Goal: Task Accomplishment & Management: Use online tool/utility

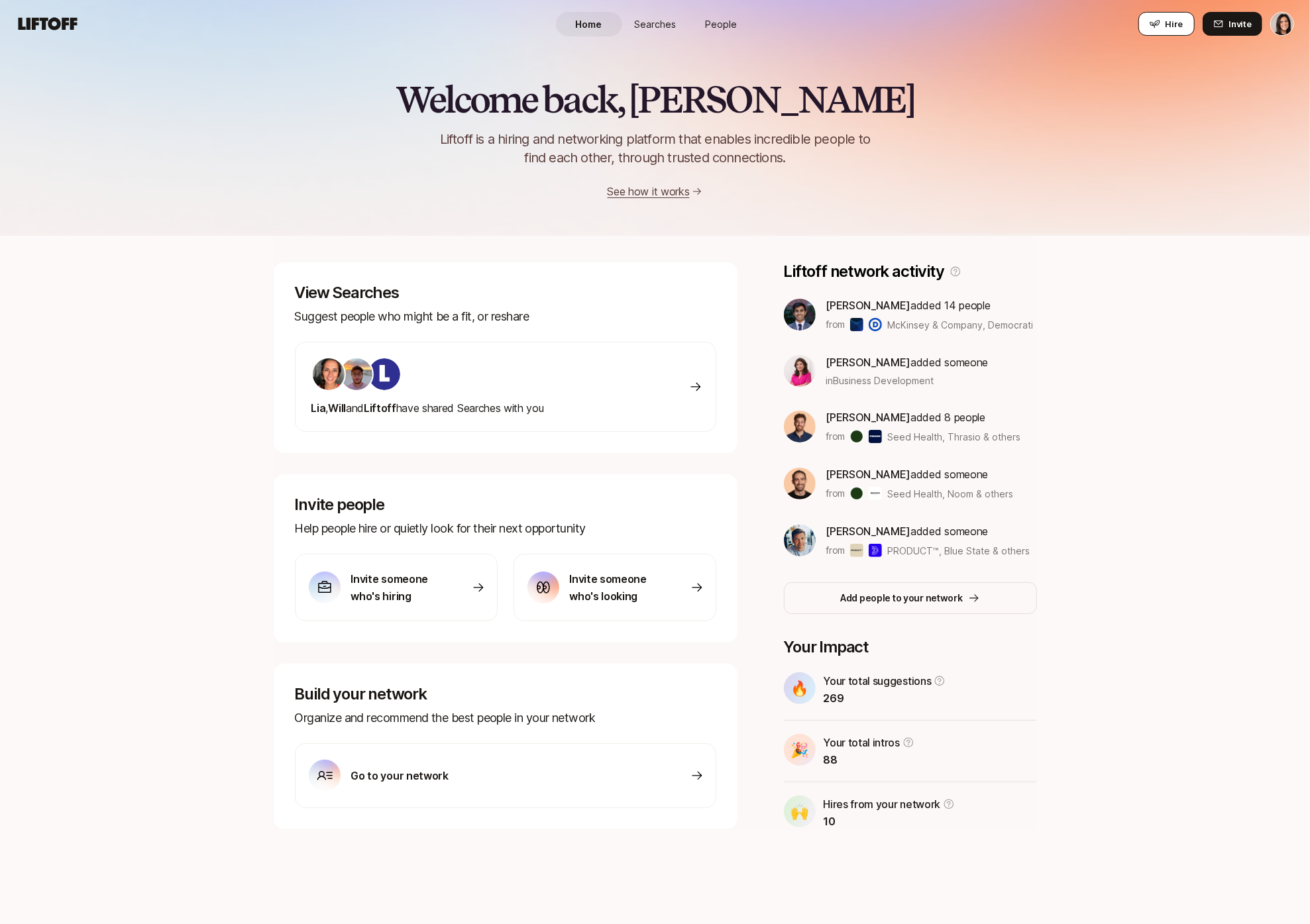
click at [1163, 23] on button "Hire" at bounding box center [1166, 24] width 57 height 24
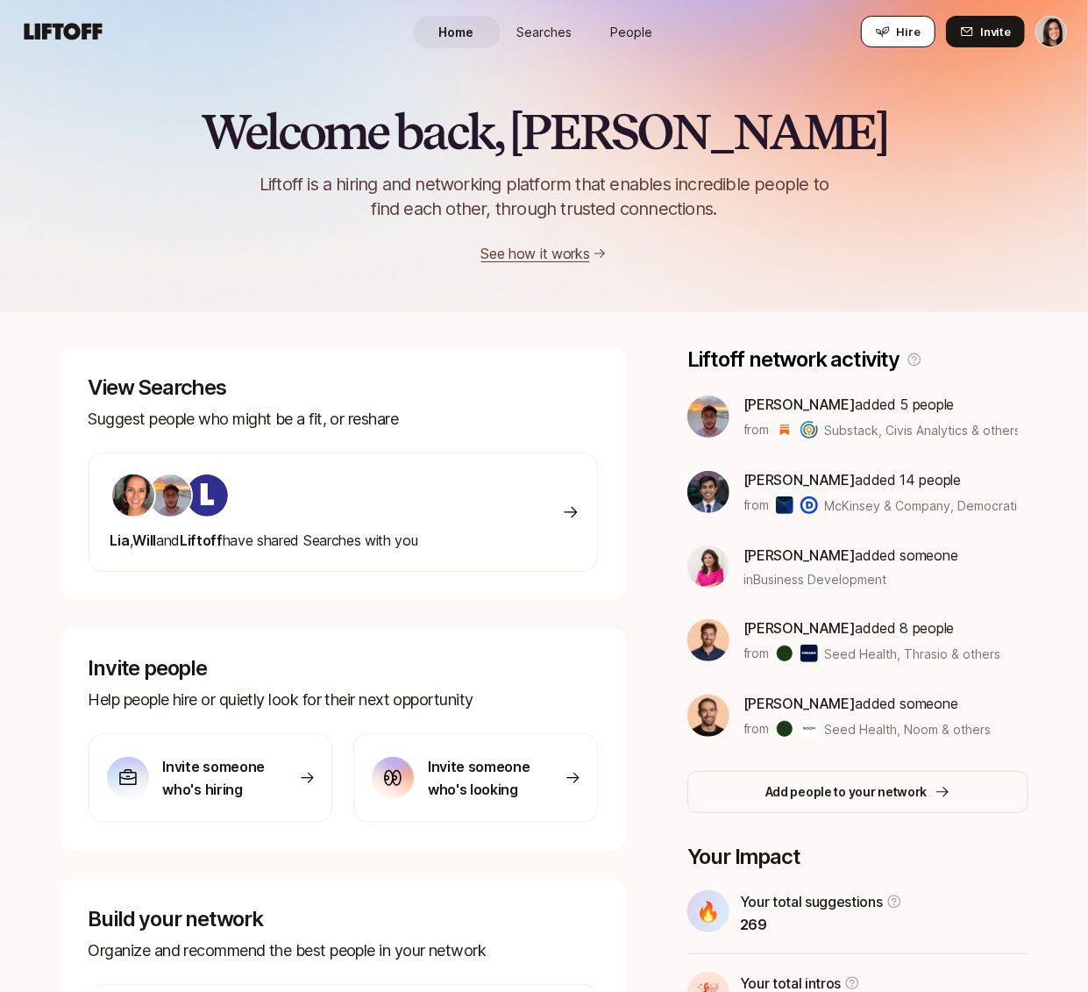
click at [925, 29] on button "Hire" at bounding box center [898, 32] width 75 height 32
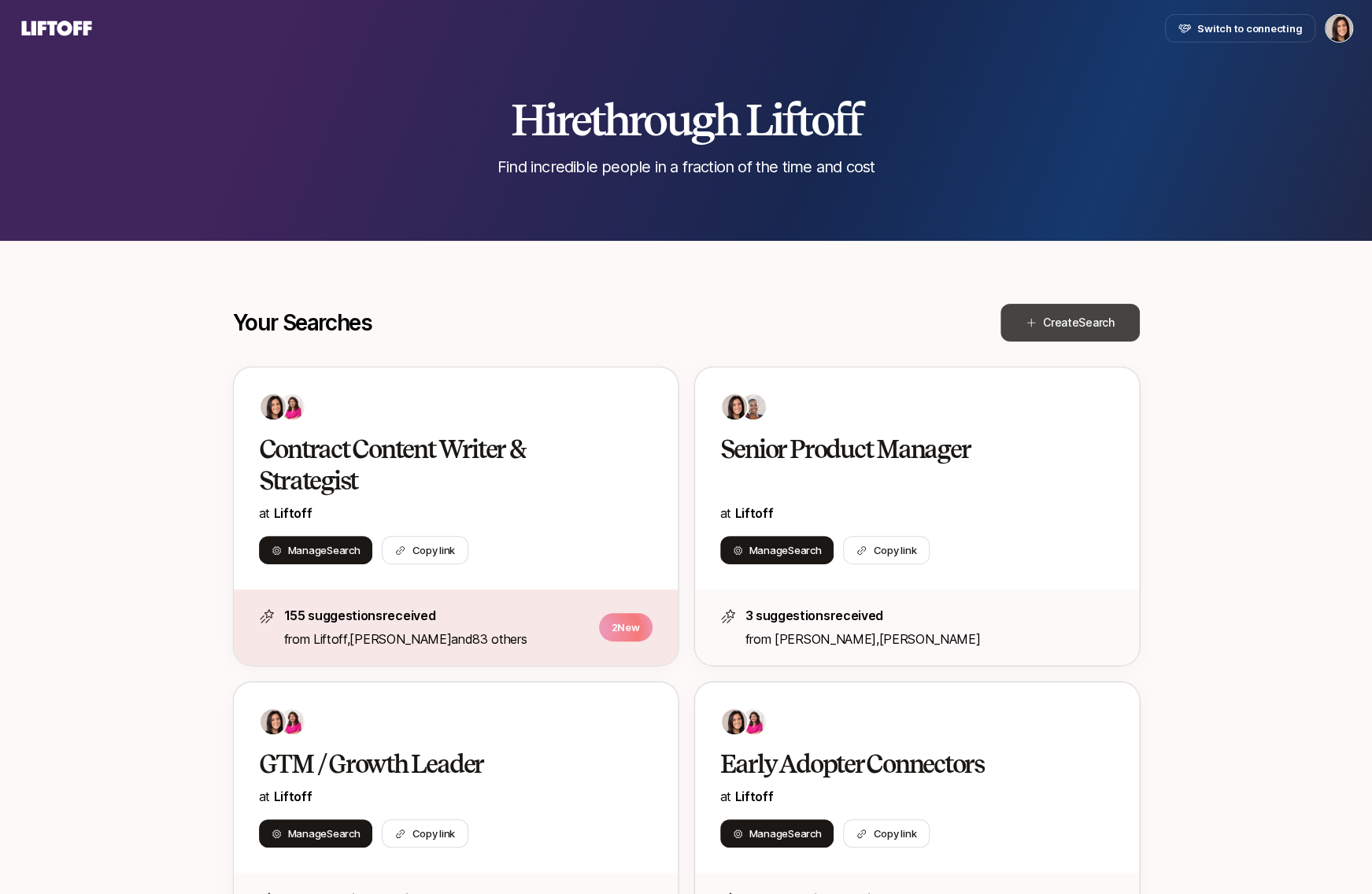
click at [975, 323] on span "Create Search" at bounding box center [1079, 322] width 72 height 19
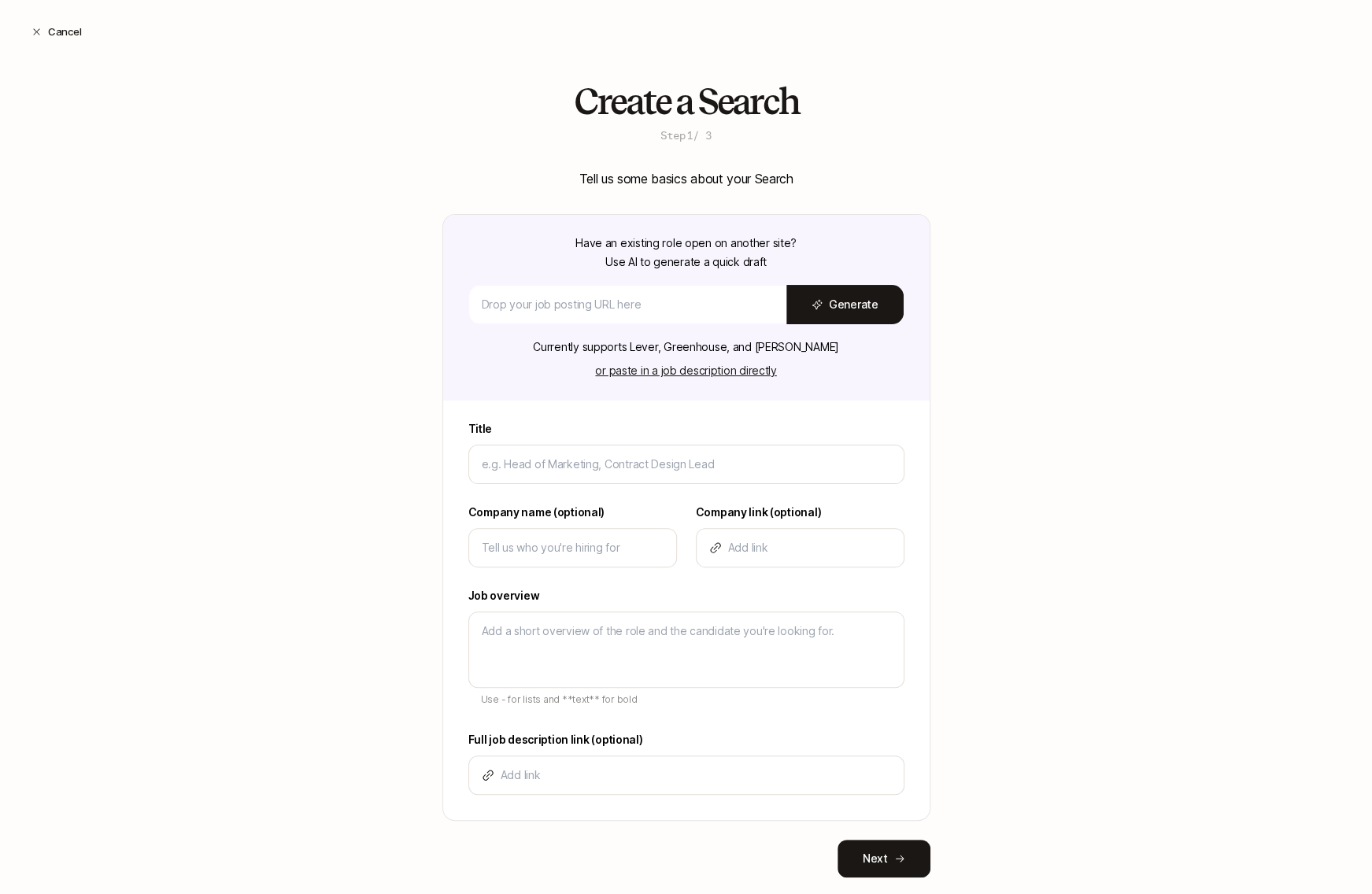
type textarea "x"
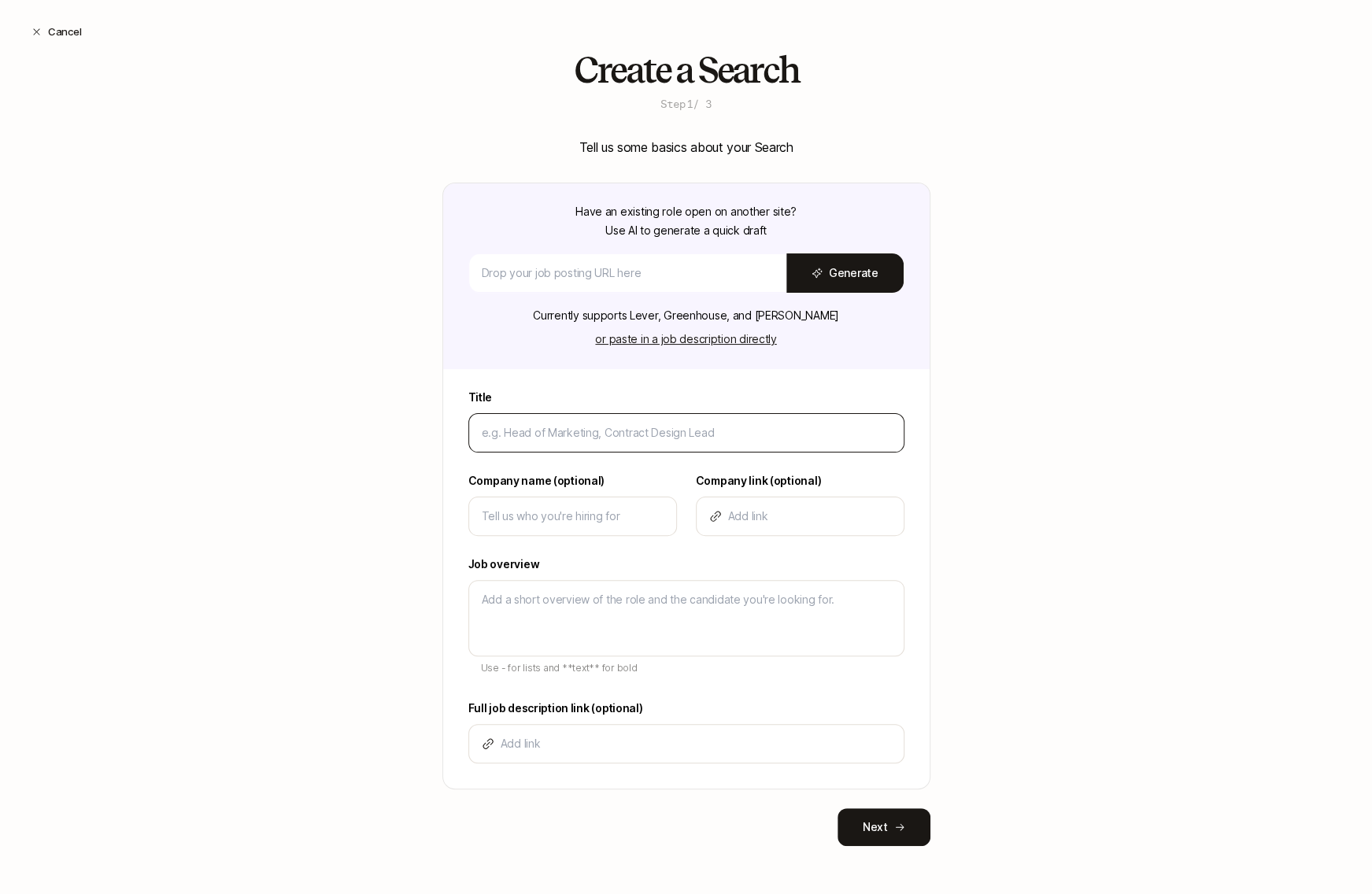
scroll to position [30, 0]
type input "H"
type textarea "x"
type input "He"
type textarea "x"
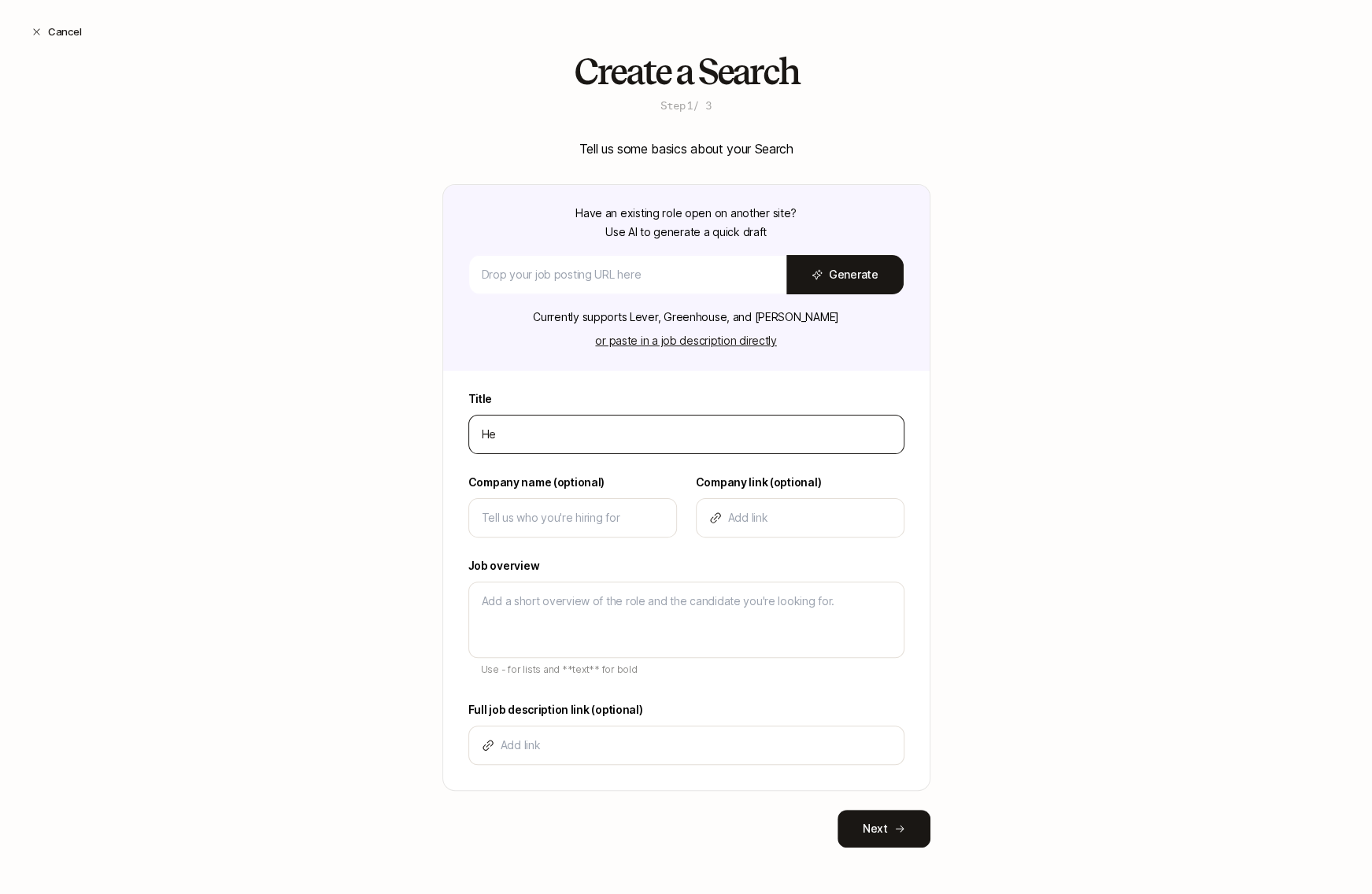
type input "Hea"
type textarea "x"
type input "Head"
type textarea "x"
type input "Hea"
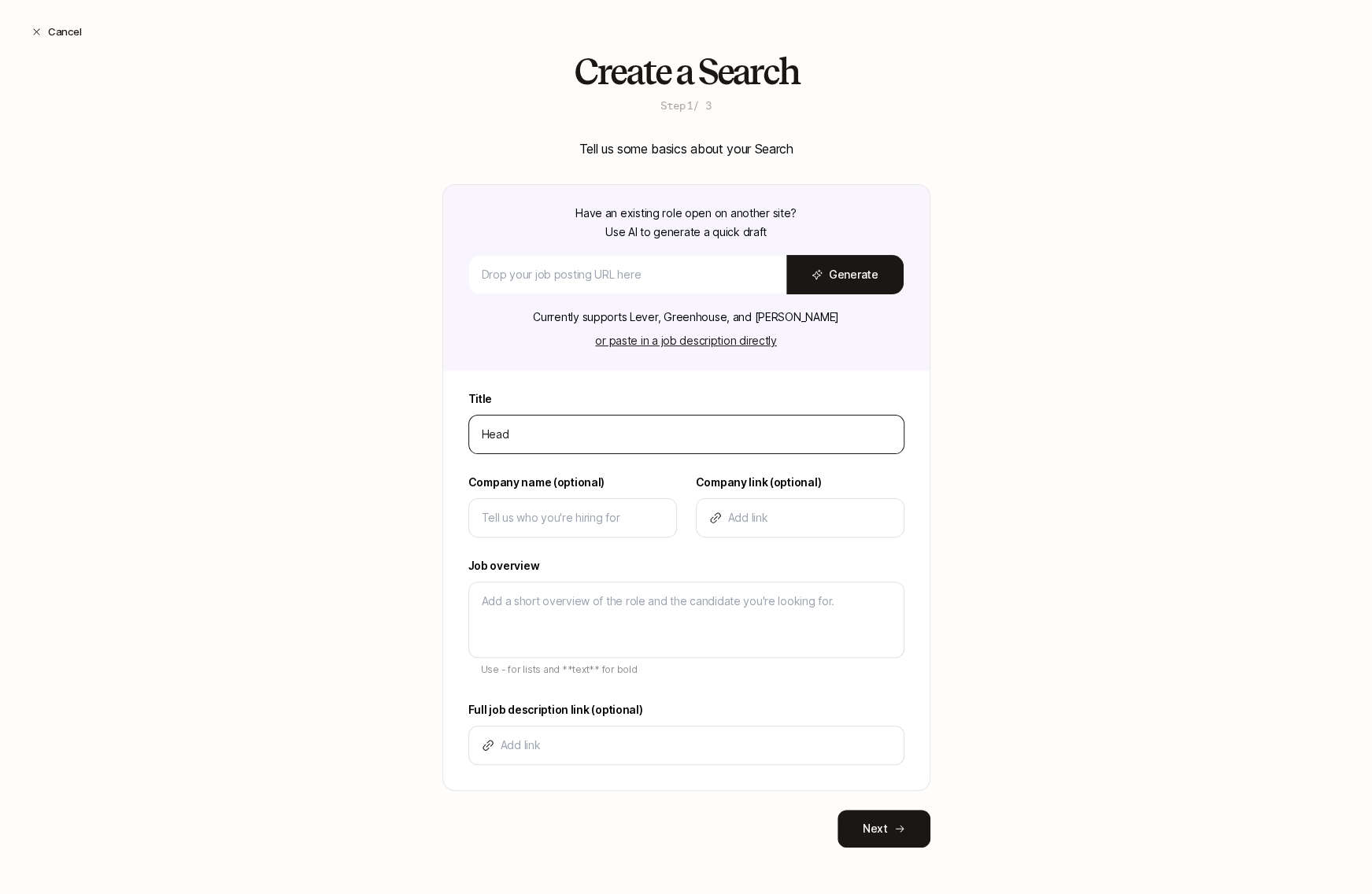
type textarea "x"
type input "He"
type textarea "x"
type input "H"
type textarea "x"
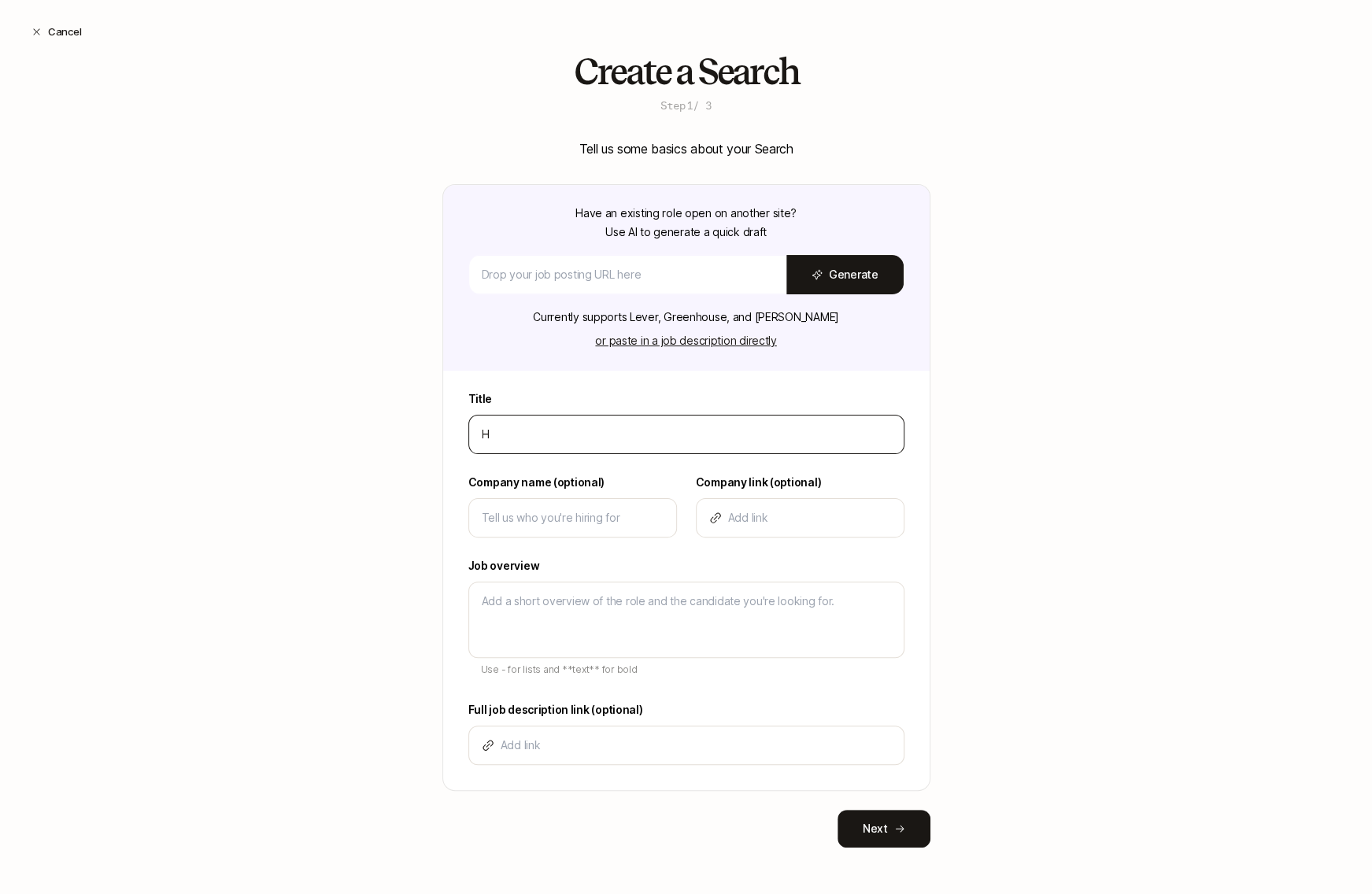
type textarea "x"
type input "C"
type textarea "x"
type input "Ch"
type textarea "x"
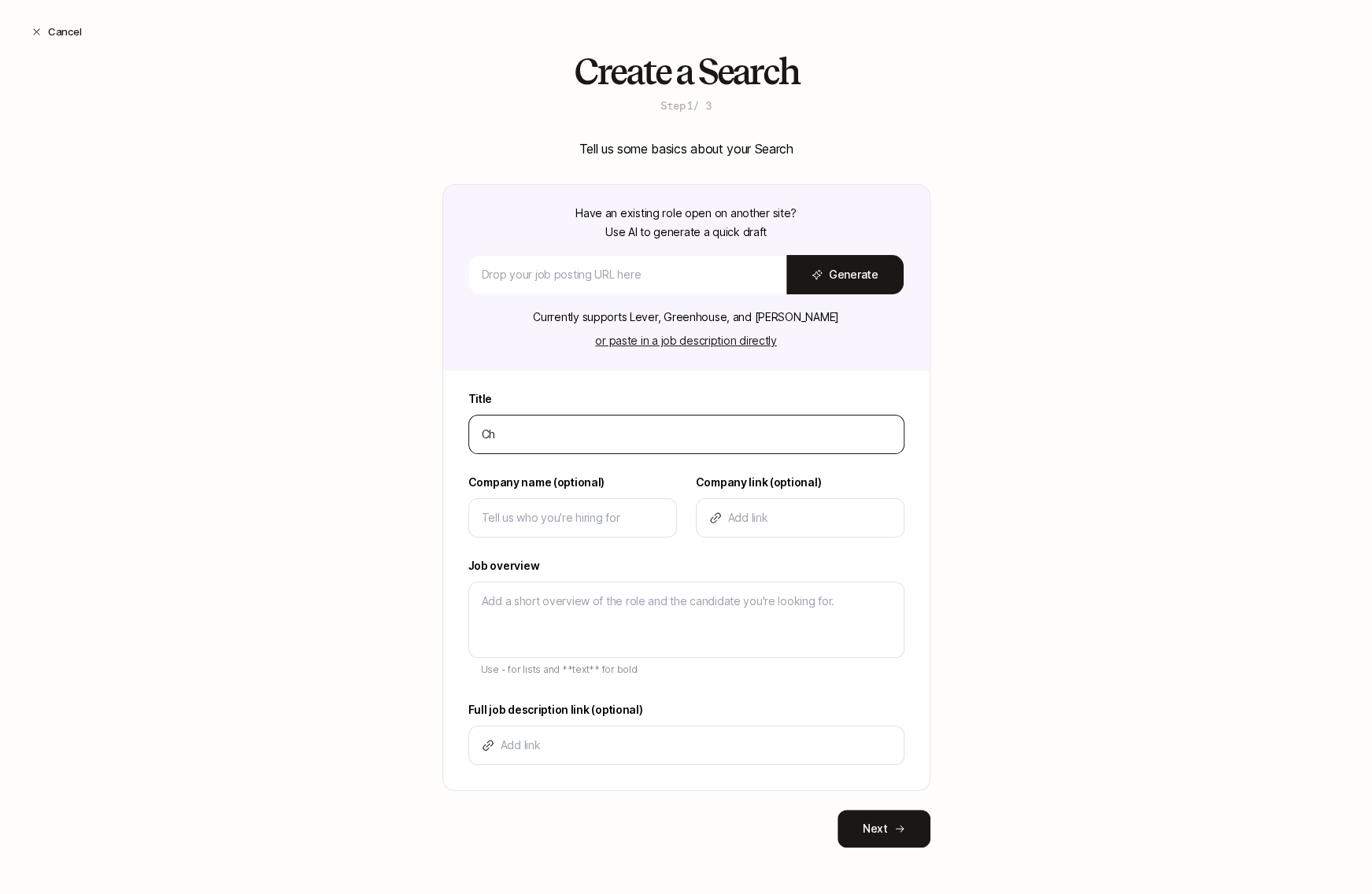
type input "Chi"
type textarea "x"
type input "Chie"
type textarea "x"
type input "Chief"
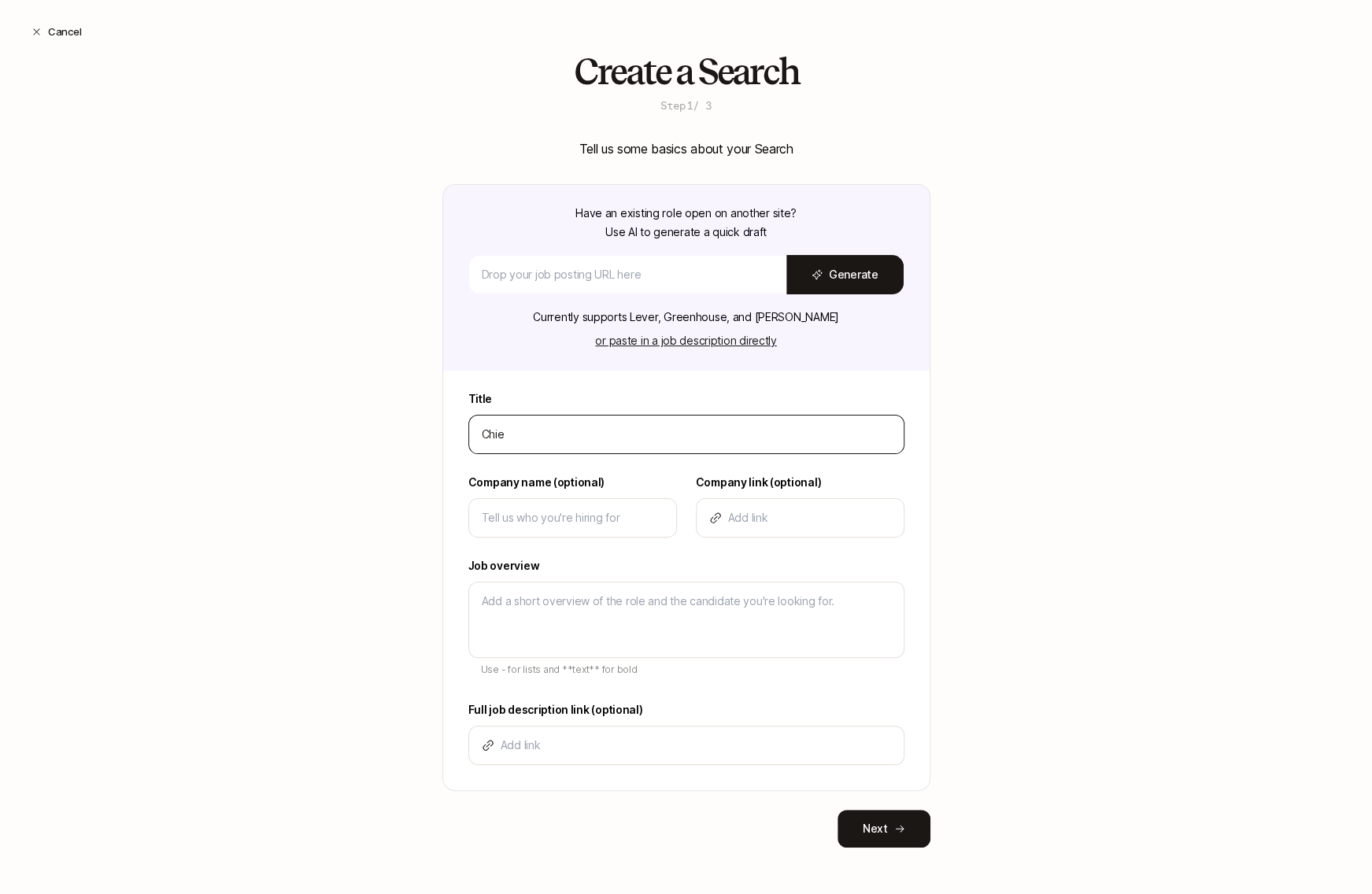
type textarea "x"
type input "Chief"
type textarea "x"
type input "Chief M"
type textarea "x"
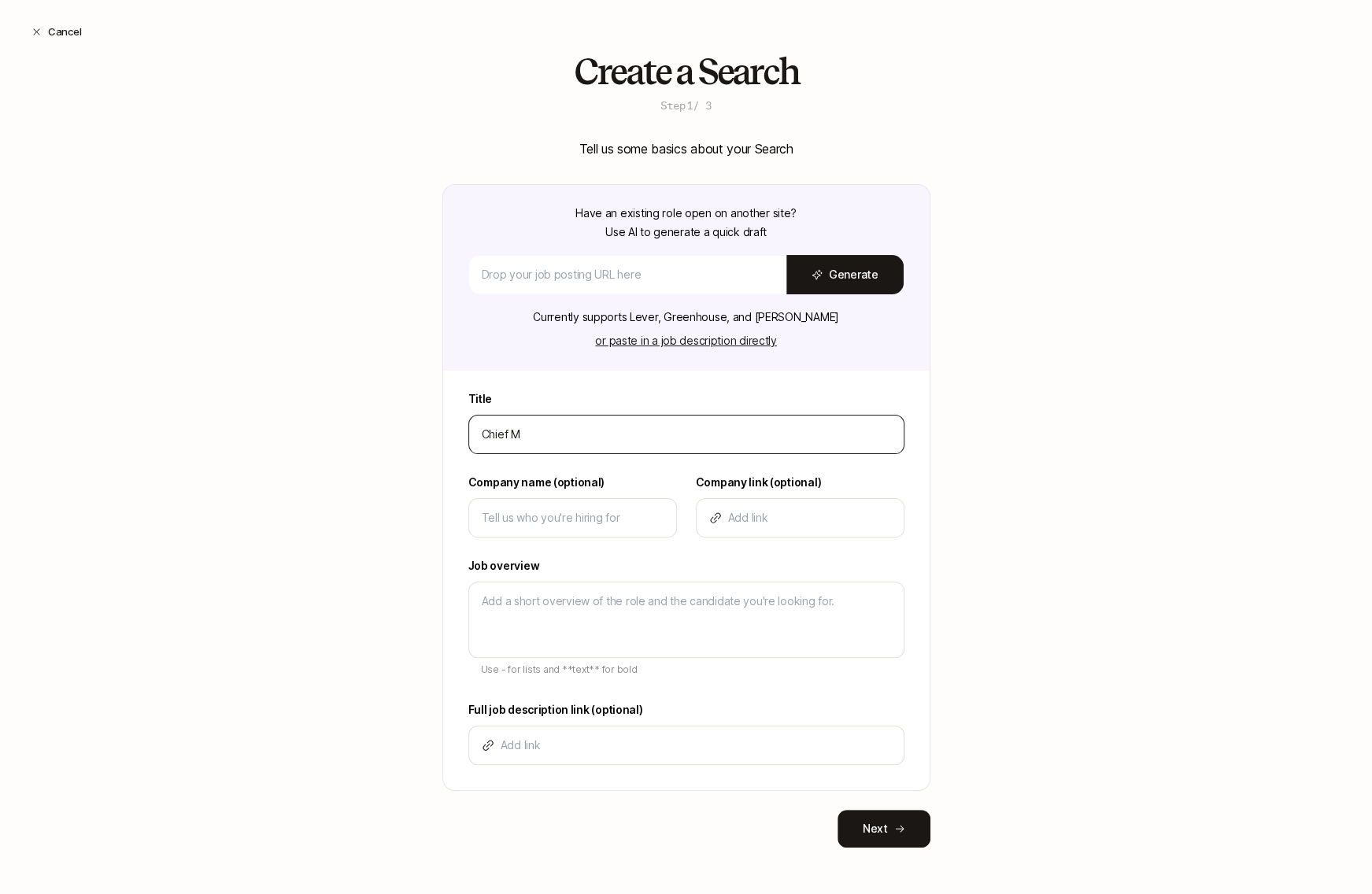
type input "Chief Ma"
type textarea "x"
type input "Chief Mar"
type textarea "x"
type input "Chief Mark"
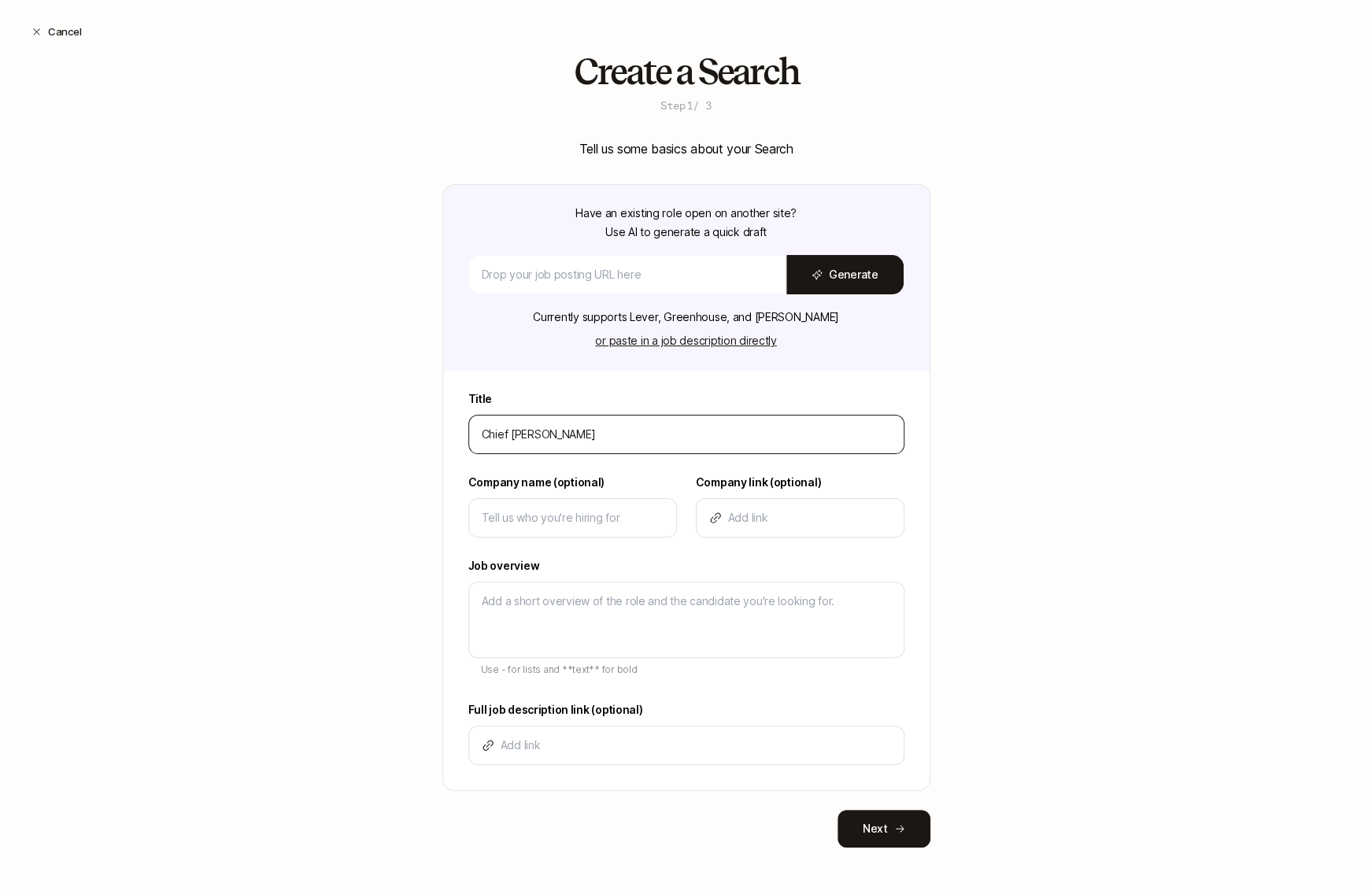
type textarea "x"
type input "Chief Marke"
type textarea "x"
type input "Chief Market"
type textarea "x"
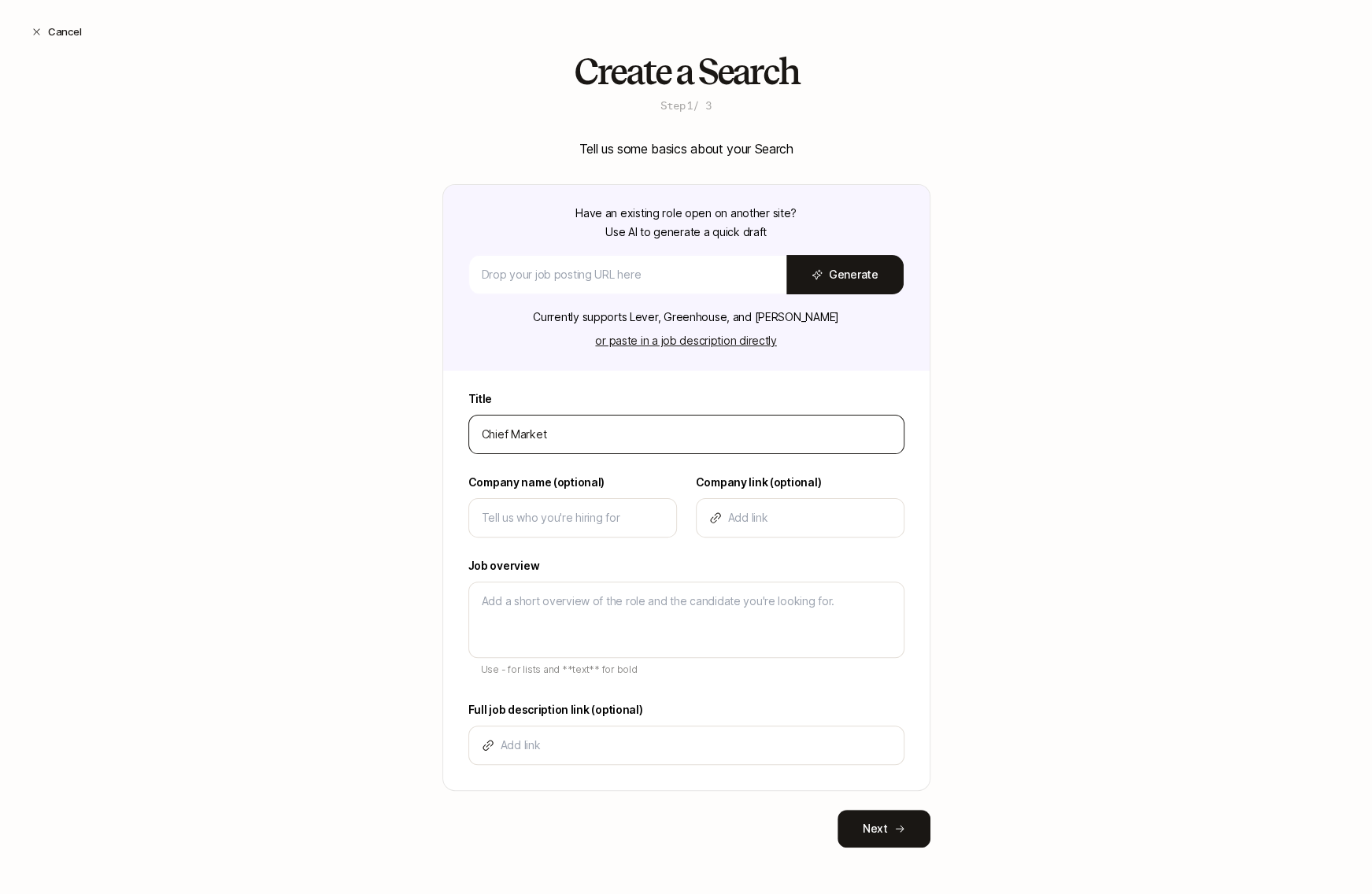
type input "Chief Marketi"
type textarea "x"
type input "Chief Marketin"
type textarea "x"
type input "Chief Marketing"
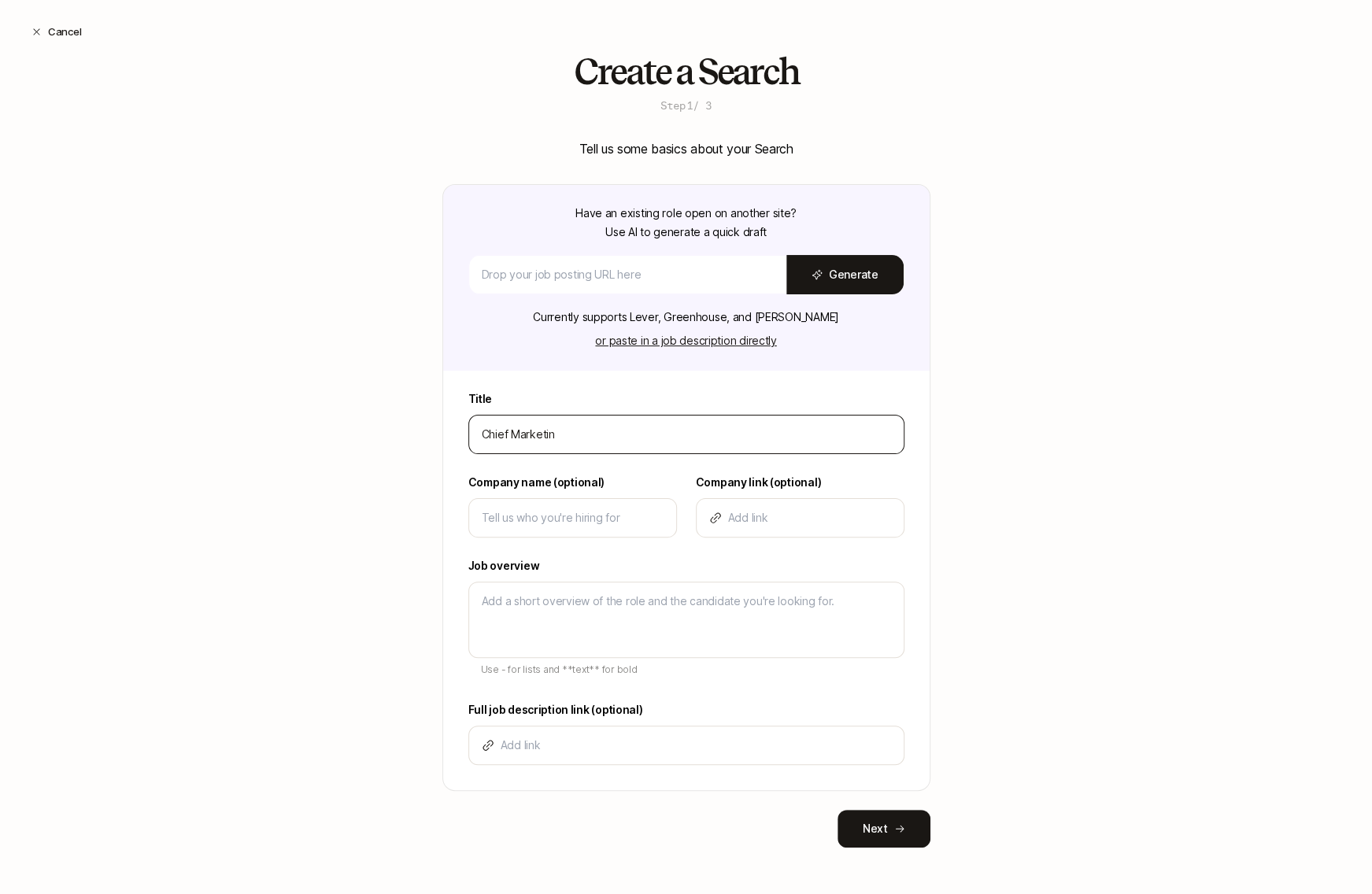
type textarea "x"
type input "Chief Marketing"
type textarea "x"
type input "Chief Marketing O"
type textarea "x"
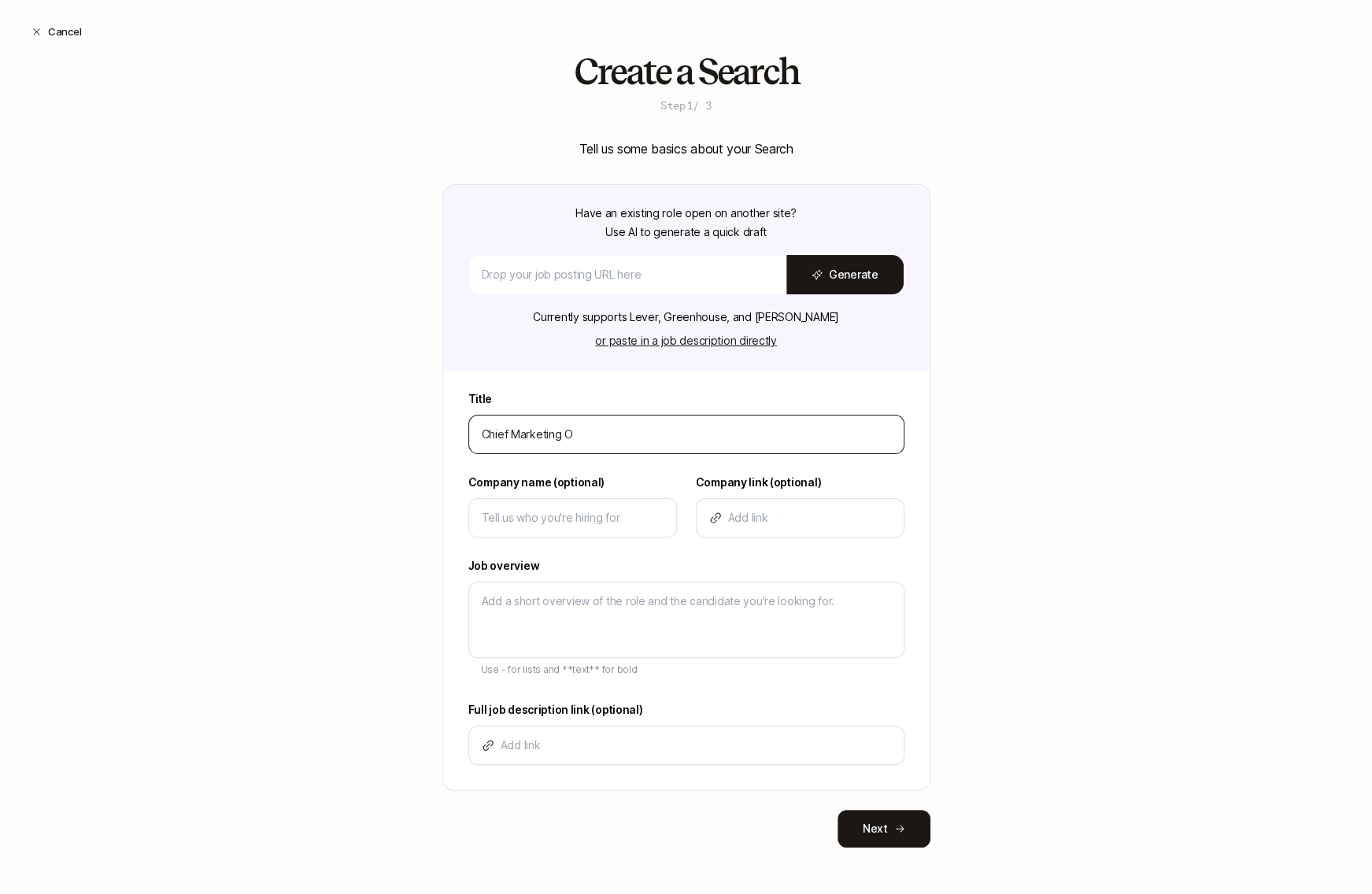
type input "Chief Marketing Of"
type textarea "x"
type input "Chief Marketing Off"
type textarea "x"
type input "Chief Marketing Offi"
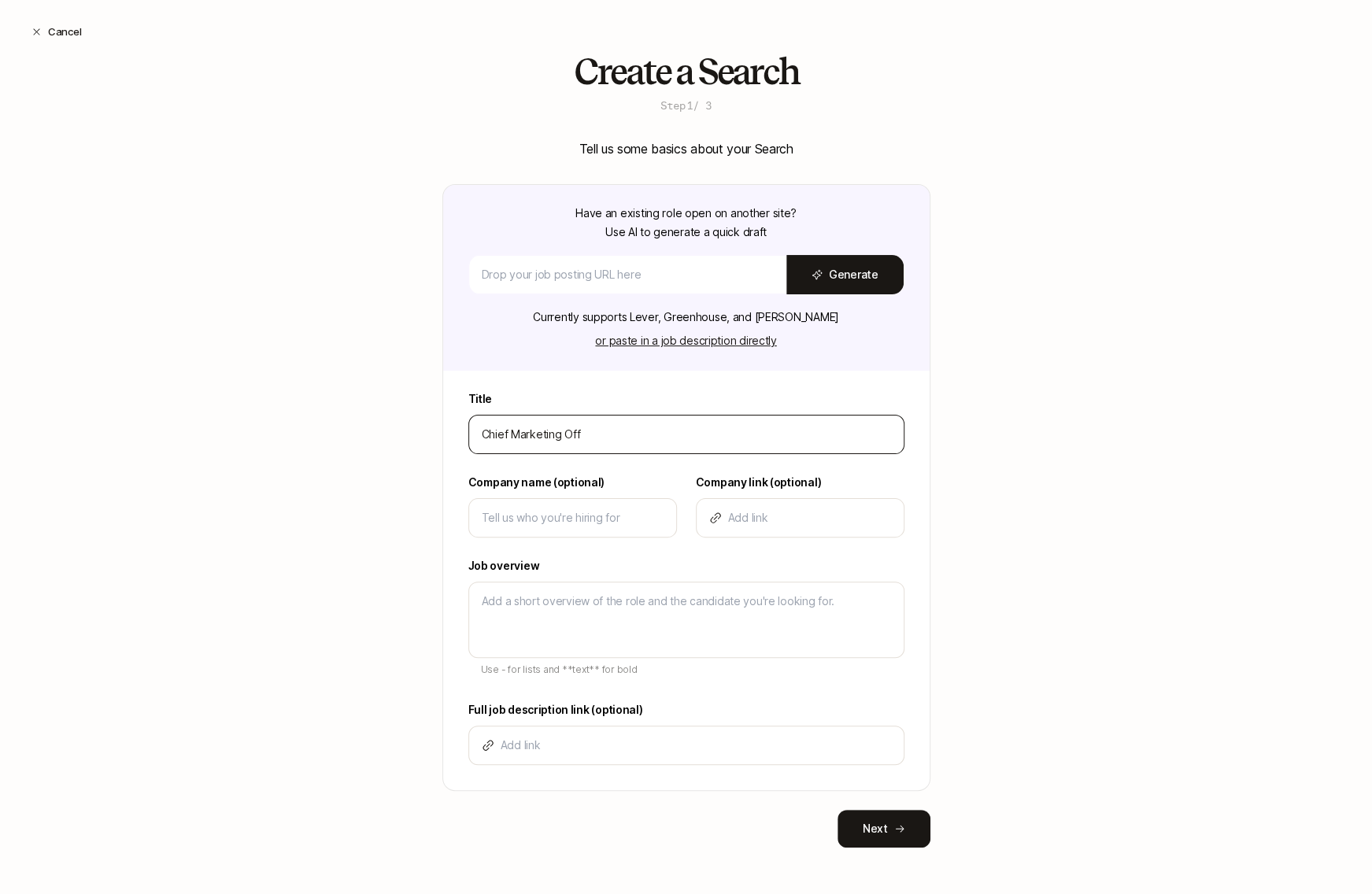
type textarea "x"
type input "Chief Marketing Offic"
type textarea "x"
type input "Chief Marketing Office"
type textarea "x"
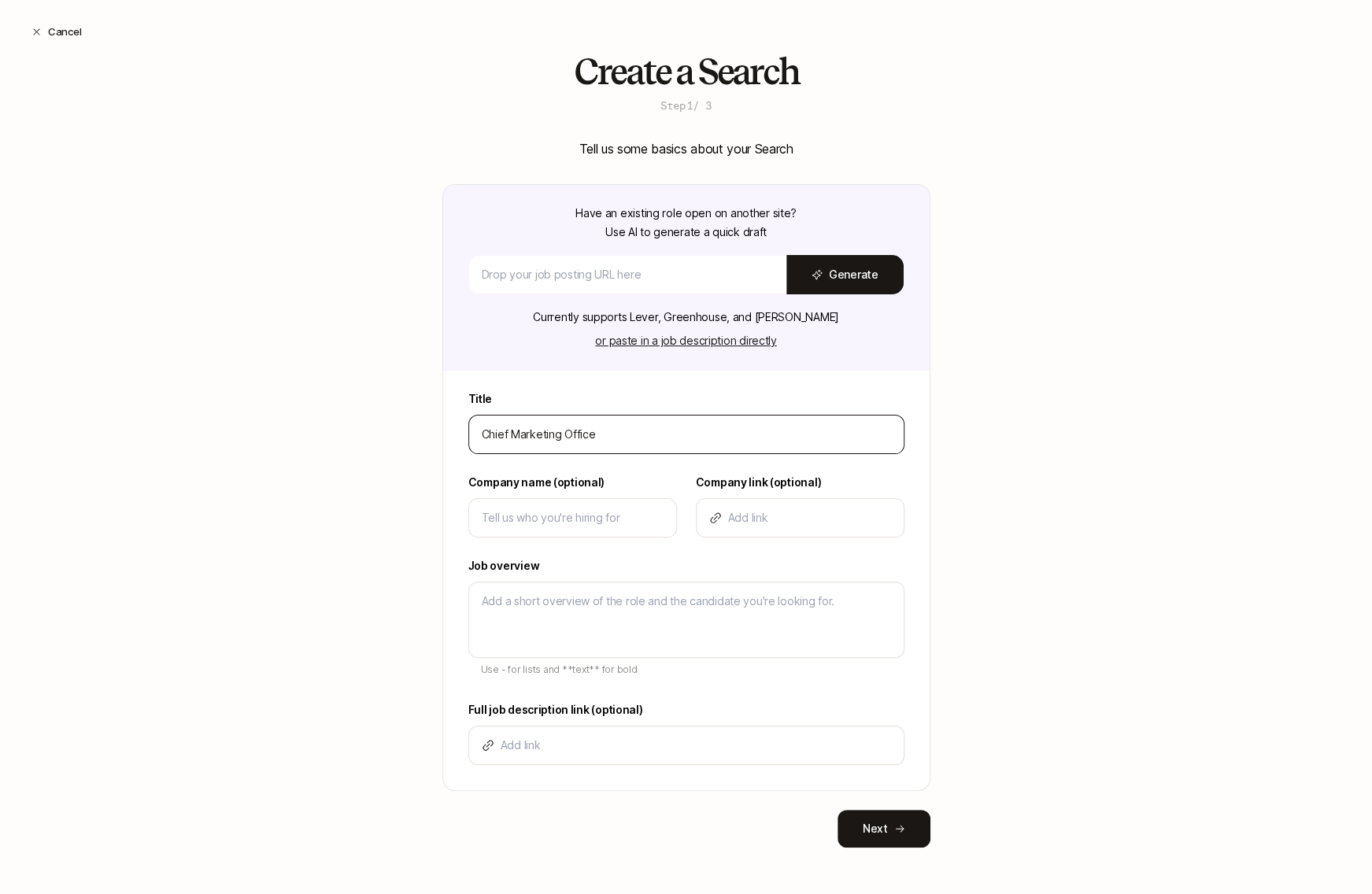
type input "Chief Marketing Officer"
type textarea "x"
type input "Chief Marketing Officer"
click at [577, 521] on input at bounding box center [572, 518] width 182 height 19
type input "L"
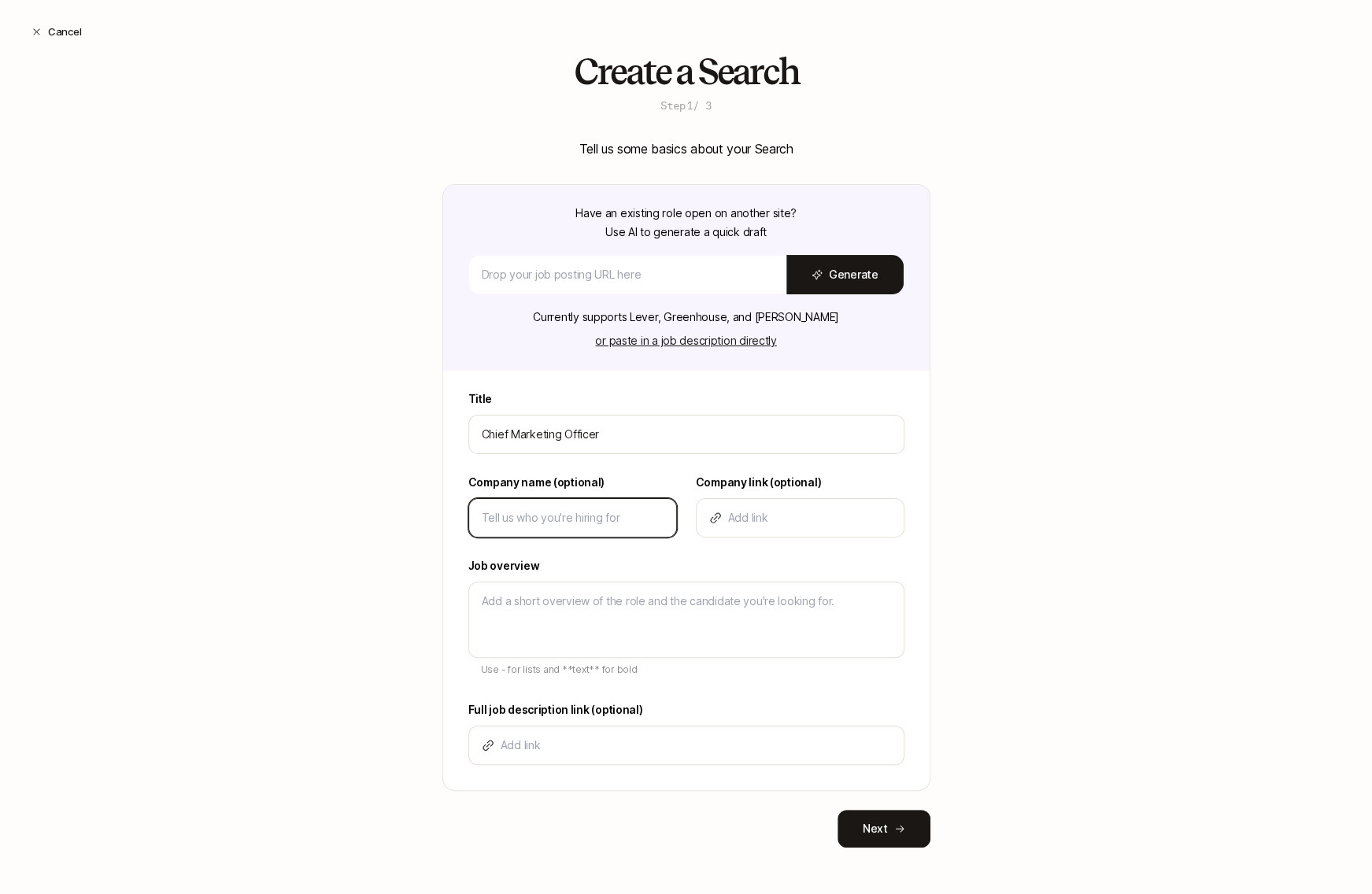
type textarea "x"
type input "Li"
type textarea "x"
type input "Lif"
type textarea "x"
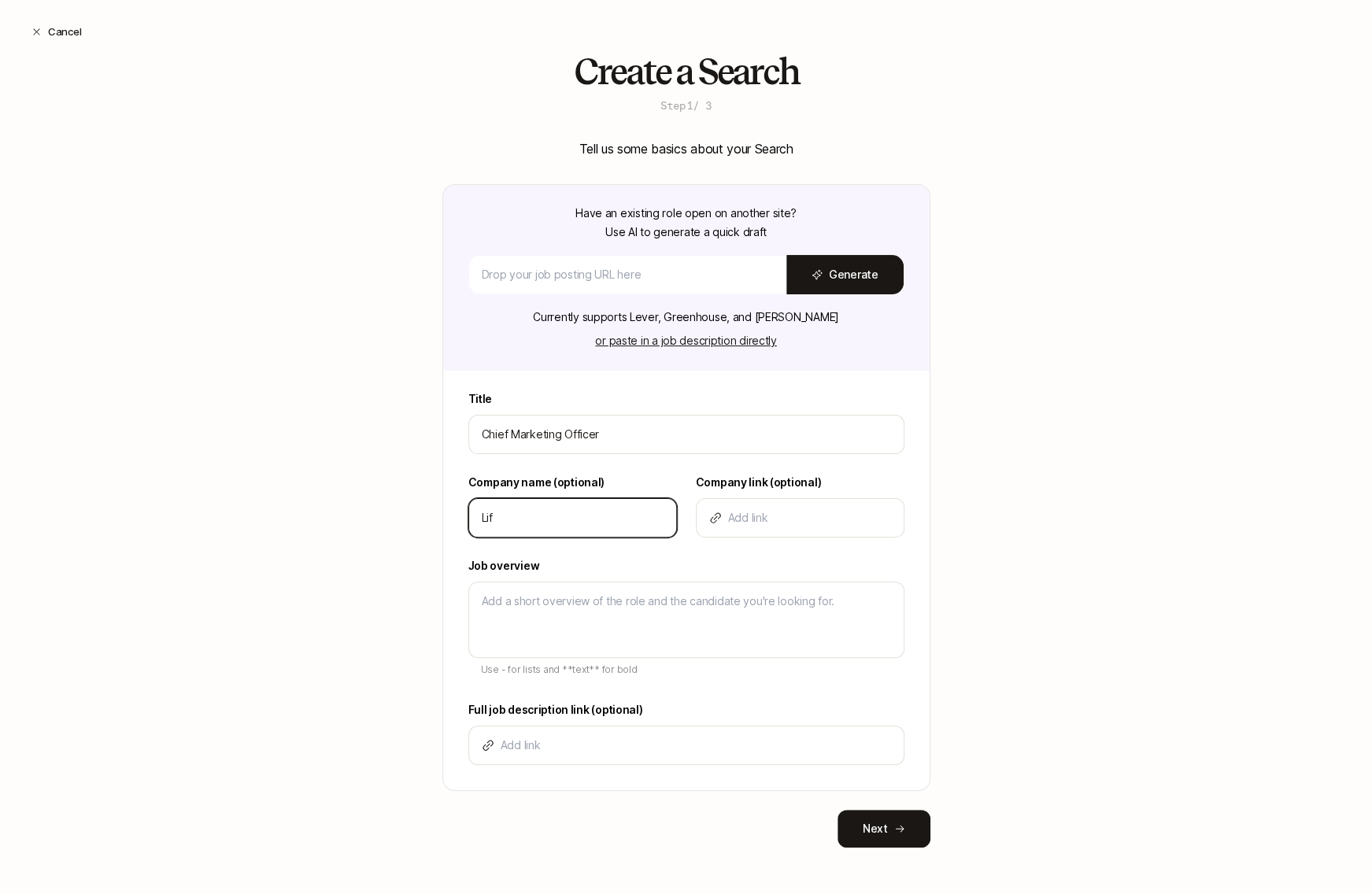
type input "Lift"
type textarea "x"
type input "[PERSON_NAME]"
type textarea "x"
type input "Liftof"
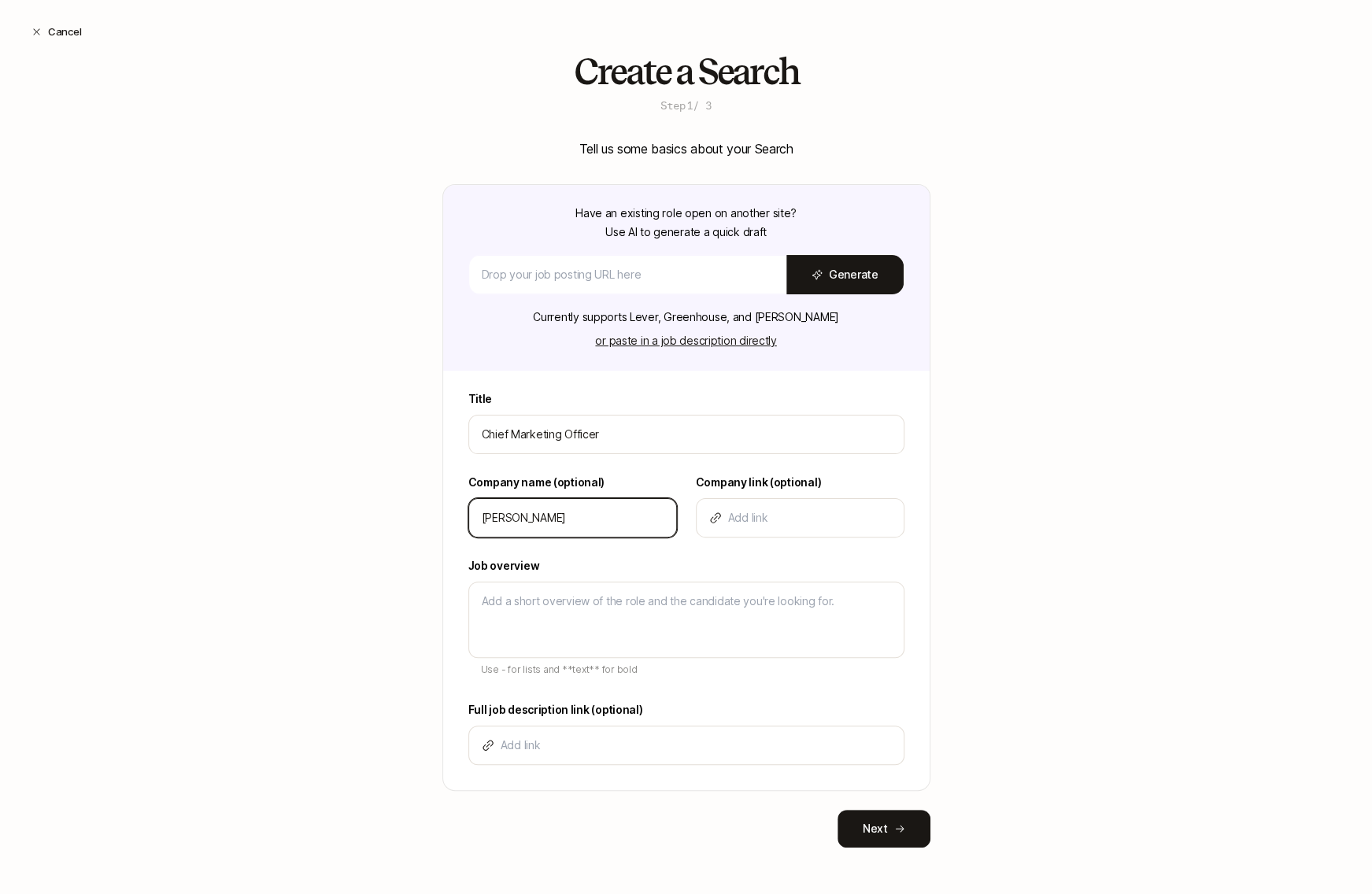
type textarea "x"
type input "Liftoff"
type textarea "x"
click at [526, 515] on input "Liftoff" at bounding box center [572, 518] width 182 height 19
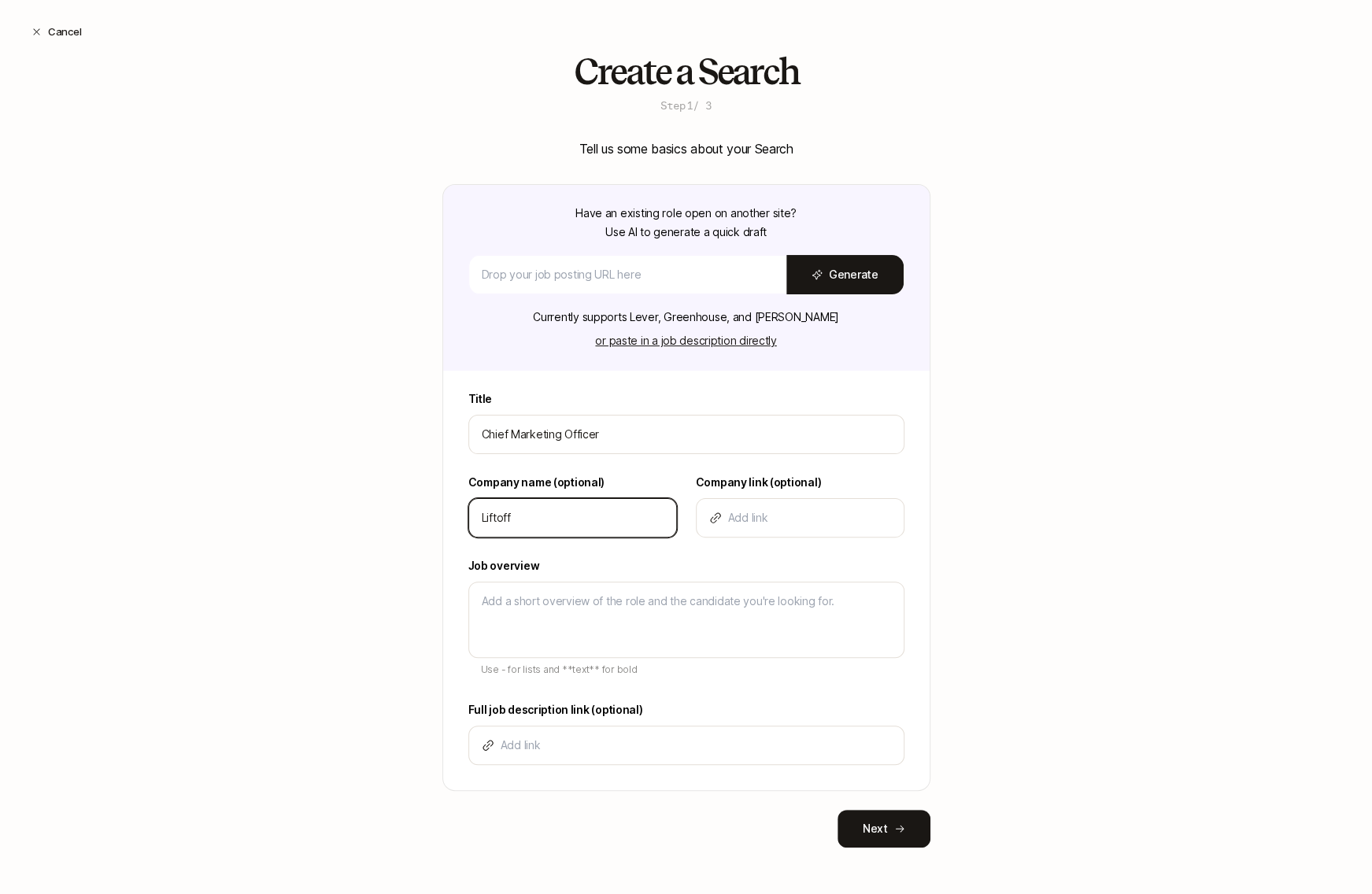
click at [526, 515] on input "Liftoff" at bounding box center [572, 518] width 182 height 19
type input "Liftoff"
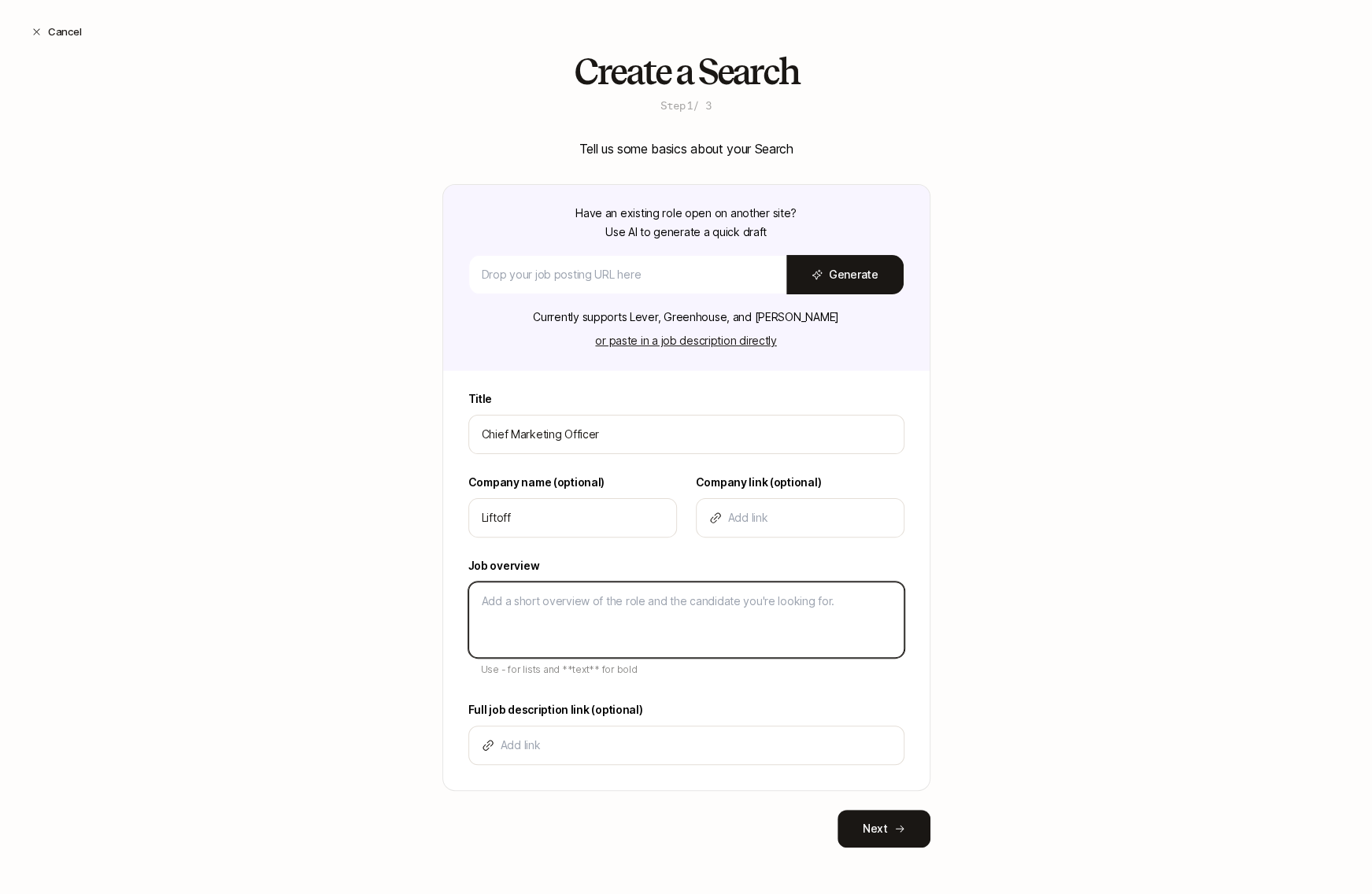
click at [542, 604] on textarea at bounding box center [686, 619] width 436 height 76
type textarea "D"
type textarea "x"
type textarea "De"
type textarea "x"
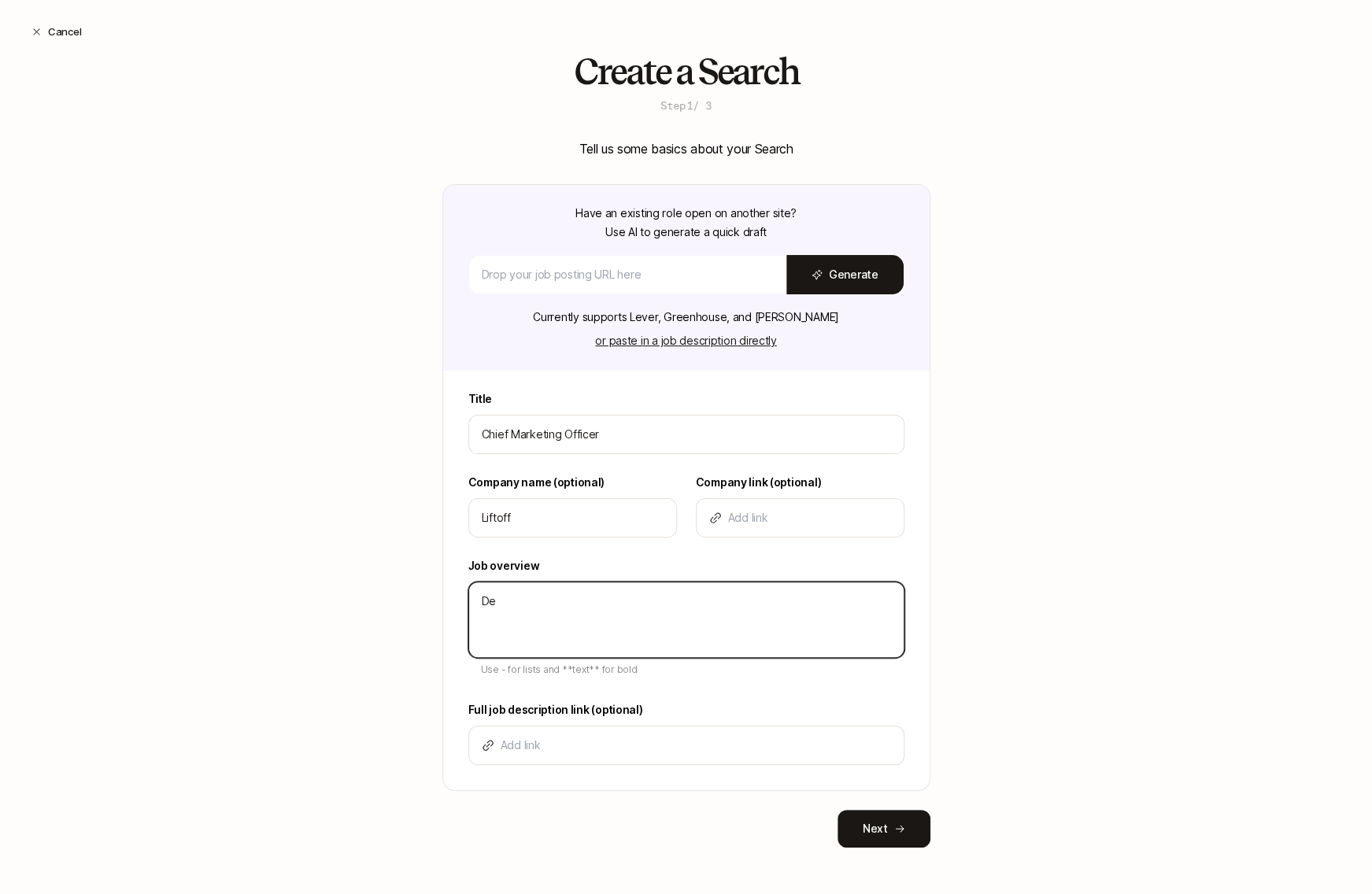
type textarea "Des"
type textarea "x"
type textarea "Desc"
type textarea "x"
type textarea "Descr"
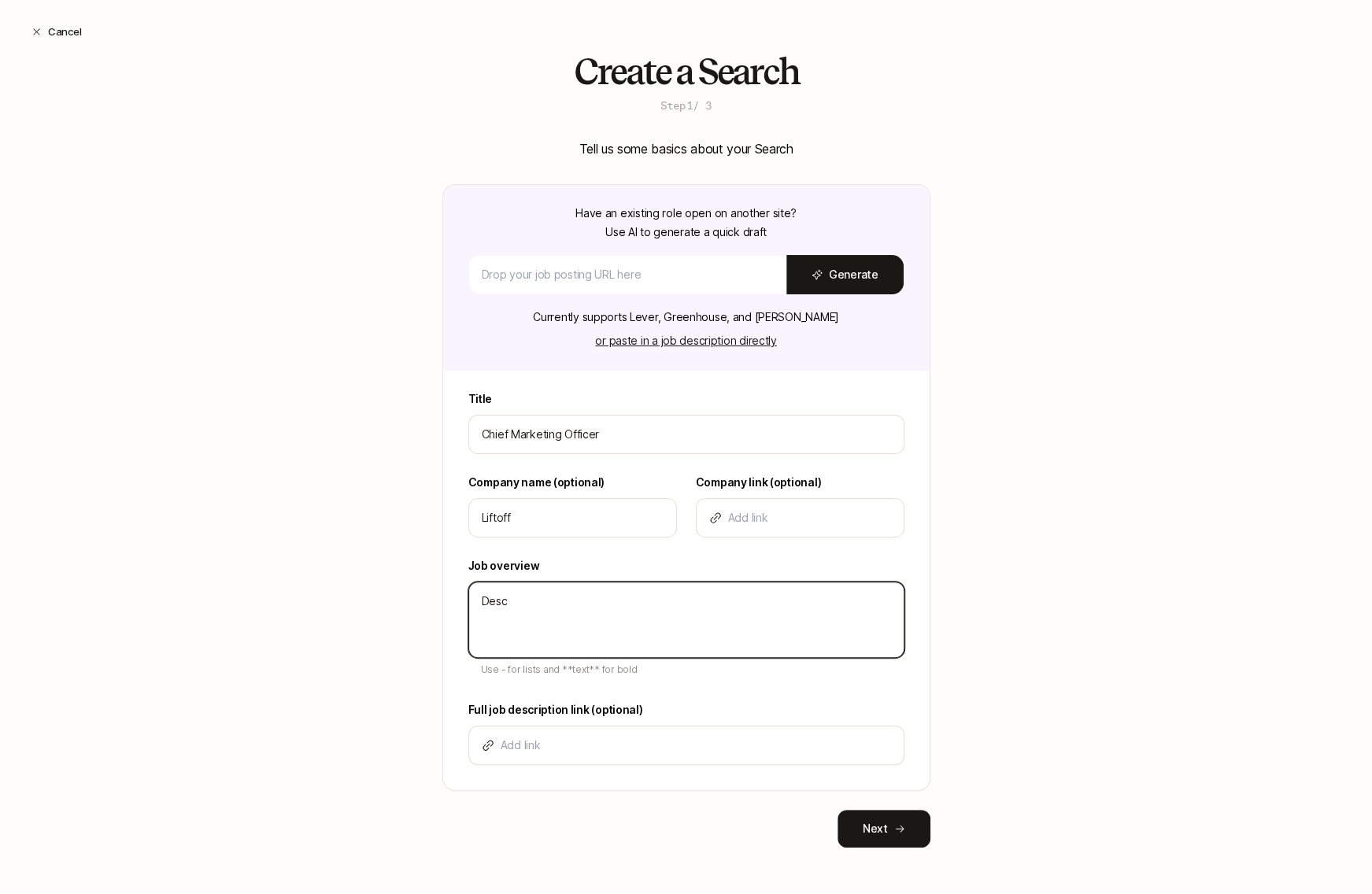
type textarea "x"
type textarea "Descri"
type textarea "x"
type textarea "Descrip"
type textarea "x"
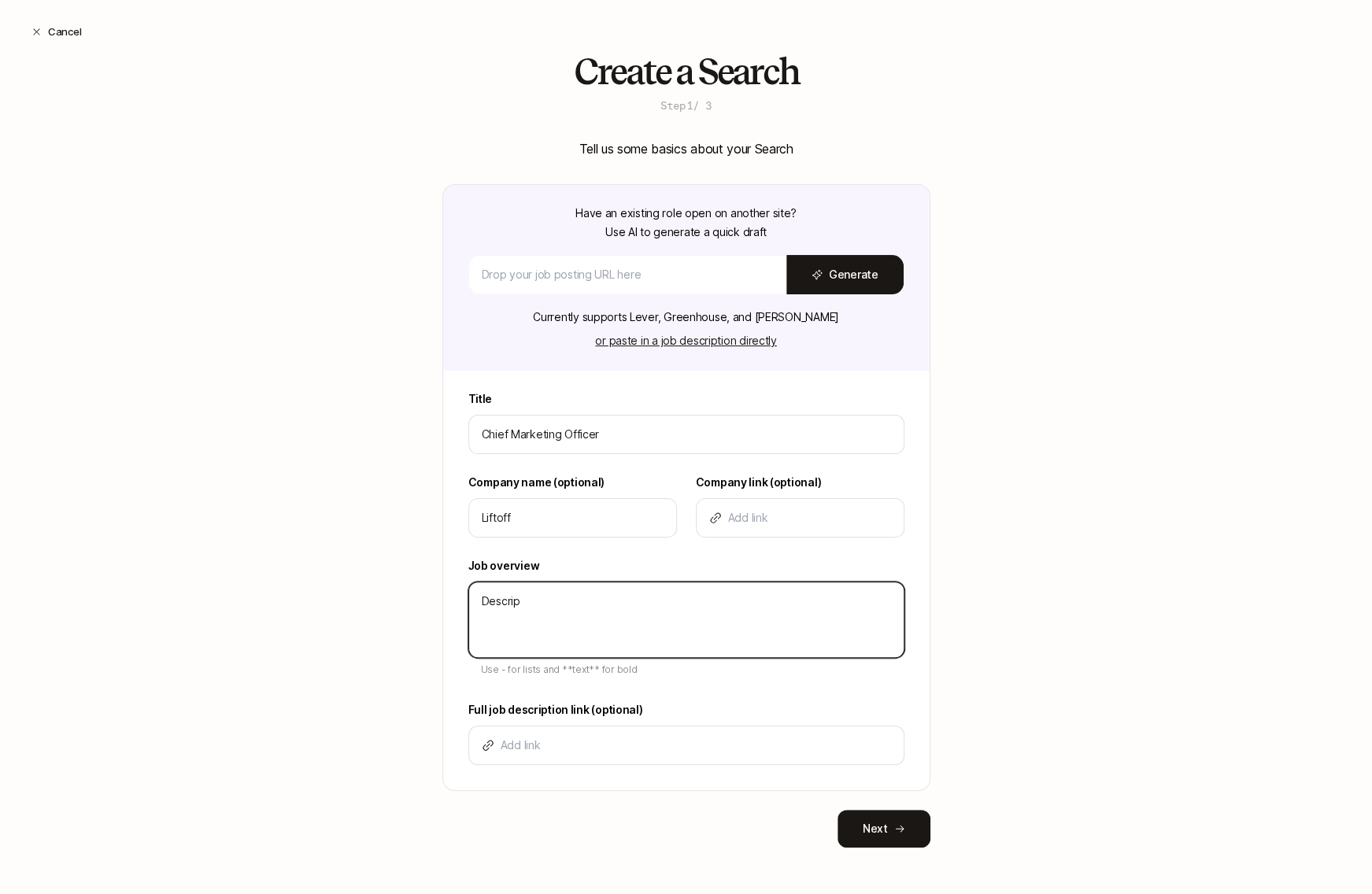
type textarea "Descript"
type textarea "x"
type textarea "Descripti"
type textarea "x"
type textarea "Descriptio"
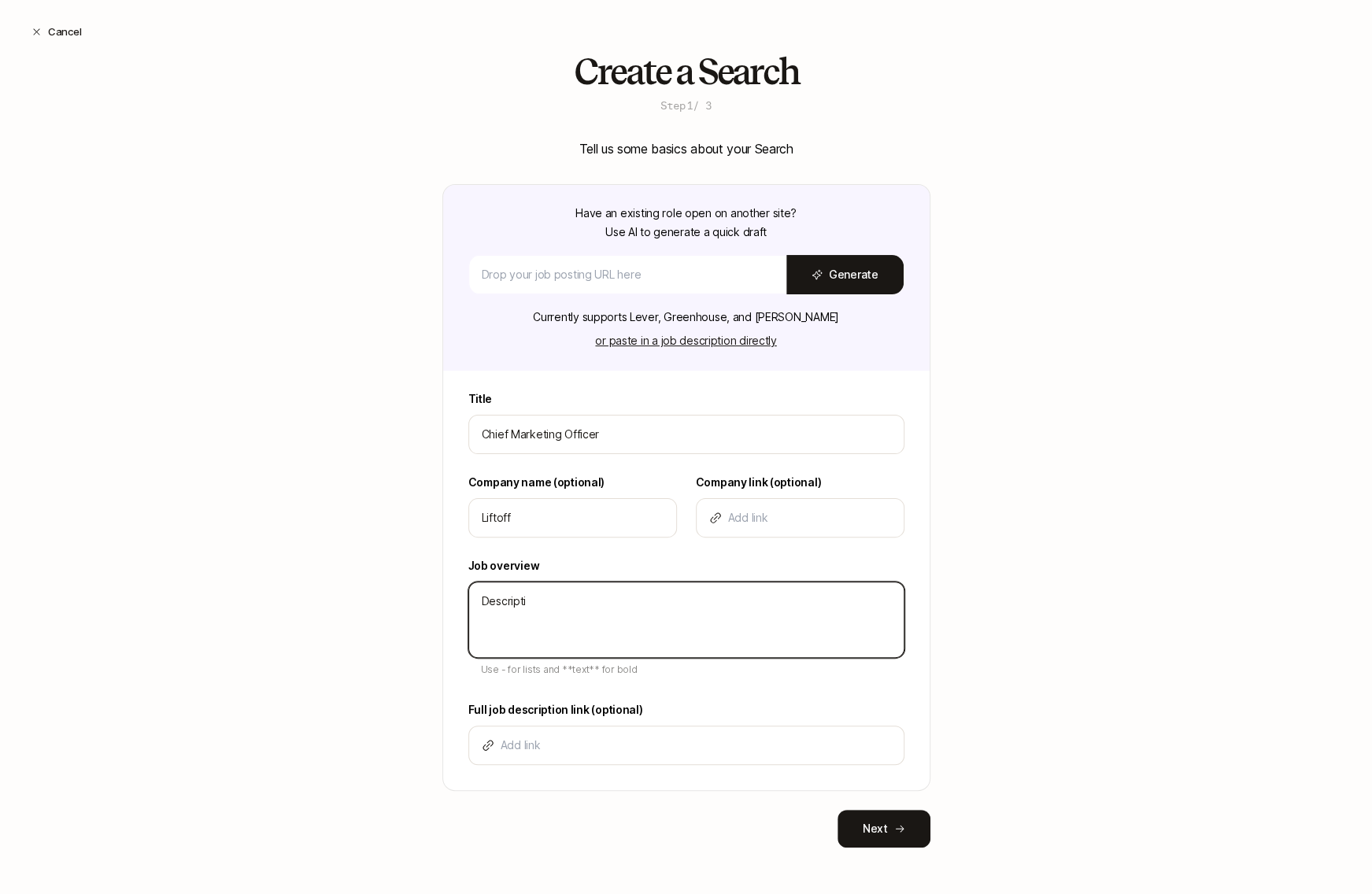
type textarea "x"
type textarea "Description"
type textarea "x"
type textarea "Description"
type textarea "x"
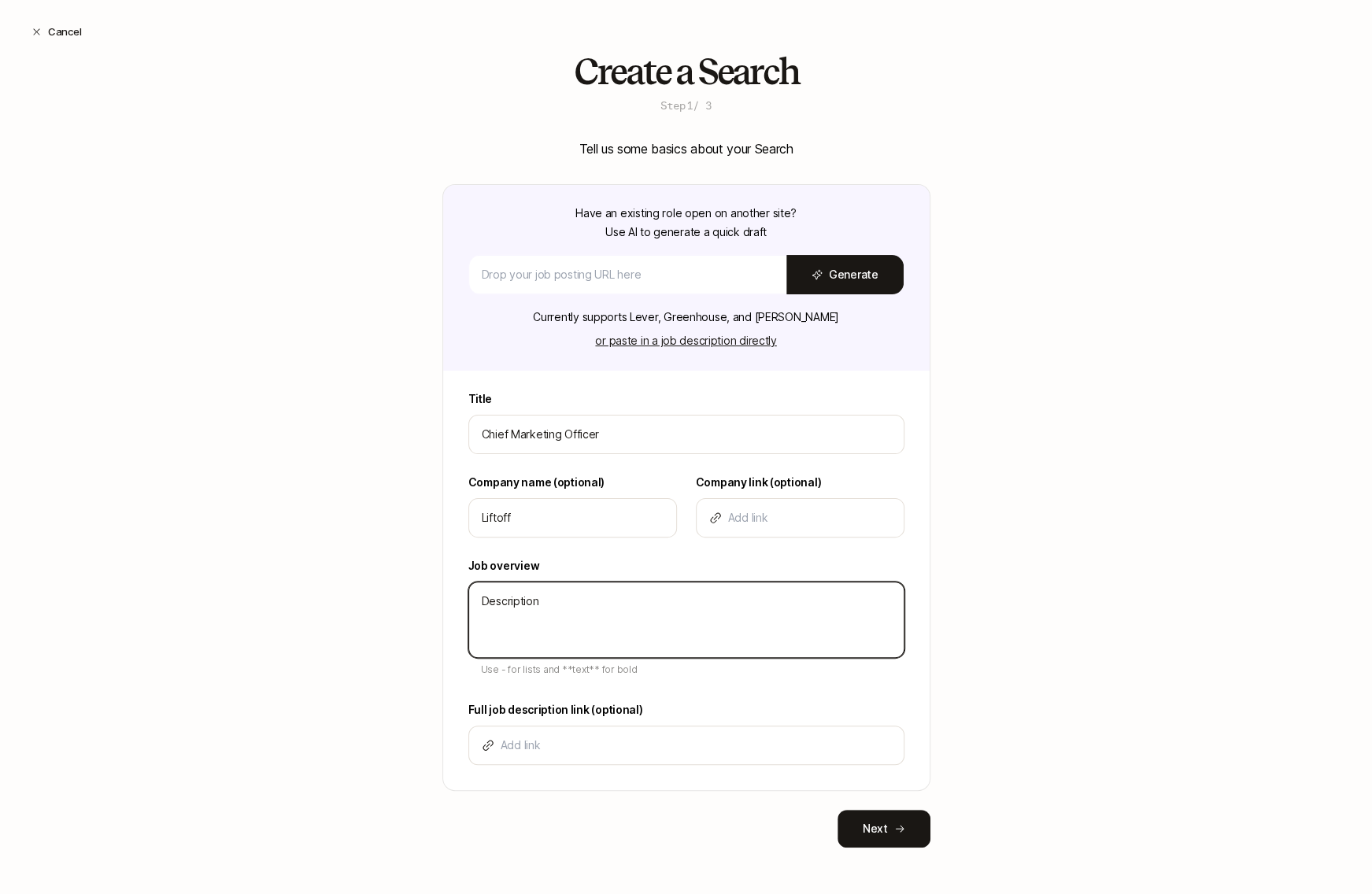
type textarea "Description -"
type textarea "x"
type textarea "Description -"
type textarea "x"
type textarea "Description - B"
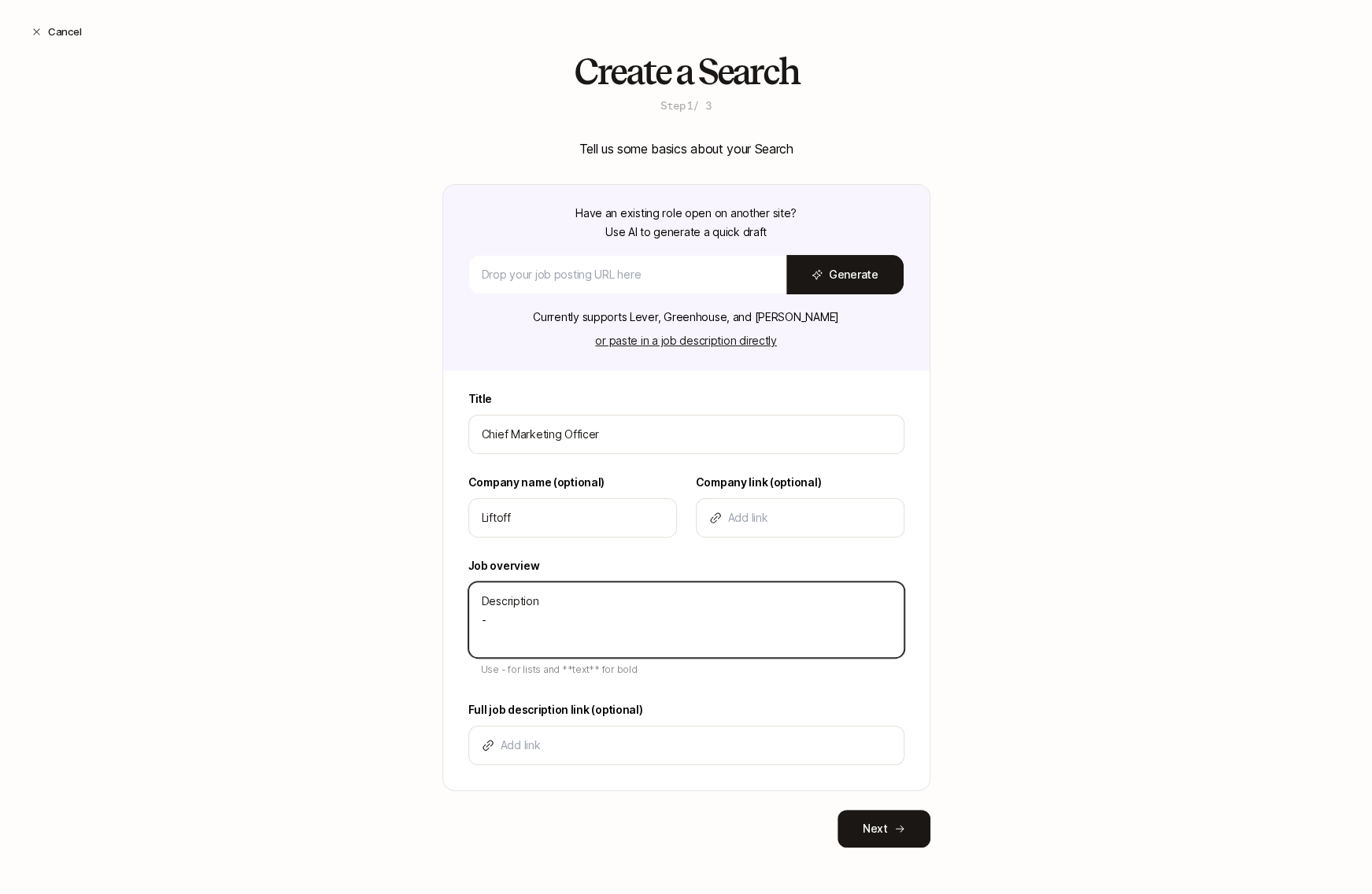
type textarea "x"
type textarea "Description - Bu"
type textarea "x"
type textarea "Description - Bul"
type textarea "x"
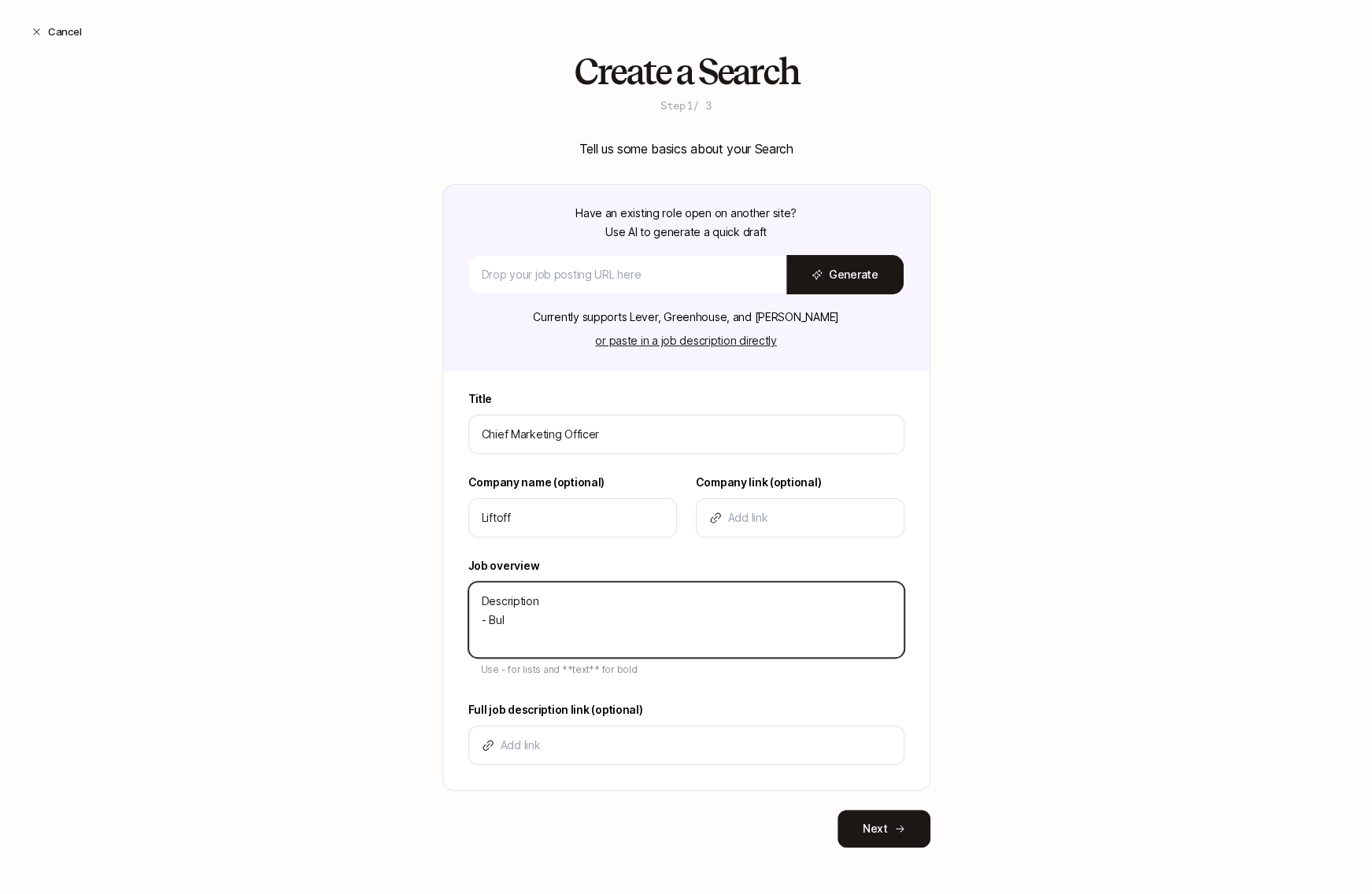
type textarea "Description - Bull"
type textarea "x"
type textarea "Description - Bulle"
type textarea "x"
type textarea "Description - Bulle't"
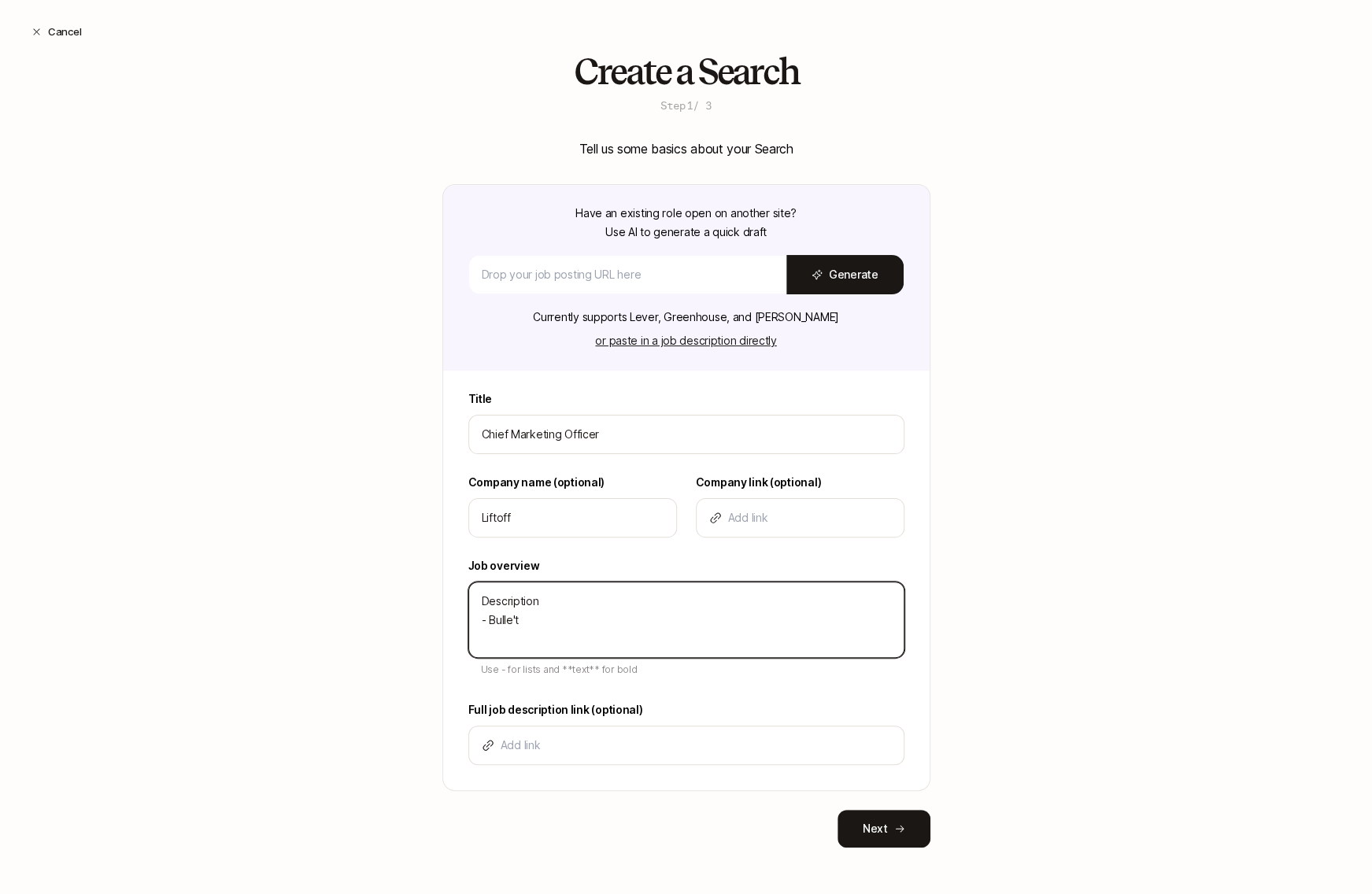
type textarea "x"
type textarea "Description - Bulle't'"
type textarea "x"
type textarea "Description - Bulle't'"
type textarea "x"
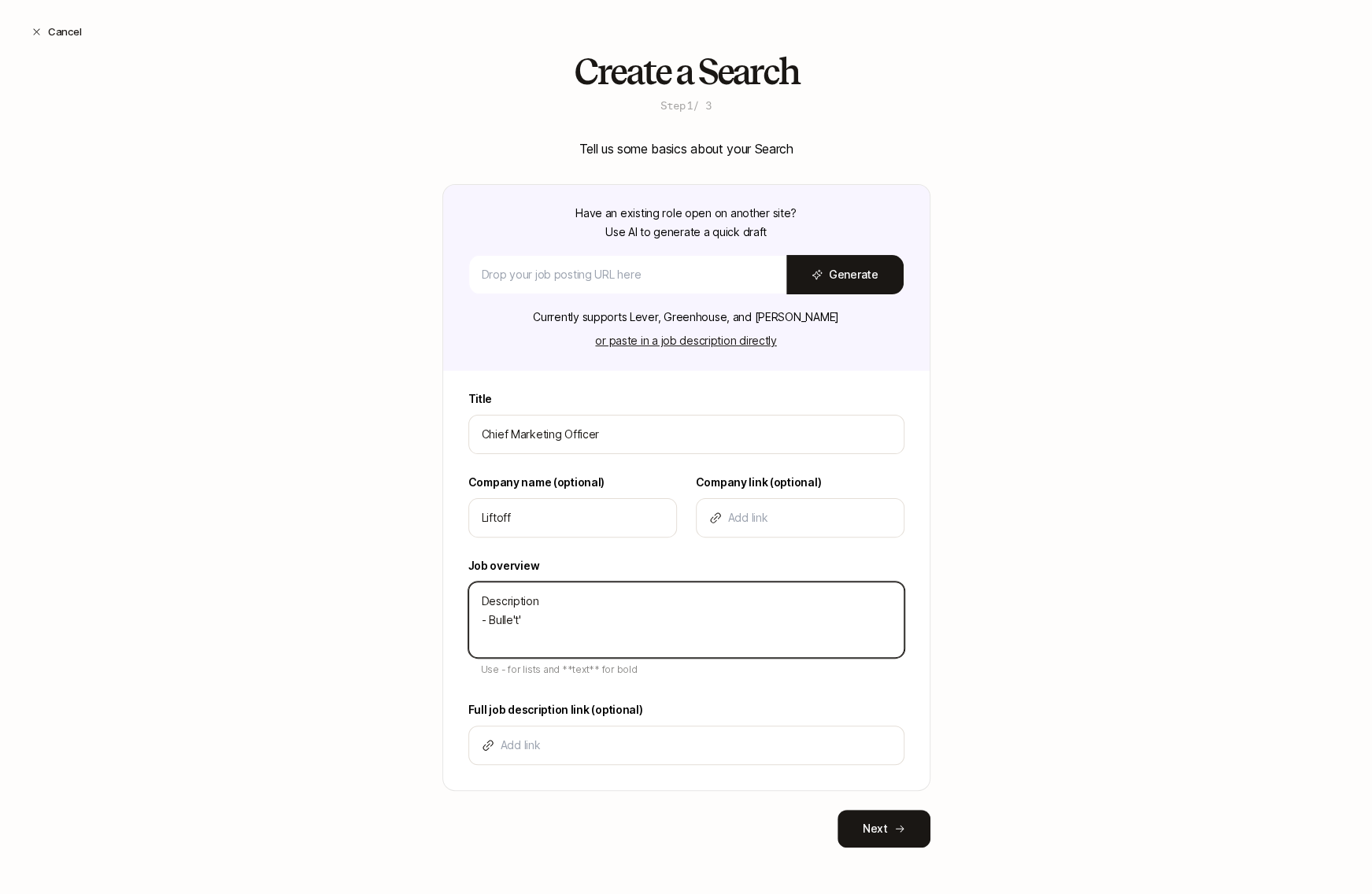
type textarea "Description - Bulle't'"
type textarea "x"
type textarea "Description - Bulle't"
type textarea "x"
type textarea "Description - Bulle'"
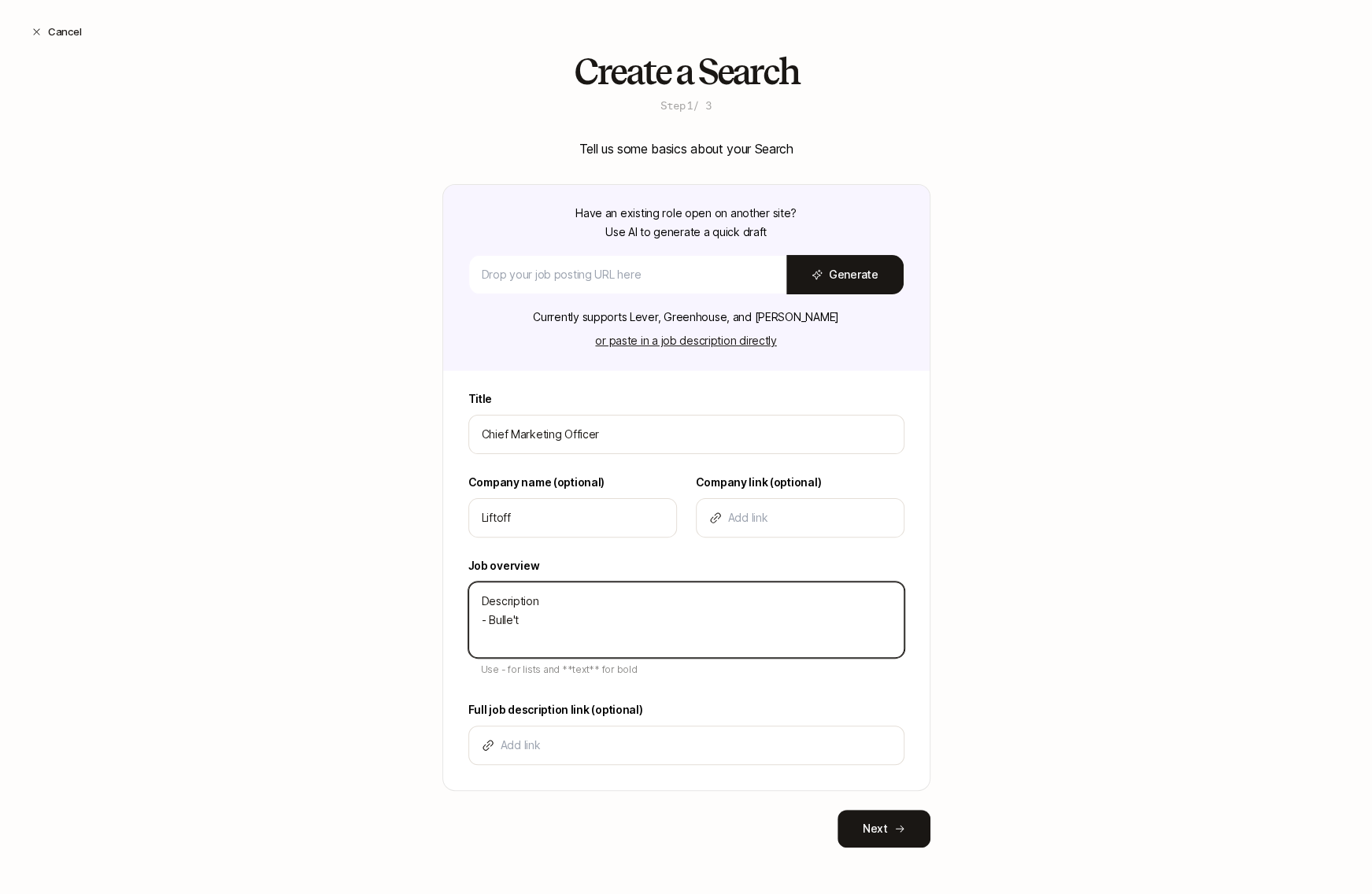
type textarea "x"
type textarea "Description - Bulle"
type textarea "x"
type textarea "Description - Bullet"
type textarea "x"
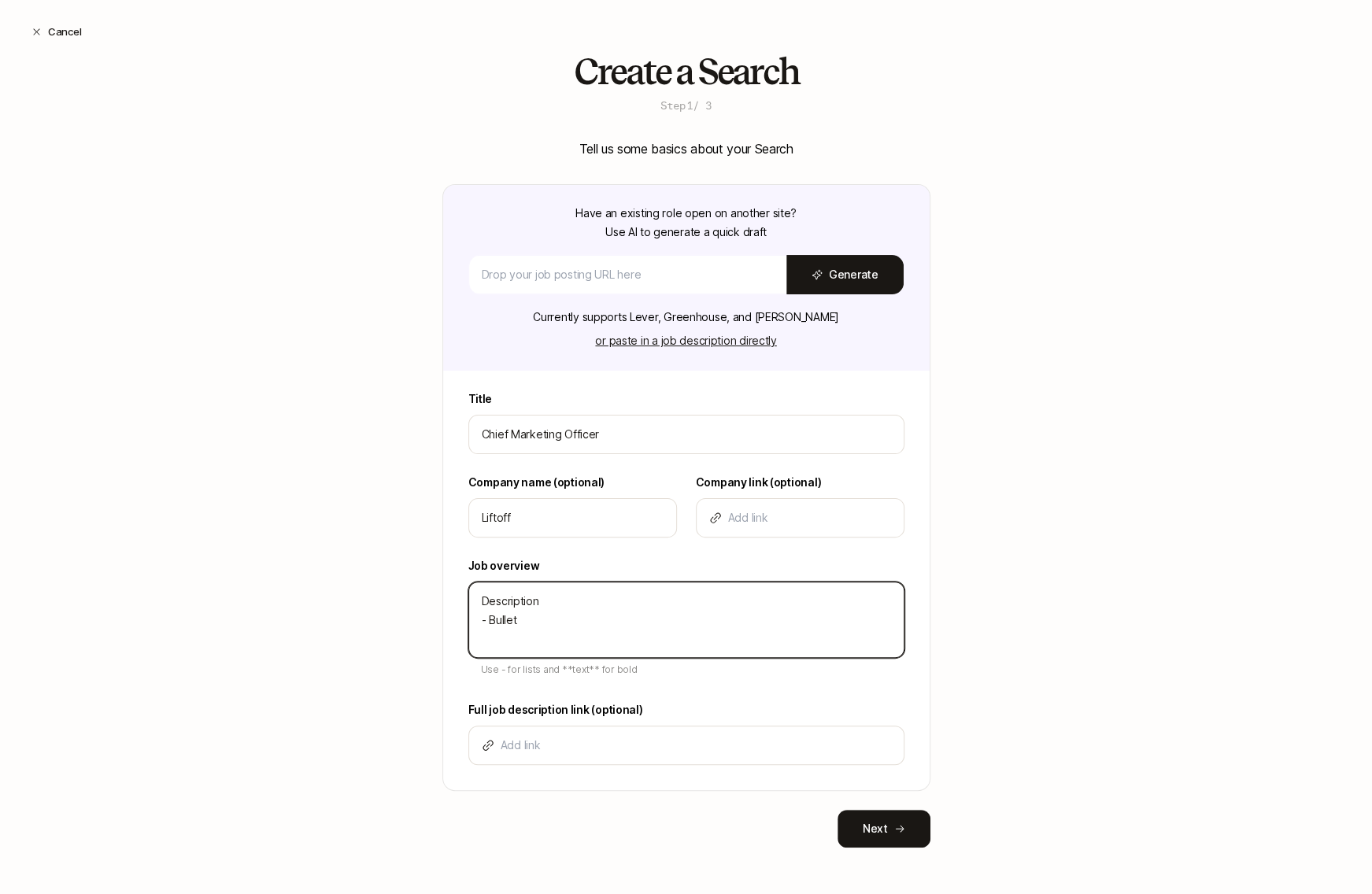
type textarea "Description - Bullet"
type textarea "x"
type textarea "Description - Bullet -"
type textarea "x"
type textarea "Description - Bullet -"
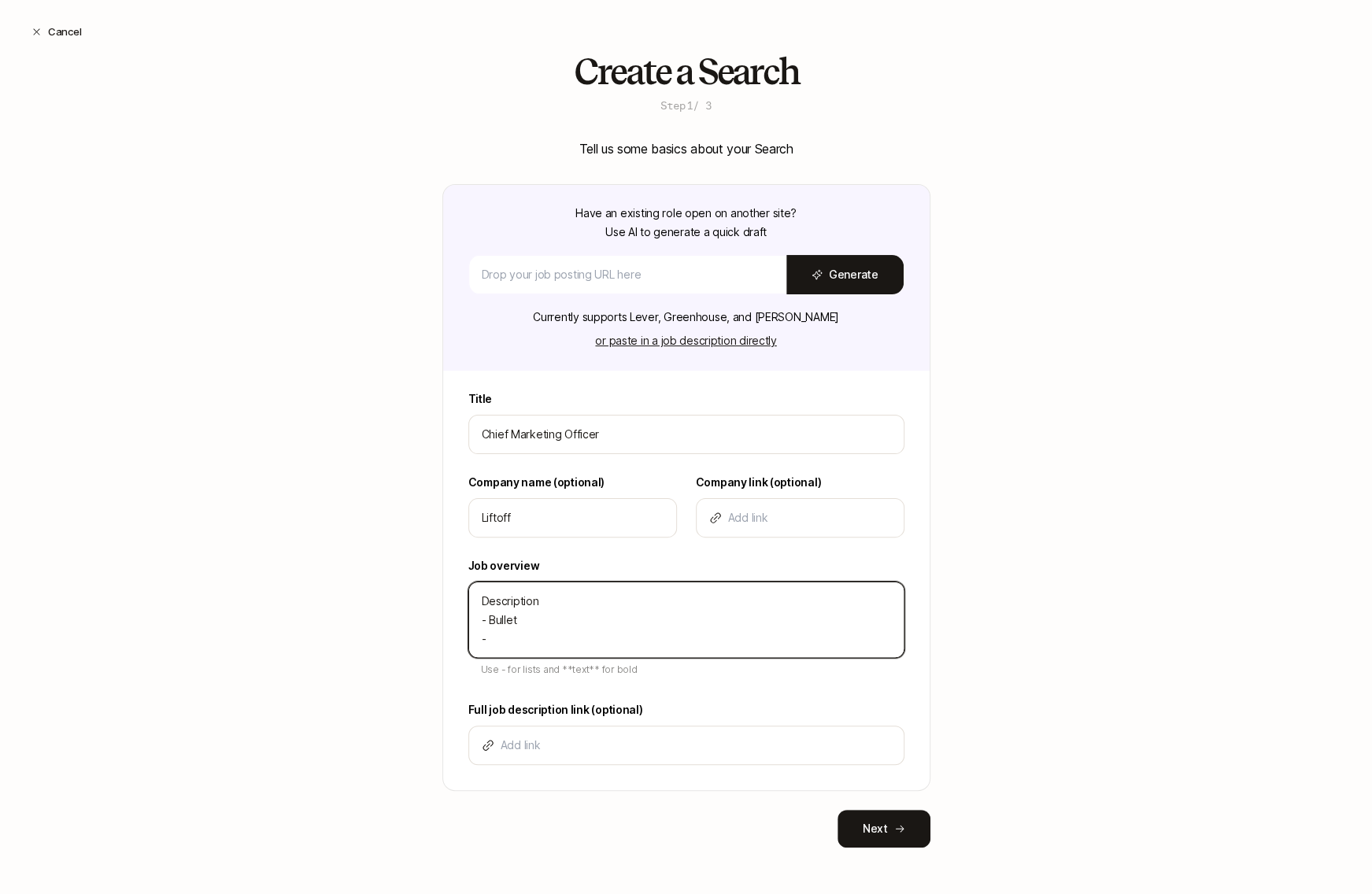
type textarea "x"
type textarea "Description - Bullet - B"
type textarea "x"
type textarea "Description - Bullet - Bu"
type textarea "x"
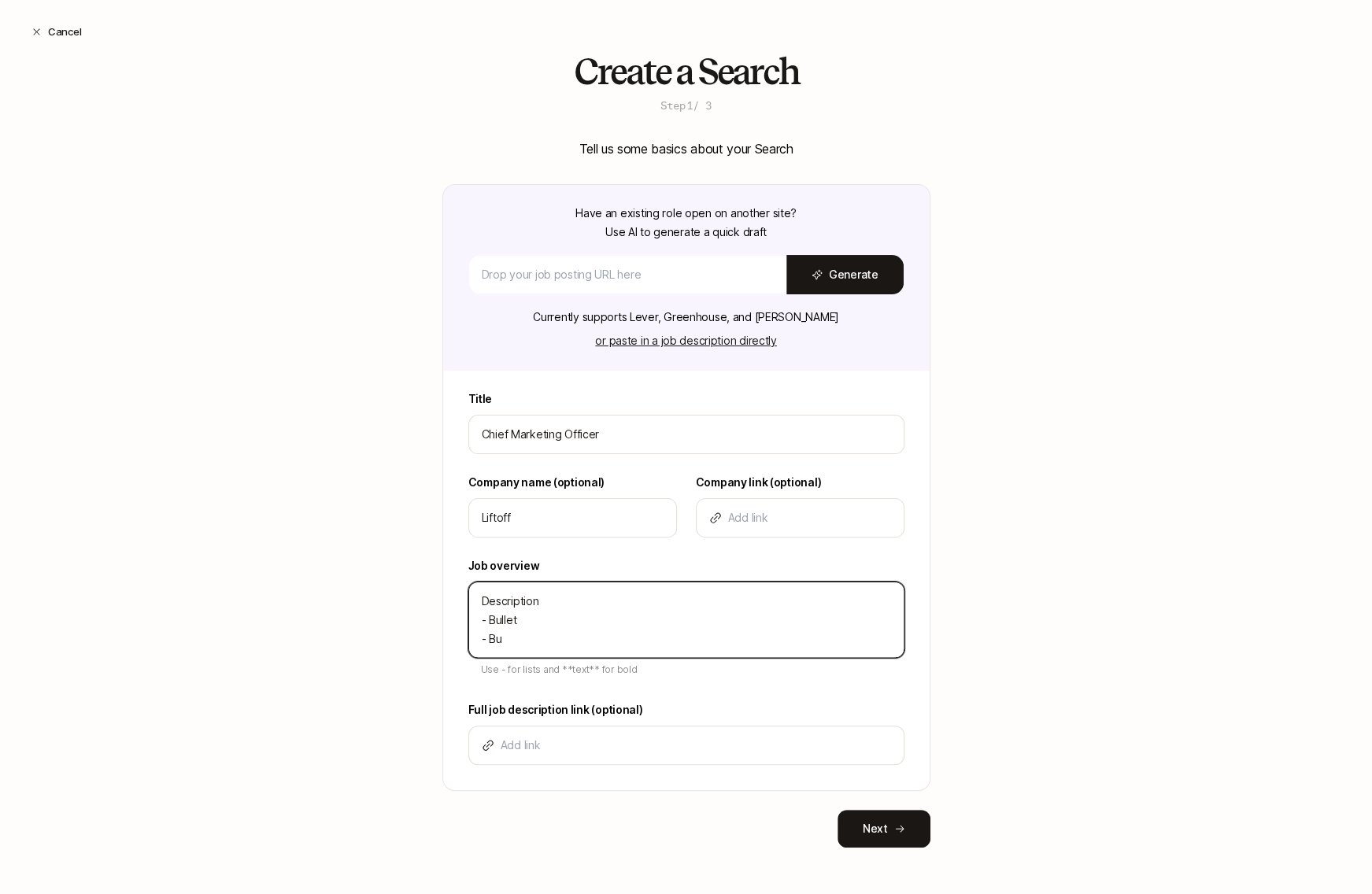
type textarea "Description - Bullet - Bul"
type textarea "x"
type textarea "Description - Bullet - Bull"
type textarea "x"
type textarea "Description - Bullet - Bulle"
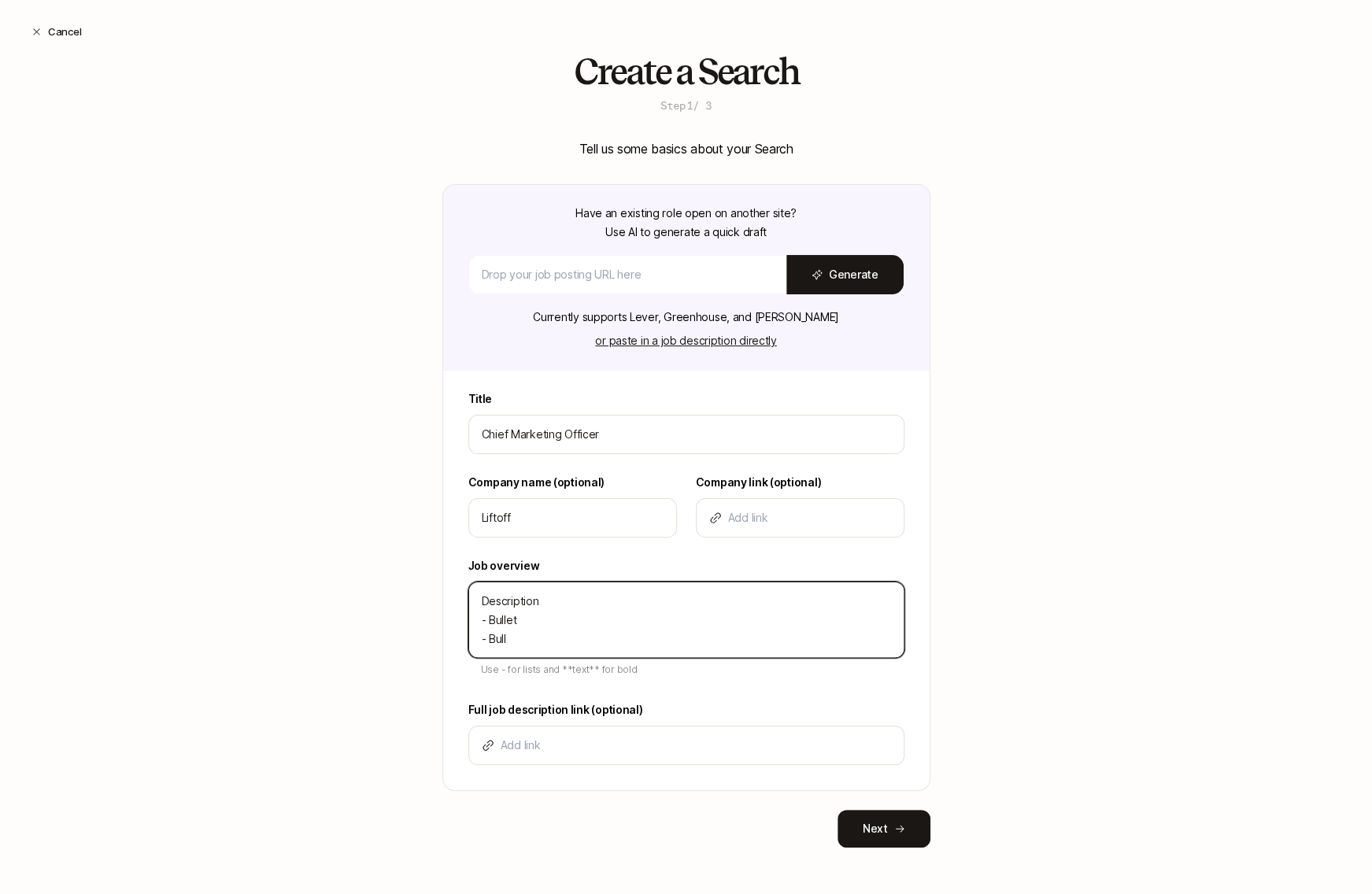
type textarea "x"
type textarea "Description - Bullet - Bullet"
type textarea "x"
type textarea "Description - Bullet - Bullet"
type textarea "x"
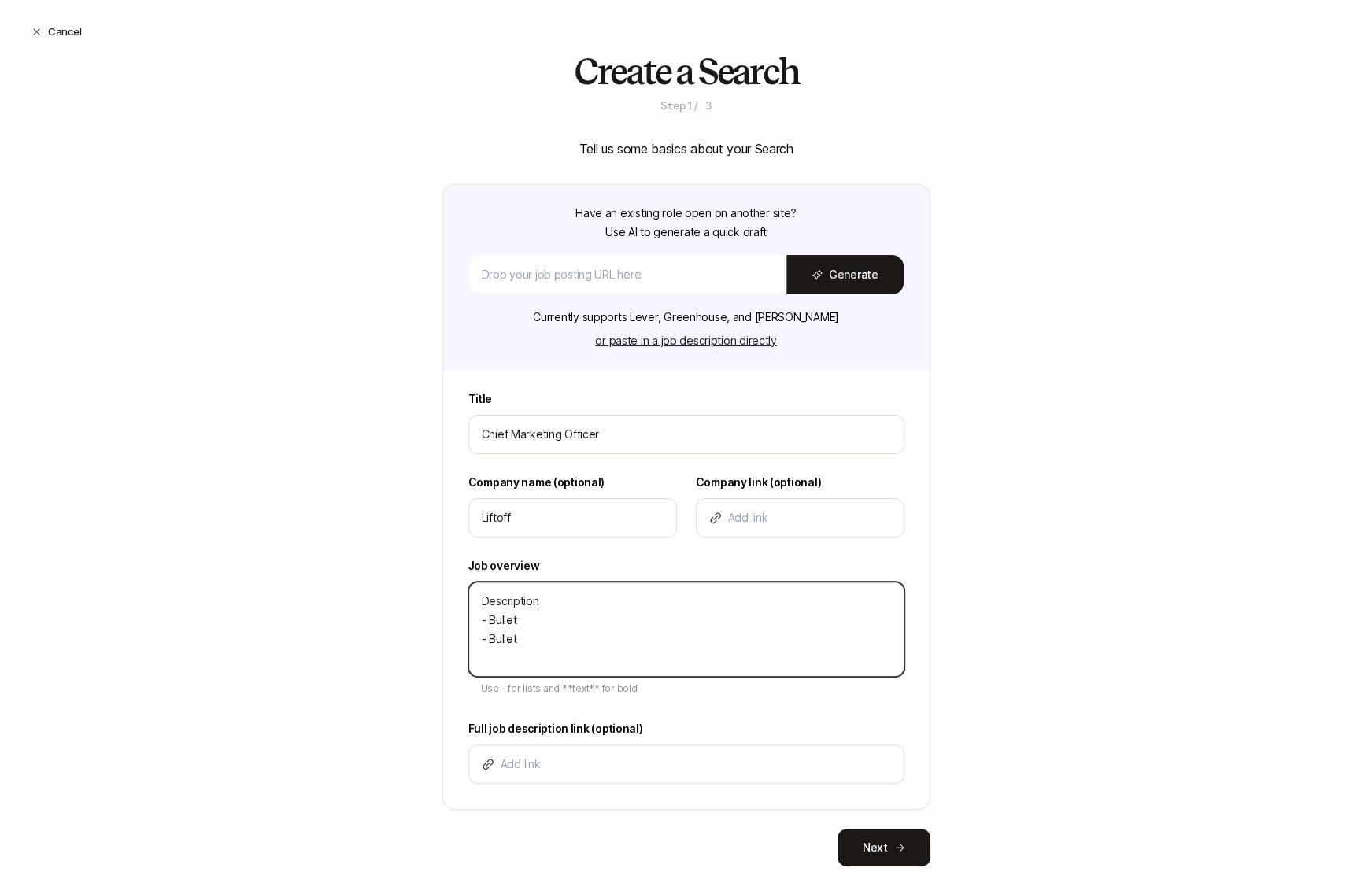
type textarea "Description - Bullet - Bullet -"
type textarea "x"
type textarea "Description - Bullet - Bullet -"
type textarea "x"
type textarea "Description - Bullet - Bullet - B"
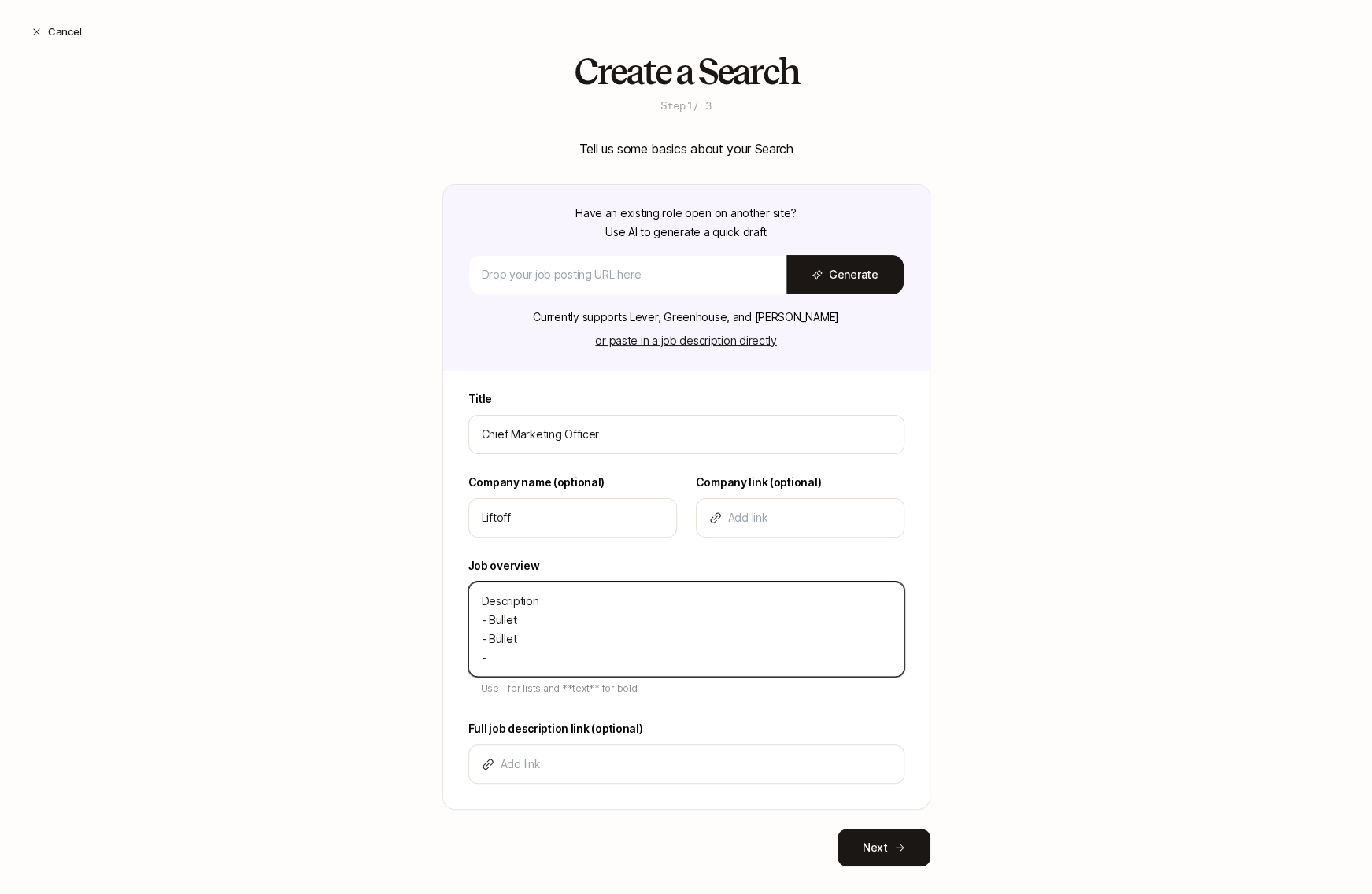
type textarea "x"
type textarea "Description - Bullet - Bullet - Bu"
type textarea "x"
type textarea "Description - Bullet - Bullet - Bul"
type textarea "x"
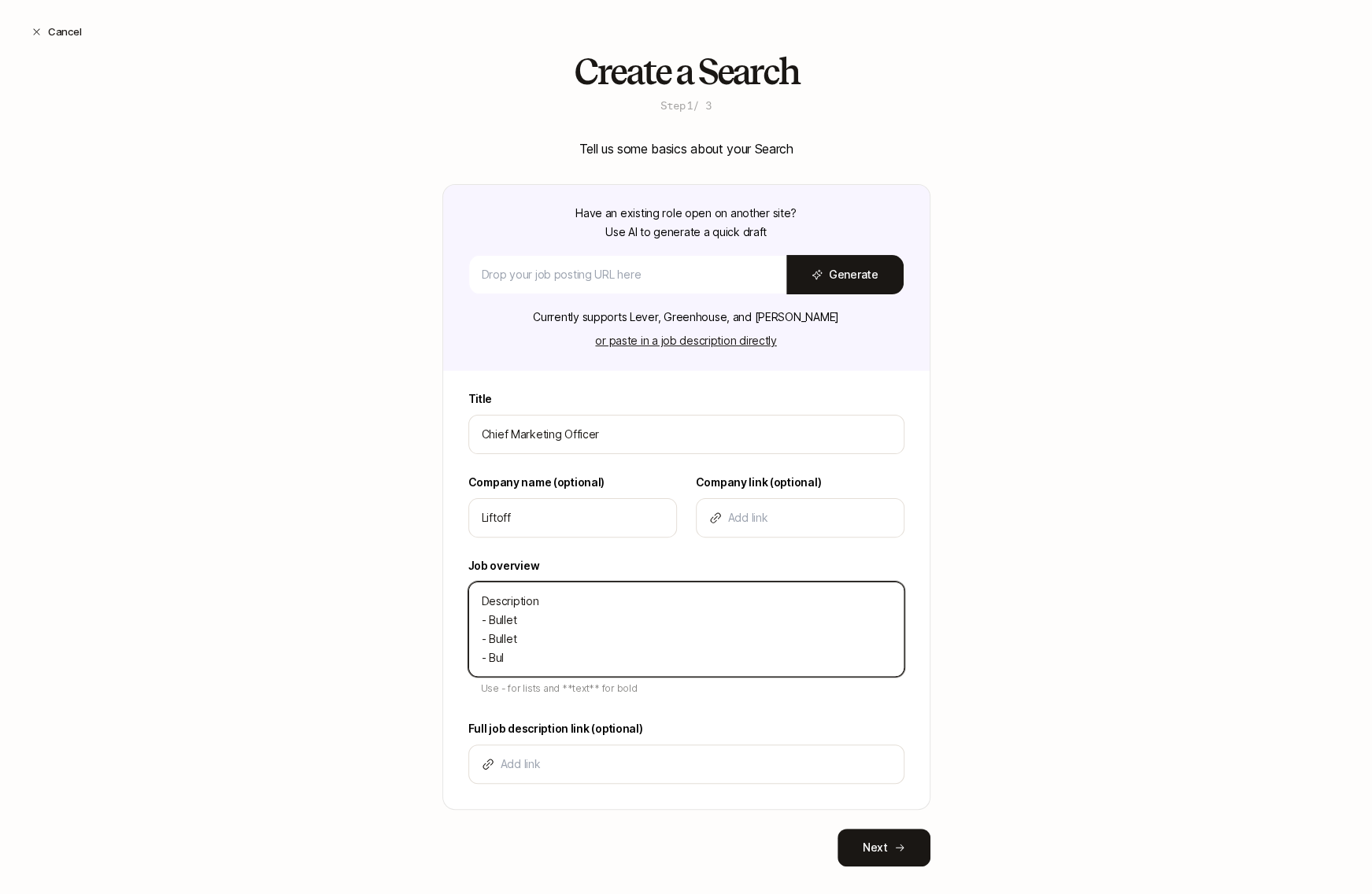
type textarea "Description - Bullet - Bullet - Bull"
type textarea "x"
type textarea "Description - Bullet - Bullet - Bulle"
type textarea "x"
type textarea "Description - Bullet - Bullet - Bullet"
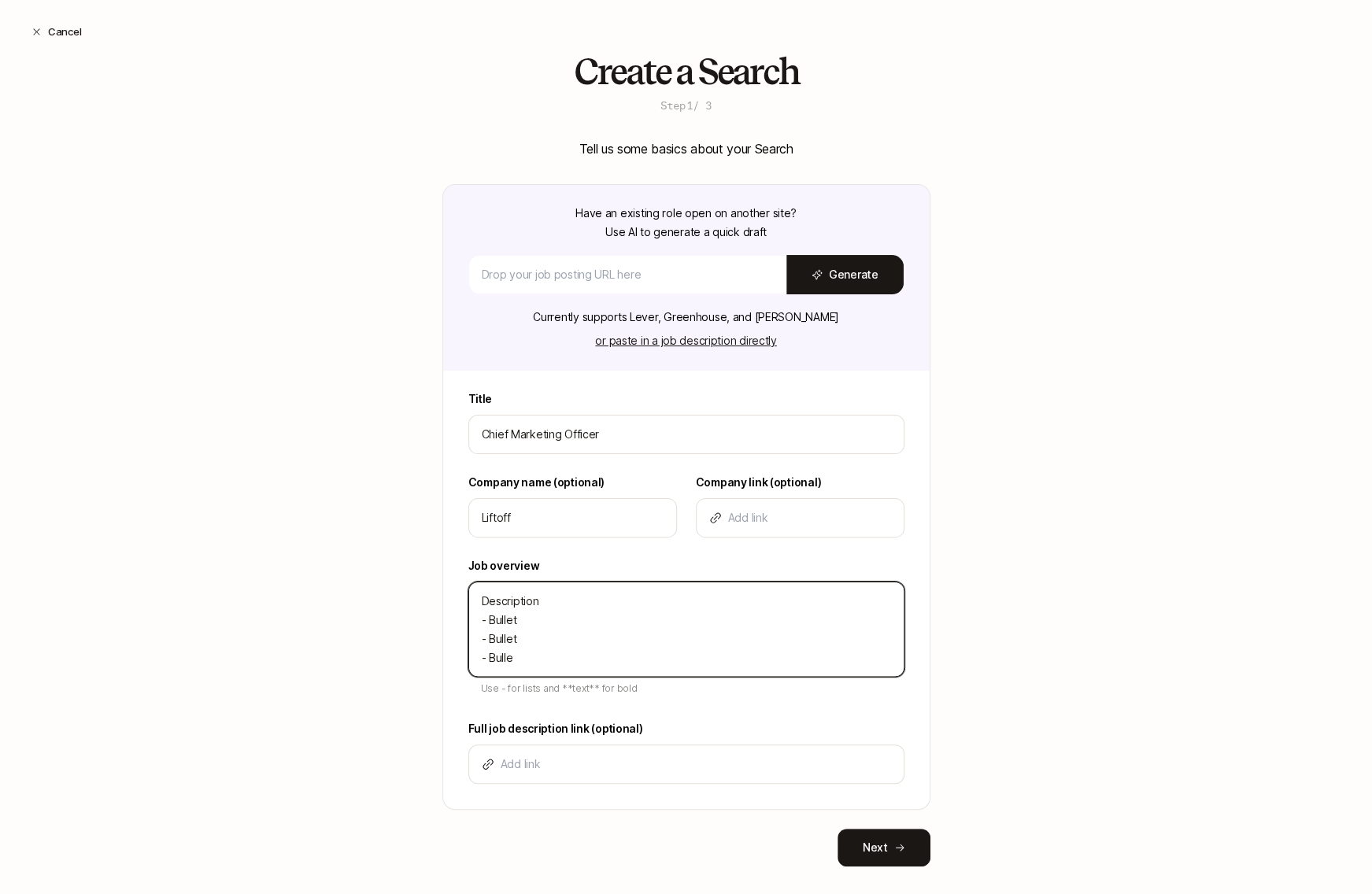
type textarea "x"
type textarea "Description - Bullet - Bullet - Bullet"
click at [415, 696] on div "Create a Search Step 1 / 3 Tell us some basics about your Search Have an existi…" at bounding box center [686, 485] width 1372 height 865
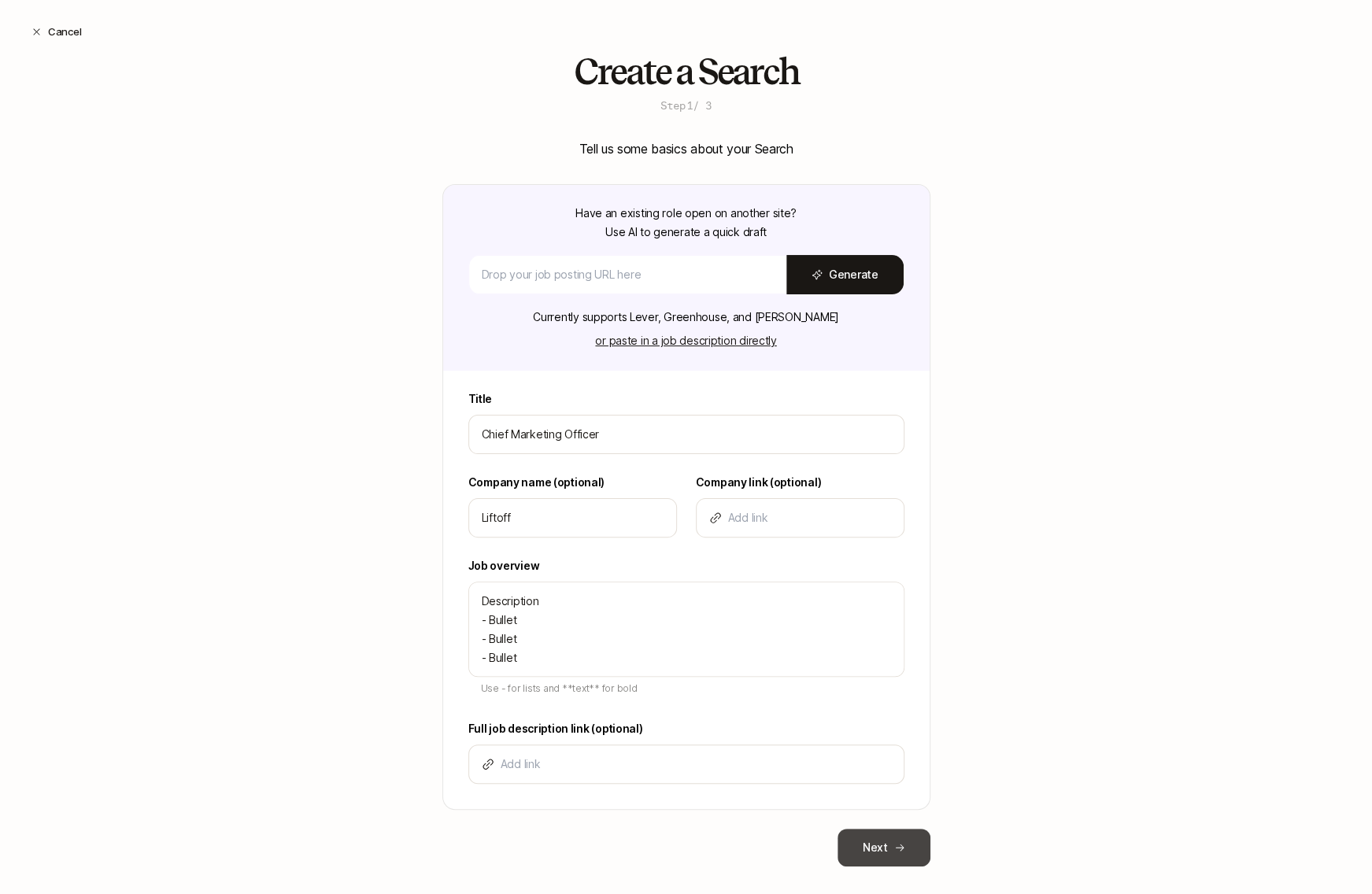
click at [896, 845] on icon at bounding box center [899, 848] width 9 height 7
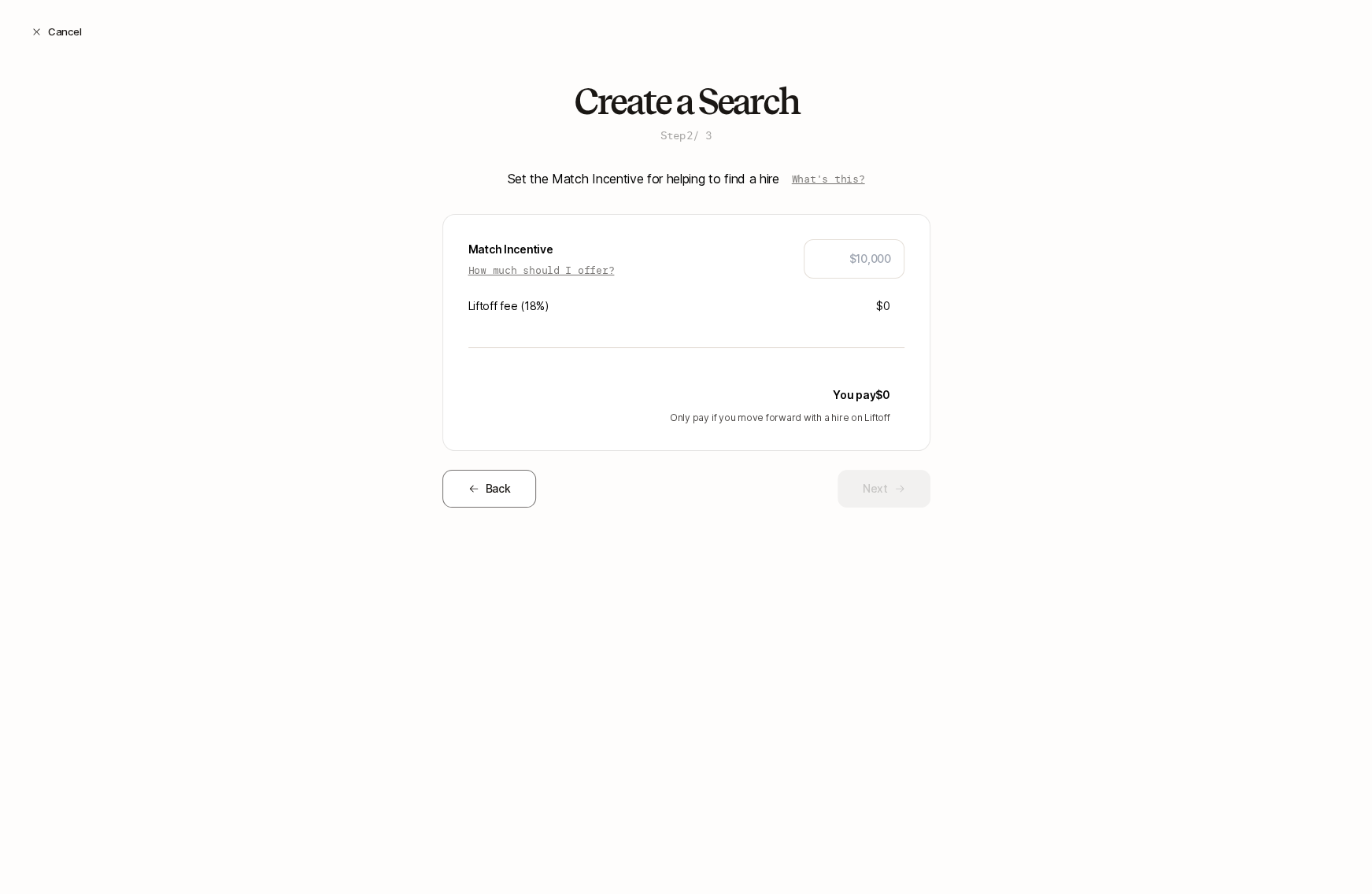
scroll to position [0, 0]
click at [509, 495] on button "Back" at bounding box center [489, 489] width 94 height 38
type textarea "x"
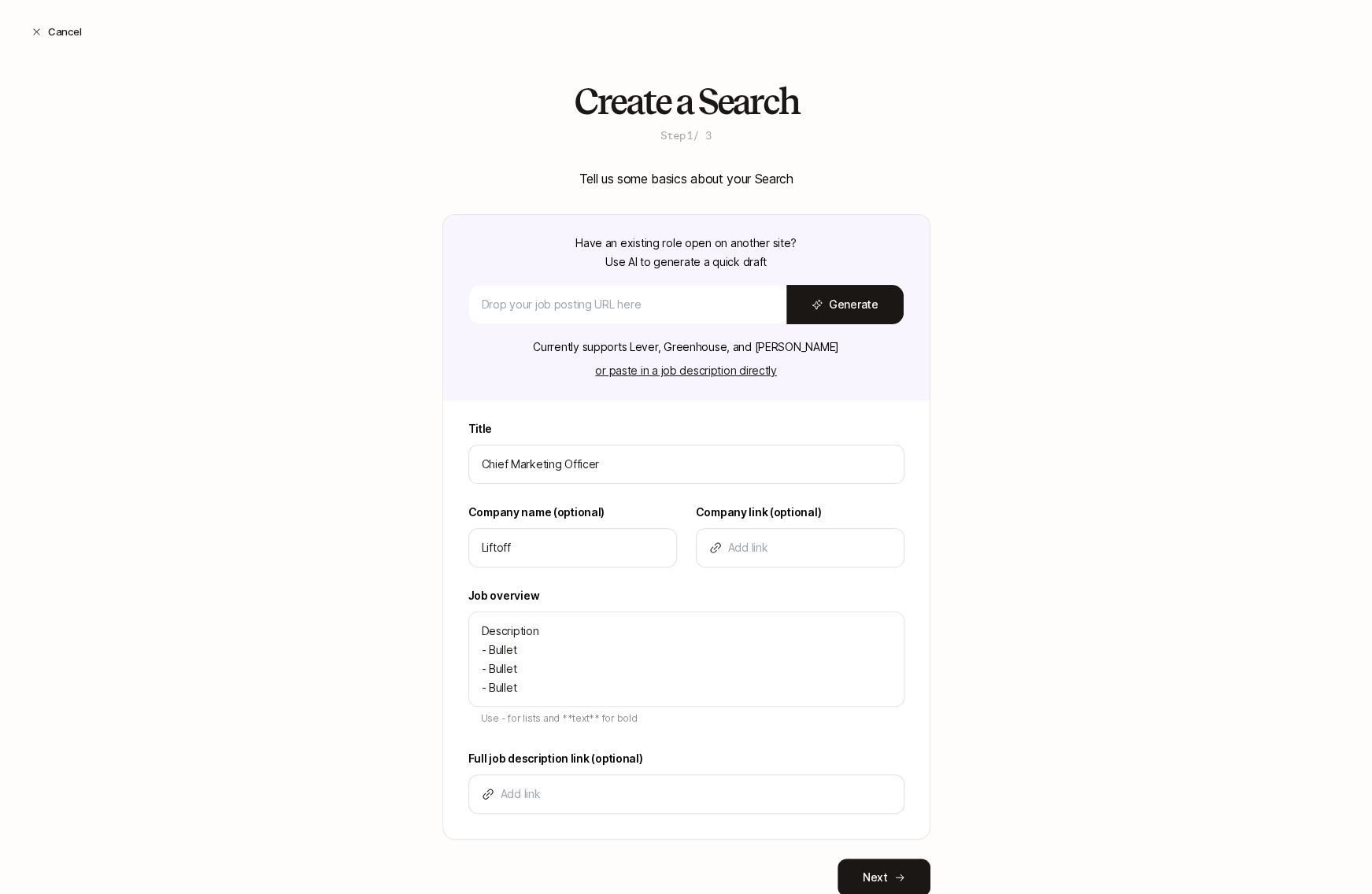
scroll to position [50, 0]
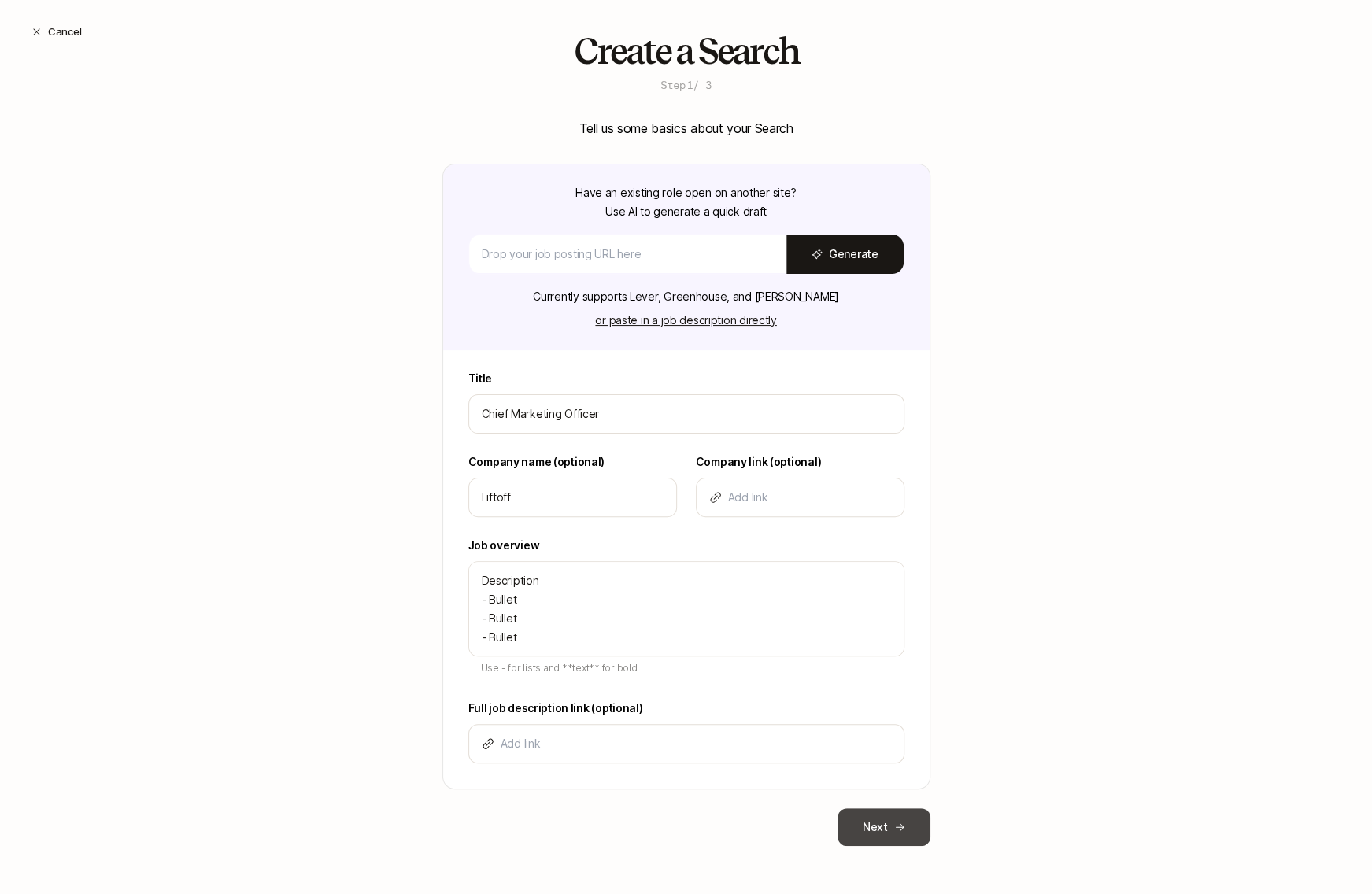
click at [860, 818] on button "Next" at bounding box center [883, 828] width 92 height 38
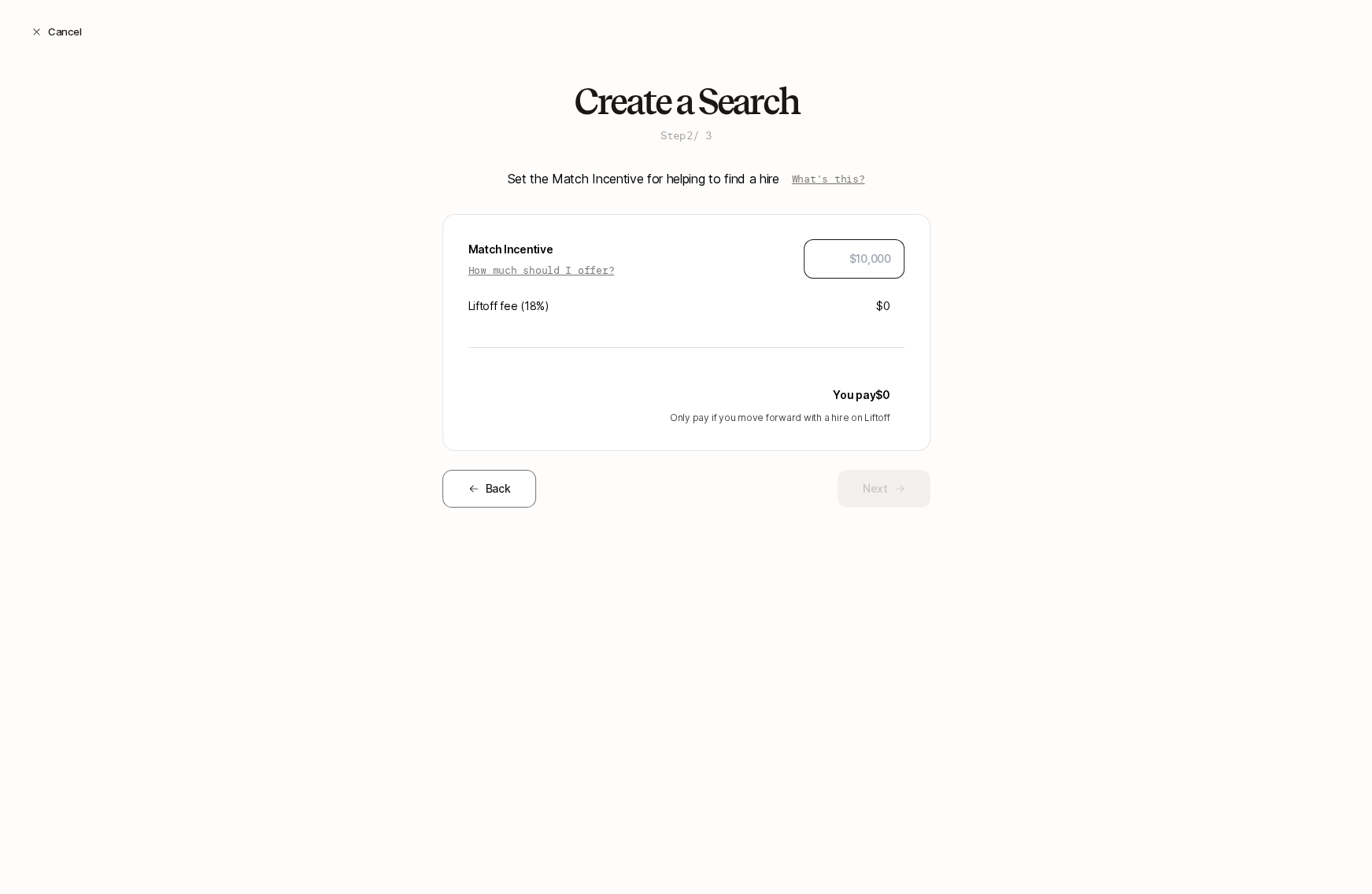
click at [849, 266] on input "text" at bounding box center [853, 259] width 74 height 19
type input "$20,000"
click at [862, 478] on button "Next" at bounding box center [883, 489] width 92 height 38
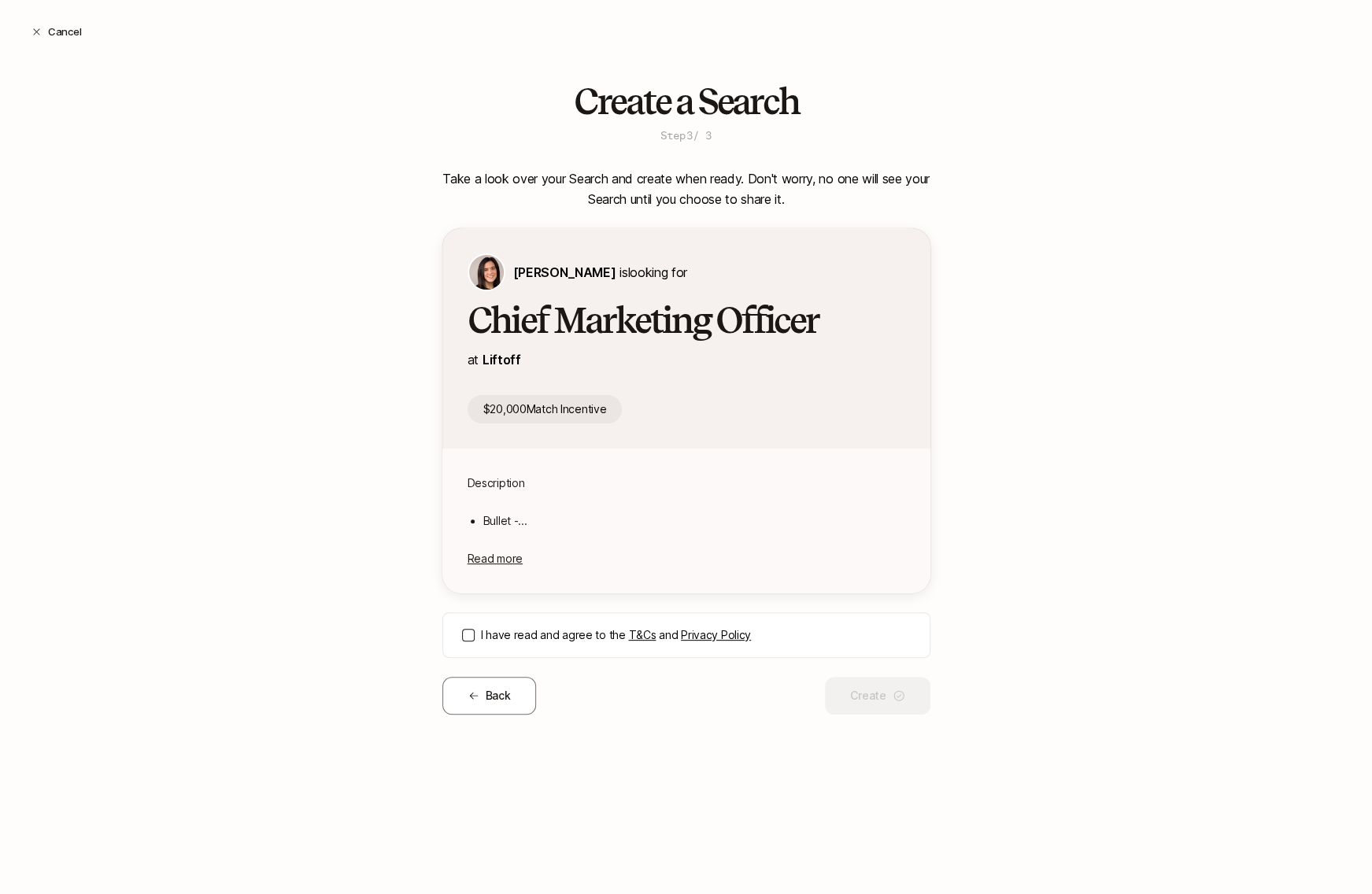
click at [470, 652] on div "I have read and agree to the T&Cs and Privacy Policy" at bounding box center [686, 635] width 488 height 46
click at [464, 625] on div "I have read and agree to the T&Cs and Privacy Policy" at bounding box center [686, 635] width 488 height 46
click at [465, 632] on button "I have read and agree to the T&Cs and Privacy Policy" at bounding box center [468, 635] width 13 height 13
click at [893, 704] on button "Create" at bounding box center [877, 696] width 105 height 38
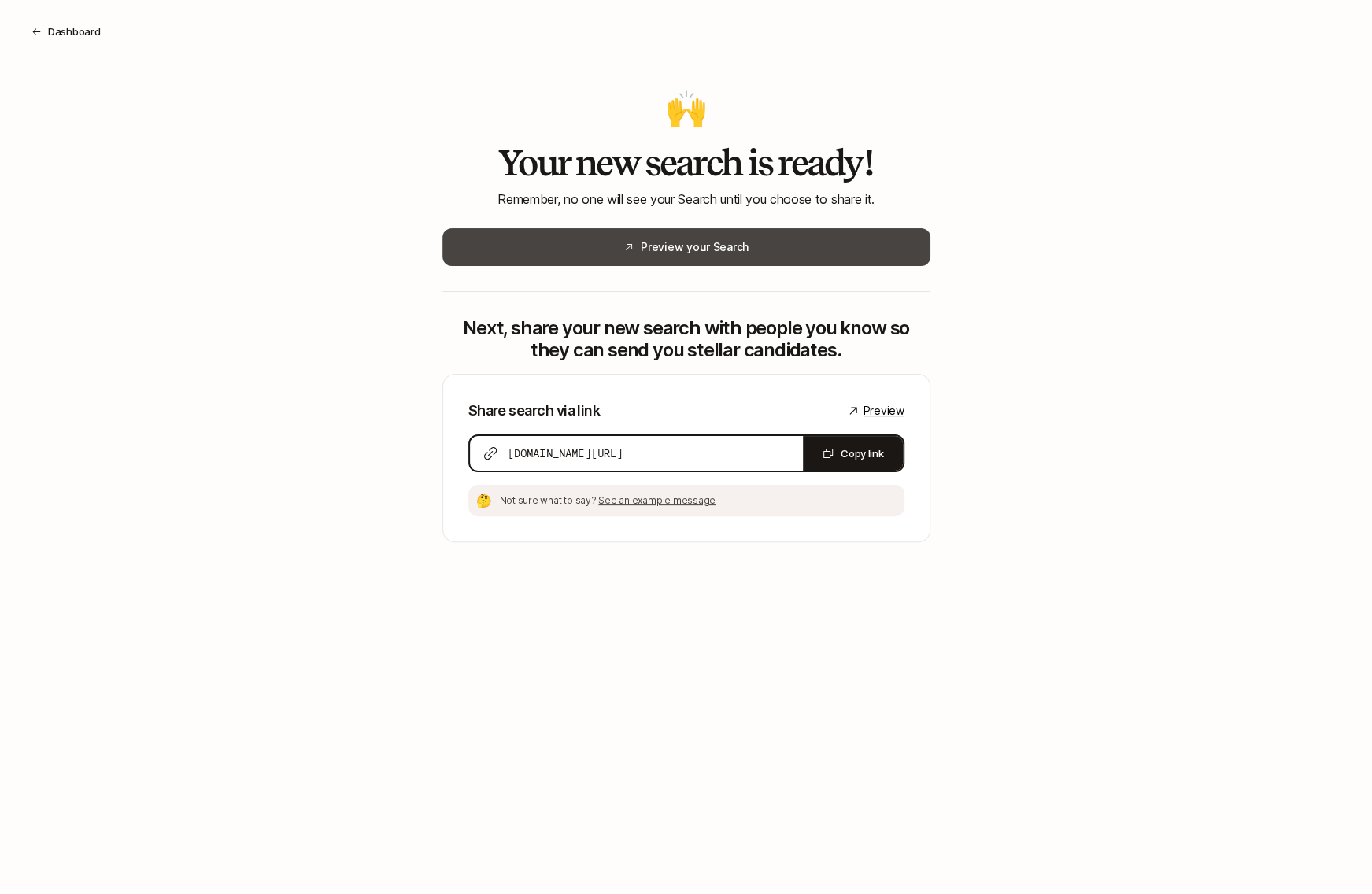
click at [714, 254] on button "Preview your Search" at bounding box center [686, 247] width 488 height 38
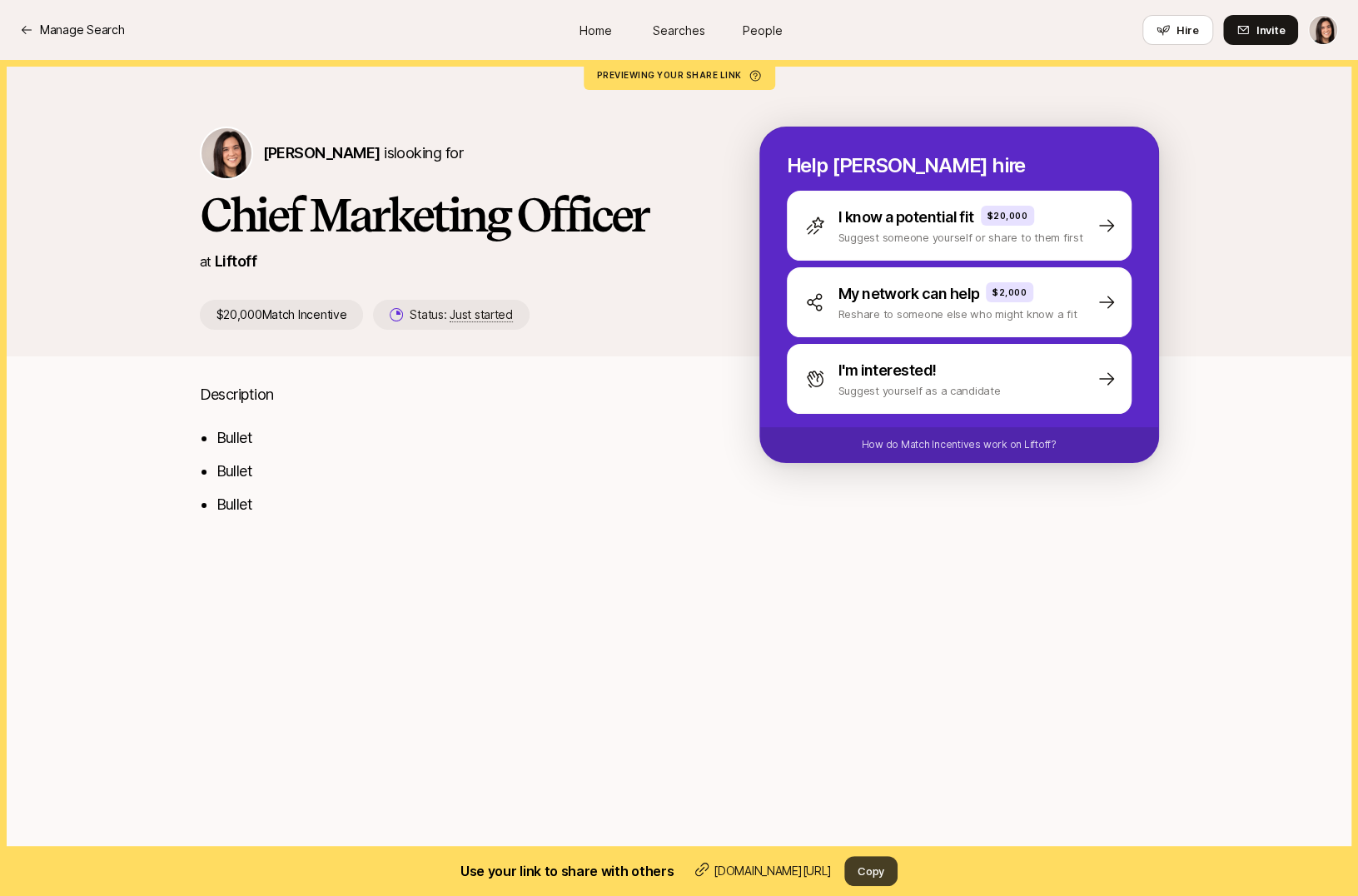
click at [882, 866] on button "Copy" at bounding box center [871, 871] width 53 height 30
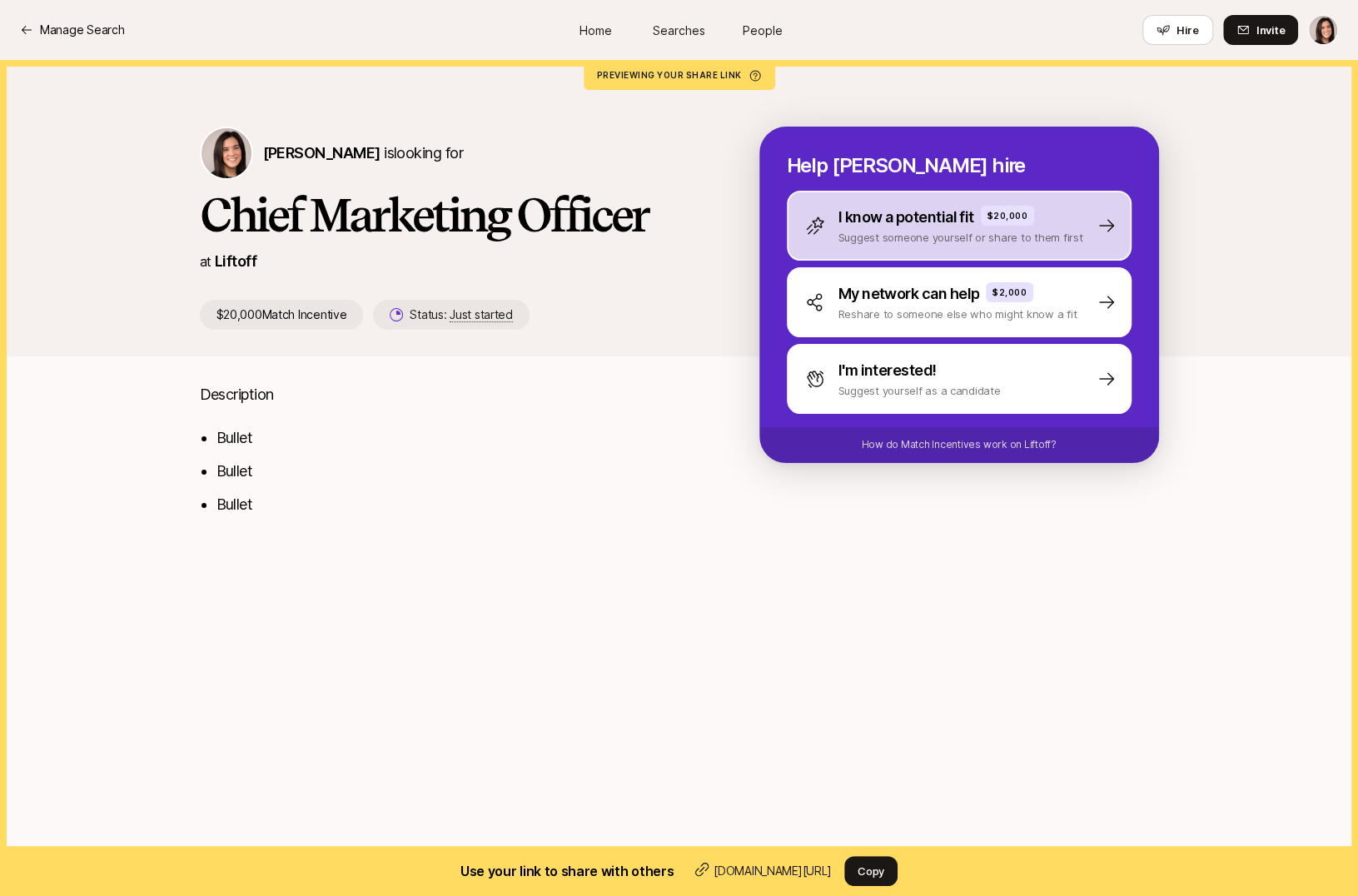
click at [869, 247] on div "I know a potential fit $20,000 Suggest someone yourself or share to them first" at bounding box center [959, 226] width 345 height 70
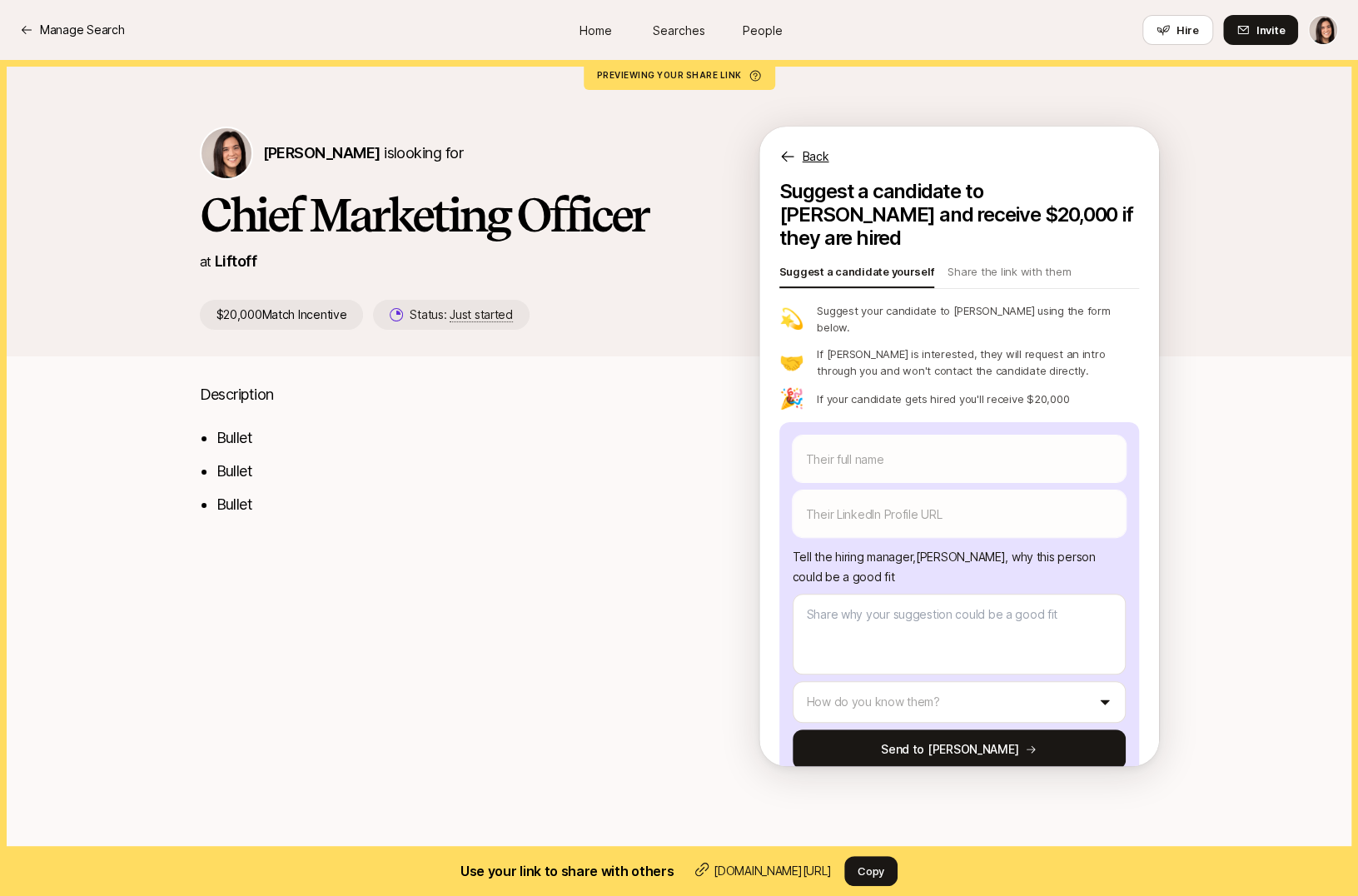
click at [826, 154] on p "Back" at bounding box center [816, 156] width 27 height 20
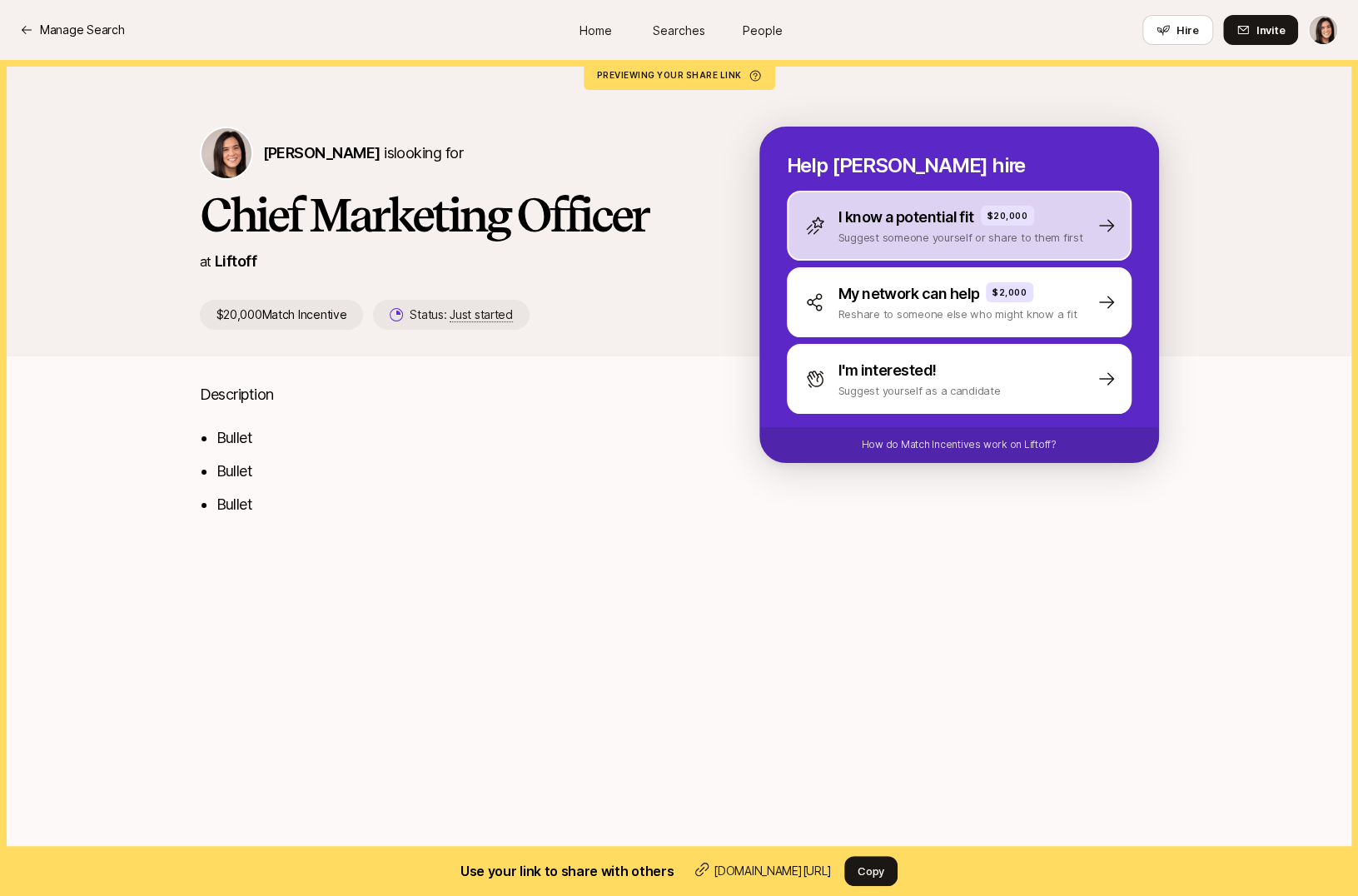
click at [924, 250] on div "I know a potential fit $20,000 Suggest someone yourself or share to them first" at bounding box center [959, 226] width 345 height 70
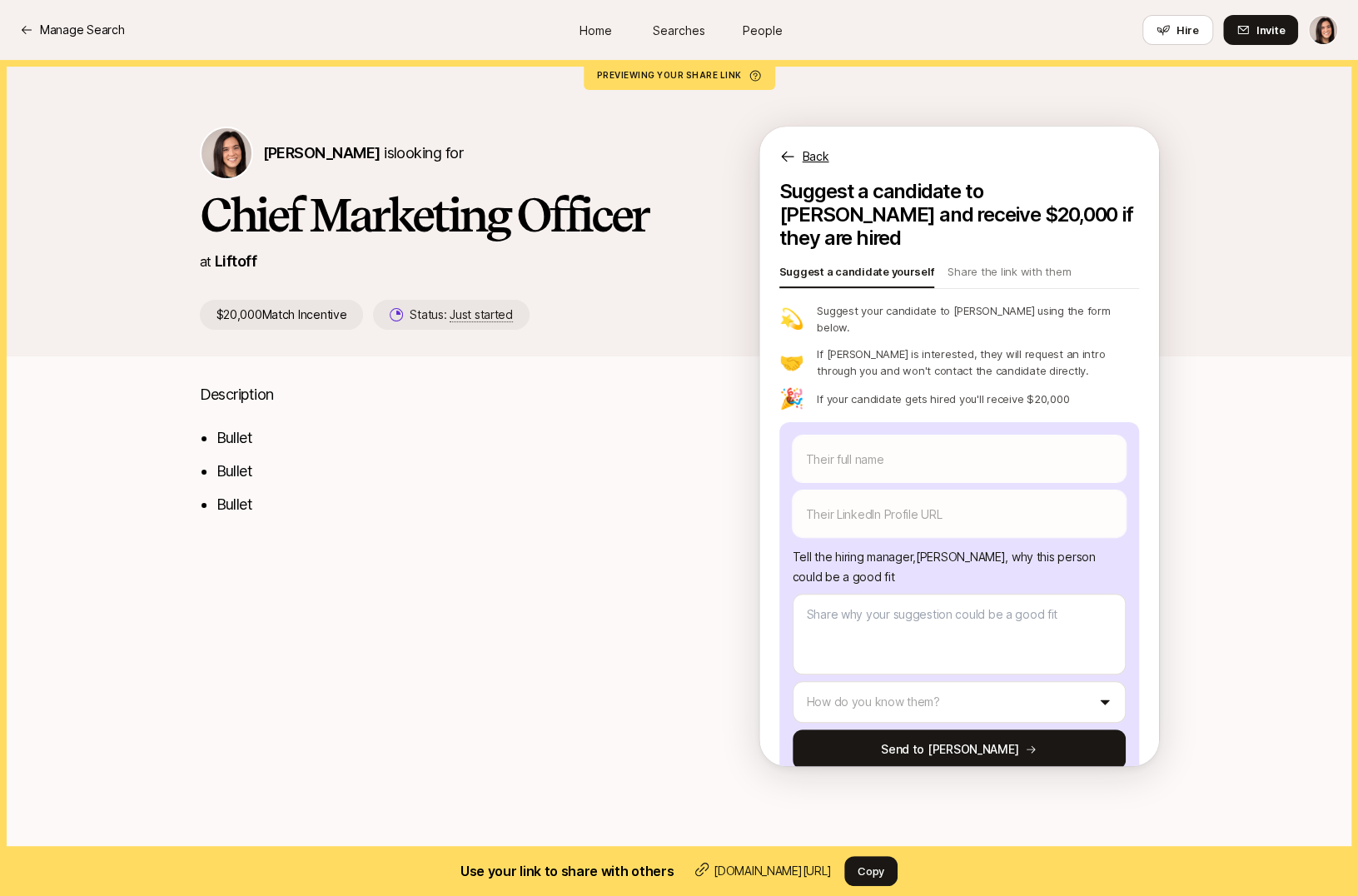
click at [818, 160] on p "Back" at bounding box center [816, 156] width 27 height 20
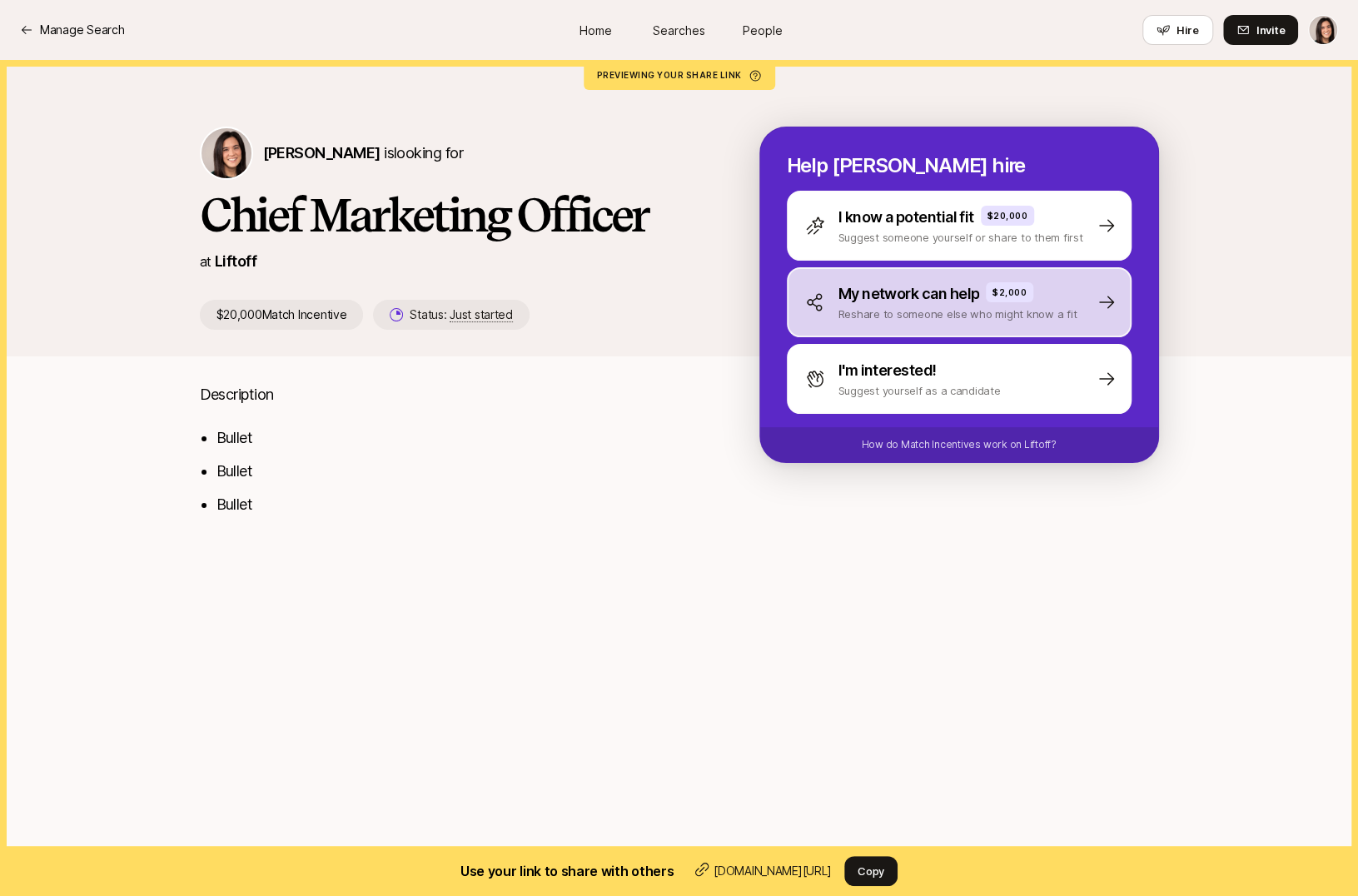
click at [894, 322] on p "Reshare to someone else who might know a fit" at bounding box center [958, 314] width 239 height 17
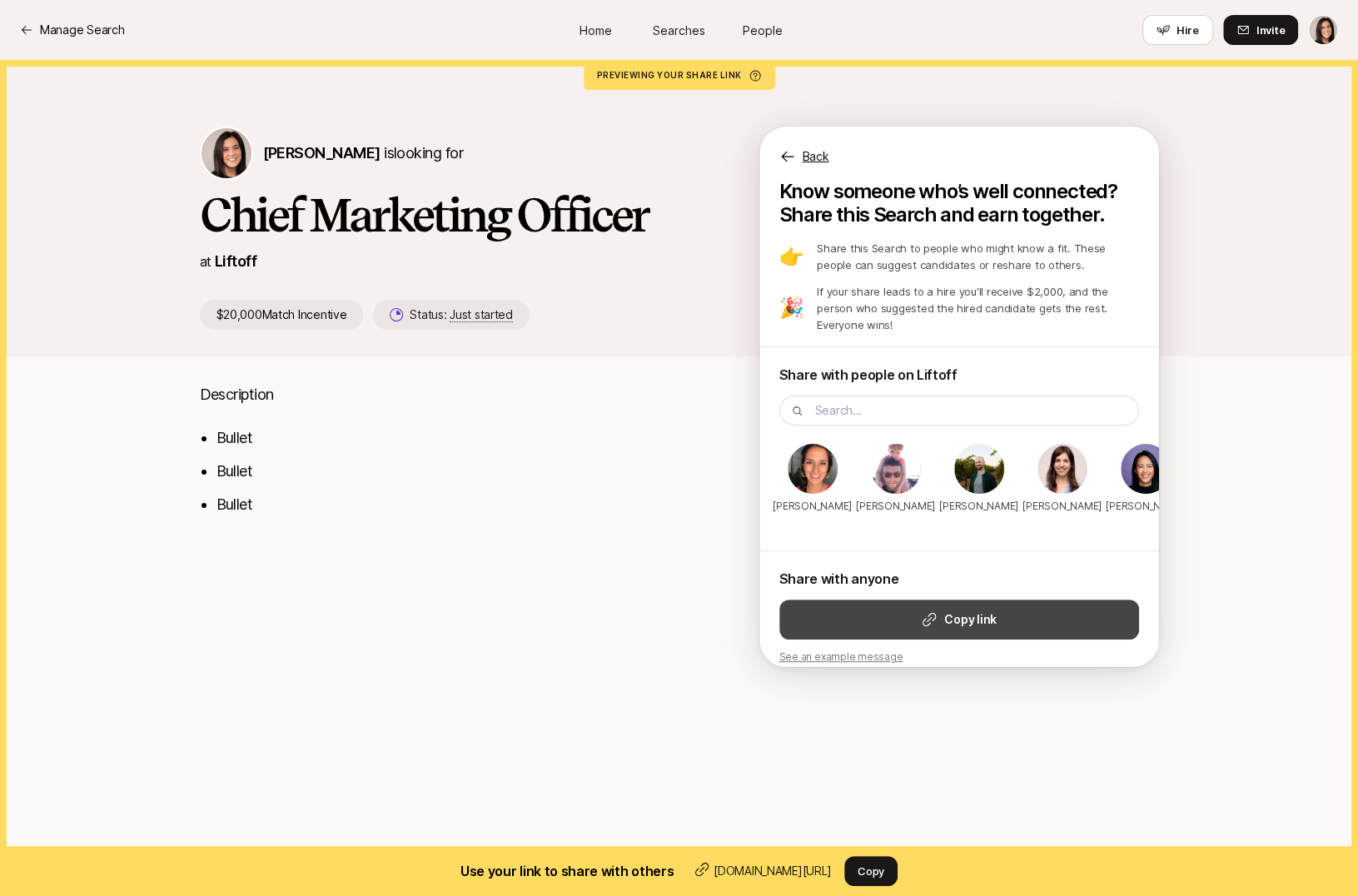
click at [895, 599] on button "Copy link" at bounding box center [959, 619] width 360 height 40
click at [821, 166] on div "Back Know someone who’s well connected? Share this Search and earn together. 👉 …" at bounding box center [959, 396] width 400 height 540
click at [821, 161] on p "Back" at bounding box center [816, 156] width 27 height 20
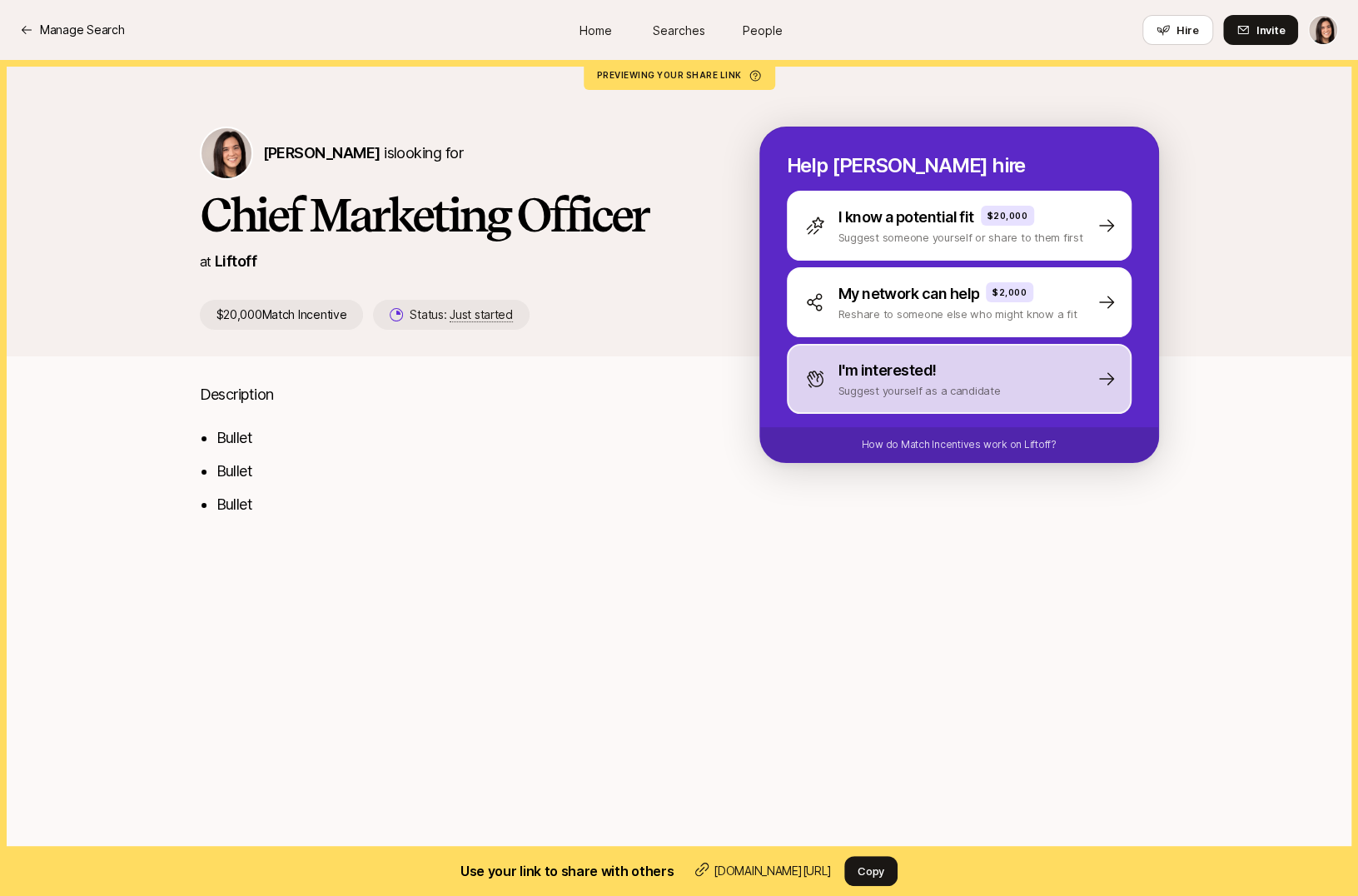
click at [839, 393] on p "Suggest yourself as a candidate" at bounding box center [919, 391] width 162 height 17
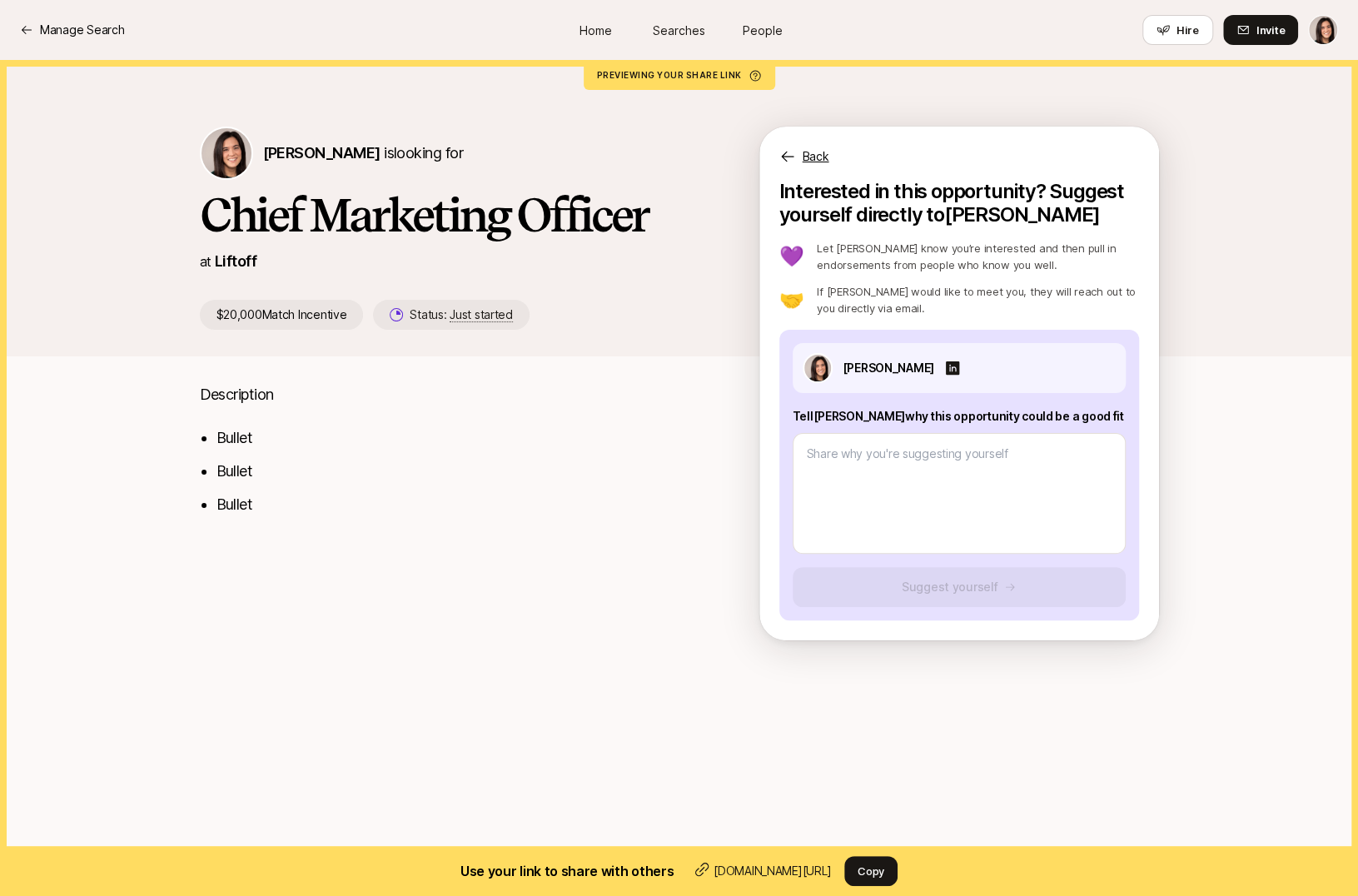
click at [812, 157] on p "Back" at bounding box center [816, 156] width 27 height 20
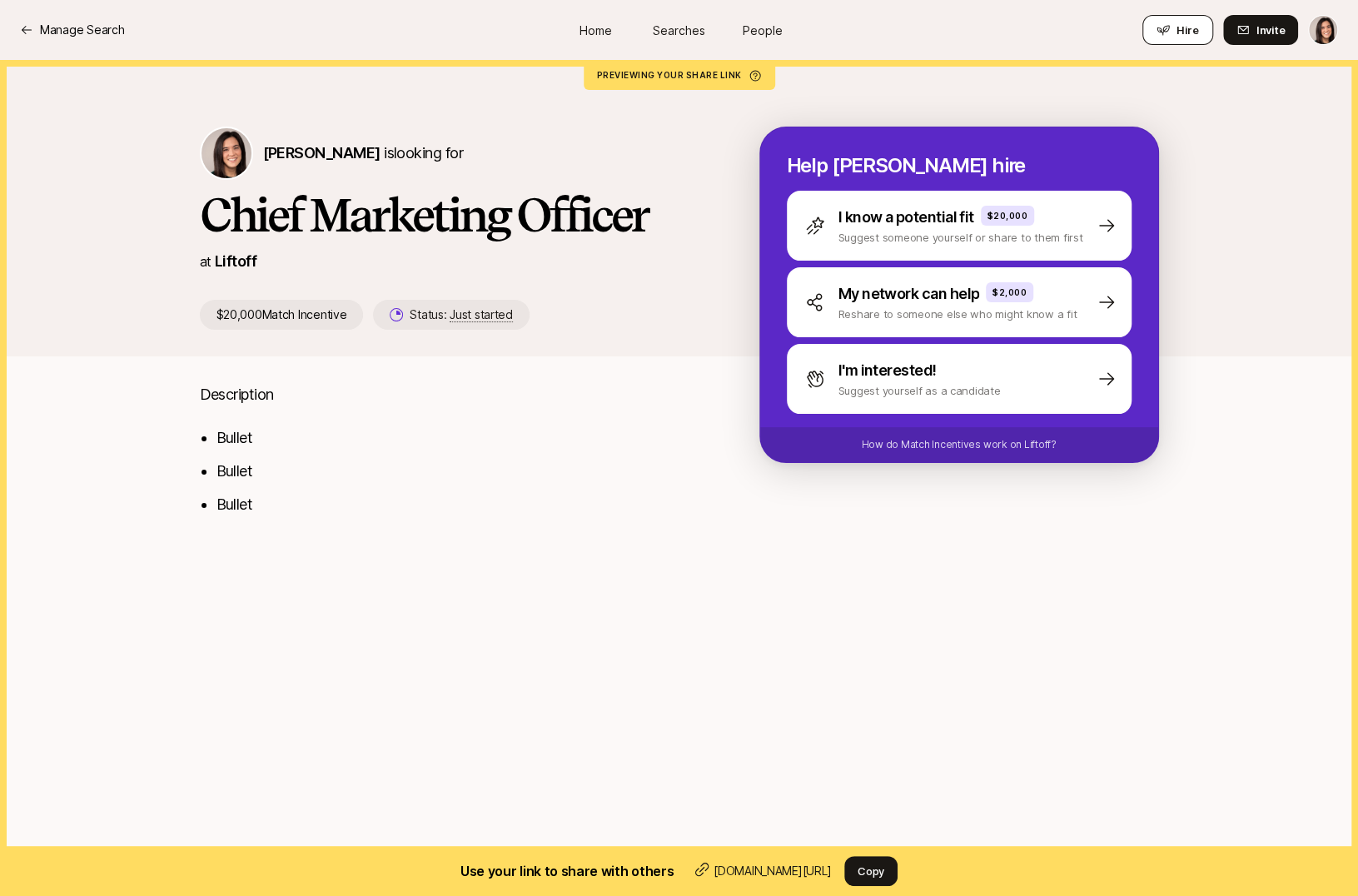
click at [1179, 20] on button "Hire" at bounding box center [1178, 30] width 71 height 30
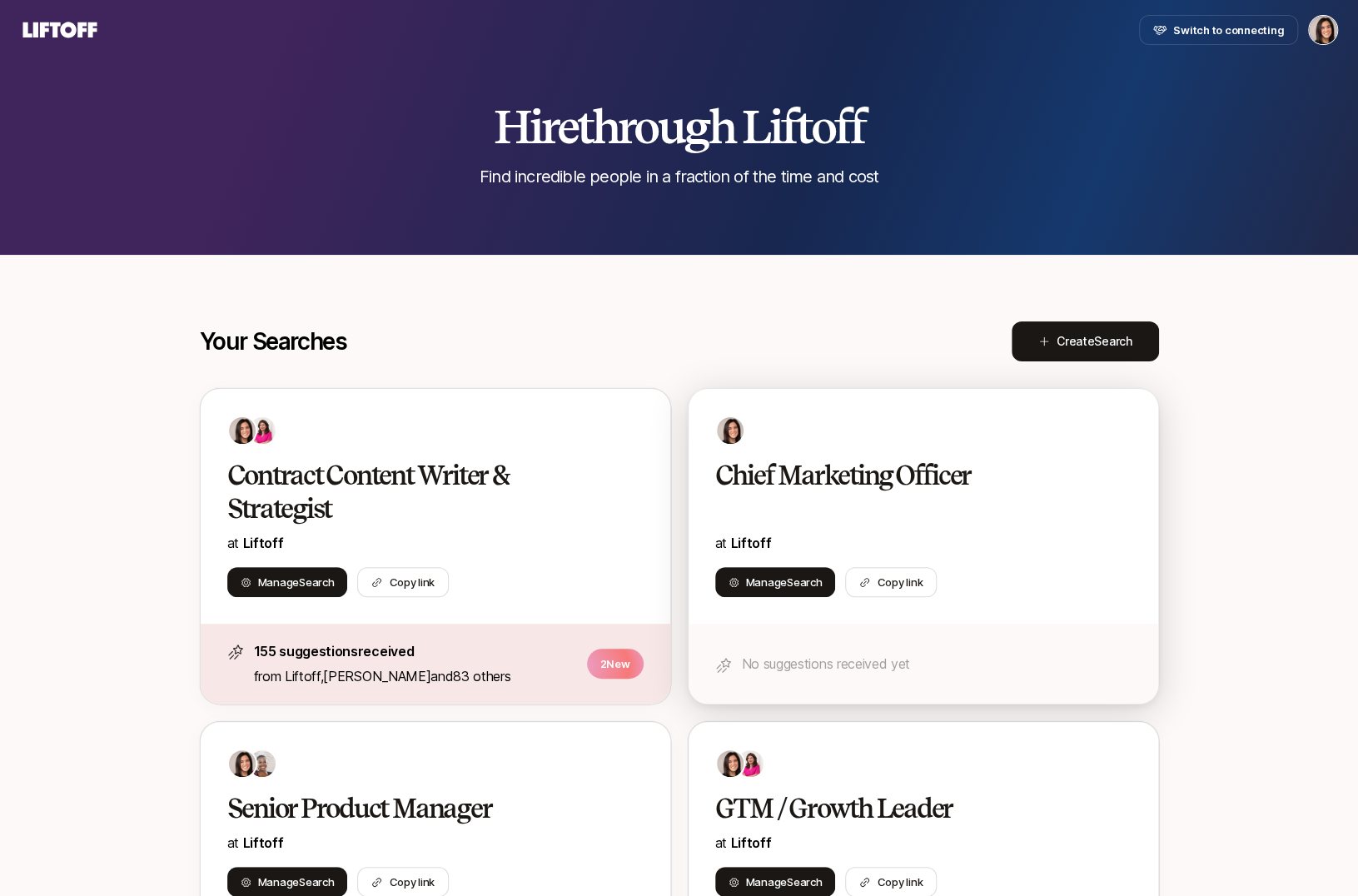
scroll to position [253, 0]
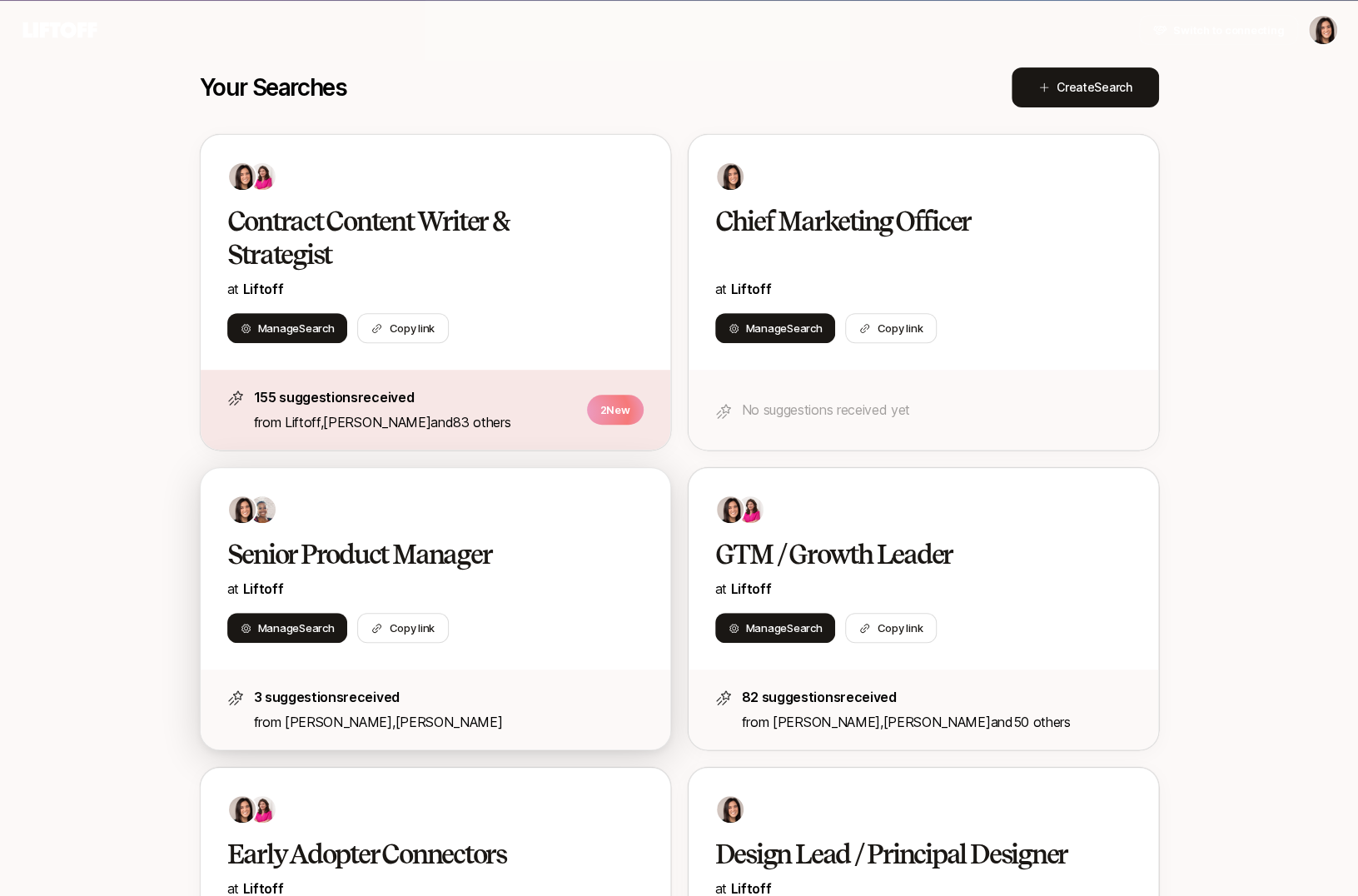
click at [562, 617] on div "Manage Search Copy link" at bounding box center [435, 627] width 416 height 30
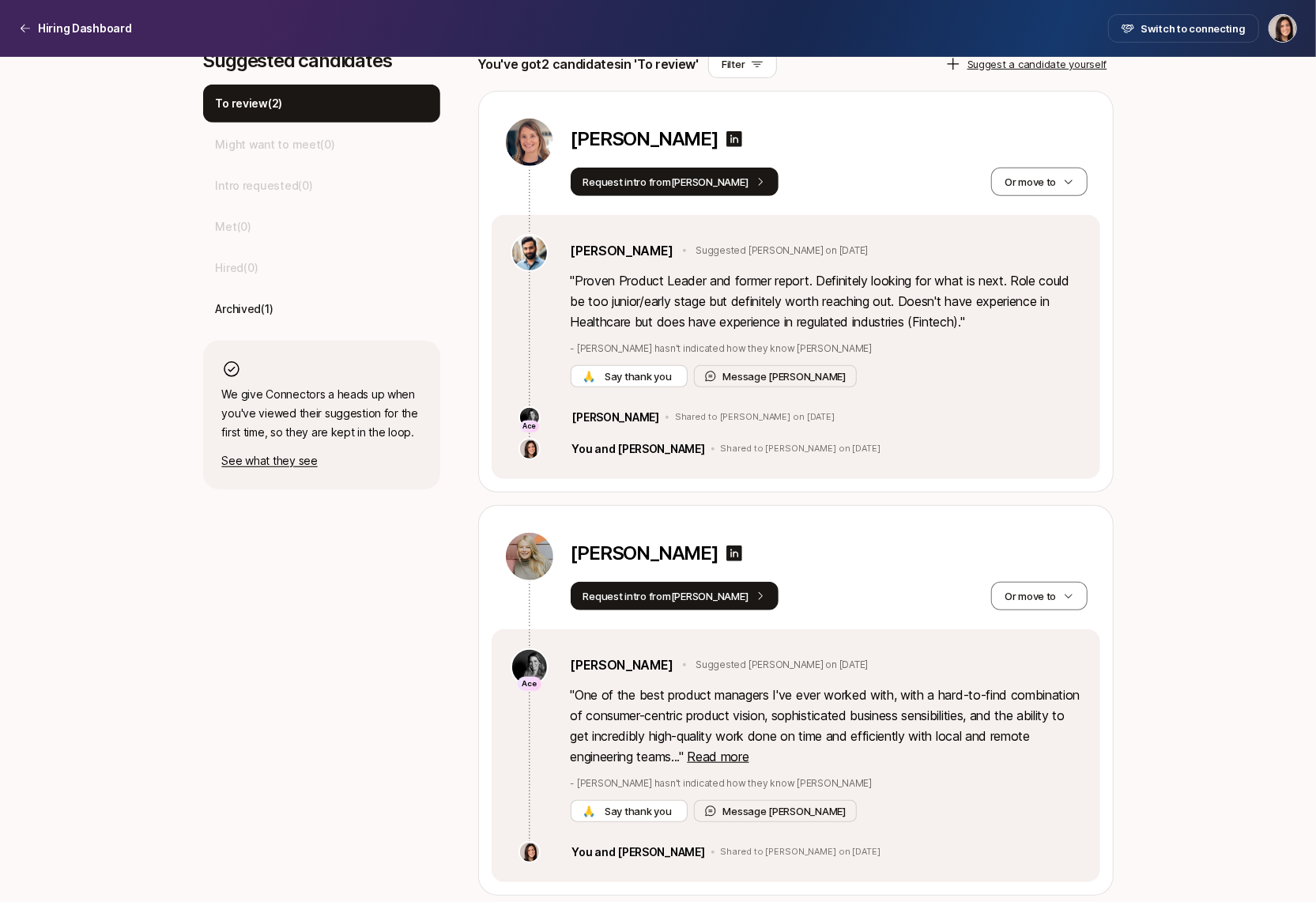
scroll to position [458, 0]
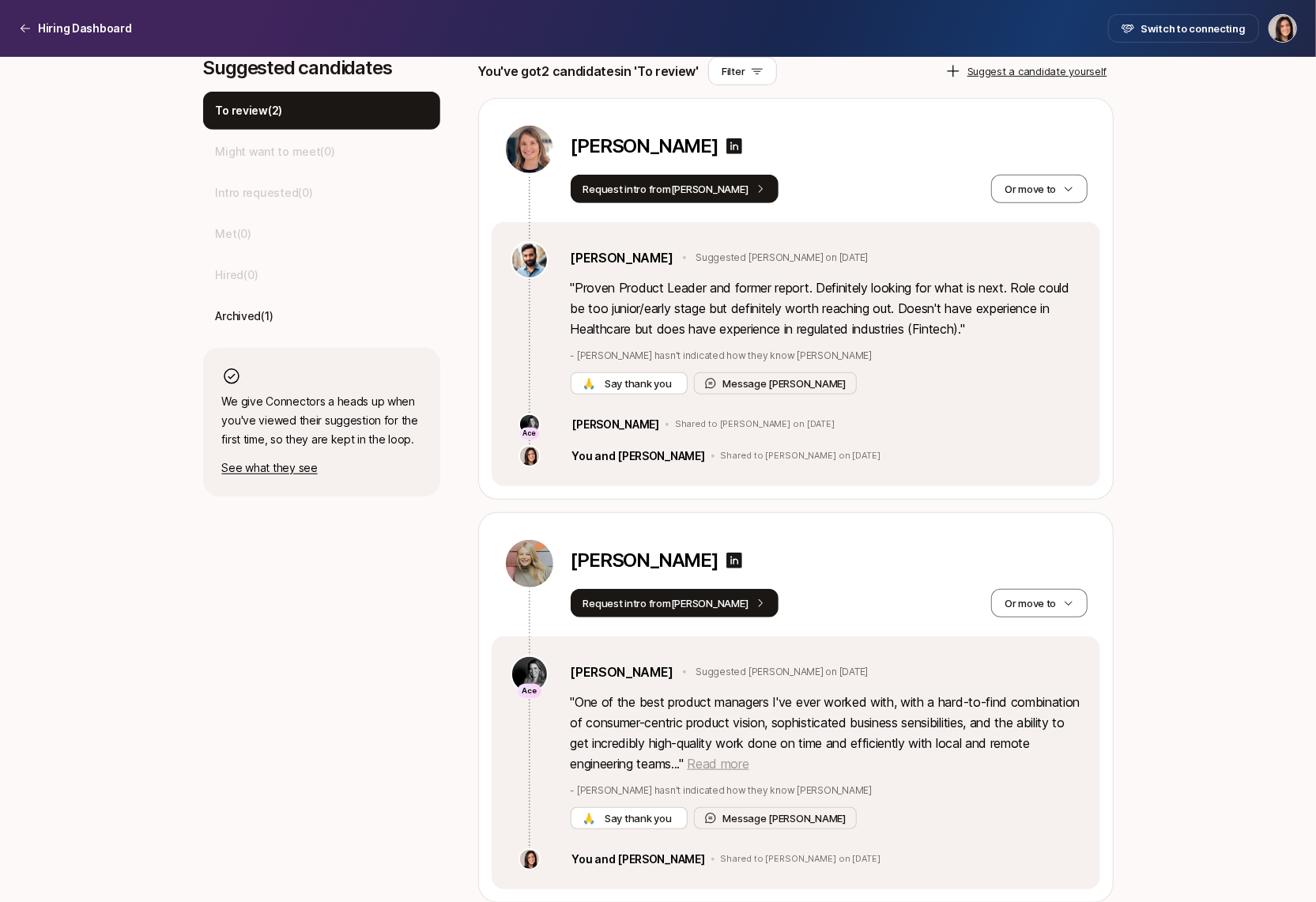
click at [749, 765] on span "Read more" at bounding box center [717, 763] width 61 height 16
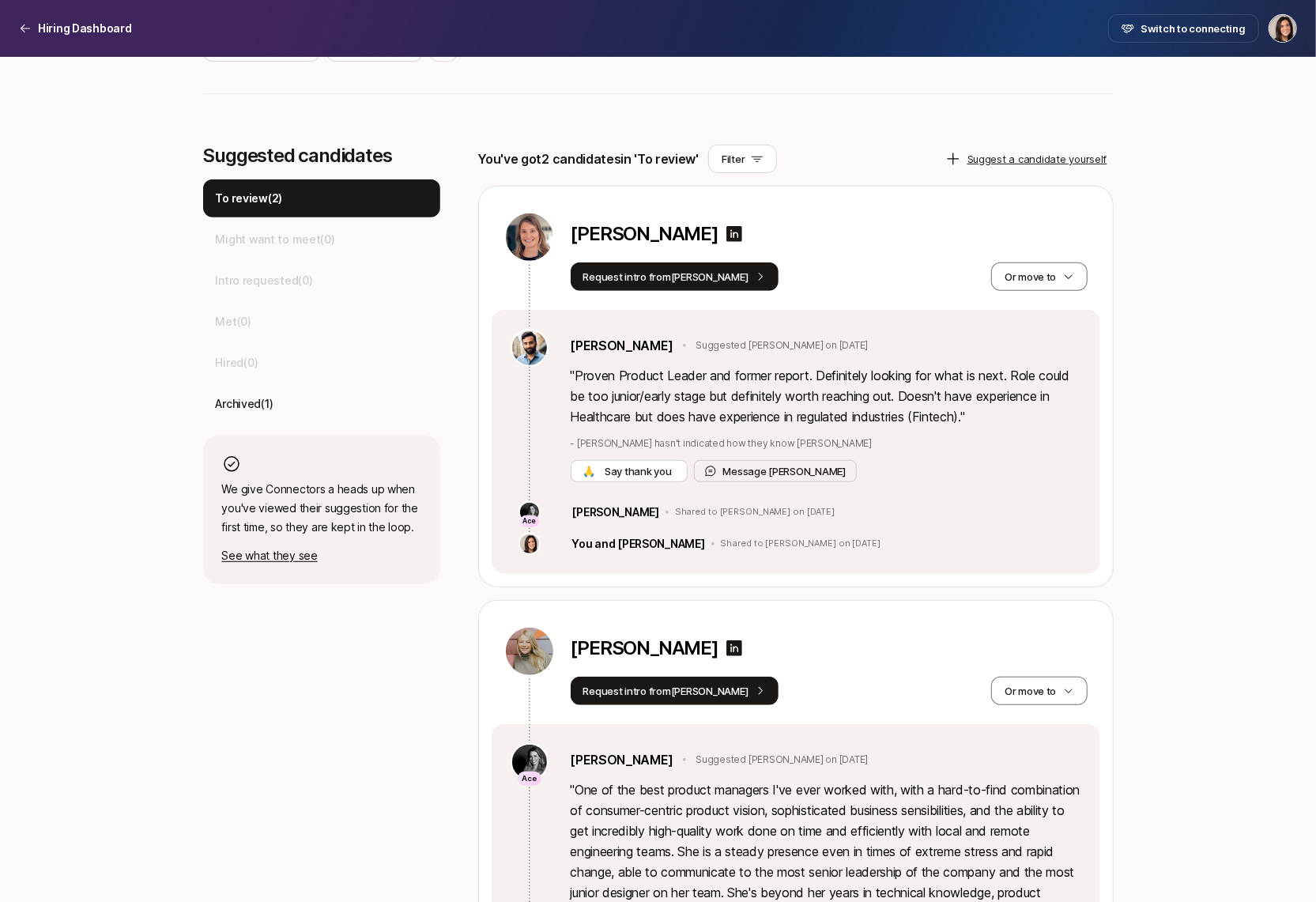
scroll to position [324, 0]
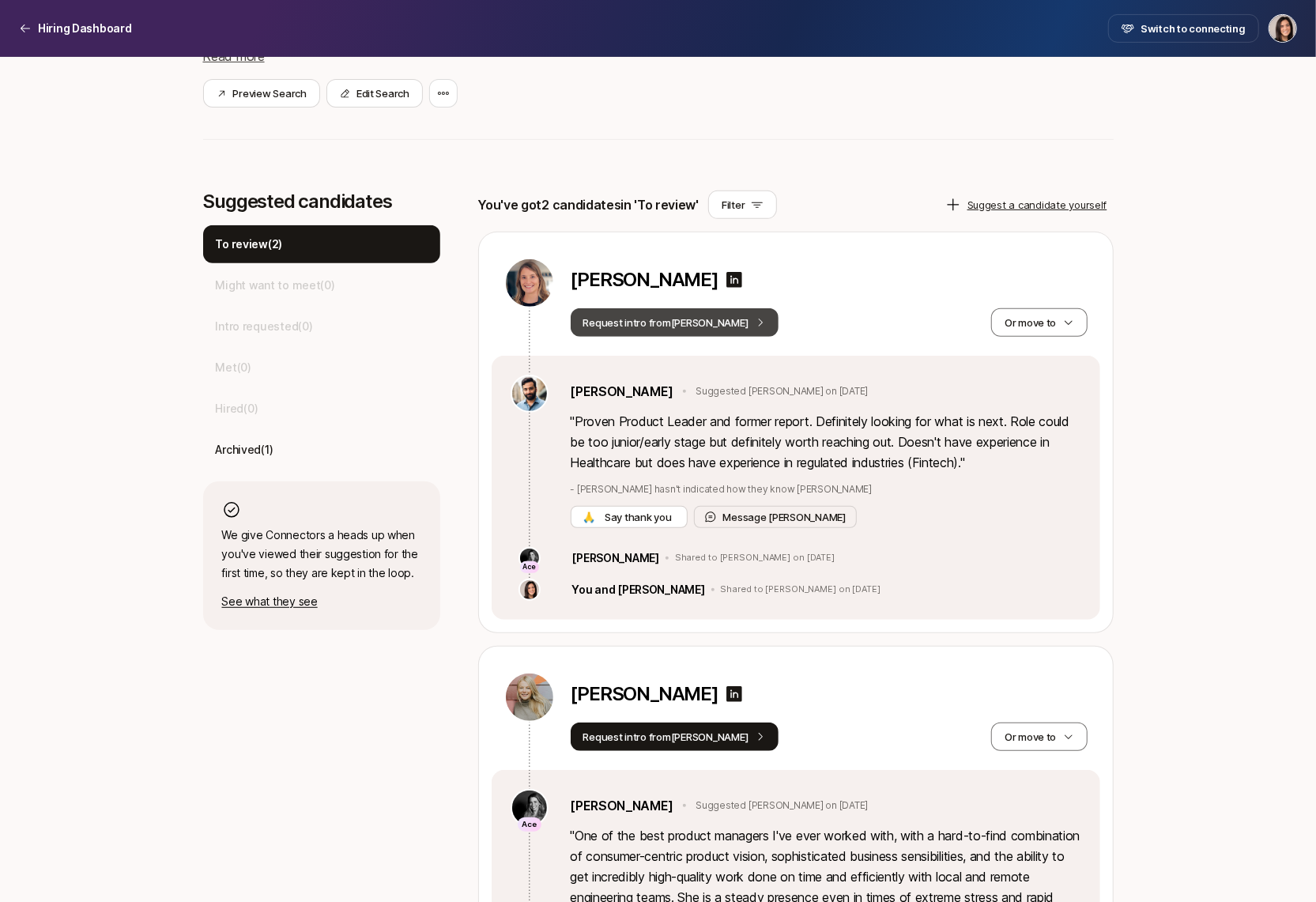
click at [665, 324] on button "Request intro from Frank" at bounding box center [675, 323] width 209 height 29
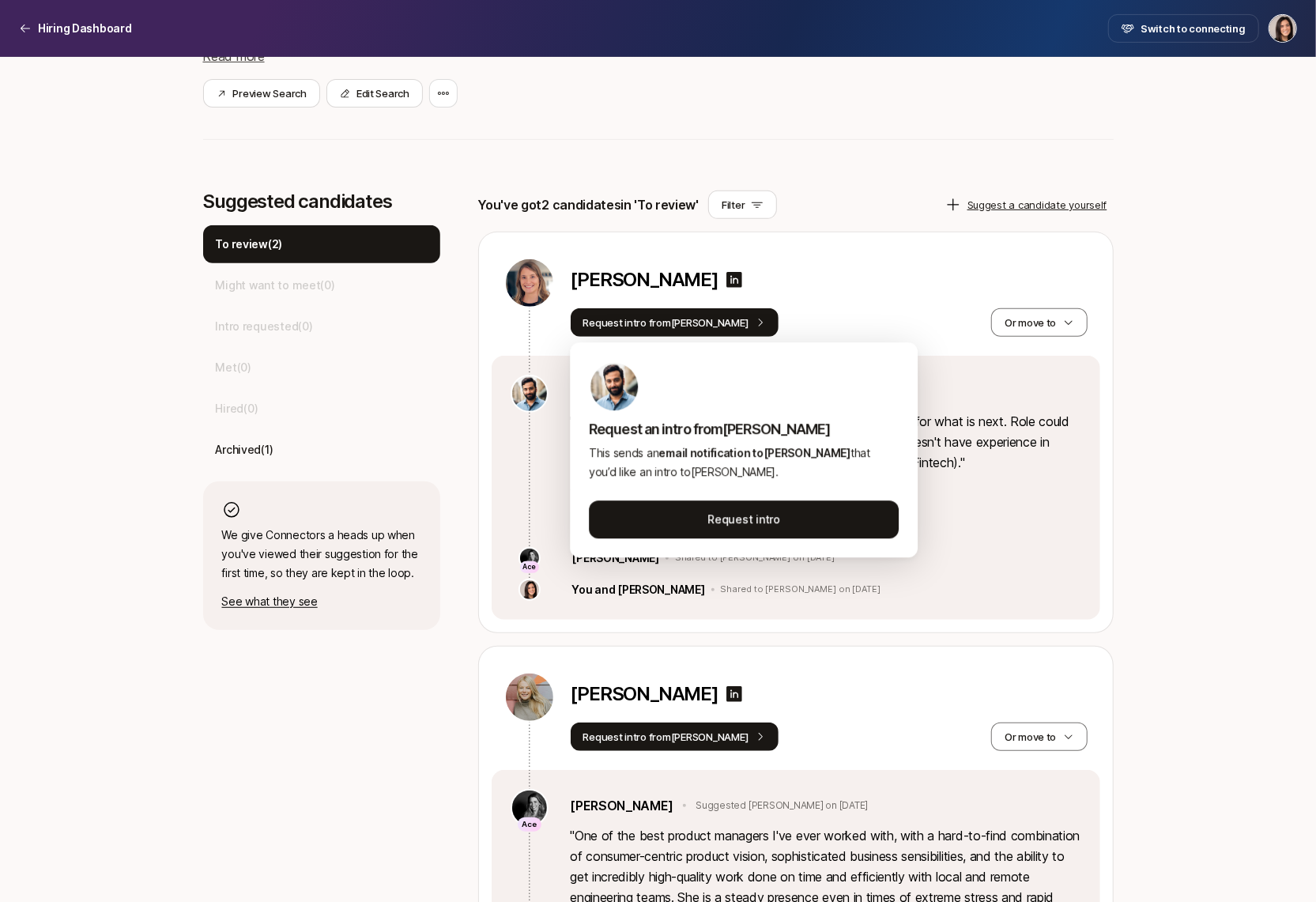
click at [858, 248] on div "Megan Hughes Request intro from Frank Or move to" at bounding box center [795, 294] width 608 height 123
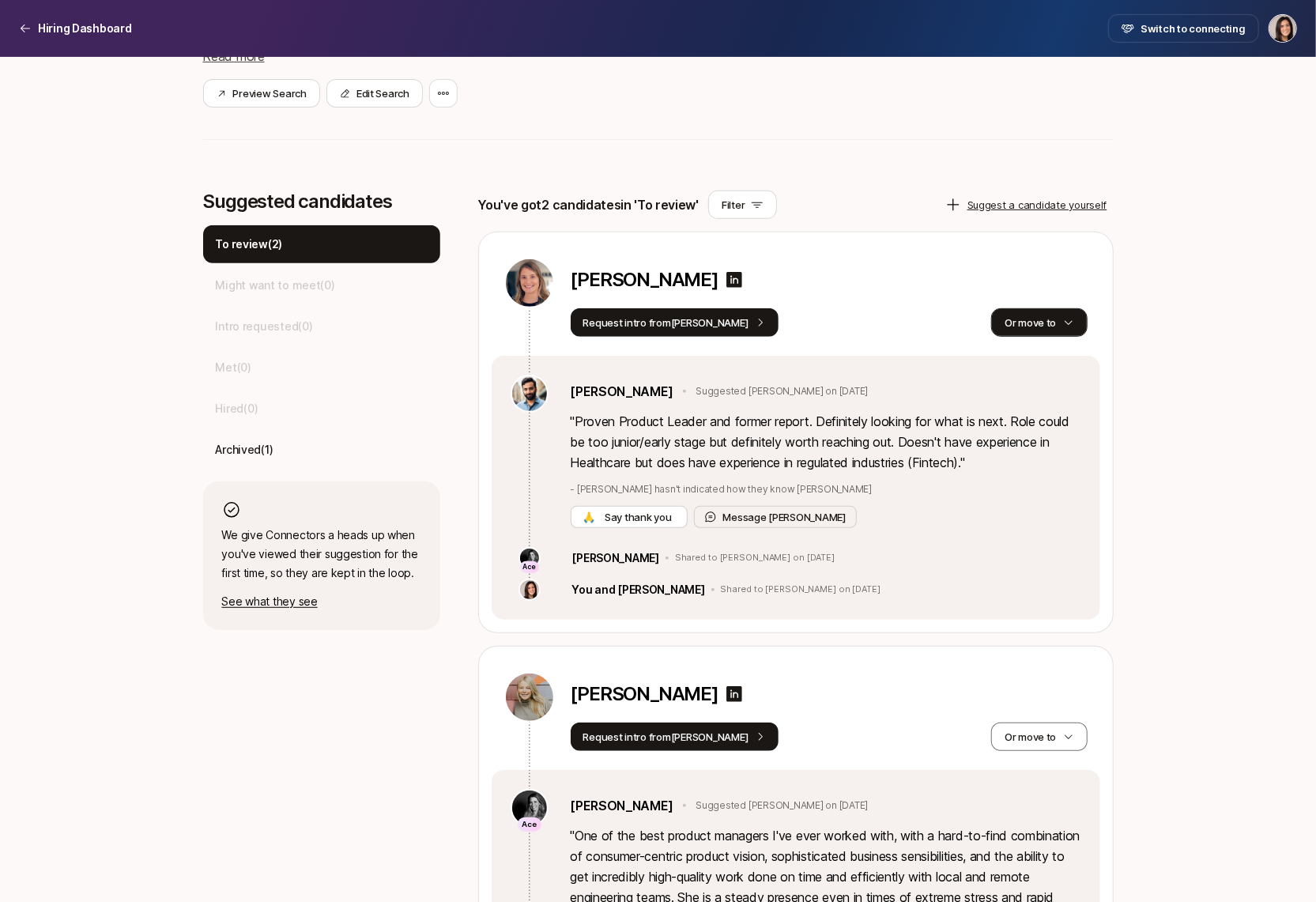
click at [1045, 316] on button "Or move to" at bounding box center [1039, 323] width 96 height 29
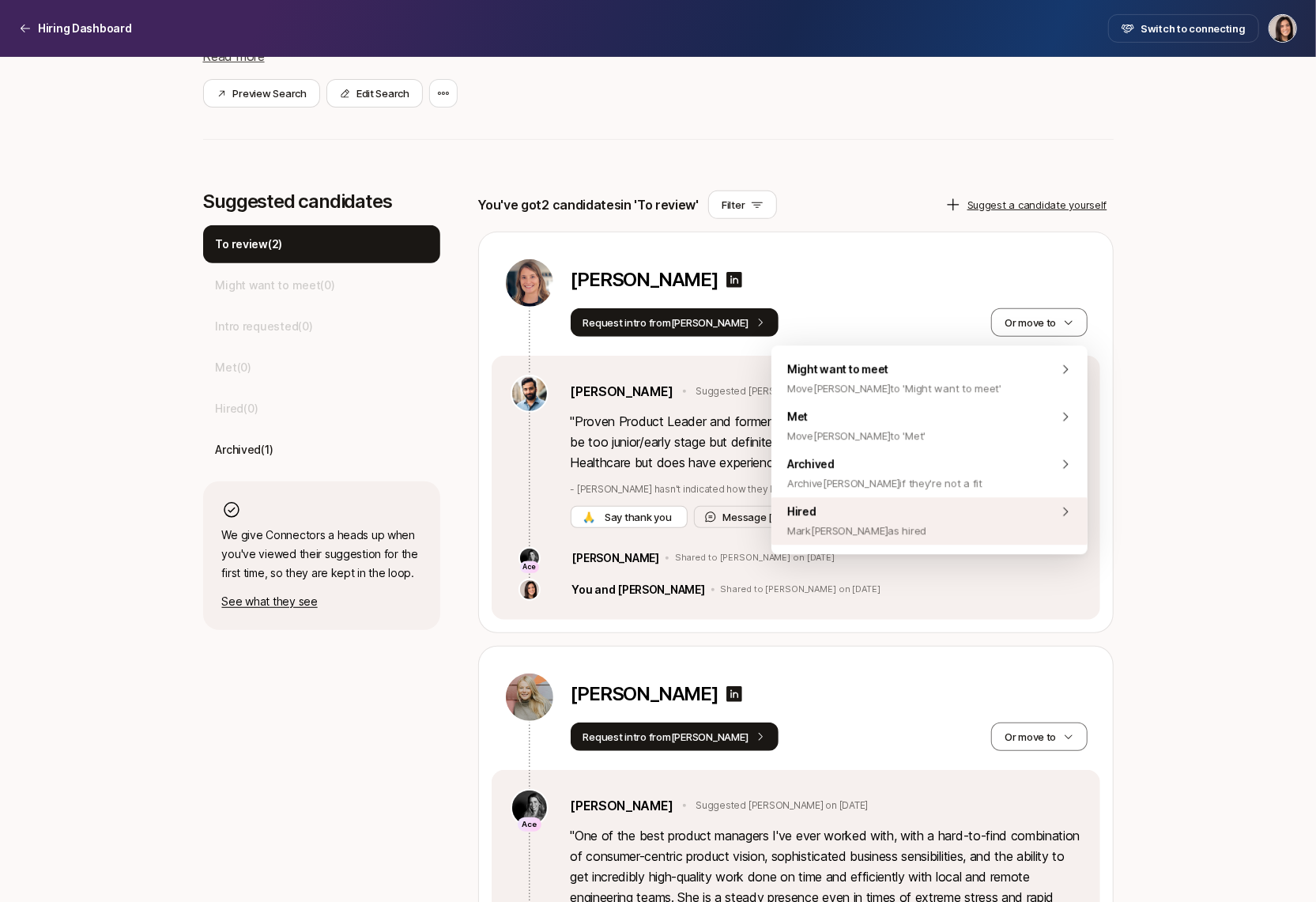
click at [978, 530] on div "Hired Mark Megan as hired" at bounding box center [929, 521] width 316 height 48
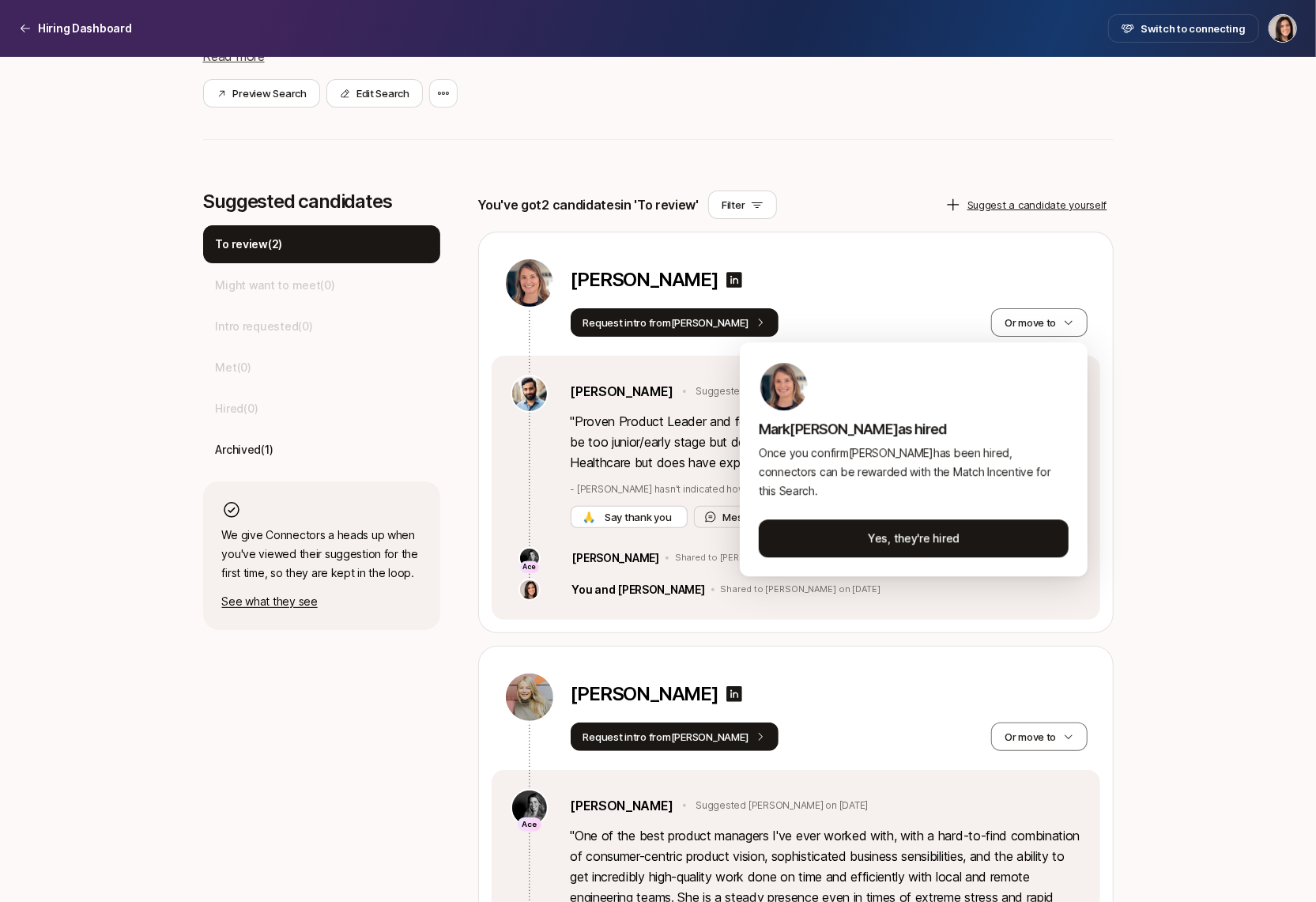
click at [969, 286] on html "Hiring Dashboard Hiring Dashboard Switch to connecting Senior Product Manager a…" at bounding box center [658, 126] width 1316 height 902
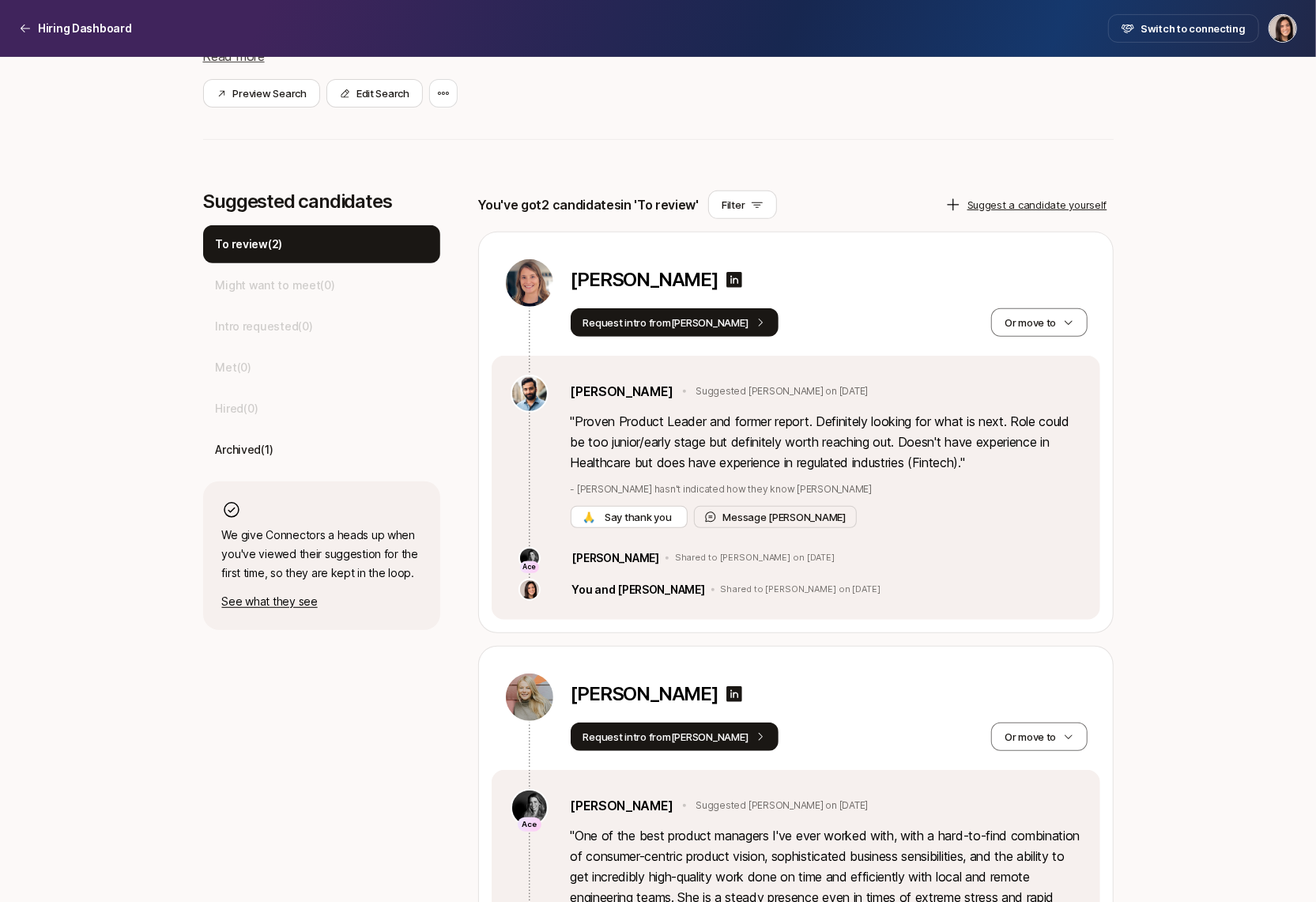
scroll to position [105, 0]
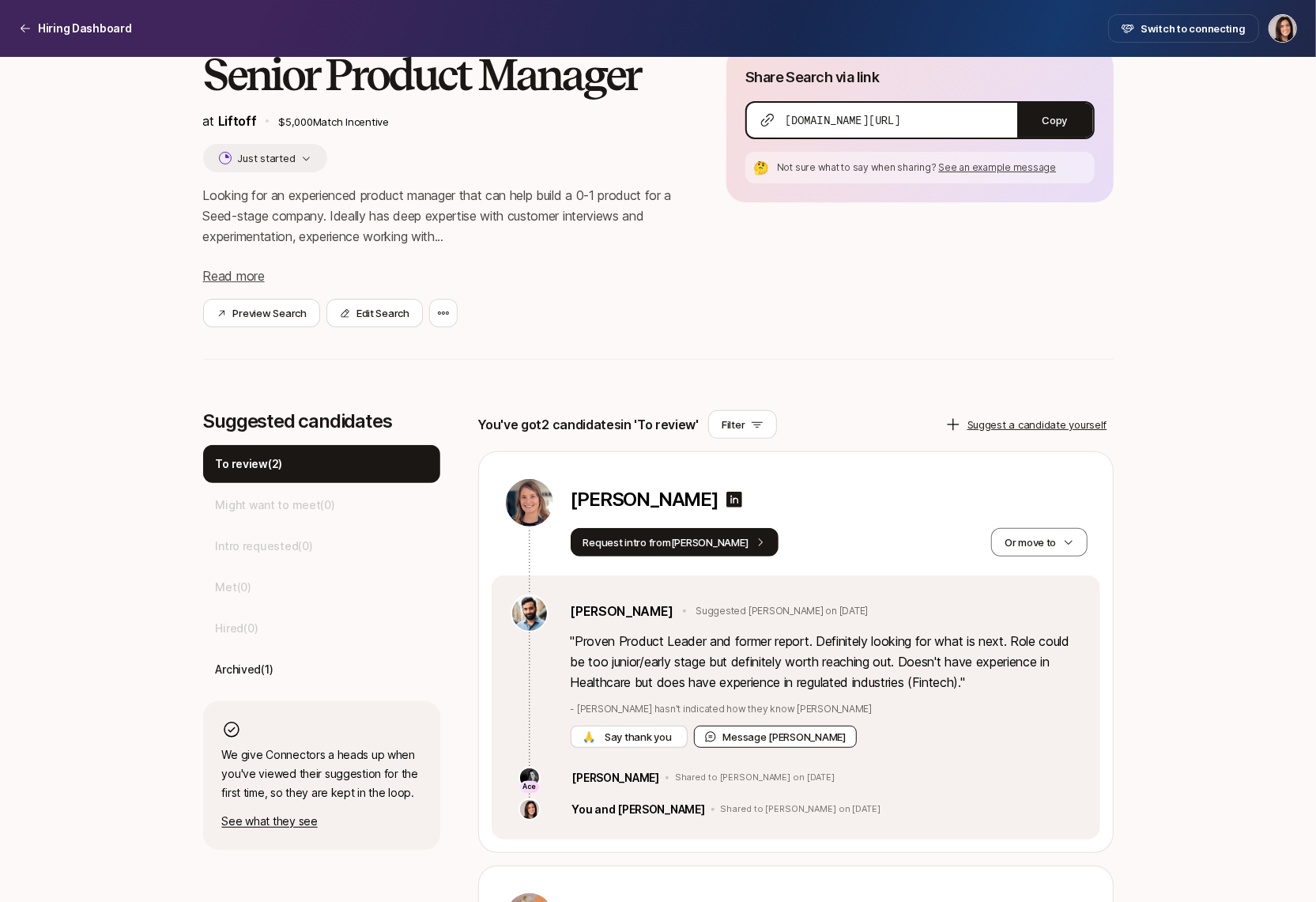
click at [732, 742] on button "Message Frank" at bounding box center [776, 736] width 164 height 23
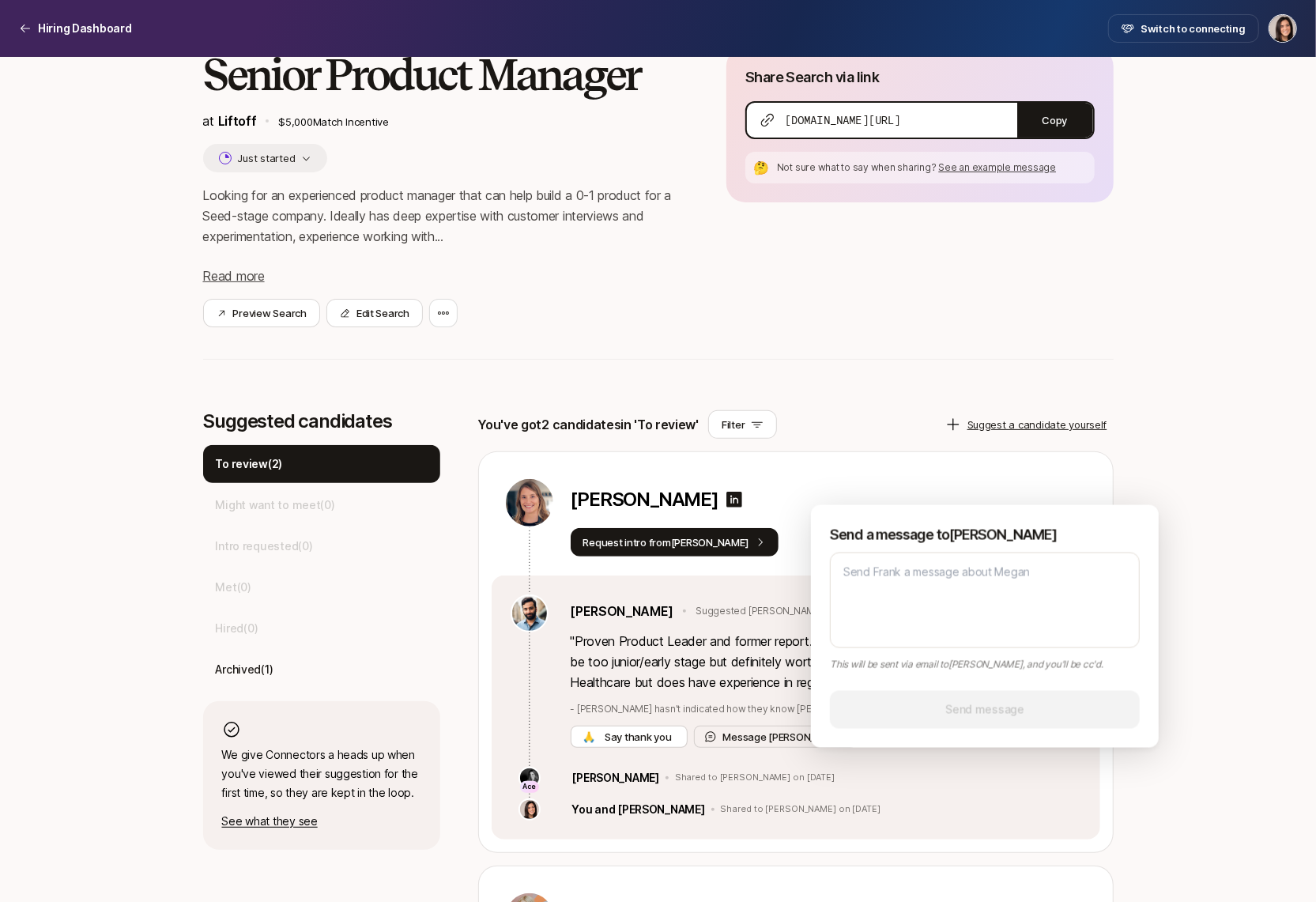
click at [897, 440] on div "You've got 2 candidates in 'To review' Filter Suggest a candidate yourself Mega…" at bounding box center [796, 874] width 635 height 928
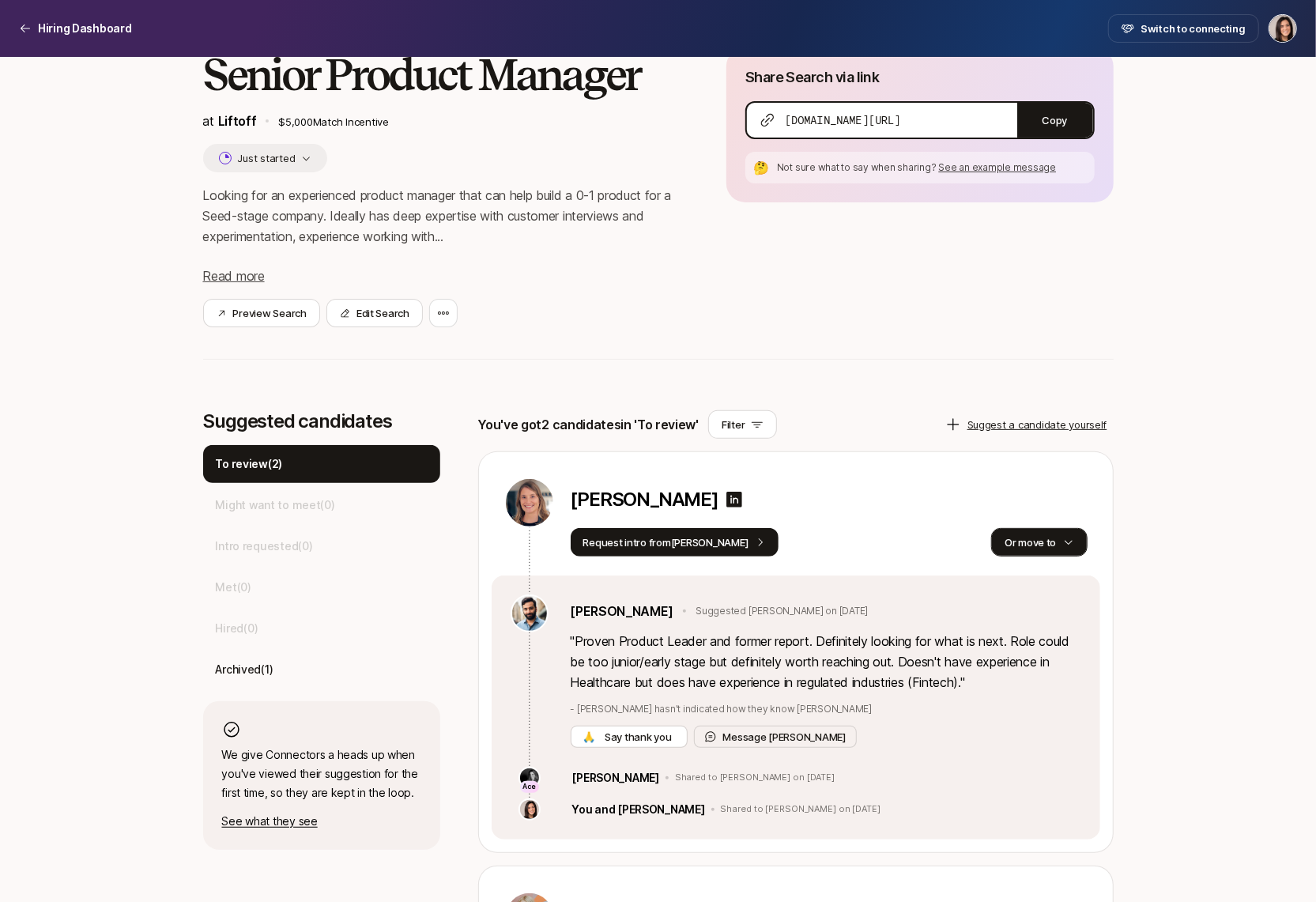
click at [1031, 553] on button "Or move to" at bounding box center [1039, 542] width 96 height 29
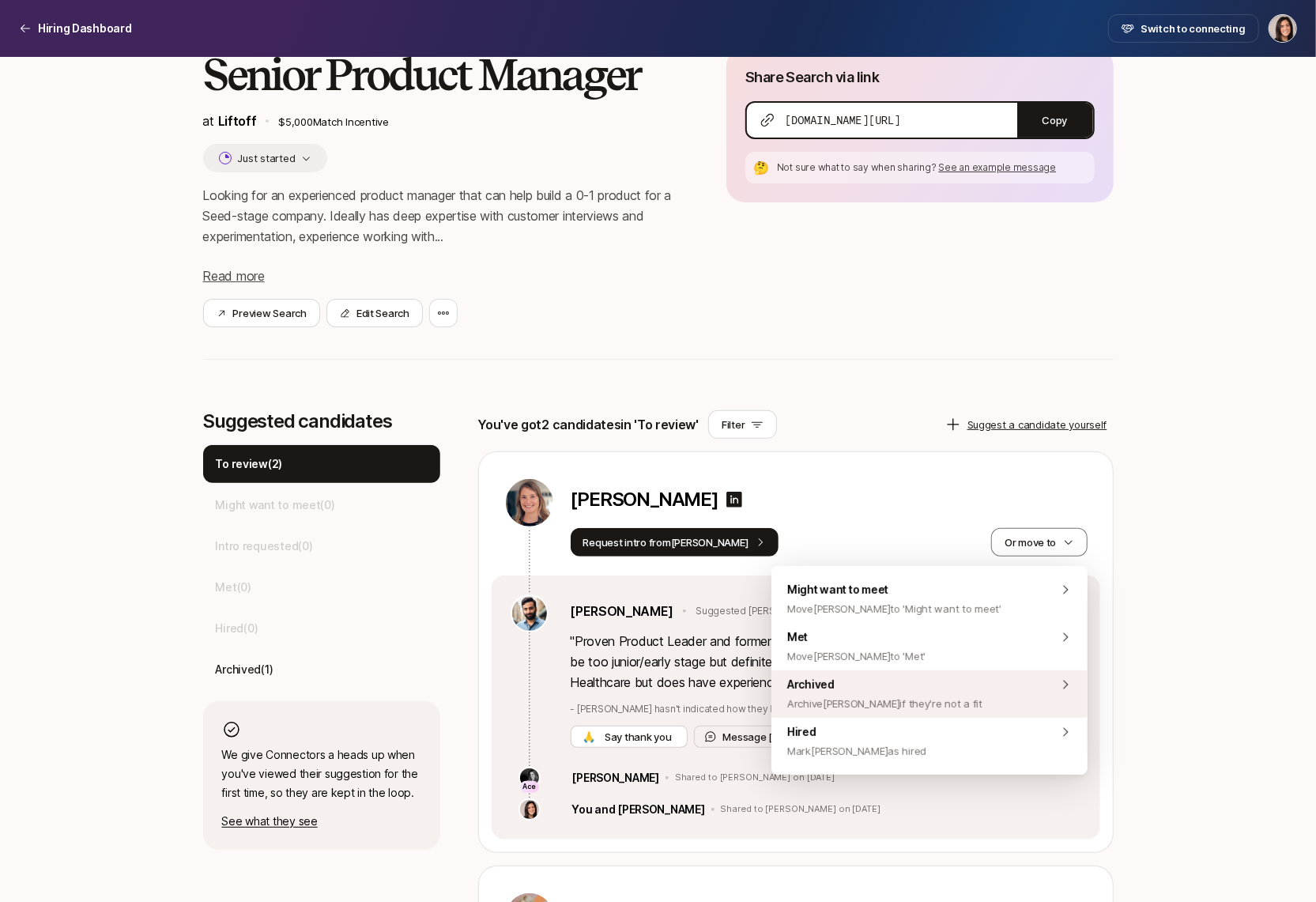
click at [982, 700] on div "Archived Archive Megan if they're not a fit" at bounding box center [929, 694] width 316 height 48
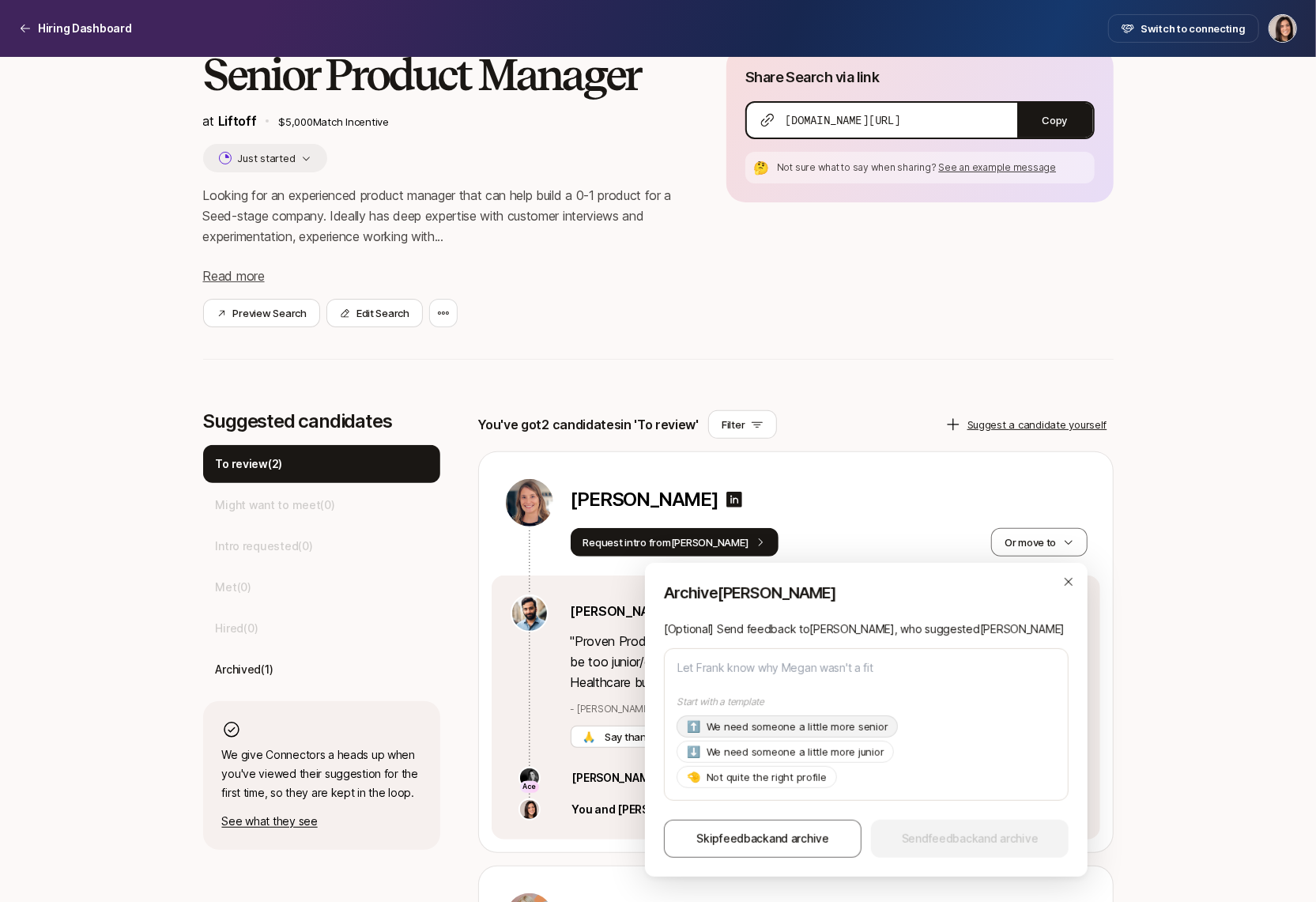
click at [829, 732] on p "We need someone a little more senior" at bounding box center [798, 726] width 182 height 16
type textarea "x"
type textarea "Hi Frank, Thanks so much for suggesting Megan! As of now we're looking for a pr…"
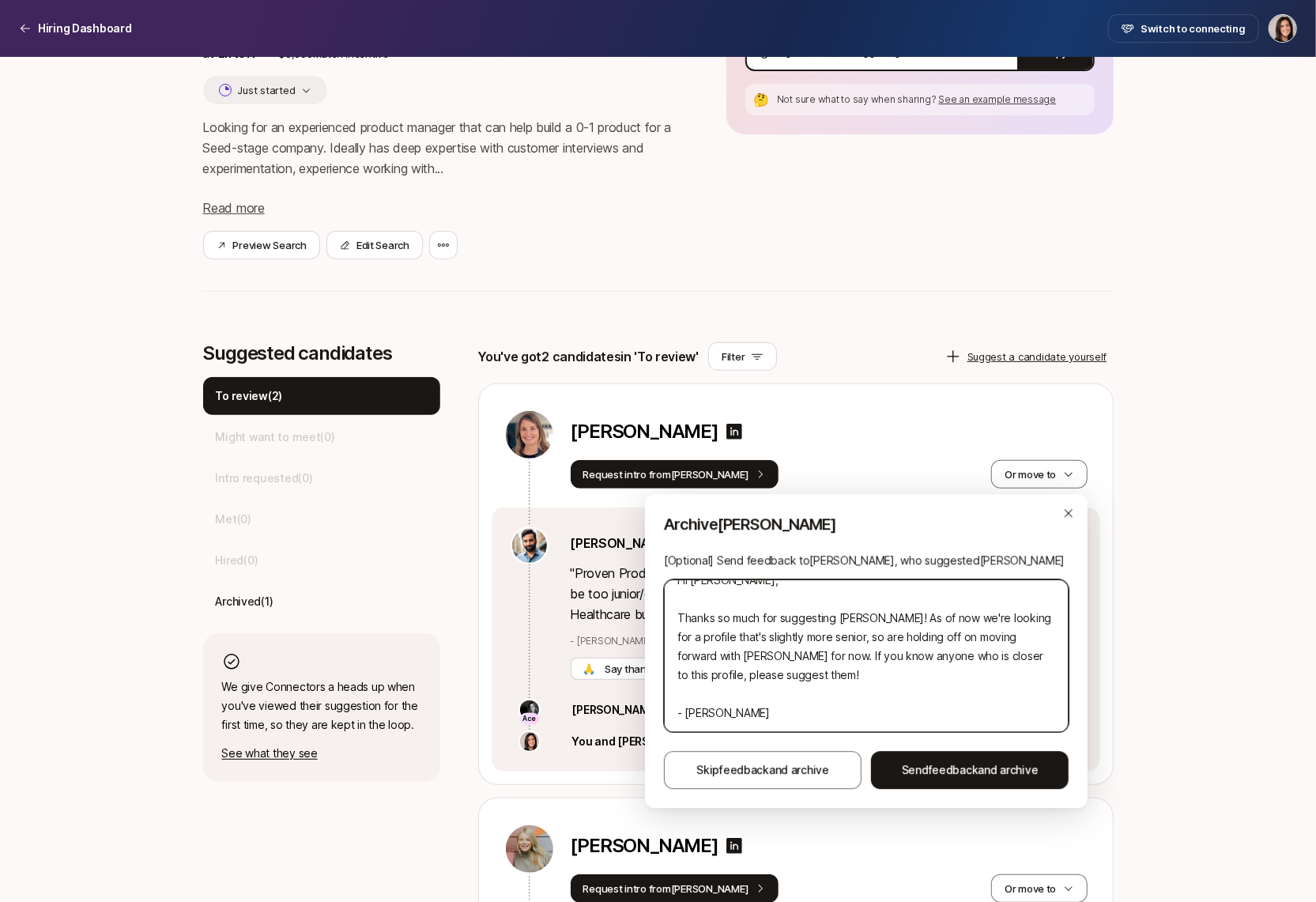
scroll to position [176, 0]
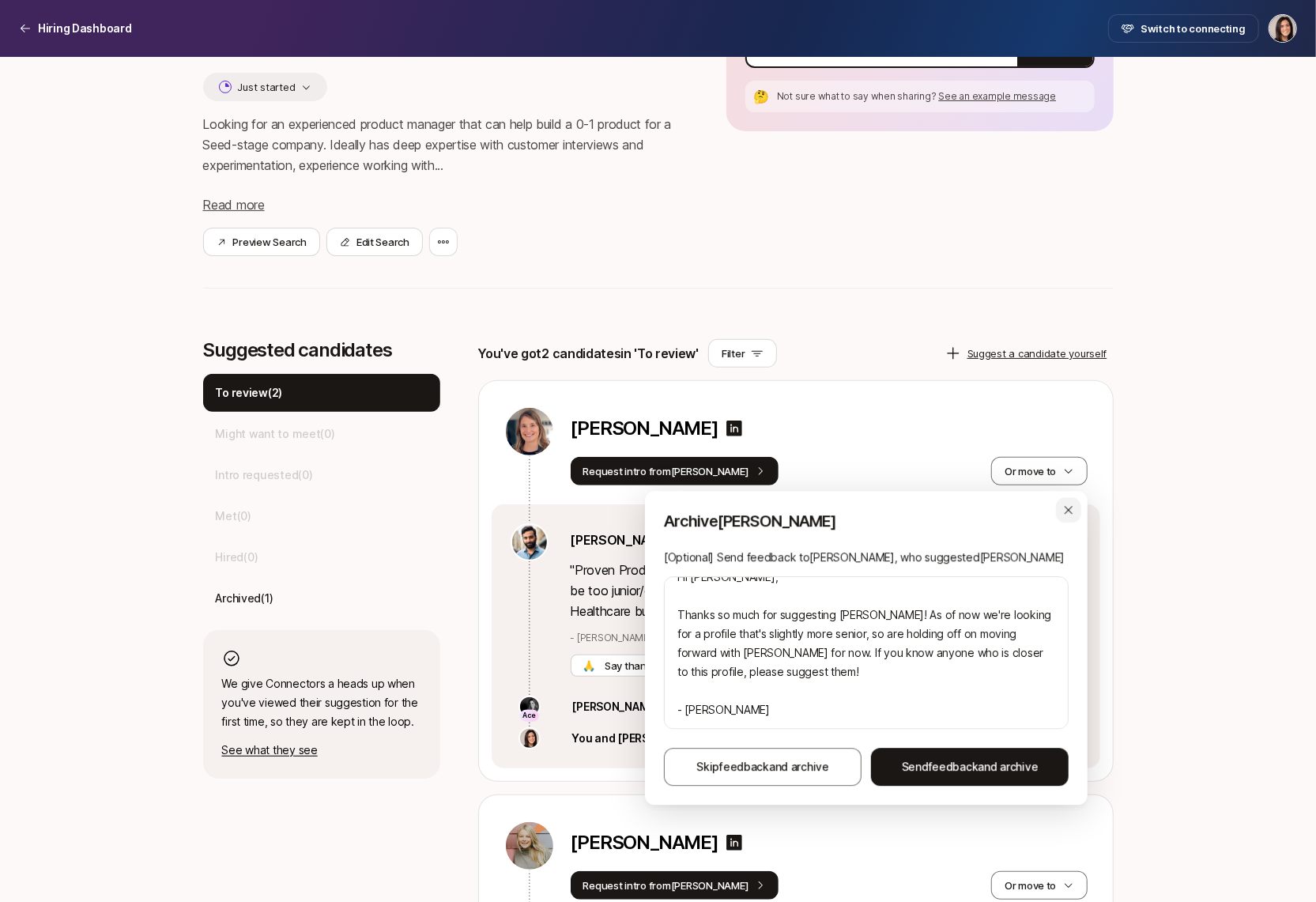
click at [1071, 510] on icon "button" at bounding box center [1069, 510] width 13 height 13
type textarea "x"
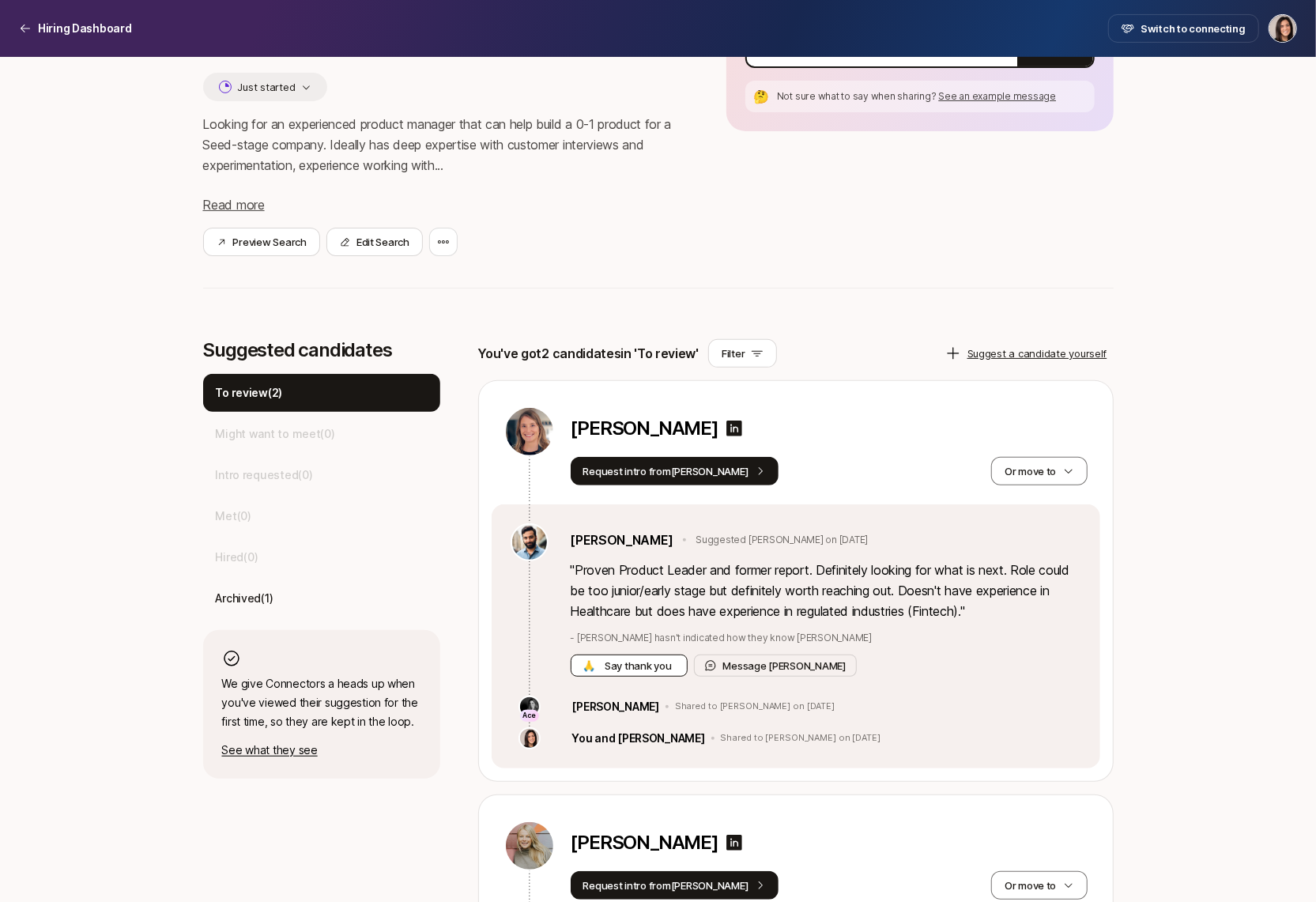
scroll to position [0, 0]
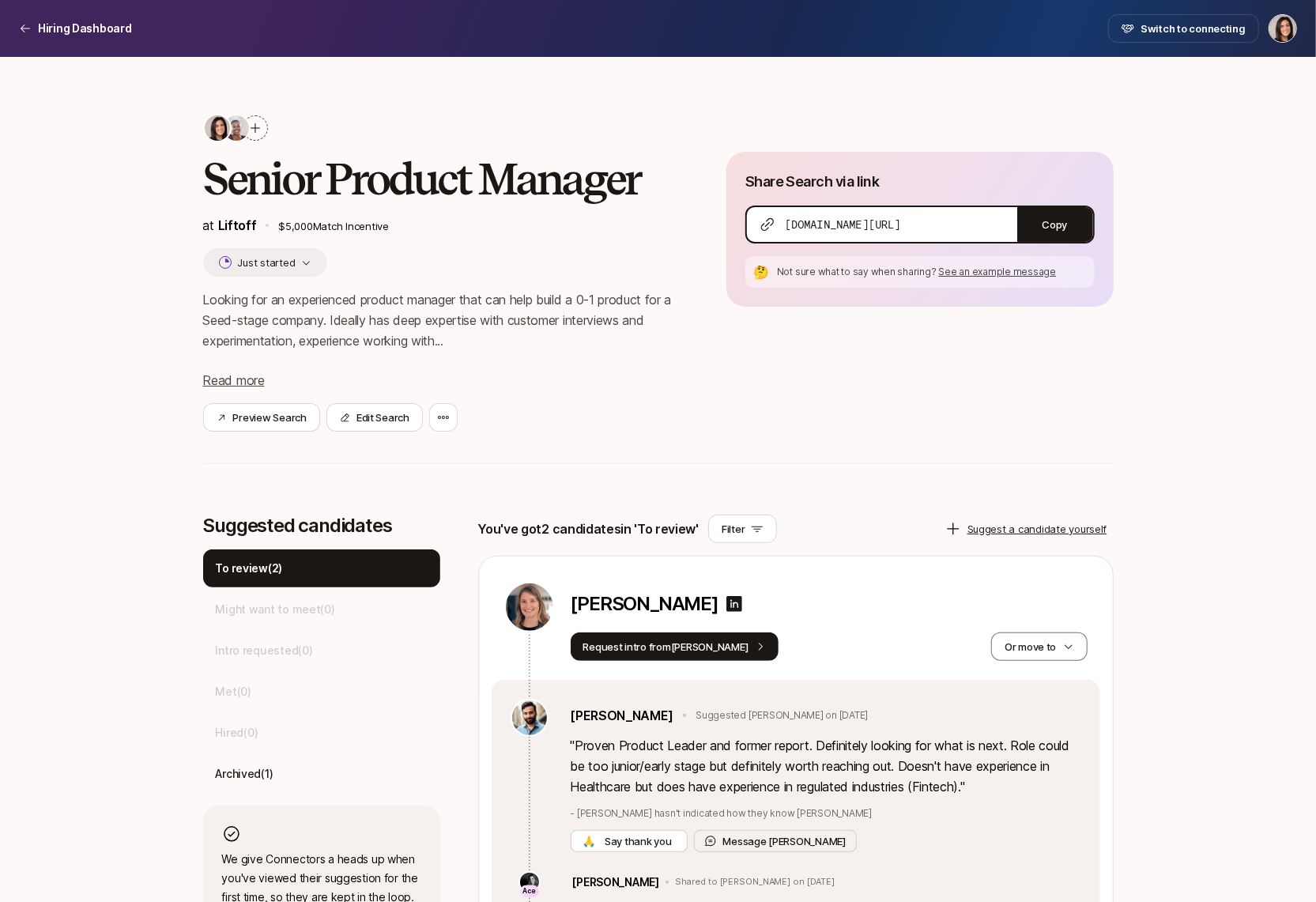
click at [258, 125] on icon at bounding box center [255, 128] width 13 height 13
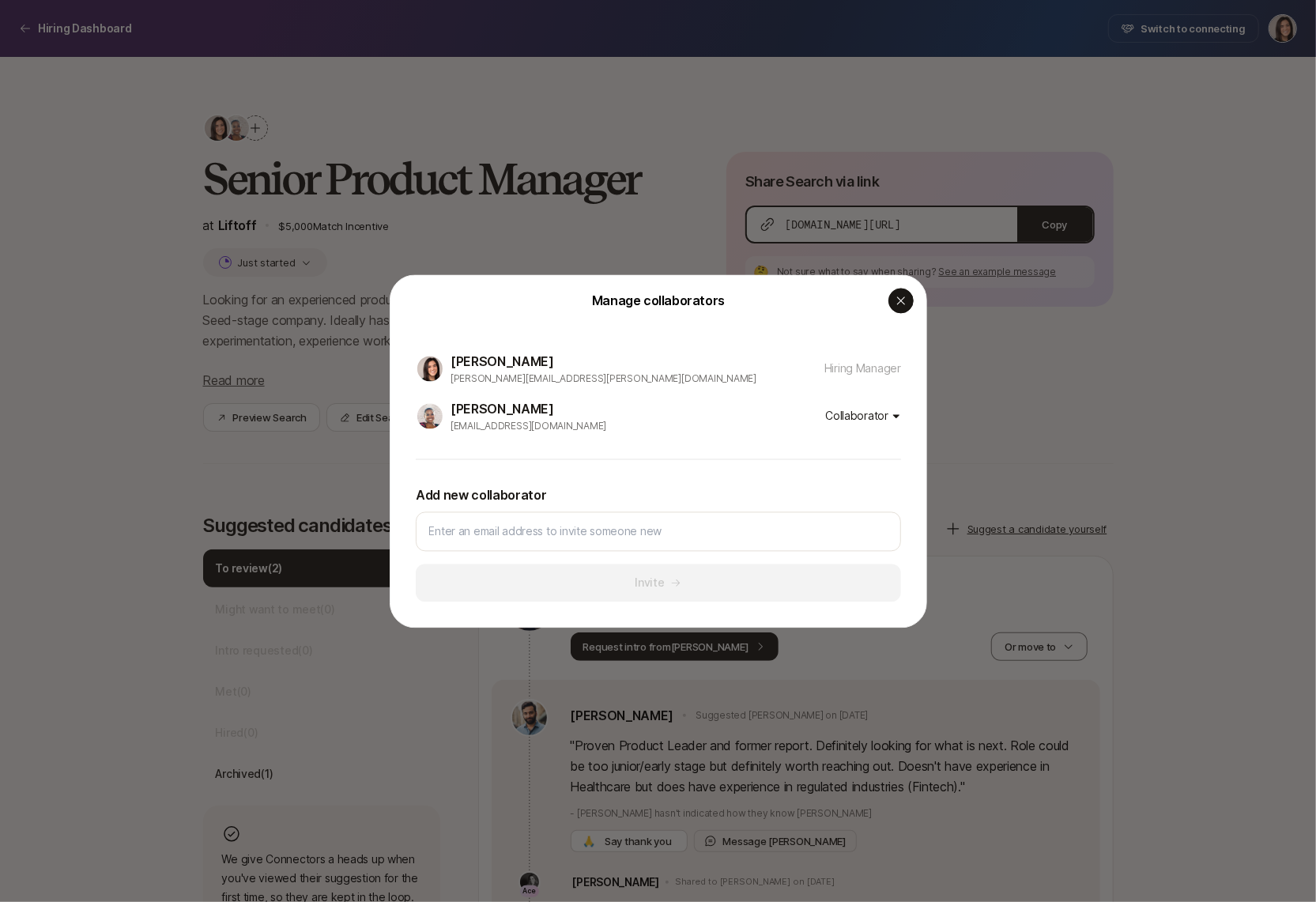
click at [900, 309] on div "button" at bounding box center [901, 300] width 25 height 25
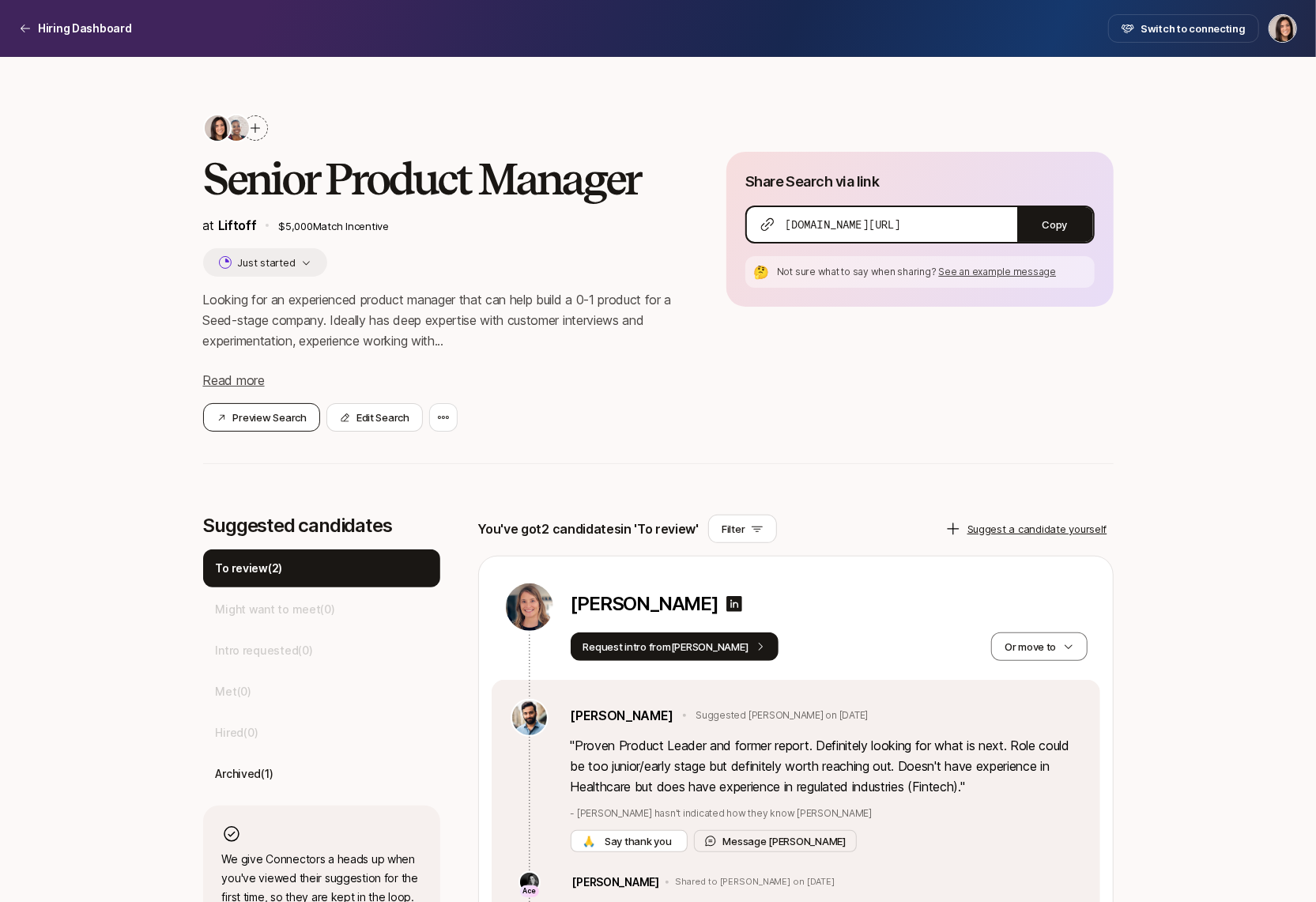
click at [253, 419] on button "Preview Search" at bounding box center [261, 417] width 117 height 29
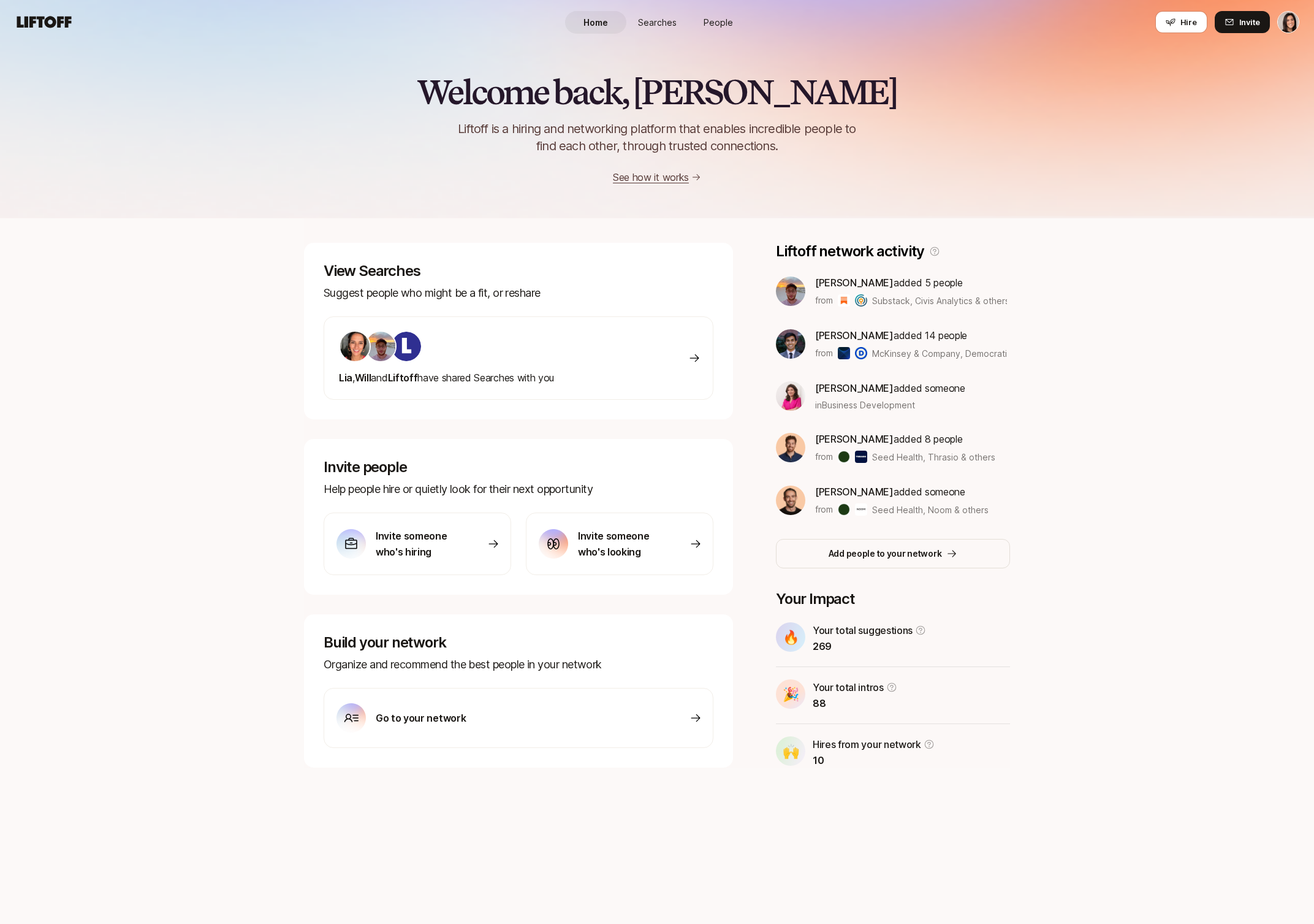
click at [710, 22] on span "People" at bounding box center [719, 22] width 29 height 13
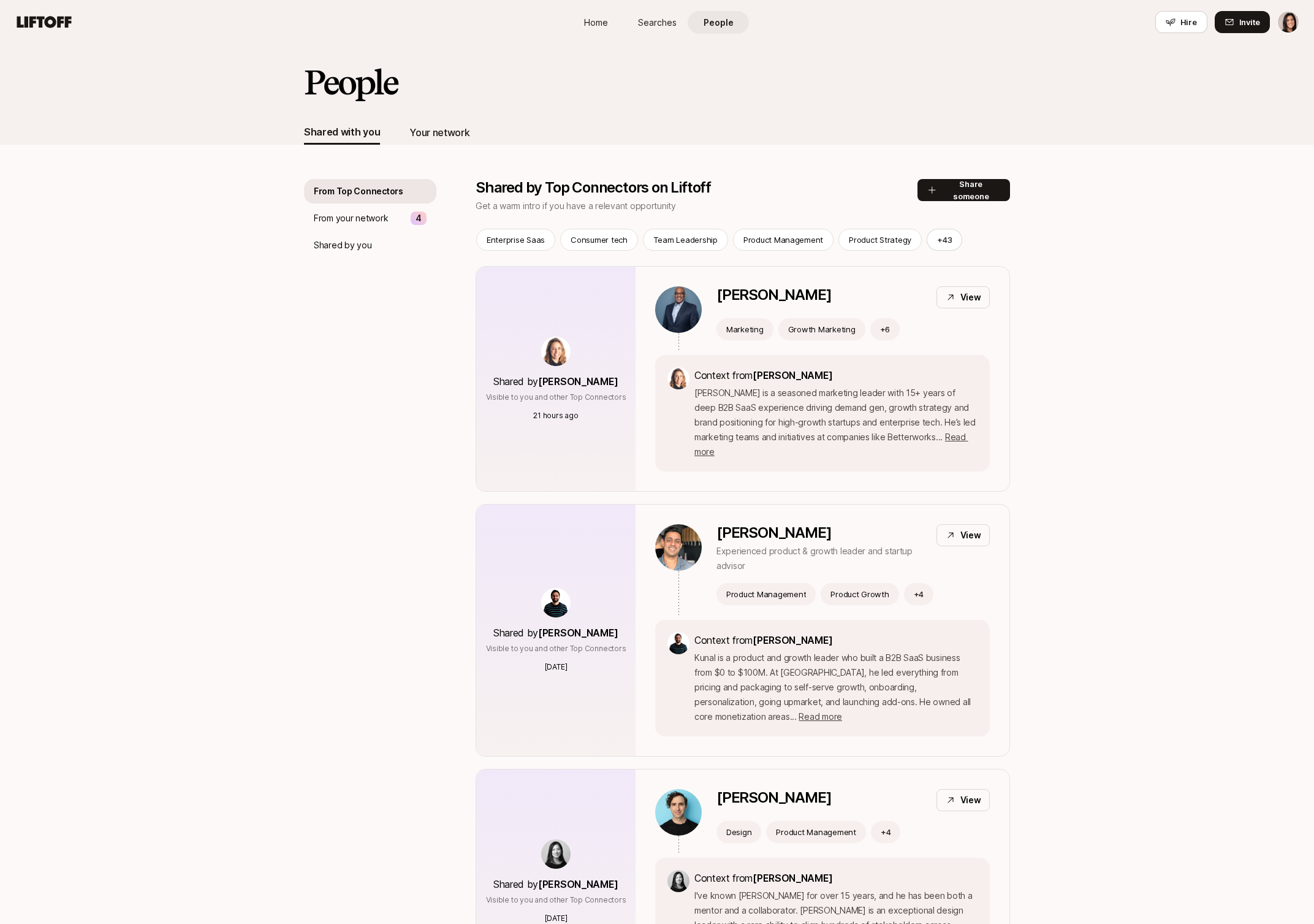
click at [431, 134] on div "Your network" at bounding box center [440, 132] width 60 height 16
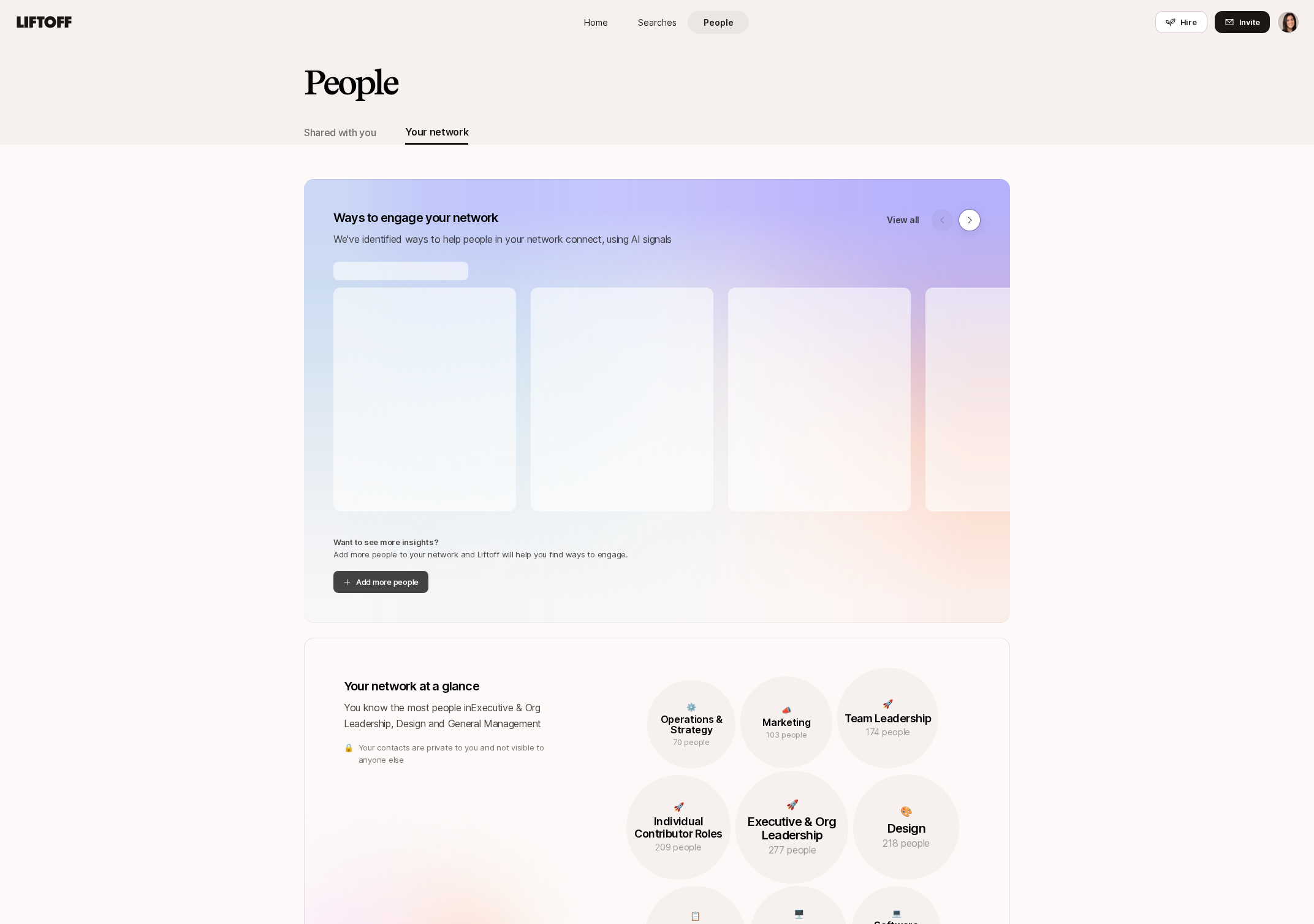
click at [396, 586] on button "Add more people" at bounding box center [381, 582] width 95 height 22
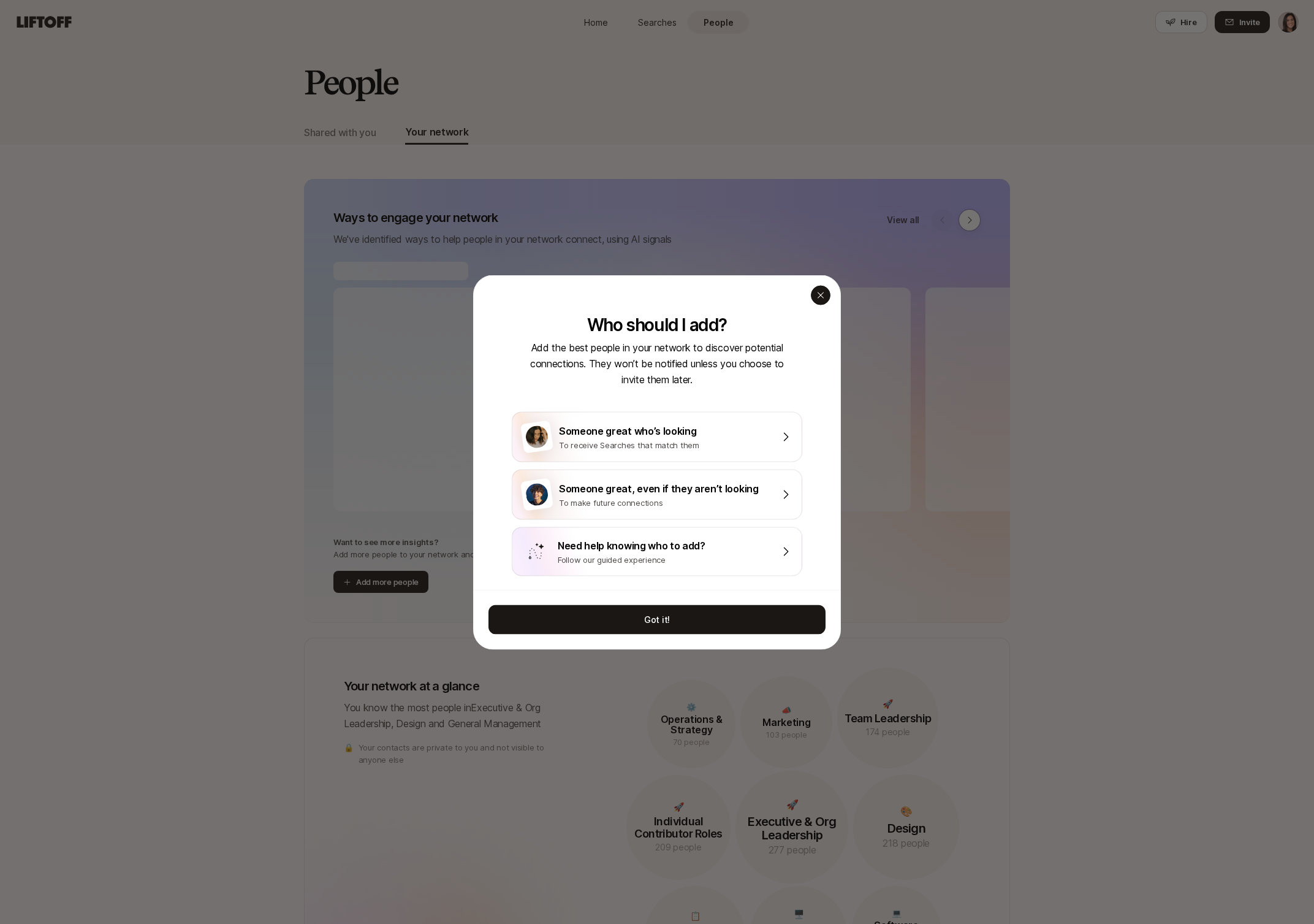
click at [816, 298] on icon "button" at bounding box center [821, 295] width 10 height 10
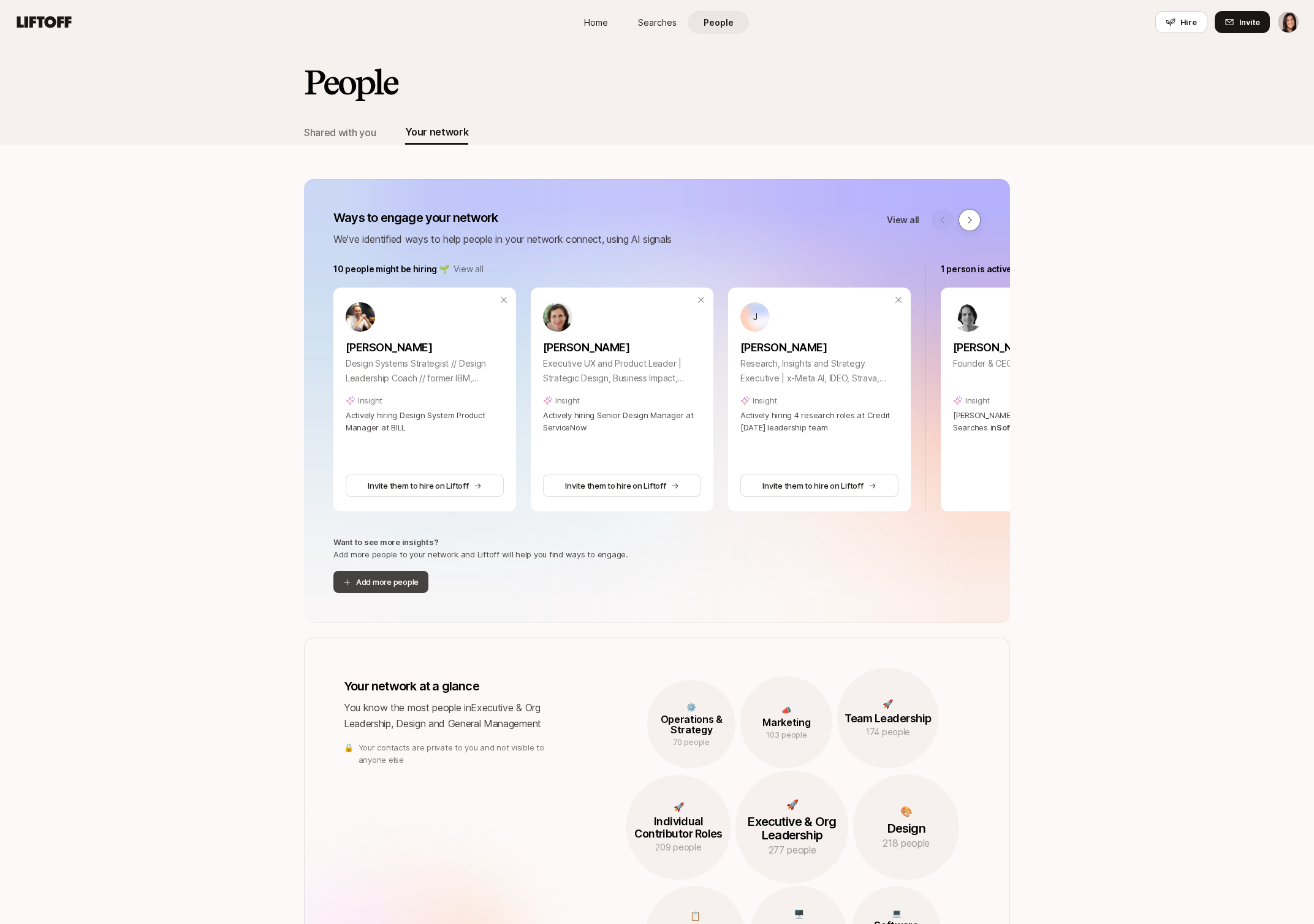
click at [411, 579] on button "Add more people" at bounding box center [381, 582] width 95 height 22
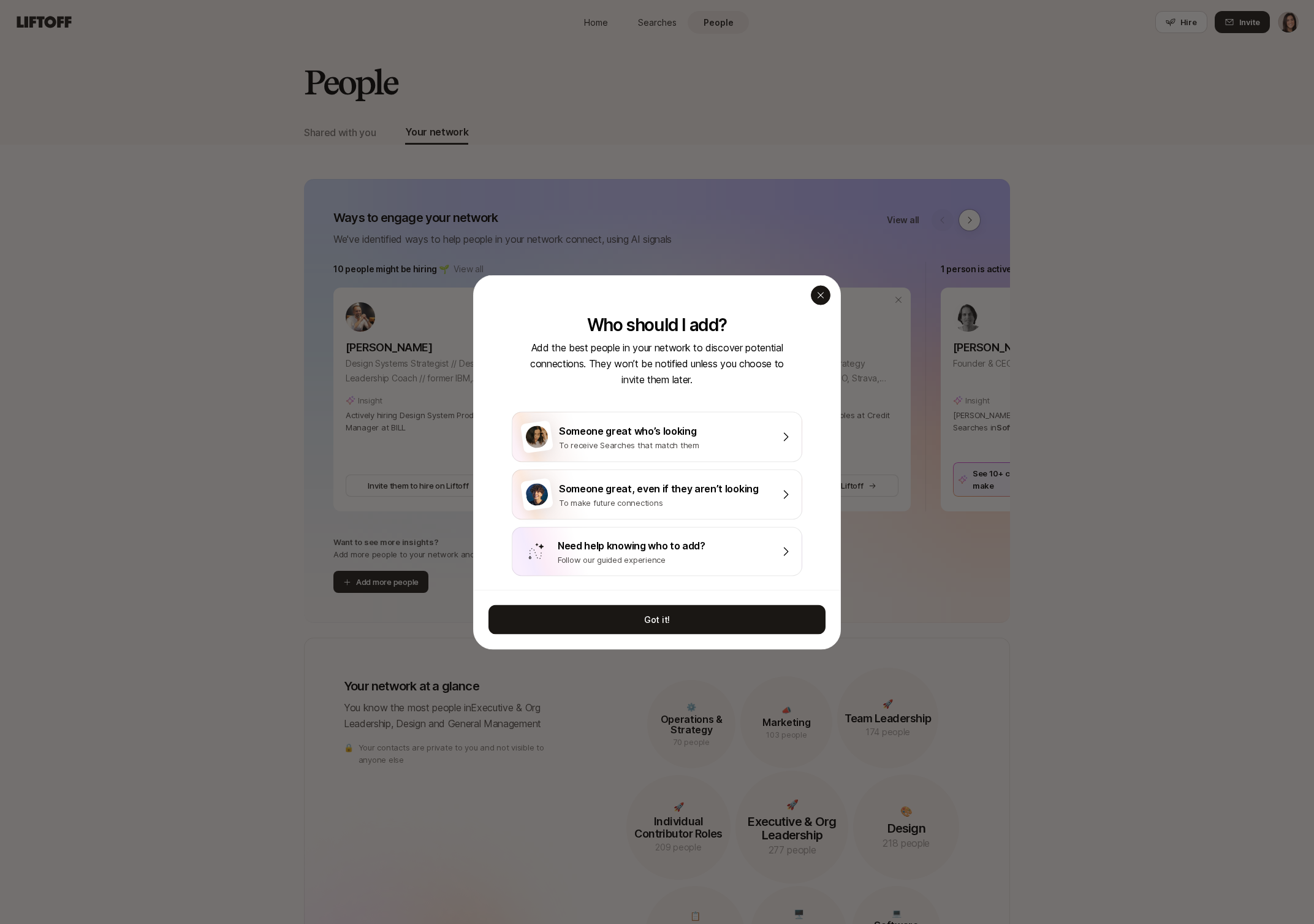
click at [825, 299] on div "button" at bounding box center [821, 295] width 20 height 20
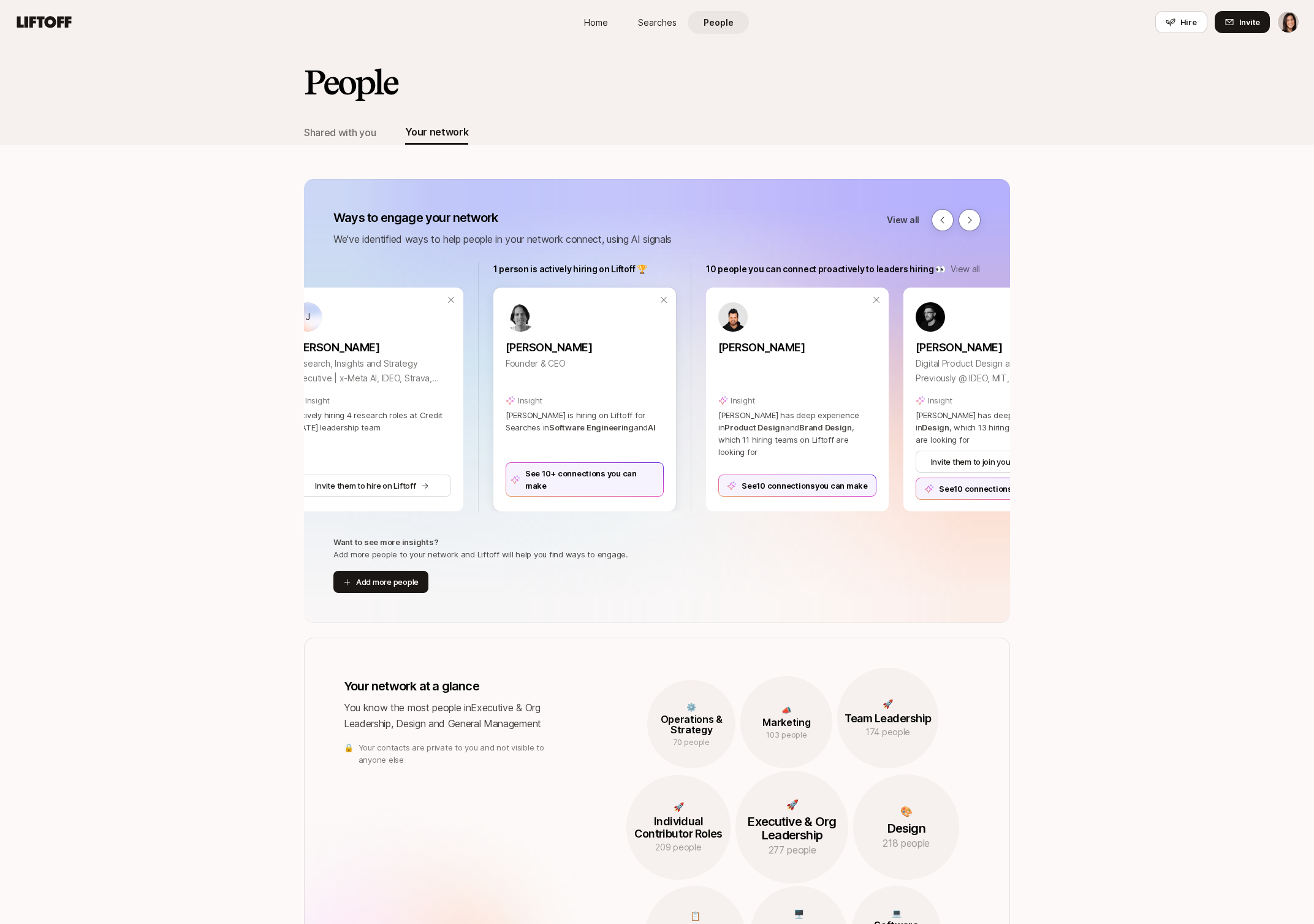
scroll to position [0, 750]
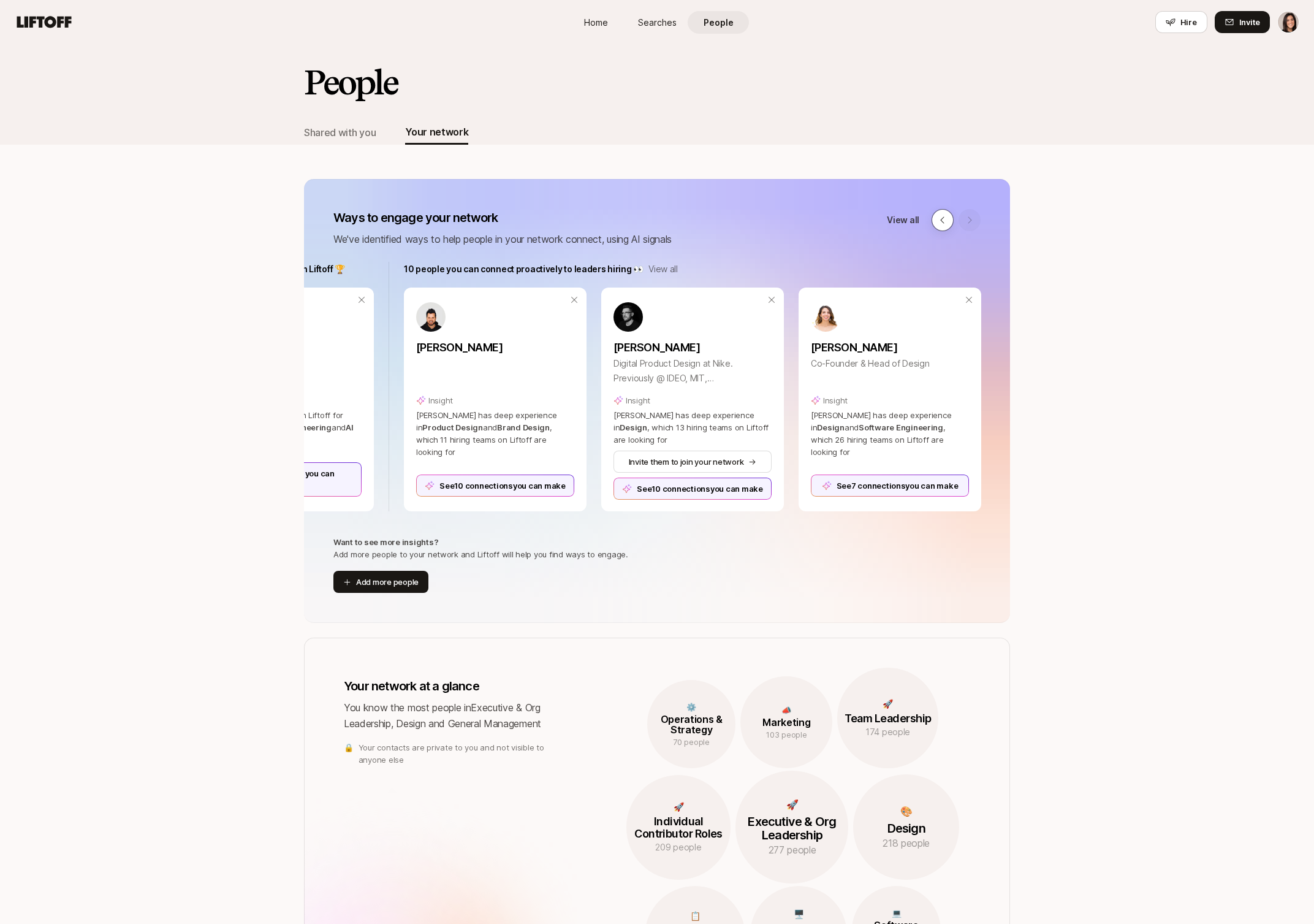
click at [949, 222] on button at bounding box center [943, 220] width 22 height 22
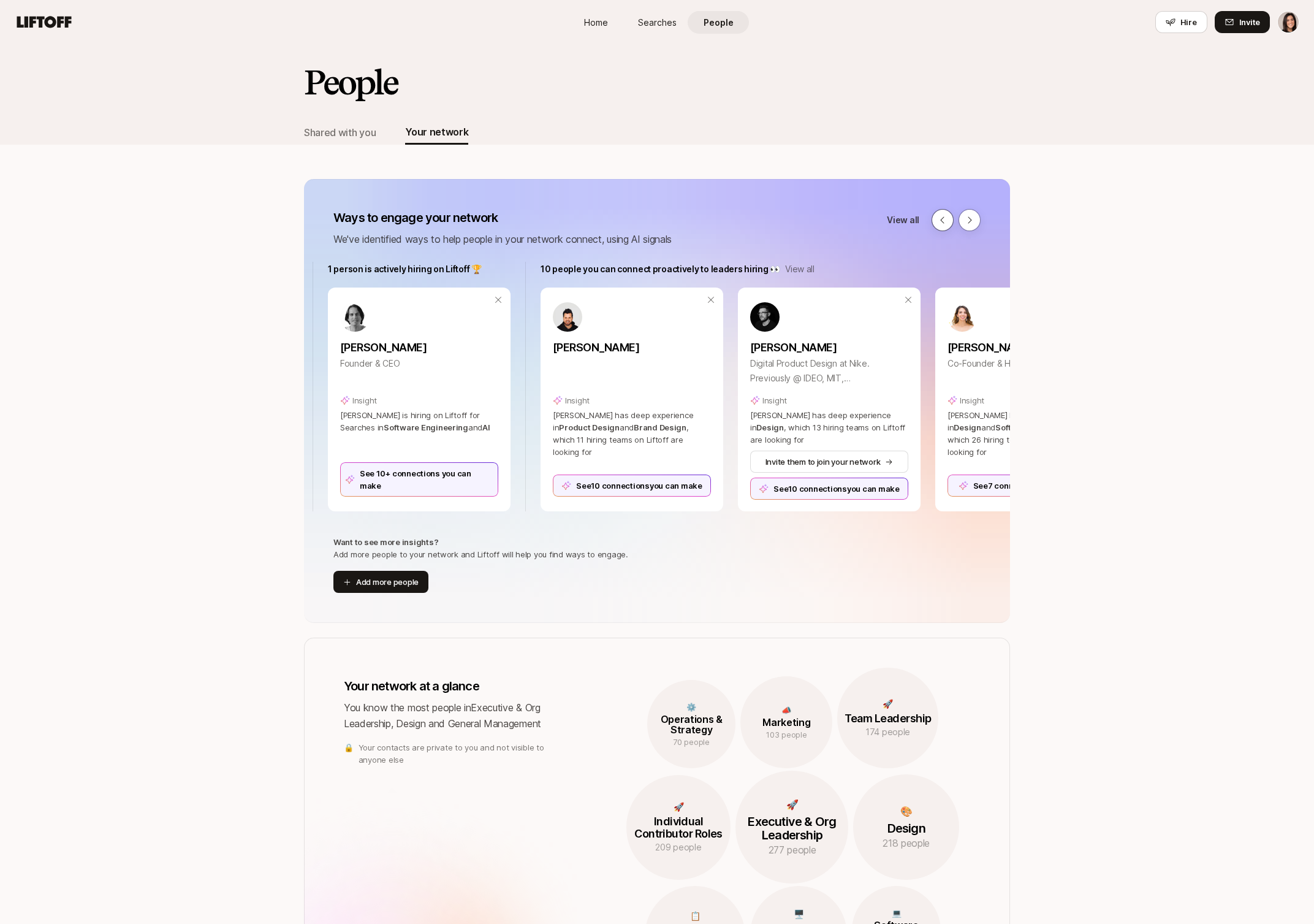
scroll to position [0, 607]
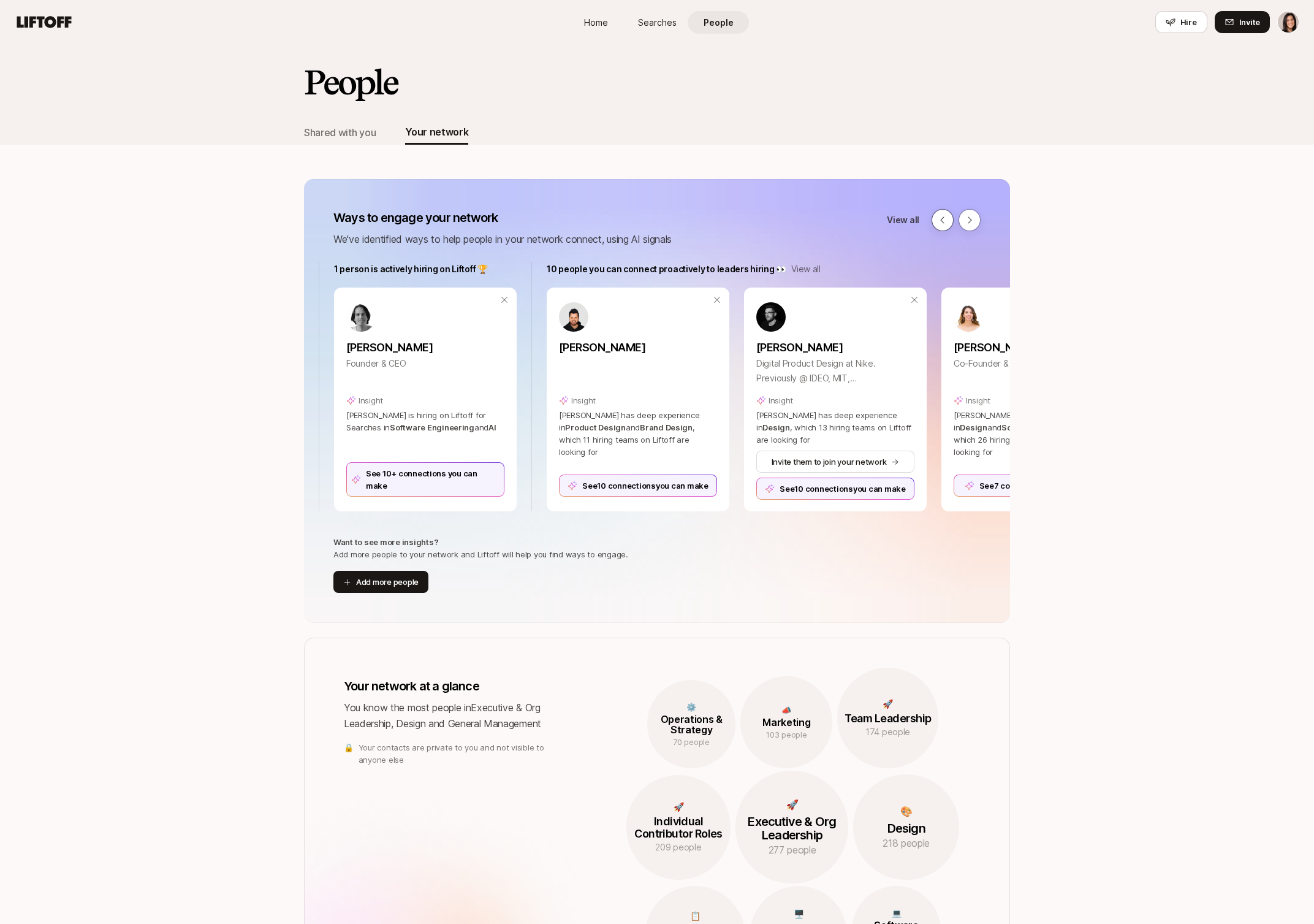
click at [948, 222] on button at bounding box center [943, 220] width 22 height 22
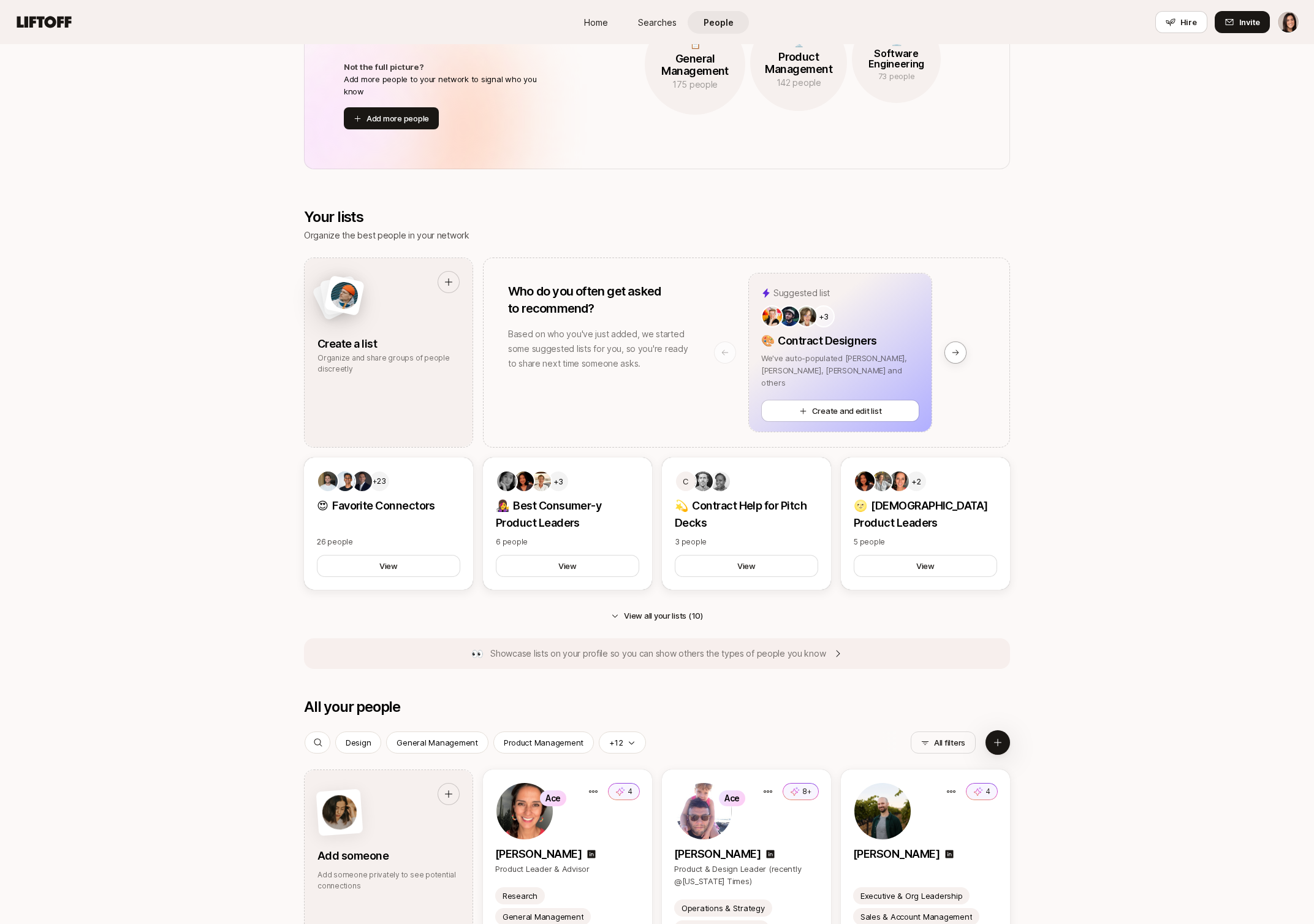
scroll to position [917, 0]
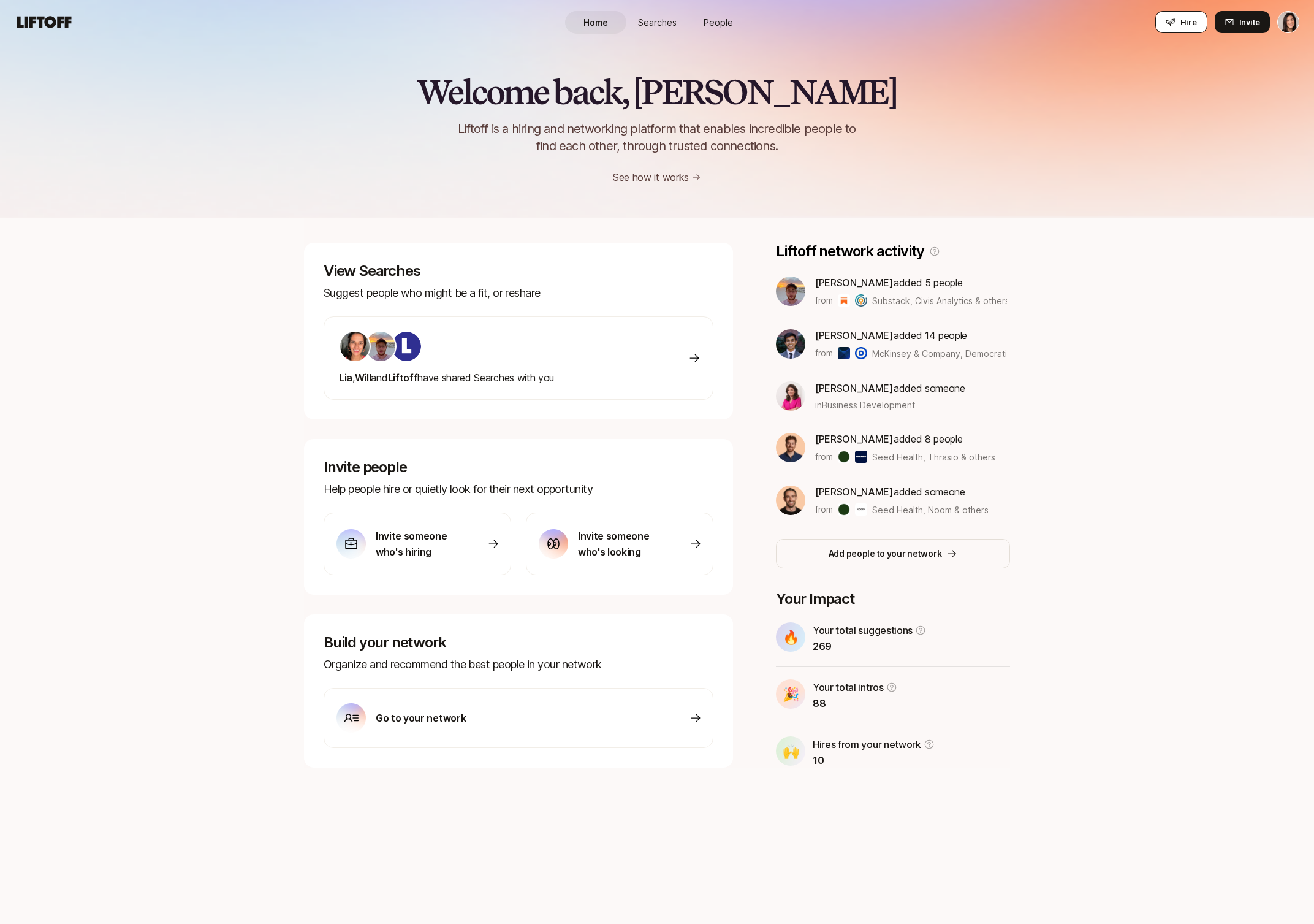
click at [1174, 26] on icon at bounding box center [1171, 22] width 10 height 10
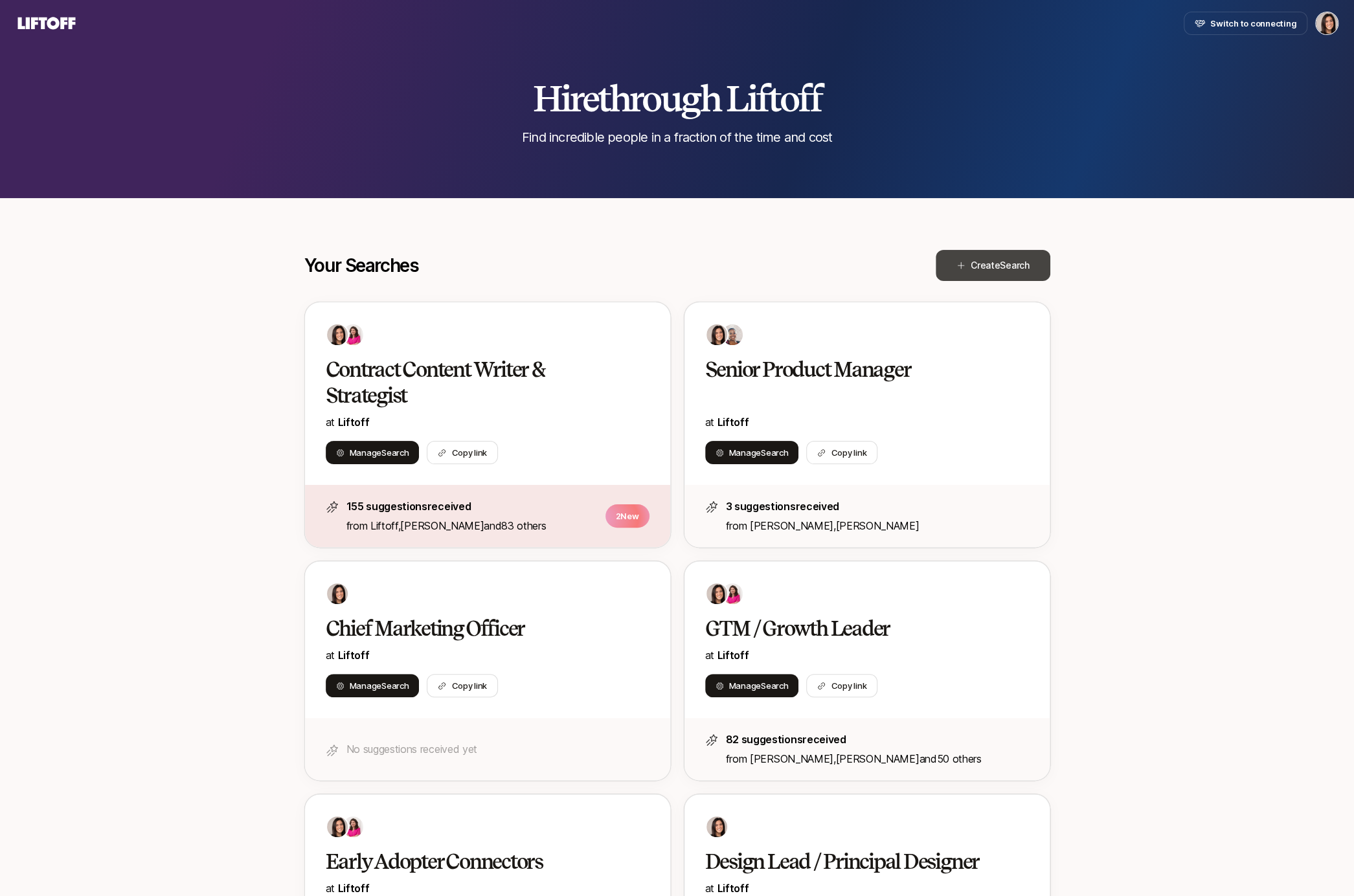
click at [1025, 263] on span "Search" at bounding box center [1014, 265] width 29 height 11
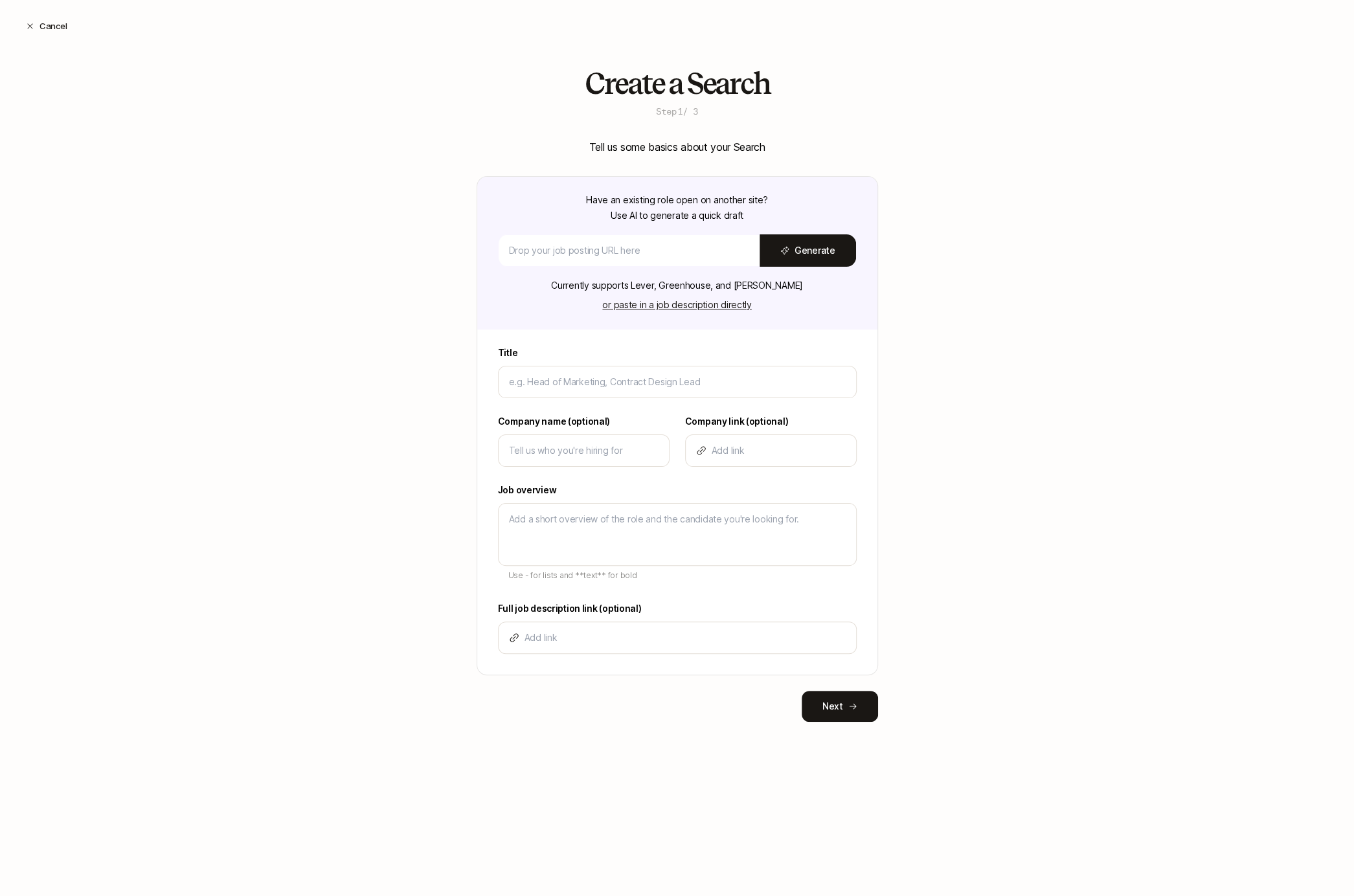
type input "D"
type textarea "x"
type input "De"
type textarea "x"
type input "Des"
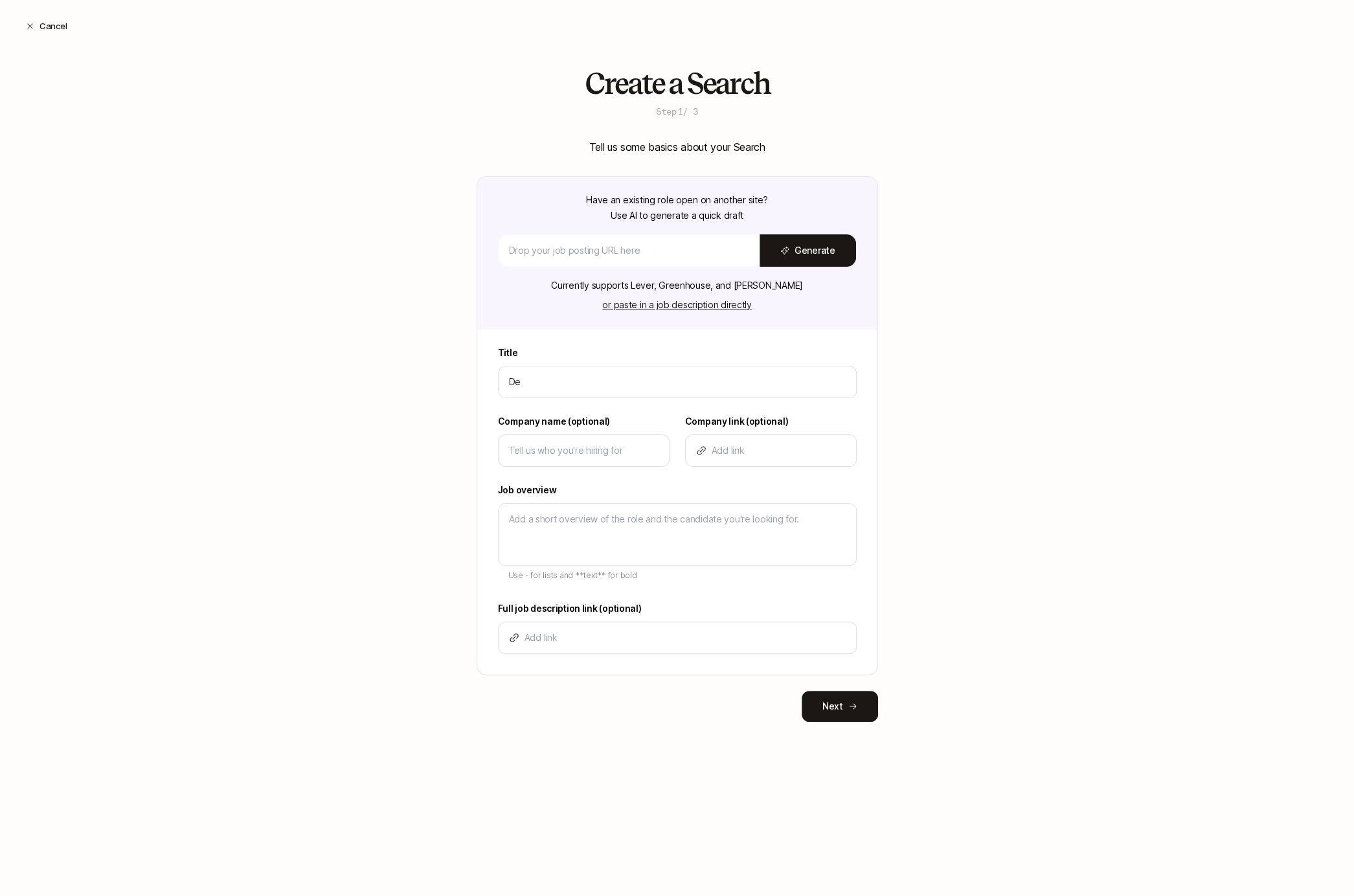
type textarea "x"
type input "Desi"
type textarea "x"
type input "Desig"
type textarea "x"
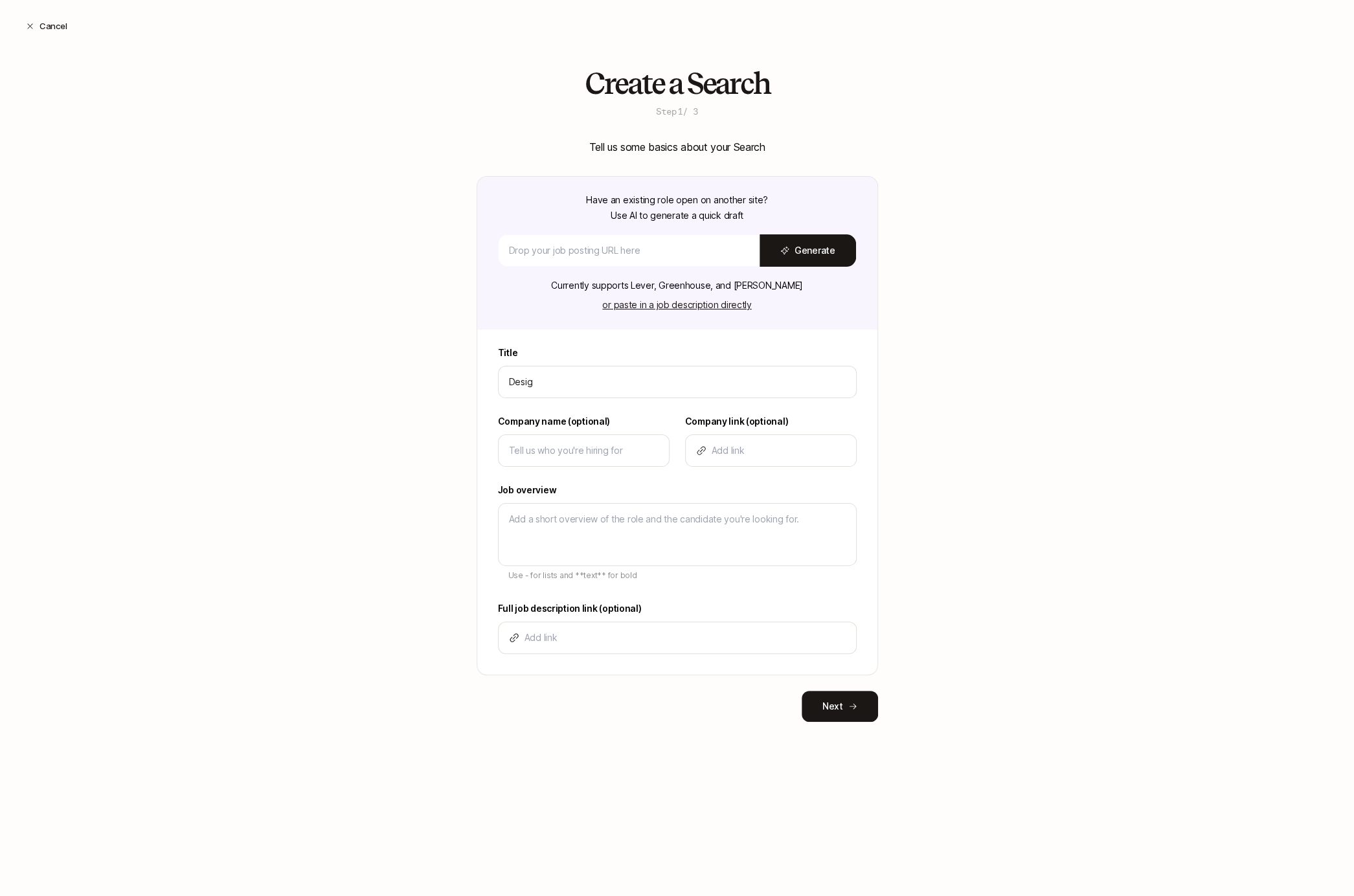
type input "Design"
type textarea "x"
type input "Design"
type textarea "x"
type input "Design L"
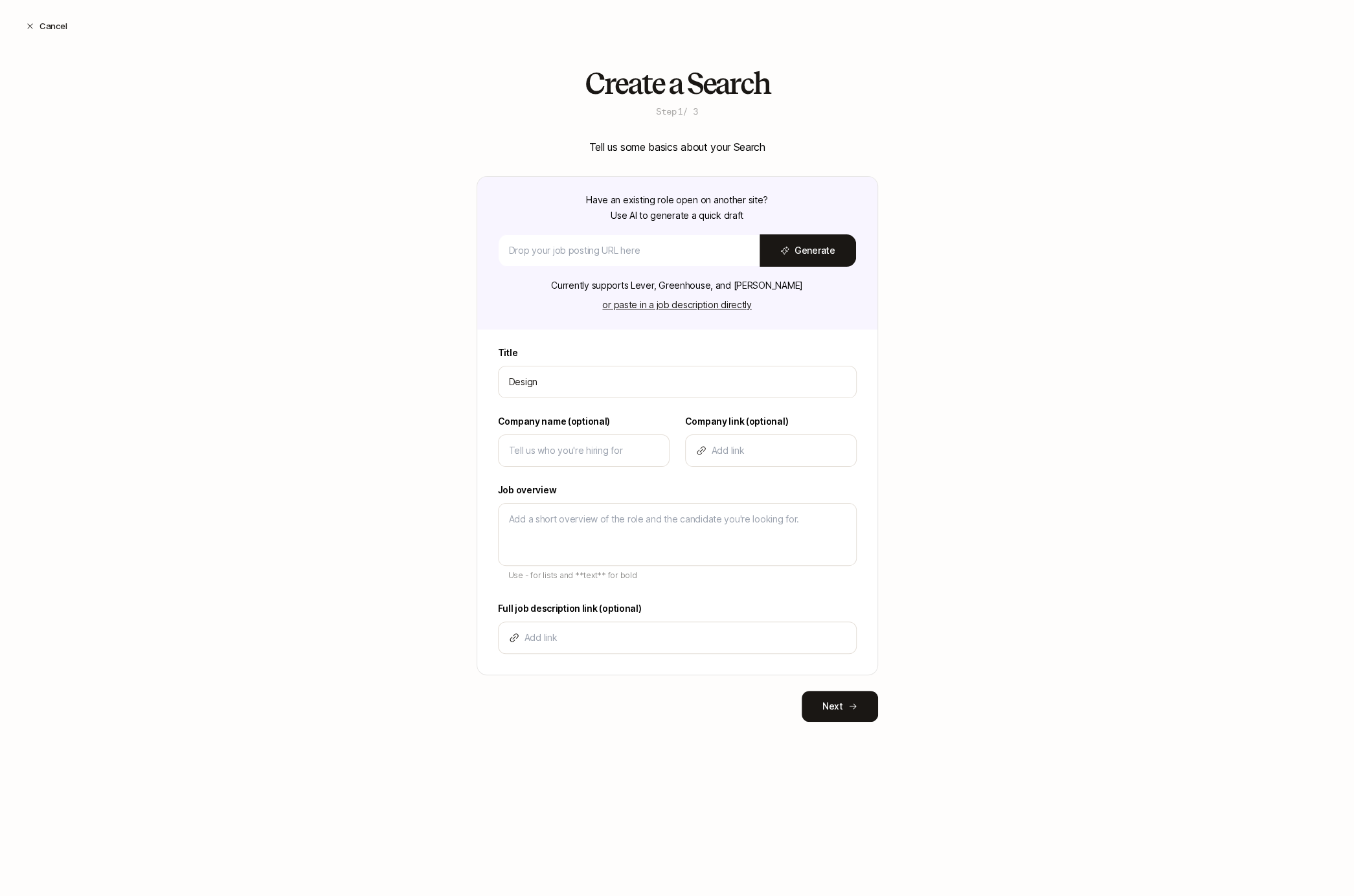
type textarea "x"
type input "Design Le"
type textarea "x"
type input "Design Lea"
type textarea "x"
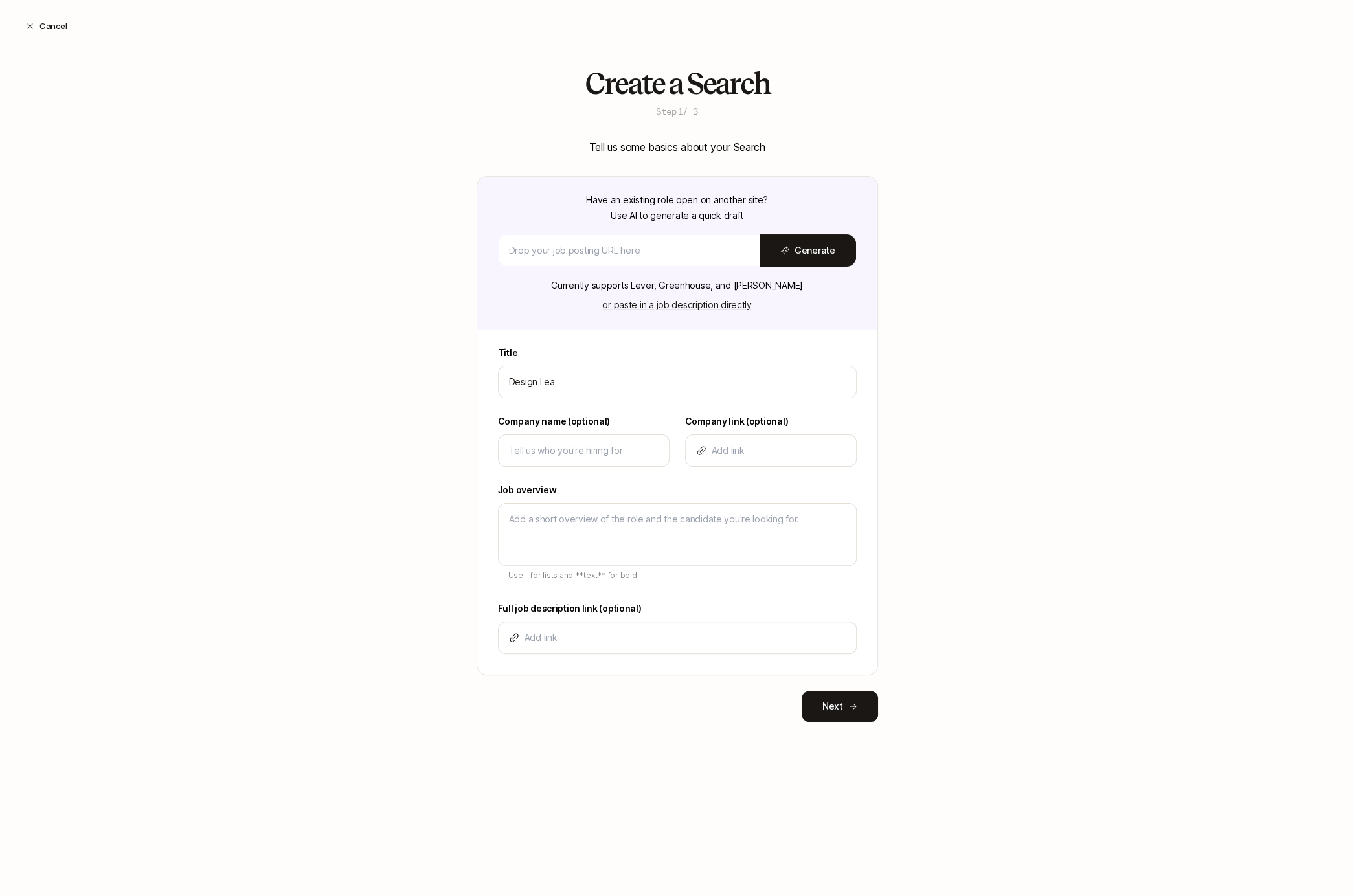
type input "Design Lead"
type textarea "x"
type input "Design Lead"
click at [566, 447] on input at bounding box center [583, 450] width 150 height 15
type input "L"
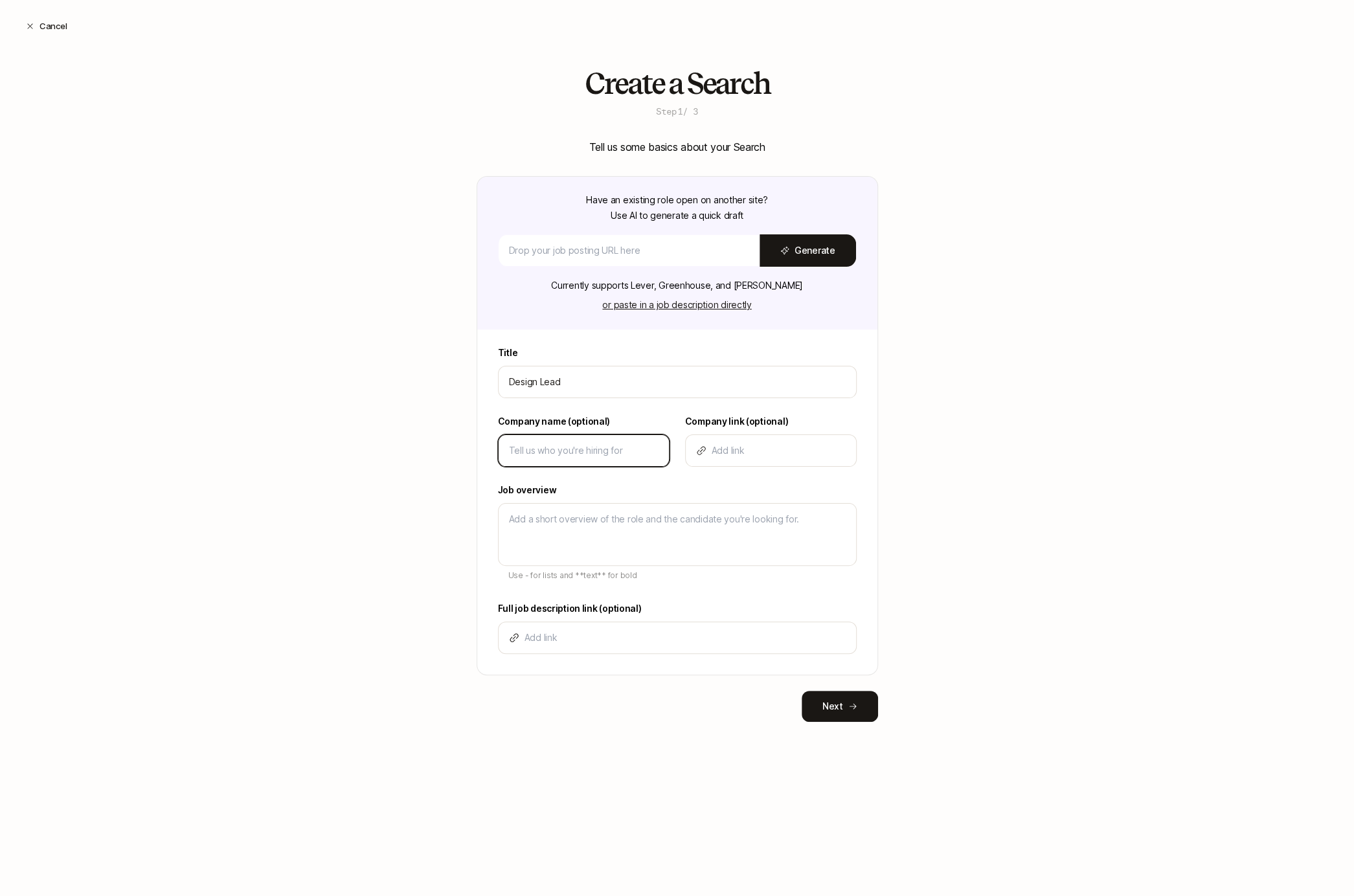
type textarea "x"
type input "Li"
type textarea "x"
type input "Lif"
type textarea "x"
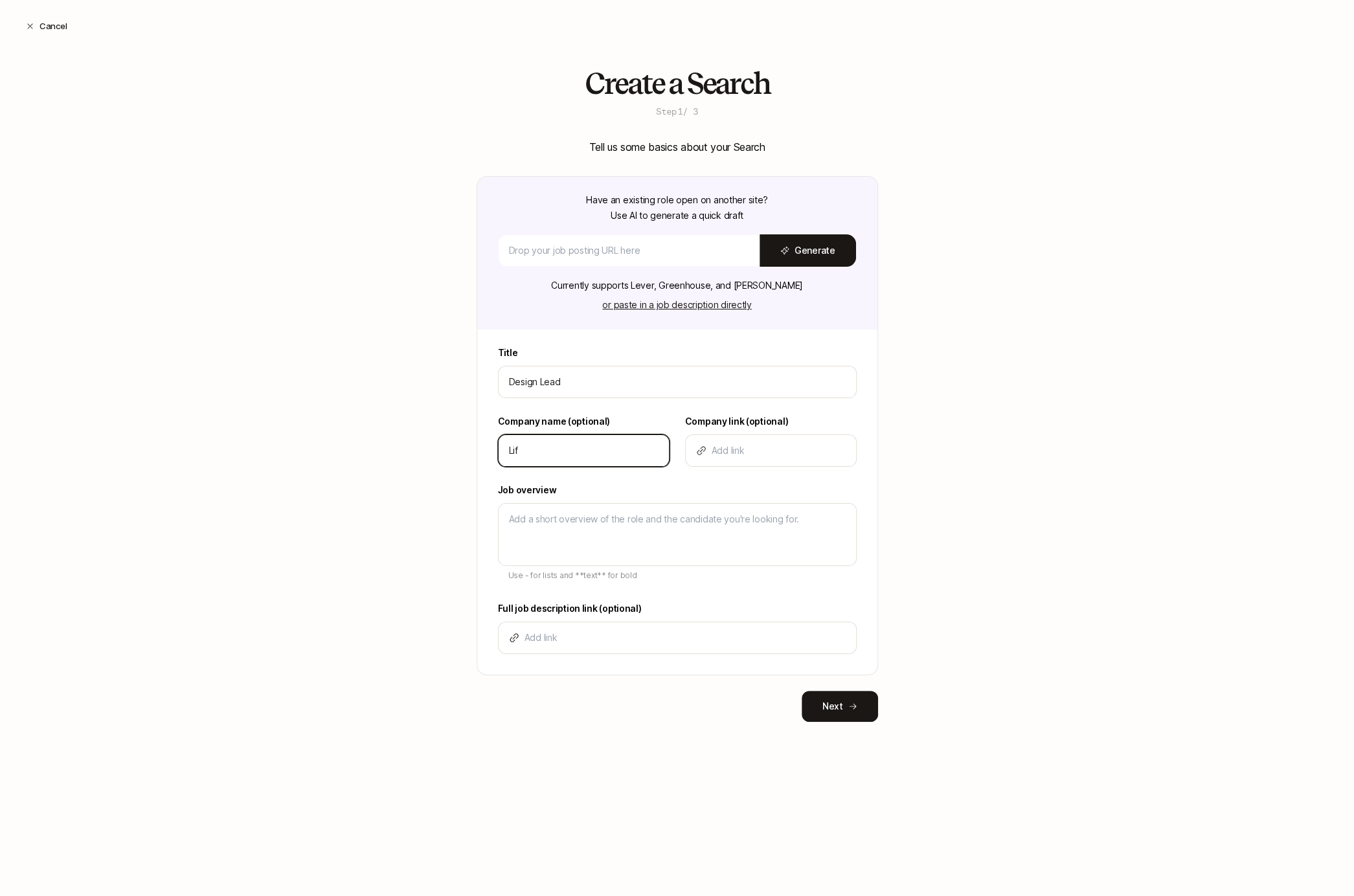
type input "Lift"
type textarea "x"
type input "[PERSON_NAME]"
type textarea "x"
type input "Liftof"
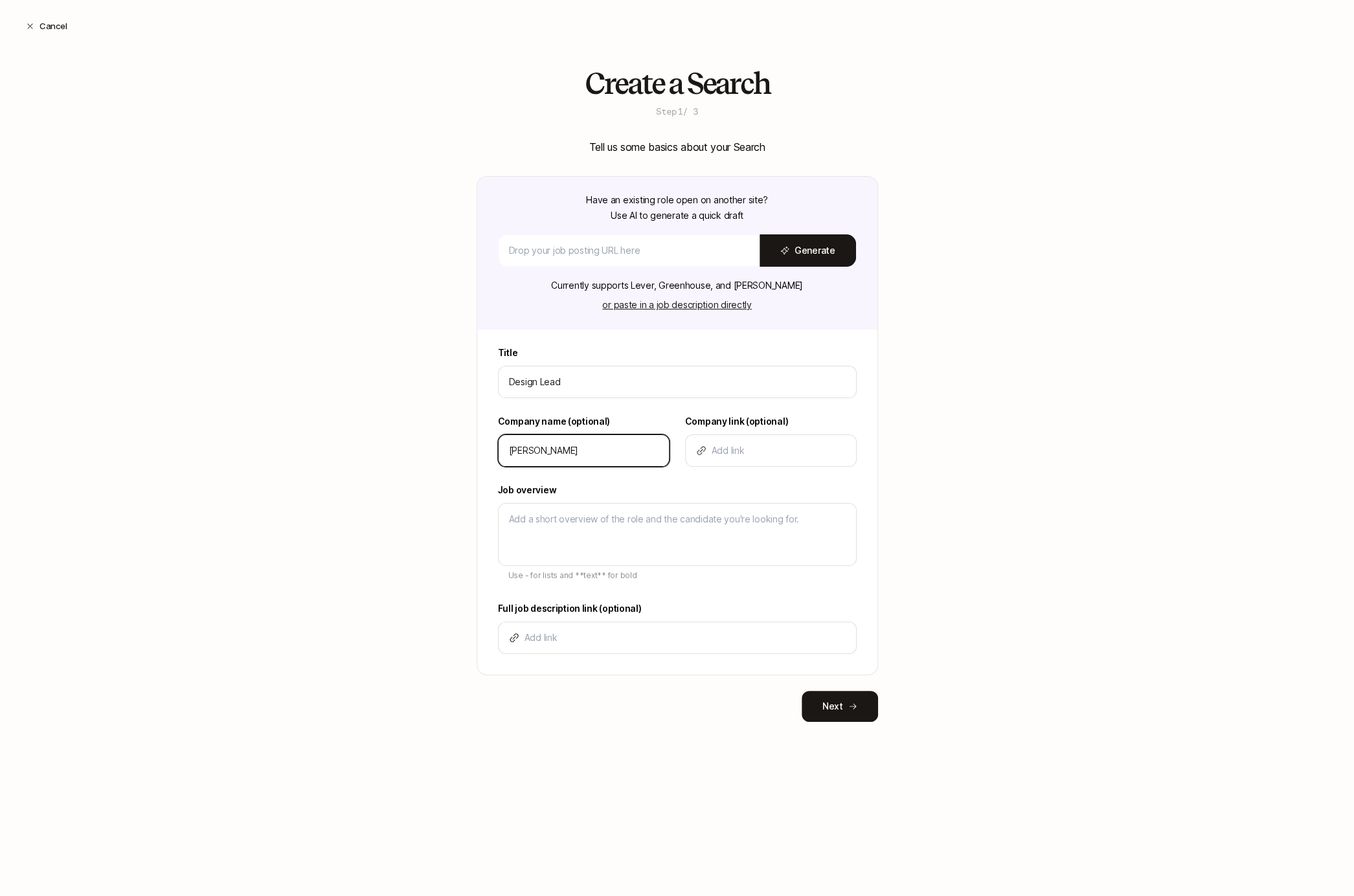
type textarea "x"
type input "Liftoff"
type textarea "x"
click at [549, 455] on input "Liftoff" at bounding box center [583, 450] width 150 height 15
type input "Liftoff"
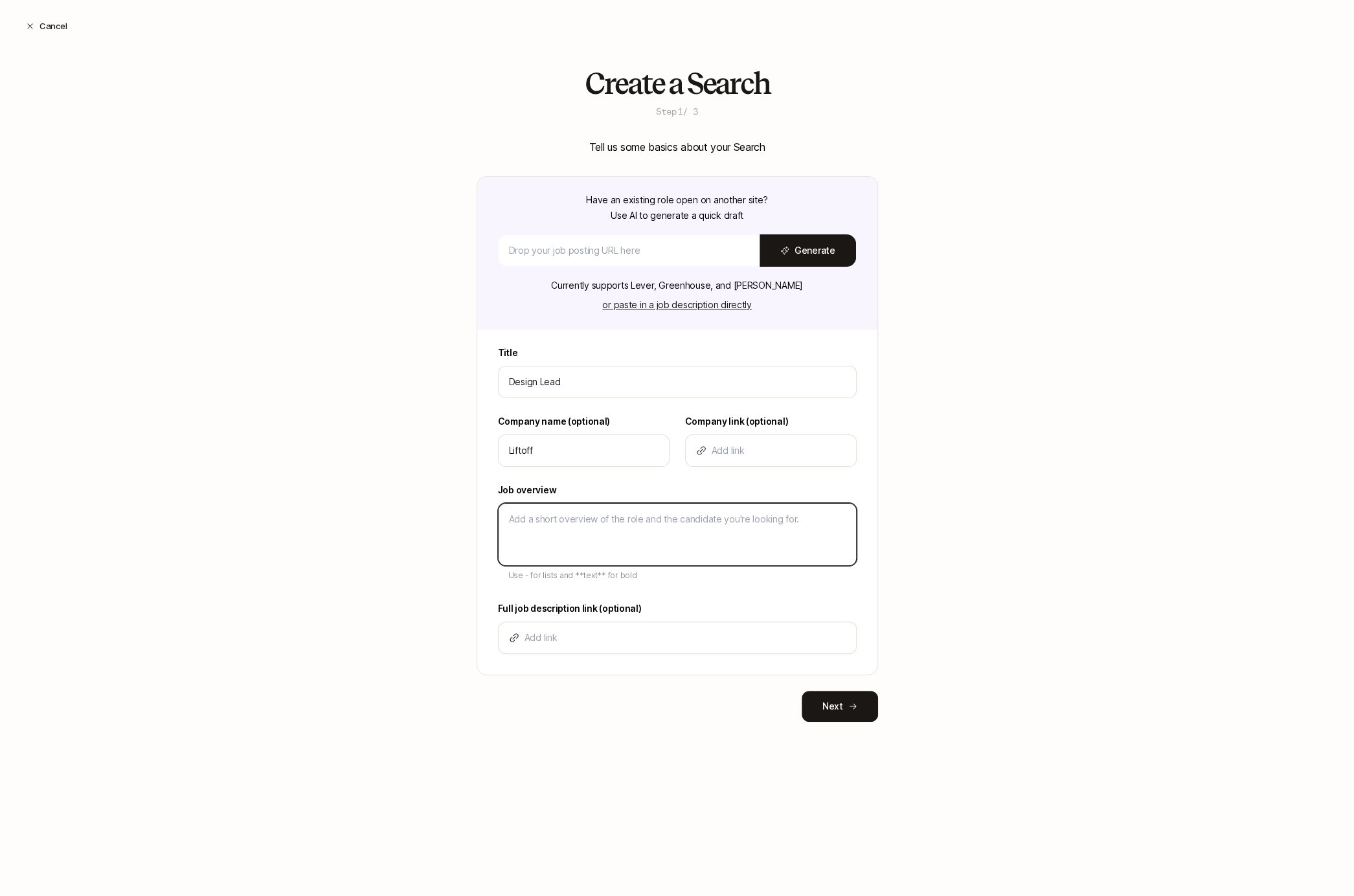
click at [545, 510] on textarea at bounding box center [677, 534] width 359 height 63
type textarea "D"
type textarea "x"
type textarea "De"
type textarea "x"
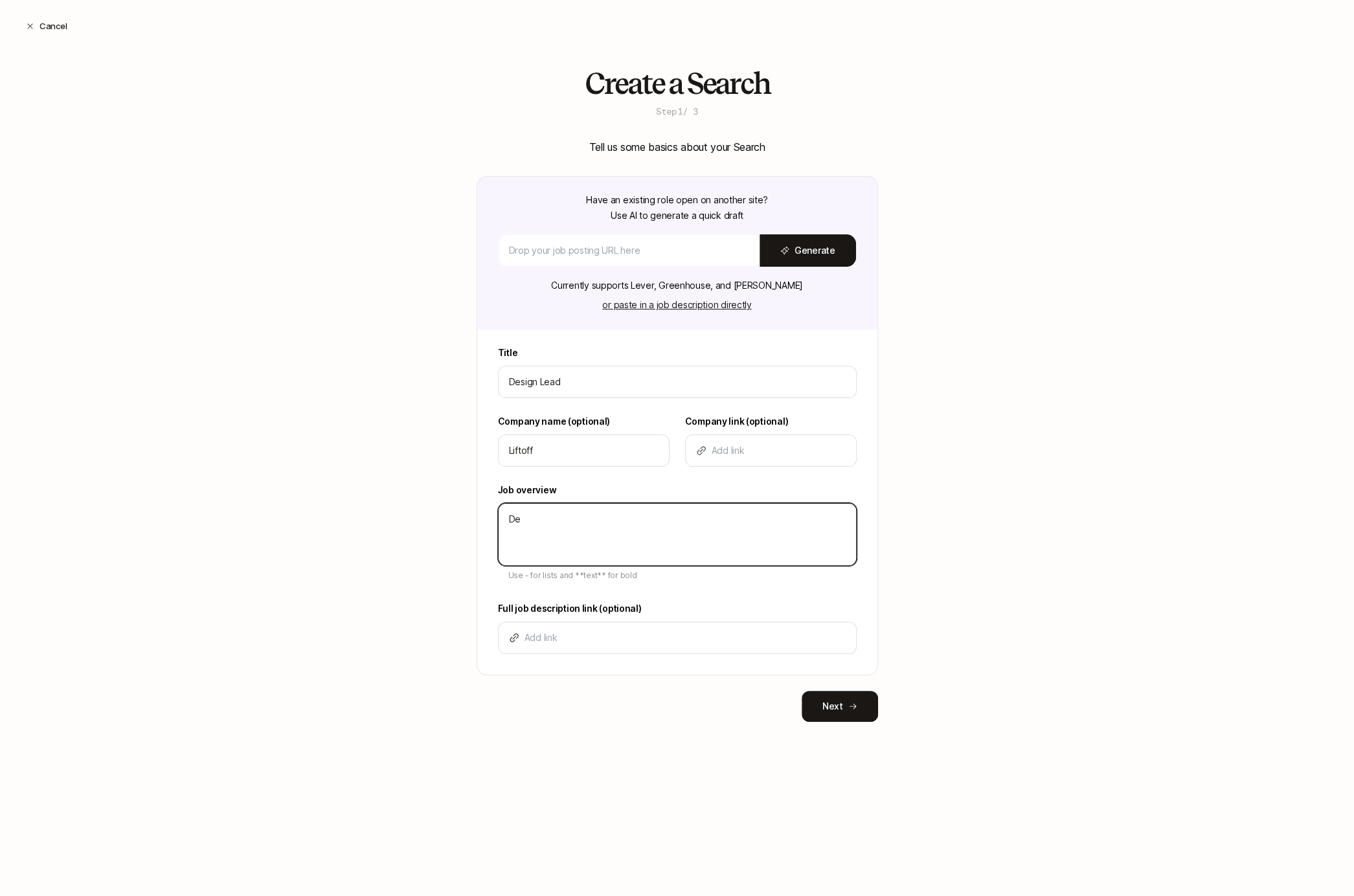
type textarea "Des"
type textarea "x"
type textarea "Desc"
type textarea "x"
type textarea "Descr"
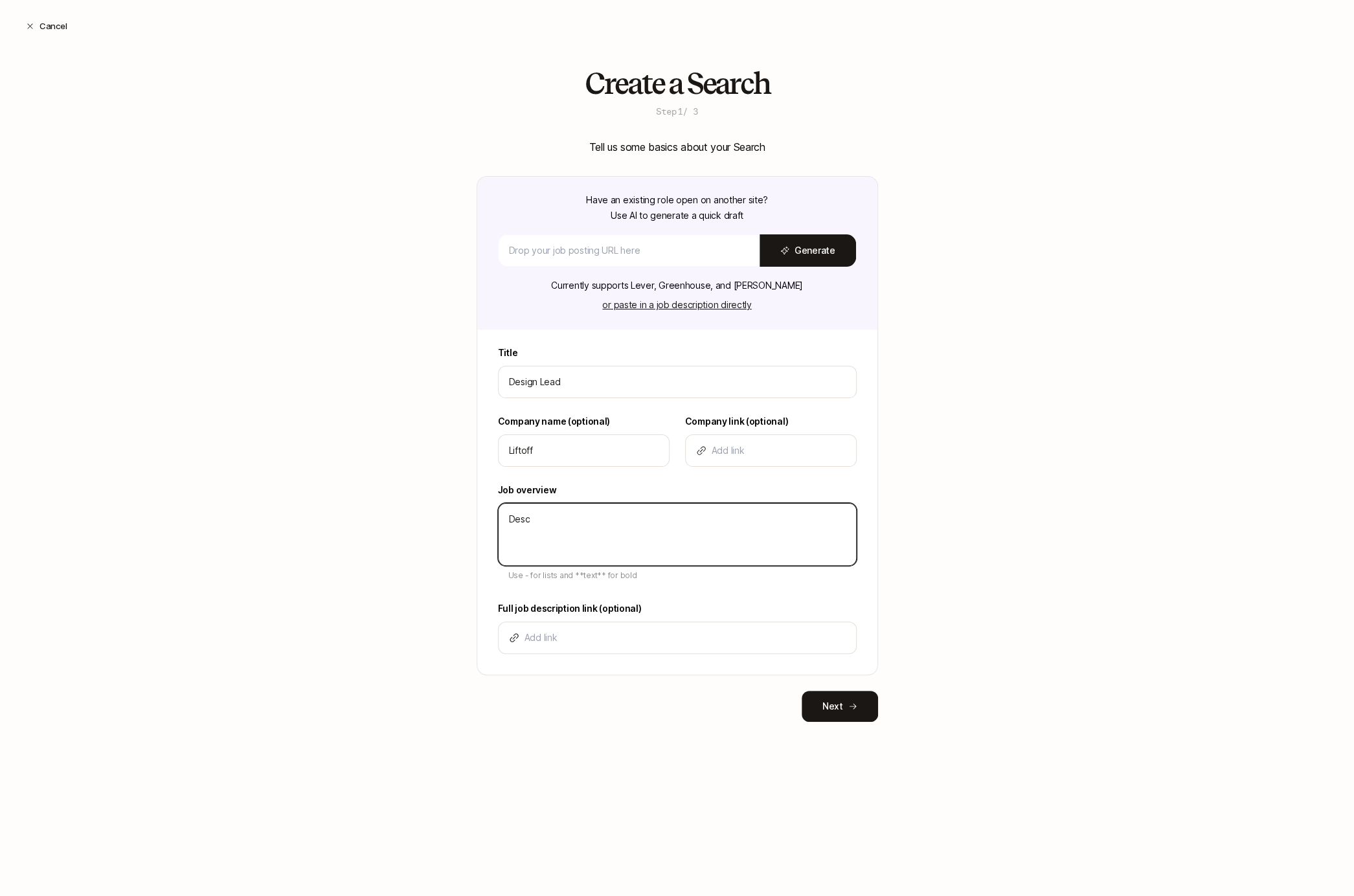
type textarea "x"
type textarea "Descri"
type textarea "x"
type textarea "Descrip"
type textarea "x"
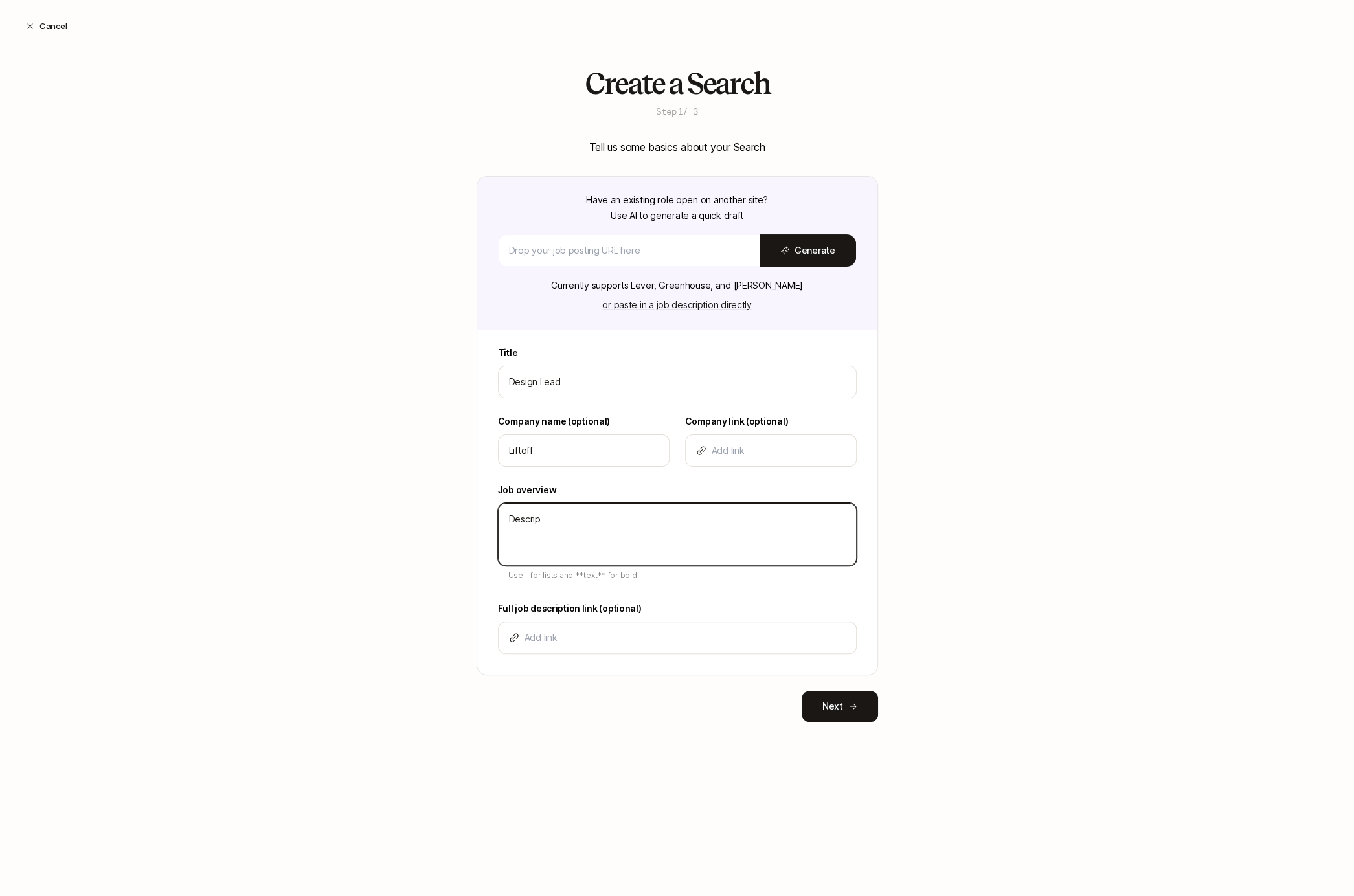
type textarea "Descript"
type textarea "x"
type textarea "Descripti"
type textarea "x"
type textarea "Descriptio"
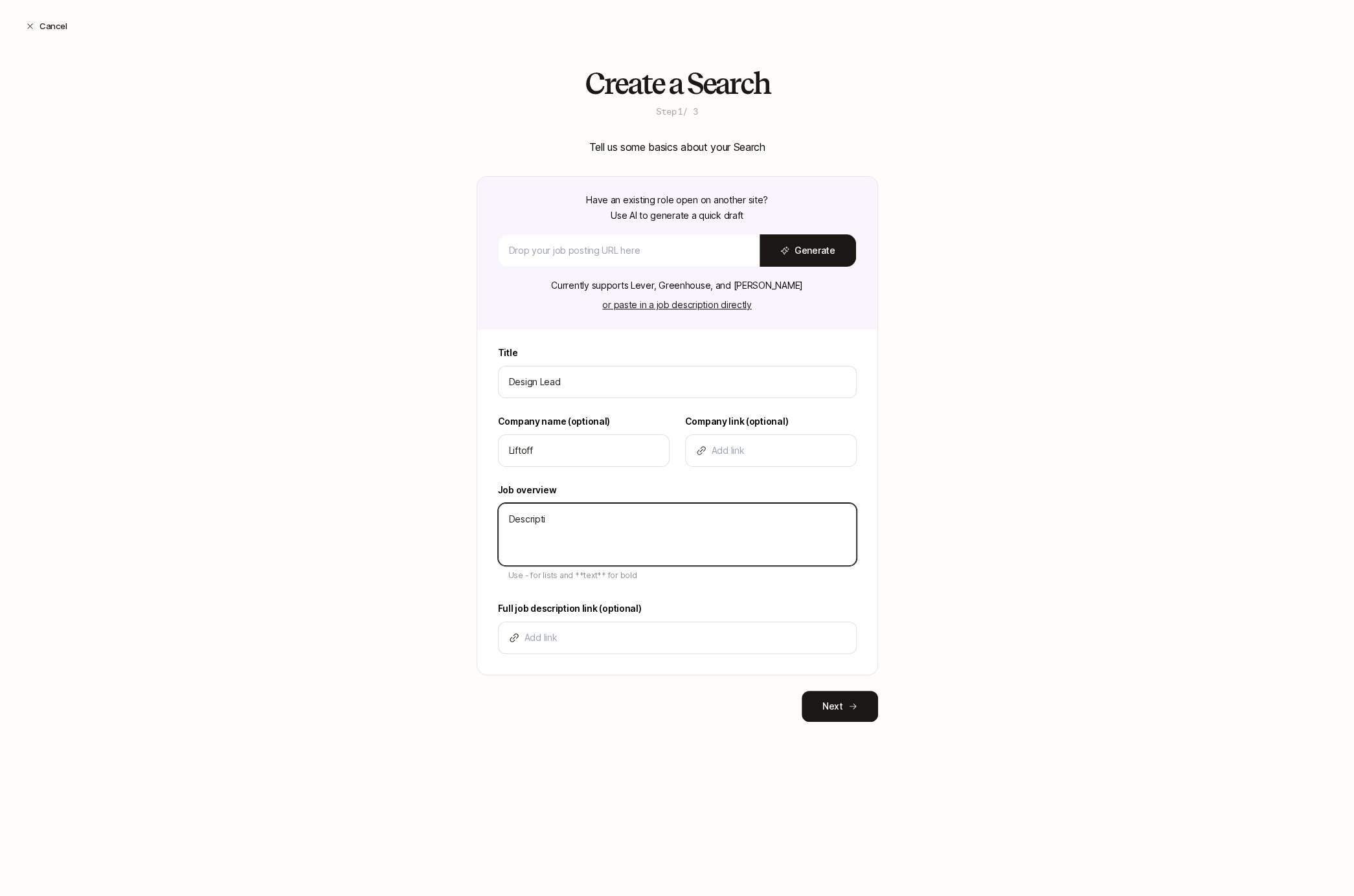
type textarea "x"
type textarea "Description"
type textarea "x"
type textarea "Description"
type textarea "x"
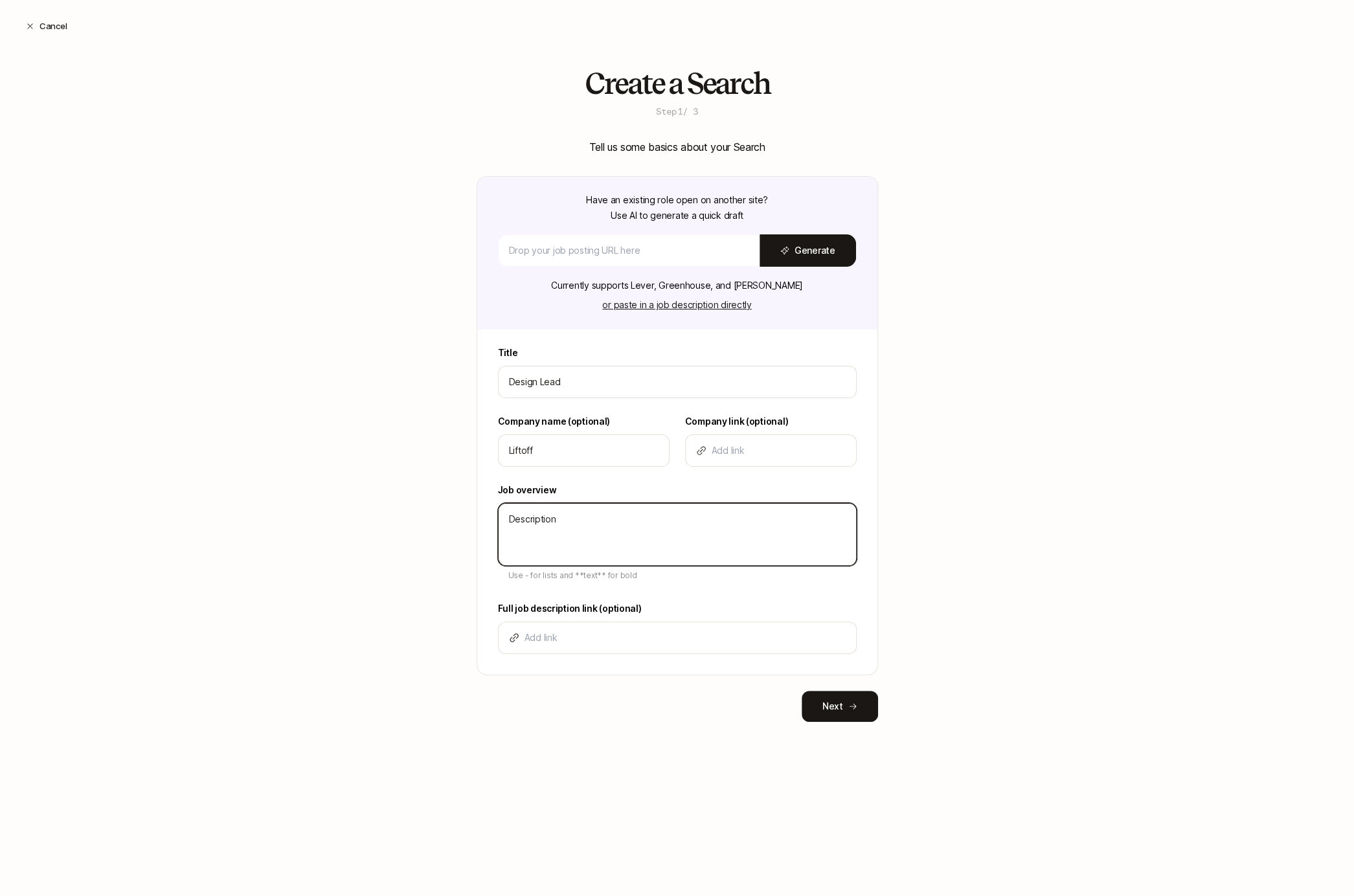
type textarea "Description"
type textarea "x"
type textarea "Description _"
type textarea "x"
type textarea "Description _"
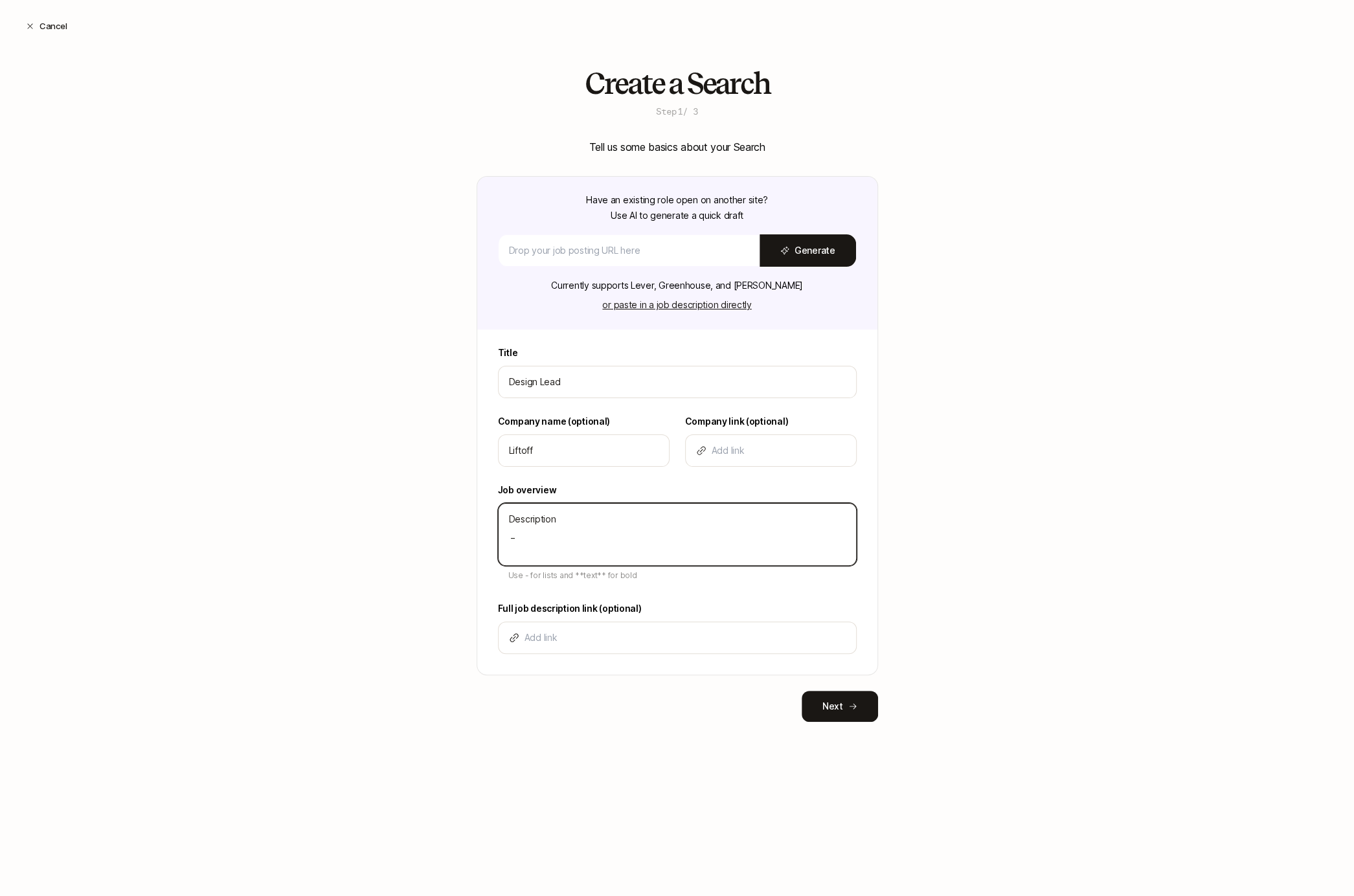
type textarea "x"
type textarea "Description _"
type textarea "x"
type textarea "Description"
type textarea "x"
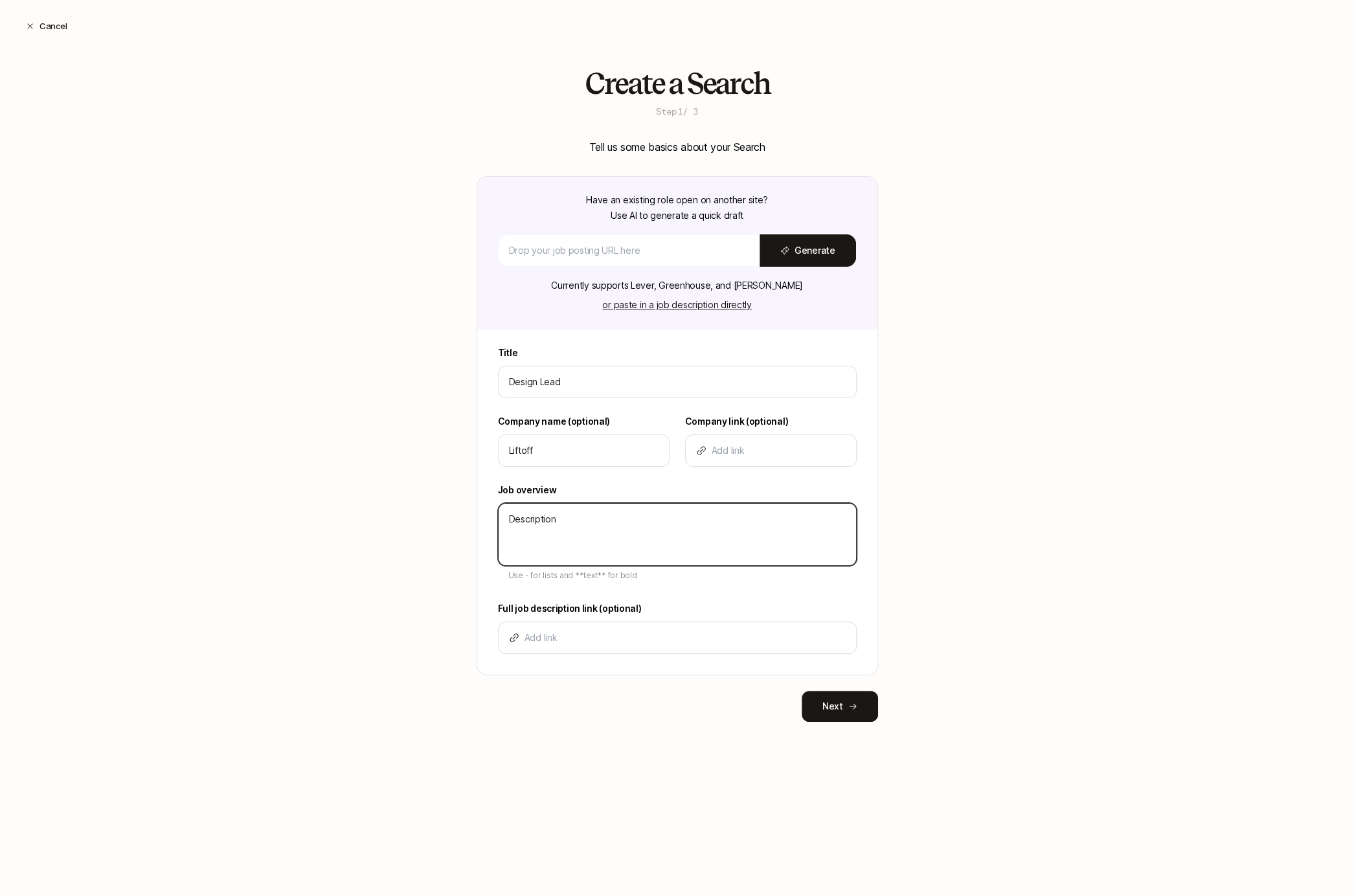
type textarea "Description -"
type textarea "x"
type textarea "Description -"
type textarea "x"
type textarea "Description - B"
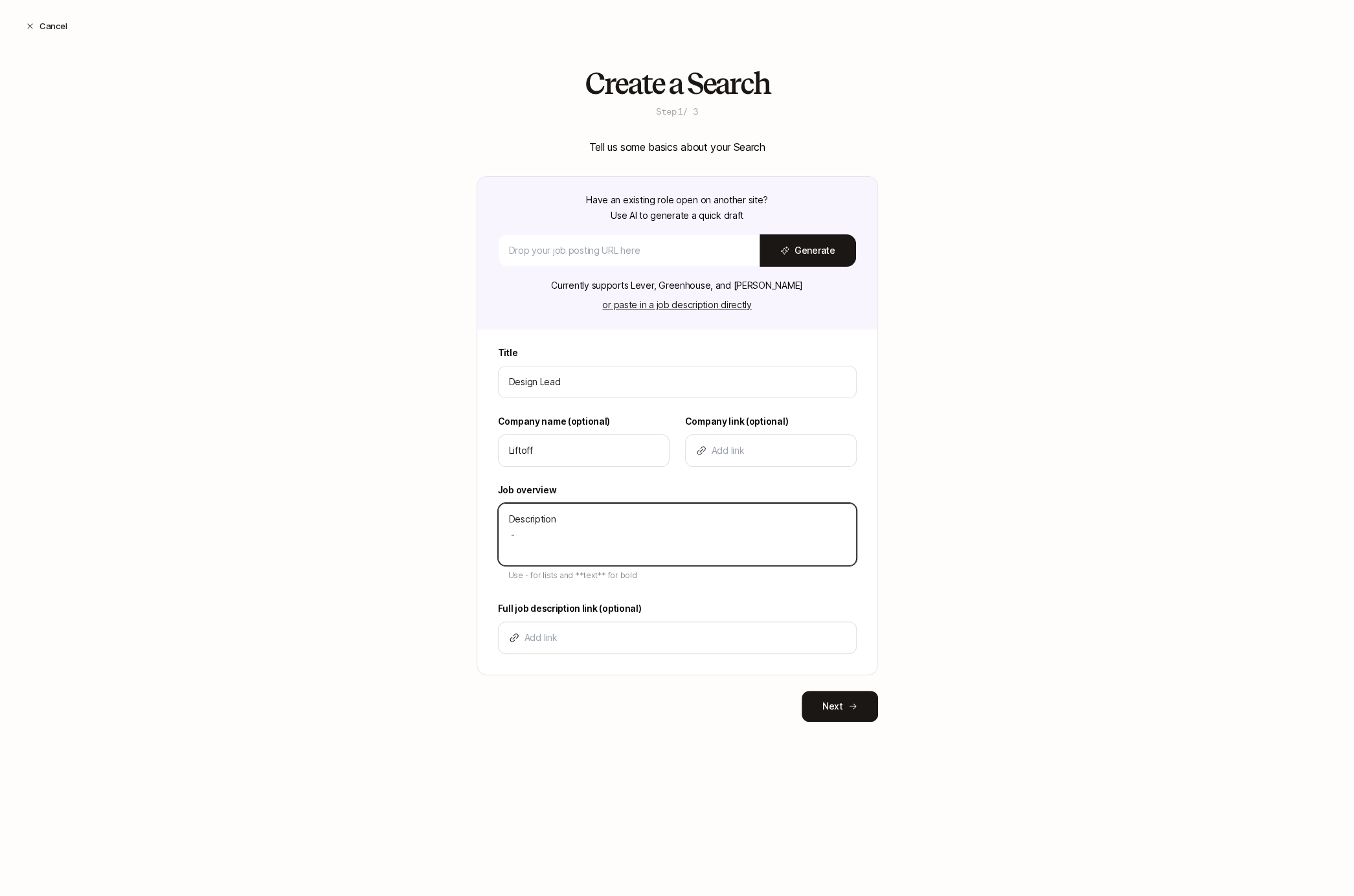
type textarea "x"
type textarea "Description - Bu"
type textarea "x"
type textarea "Description - Bul"
type textarea "x"
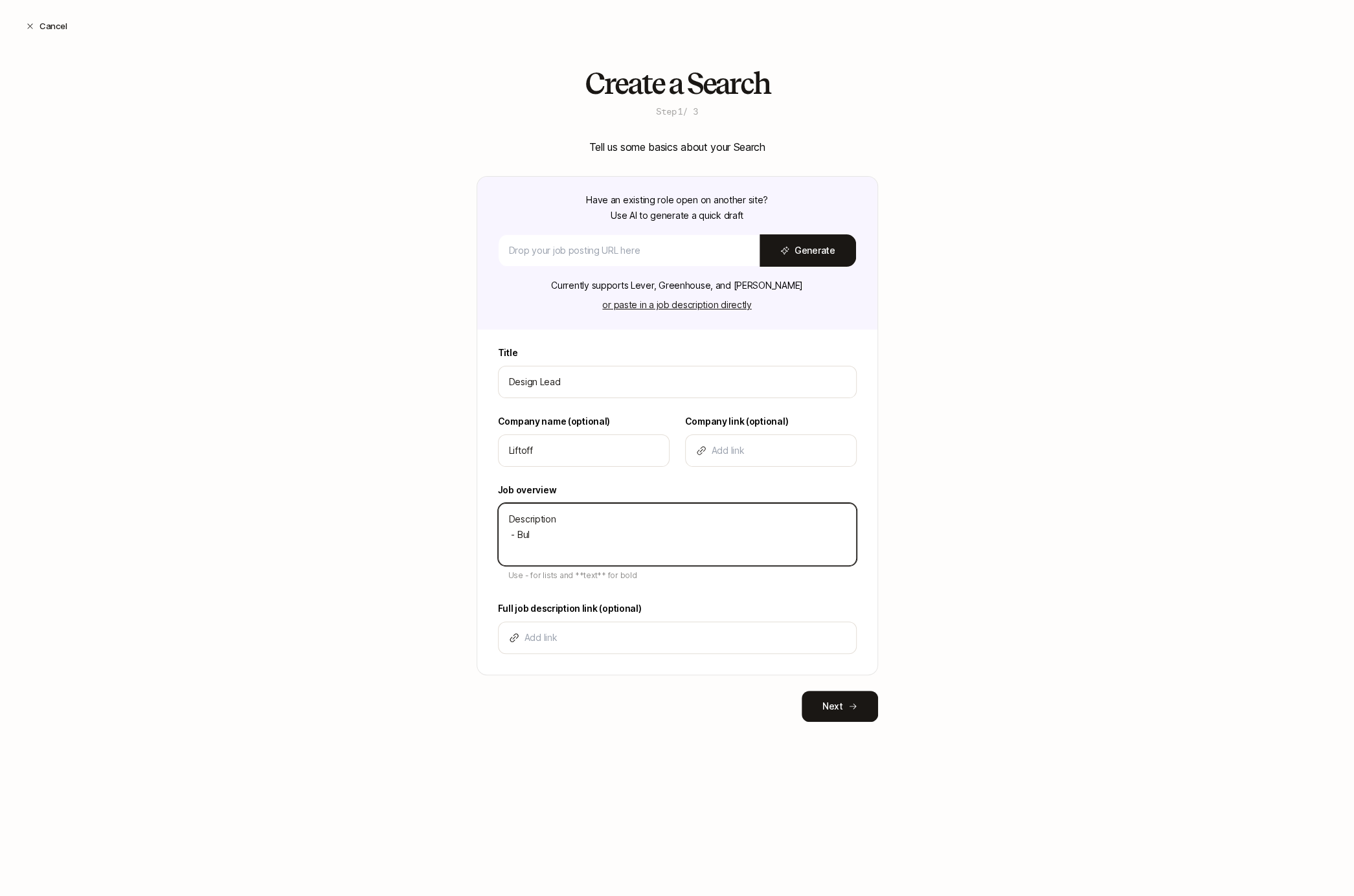
type textarea "Description - Bull"
type textarea "x"
type textarea "Description - Bulle"
type textarea "x"
type textarea "Description - Bullet"
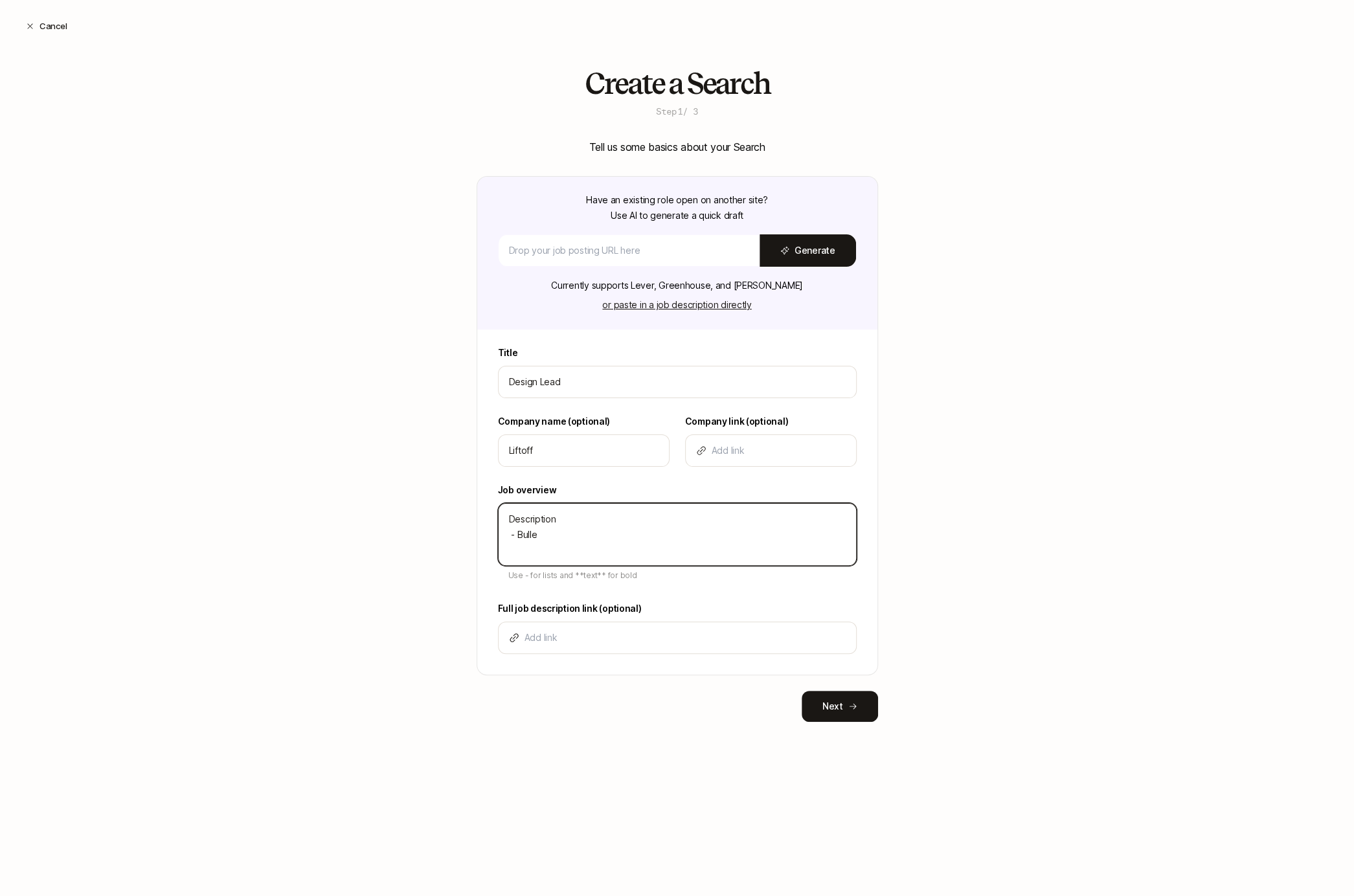
type textarea "x"
type textarea "Description - Bullet"
type textarea "x"
type textarea "Description - Bullet -"
type textarea "x"
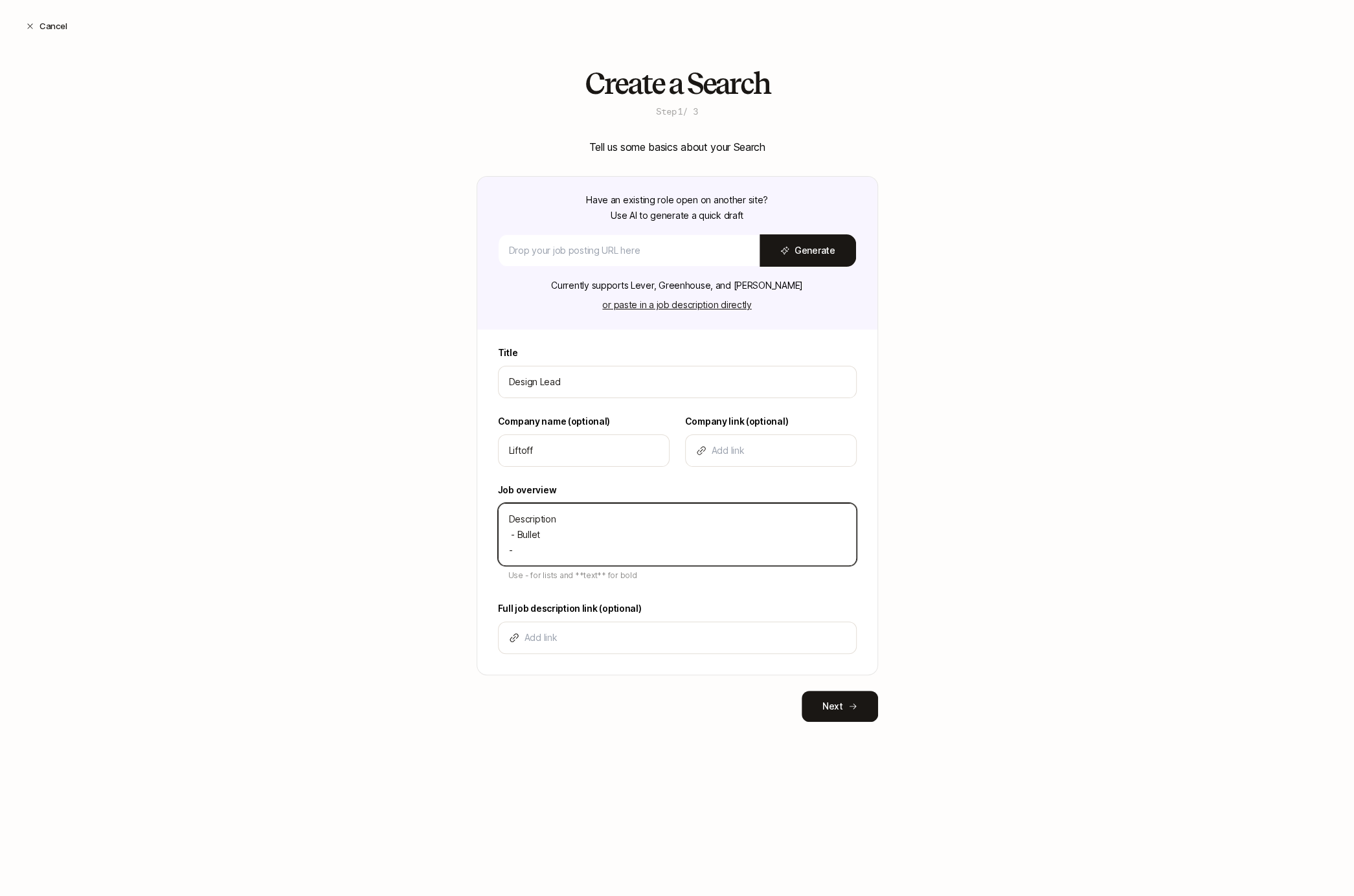
type textarea "Description - Bullet -"
type textarea "x"
type textarea "Description - Bullet -"
type textarea "x"
type textarea "Description - Bullet"
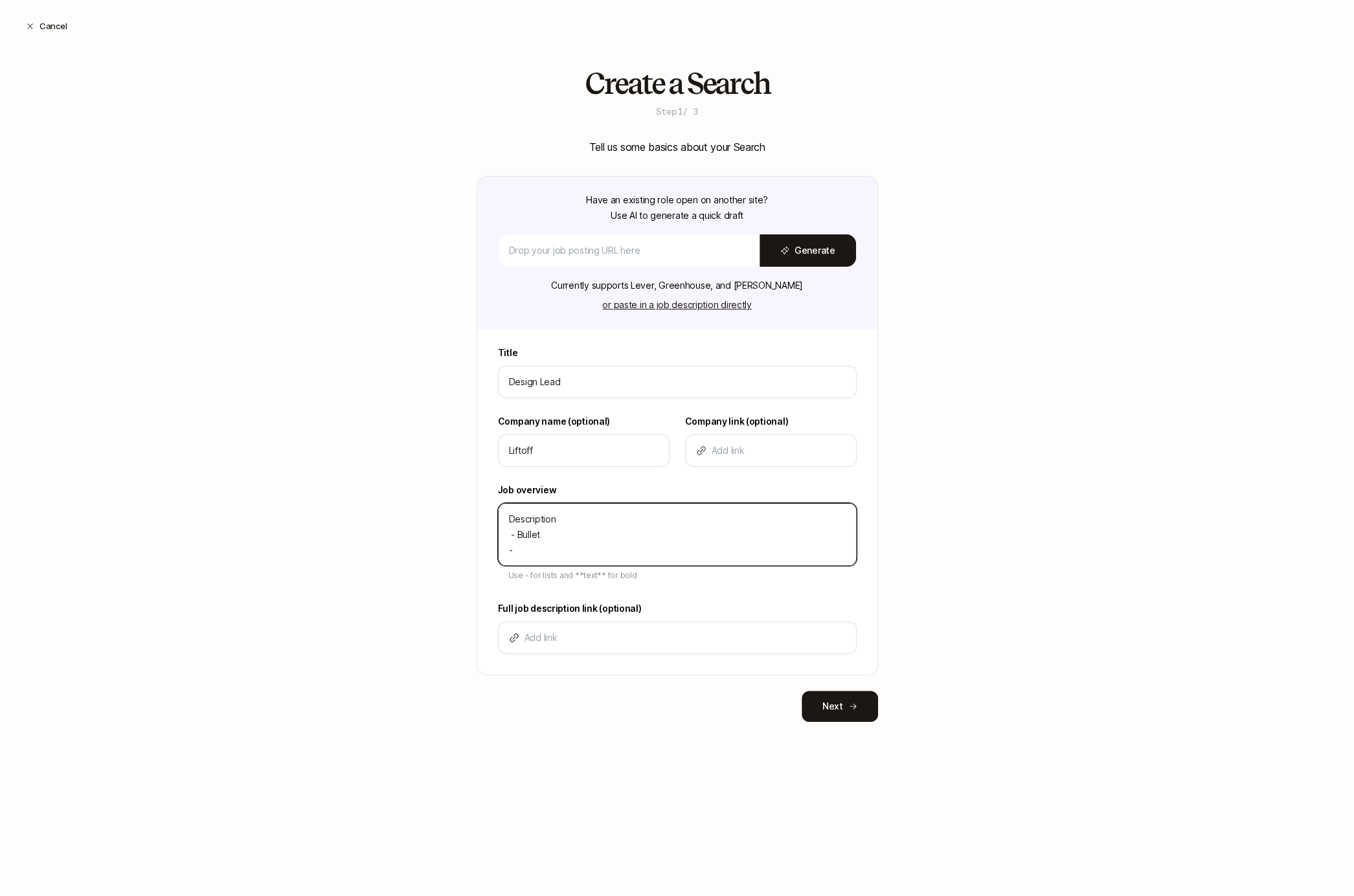
type textarea "x"
type textarea "Description - Bullet -"
type textarea "x"
type textarea "Description - Bullet -"
type textarea "x"
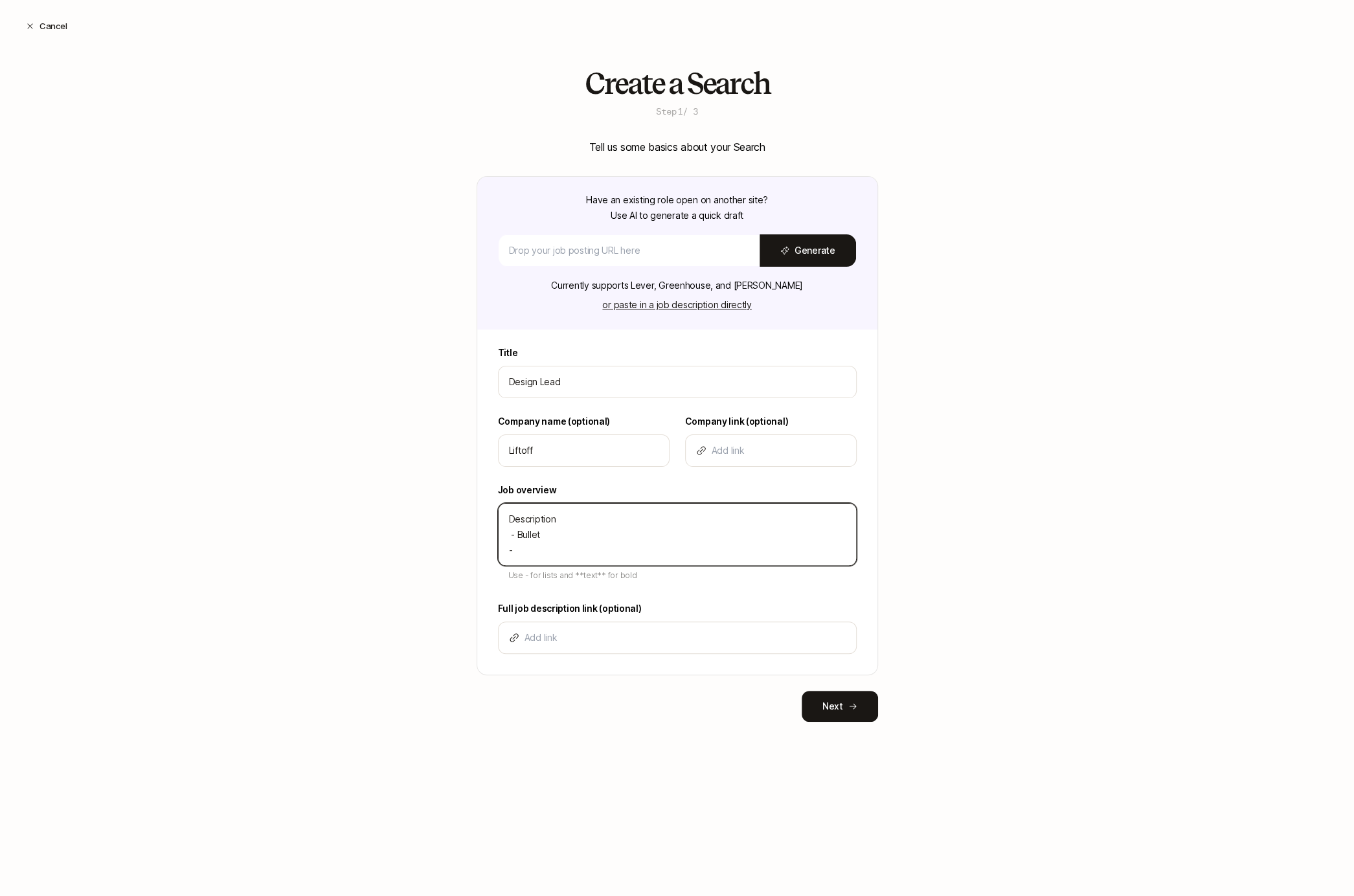
type textarea "Description - Bullet - u"
type textarea "x"
type textarea "Description - Bullet -"
type textarea "x"
type textarea "Description - Bullet - B"
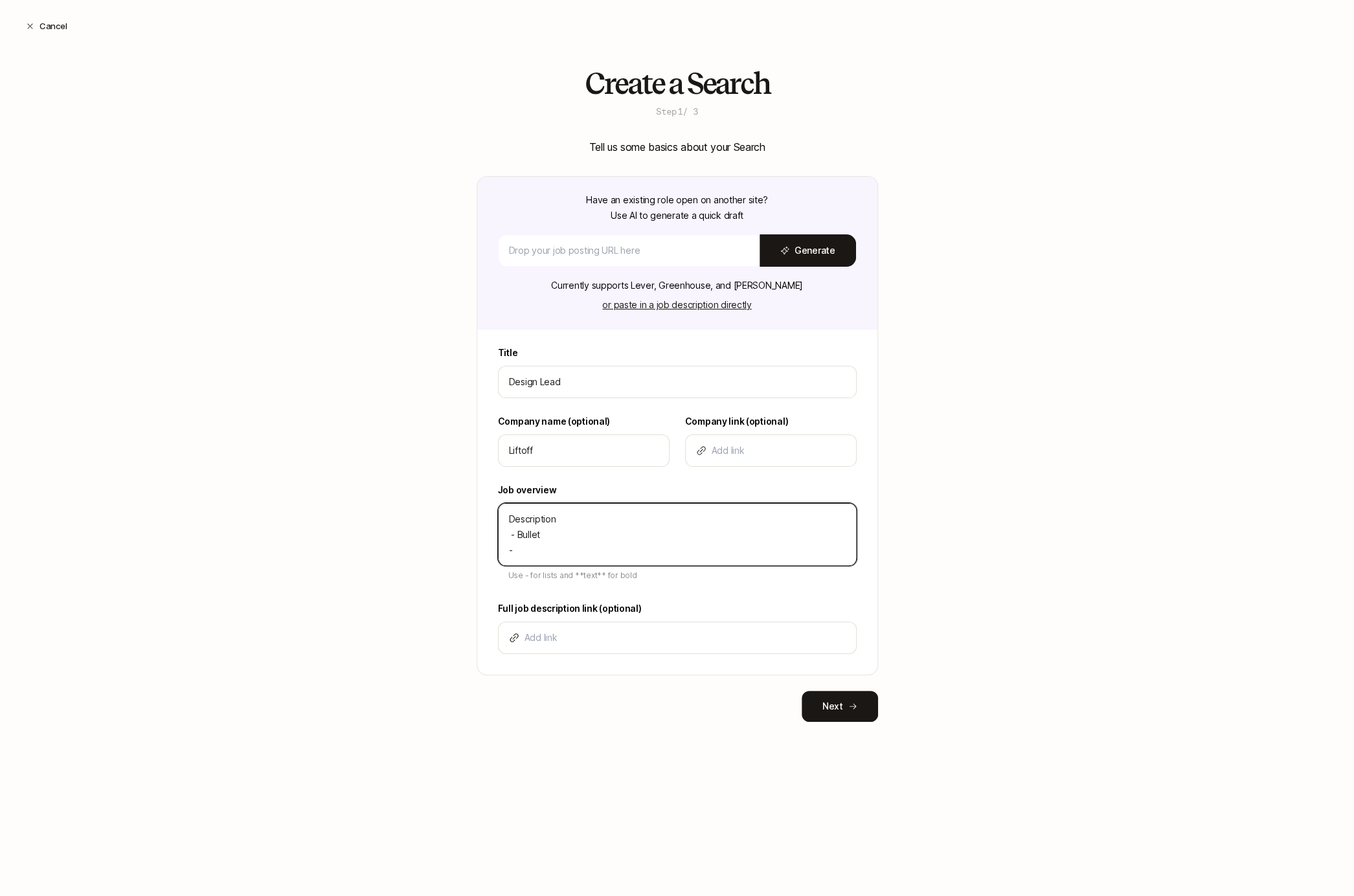
type textarea "x"
type textarea "Description - Bullet - Bu"
type textarea "x"
type textarea "Description - Bullet - Bul"
type textarea "x"
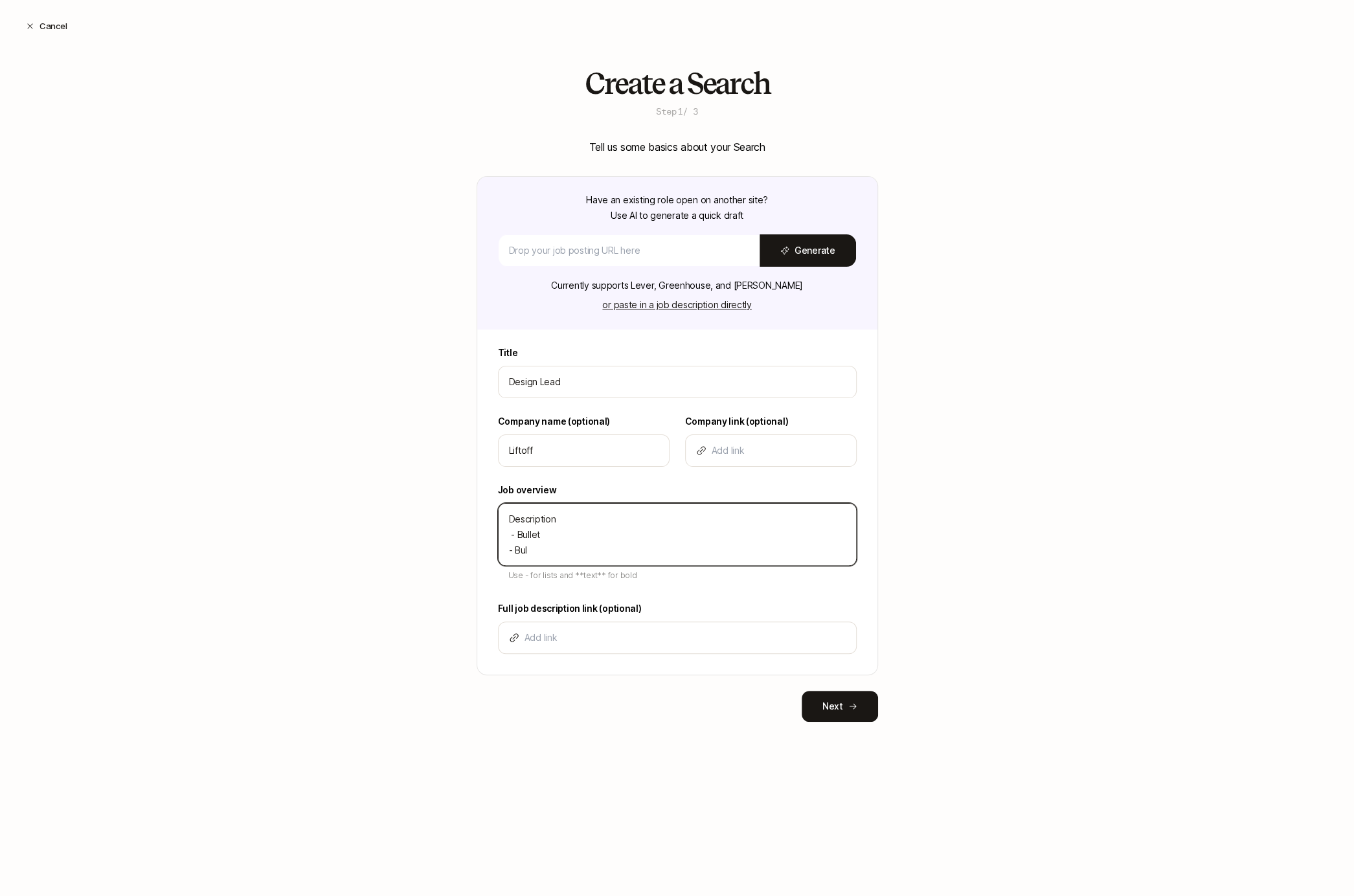
type textarea "Description - Bullet - Bull"
type textarea "x"
type textarea "Description - Bullet - Bulle"
type textarea "x"
type textarea "Description - Bullet - Bullet"
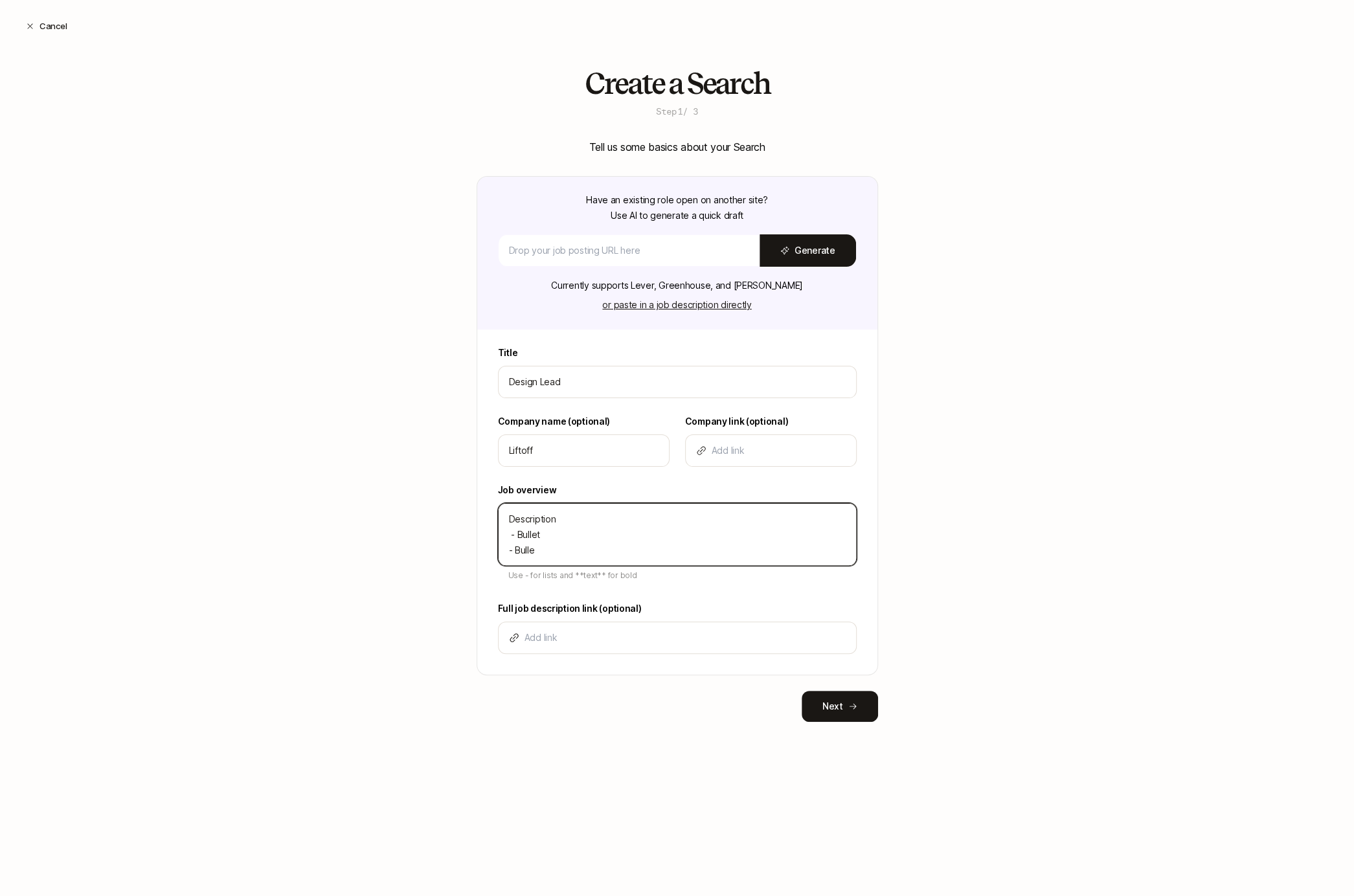
type textarea "x"
type textarea "Description - Bullet - Bullet"
type textarea "x"
type textarea "Description - Bullet - Bullet -"
type textarea "x"
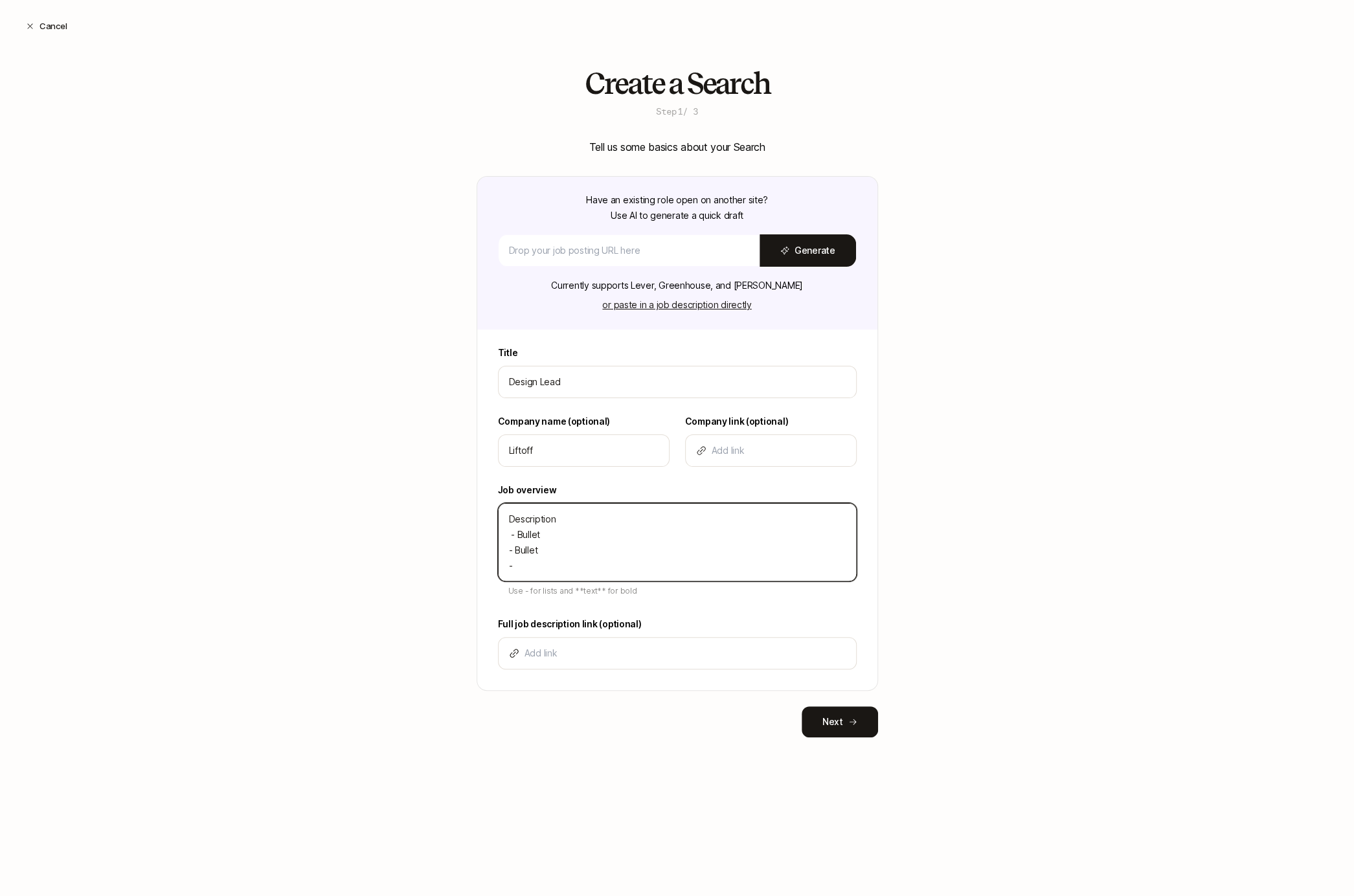
type textarea "Description - Bullet - Bullet -"
type textarea "x"
type textarea "Description - Bullet - Bullet - B"
type textarea "x"
type textarea "Description - Bullet - Bullet - Bu"
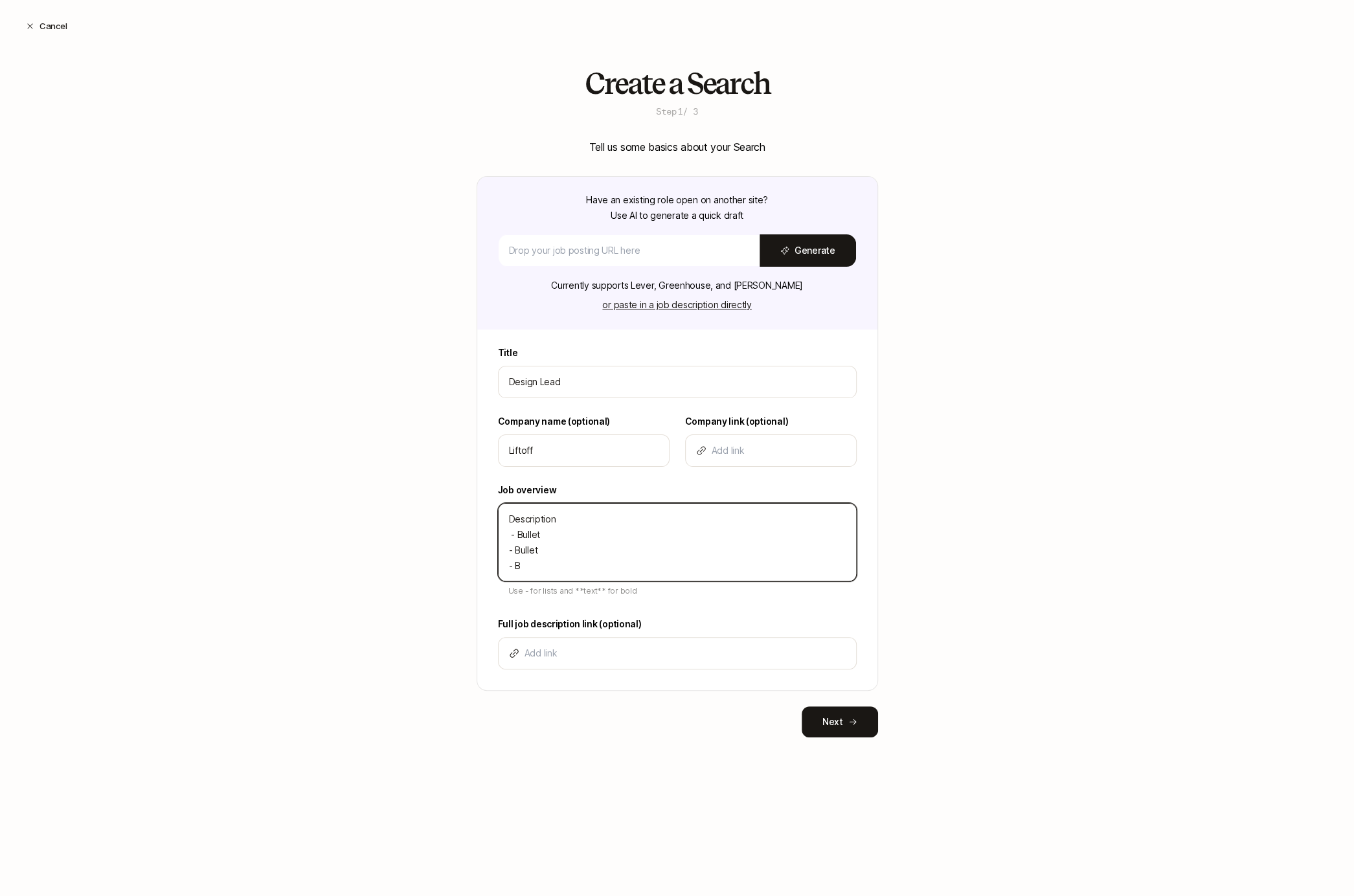
type textarea "x"
type textarea "Description - Bullet - Bullet - Bul"
type textarea "x"
type textarea "Description - Bullet - Bullet - Bull"
type textarea "x"
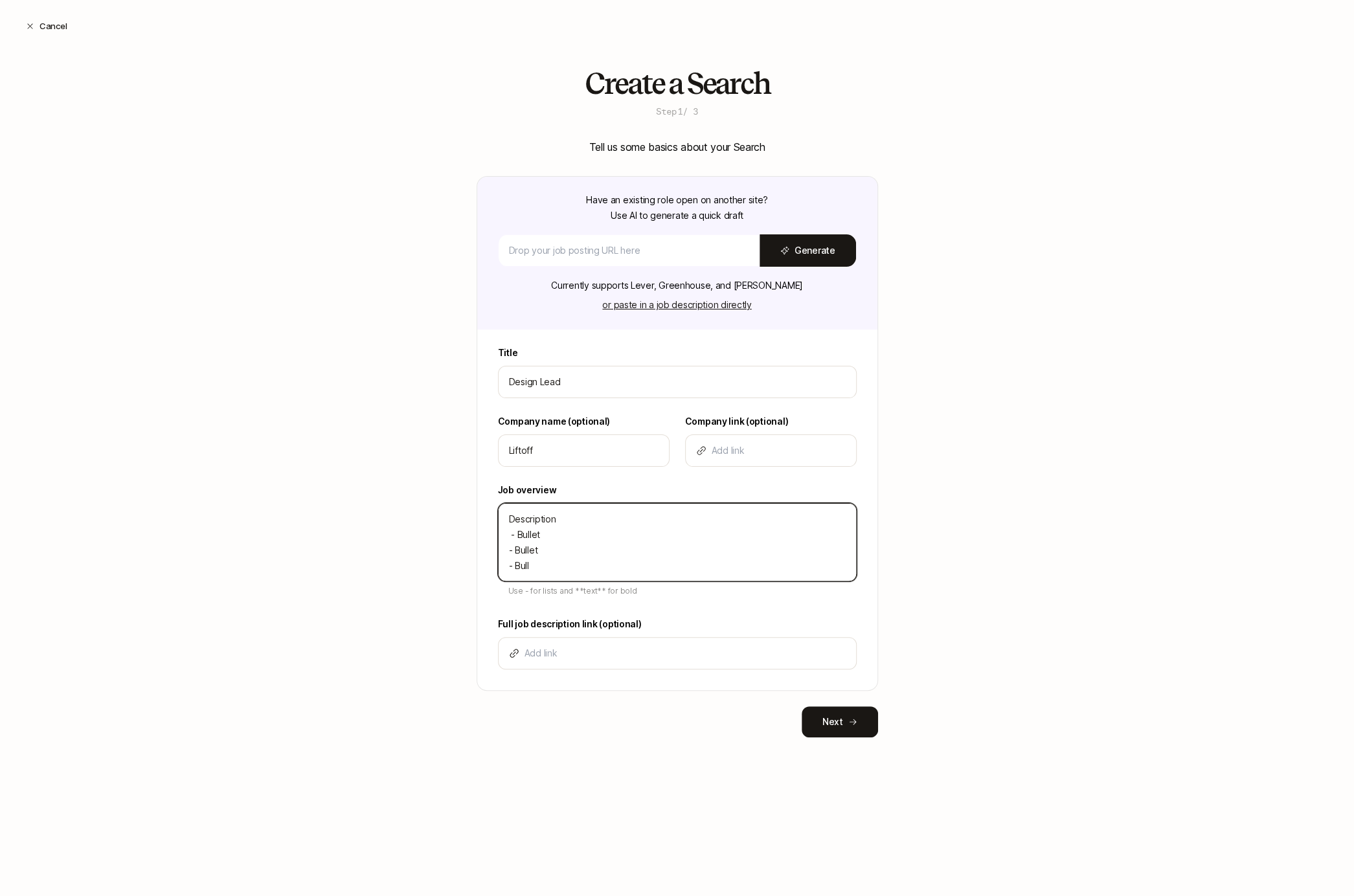
type textarea "Description - Bullet - Bullet - Bulle"
type textarea "x"
type textarea "Description - Bullet - Bullet - Bullet"
type textarea "x"
drag, startPoint x: 511, startPoint y: 532, endPoint x: 514, endPoint y: 554, distance: 22.2
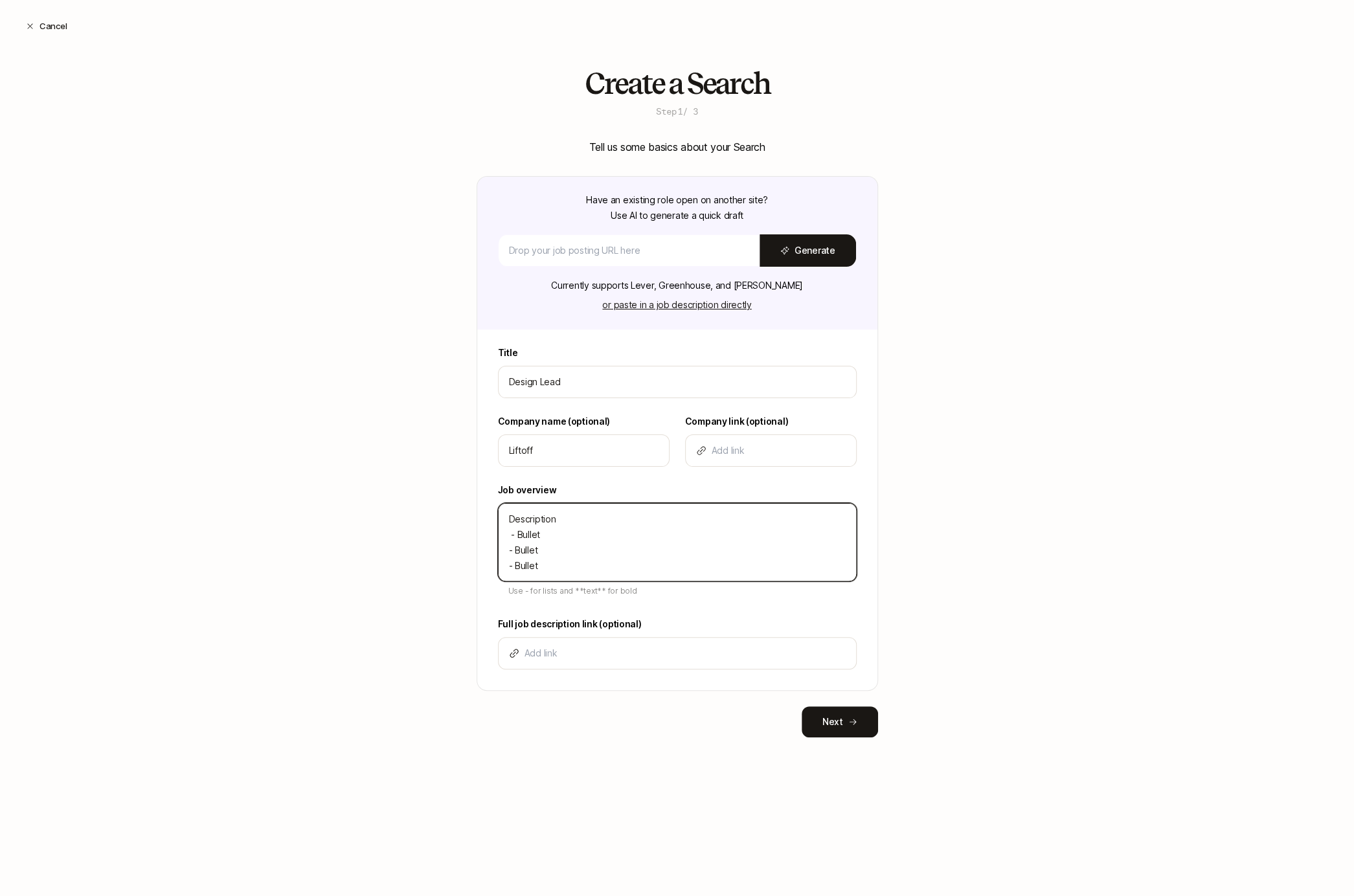
click at [511, 534] on textarea "Description - Bullet - Bullet - Bullet" at bounding box center [677, 542] width 359 height 78
type textarea "Description - Bullet - Bullet - Bullet"
type textarea "x"
type textarea "Description - Bullet - Bullet - Bullet"
click at [443, 587] on div "Create a Search Step 1 / 3 Tell us some basics about your Search Have an existi…" at bounding box center [677, 423] width 1354 height 711
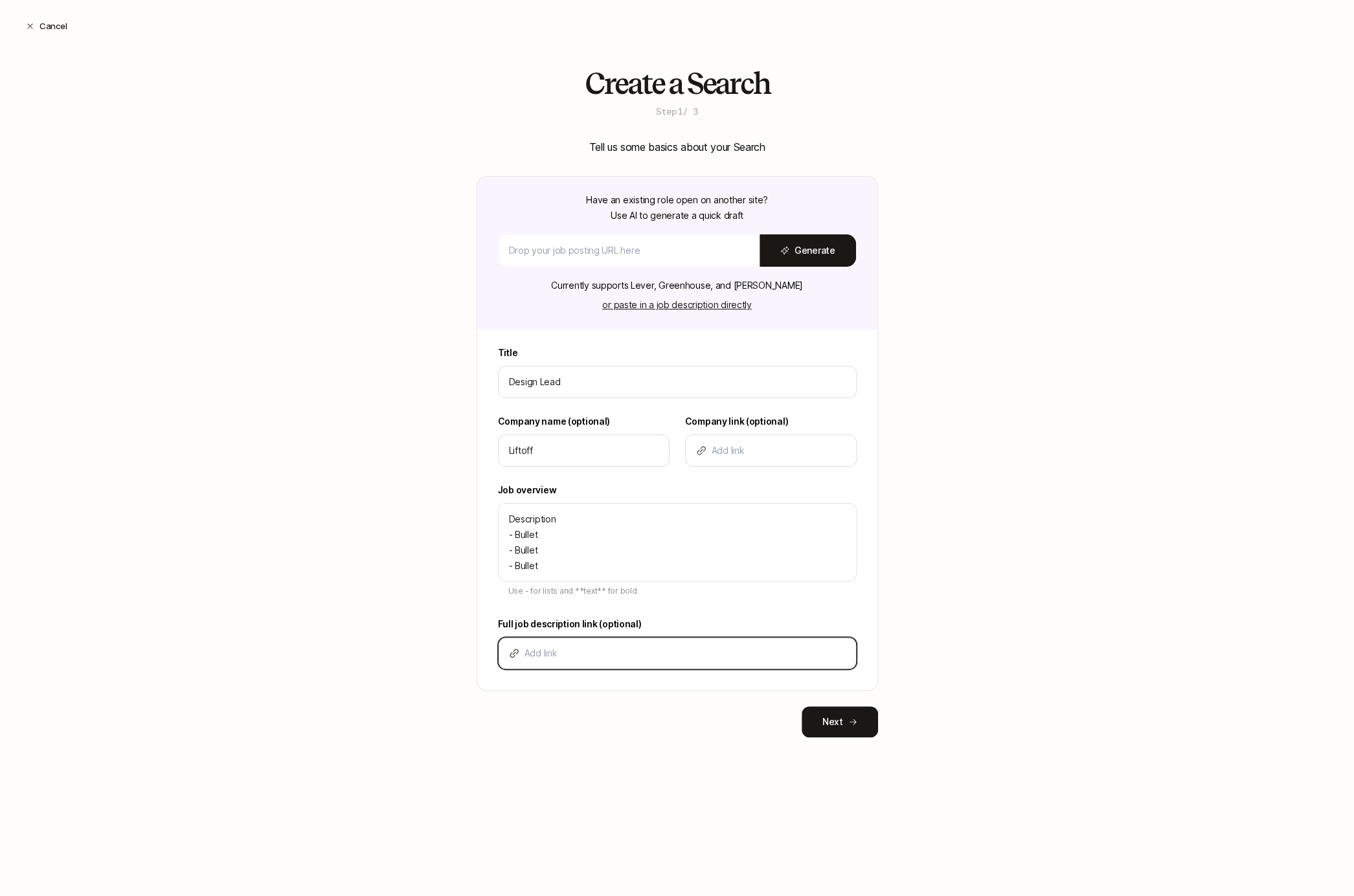
click at [581, 659] on input at bounding box center [684, 652] width 321 height 15
click at [844, 725] on button "Next" at bounding box center [839, 722] width 76 height 31
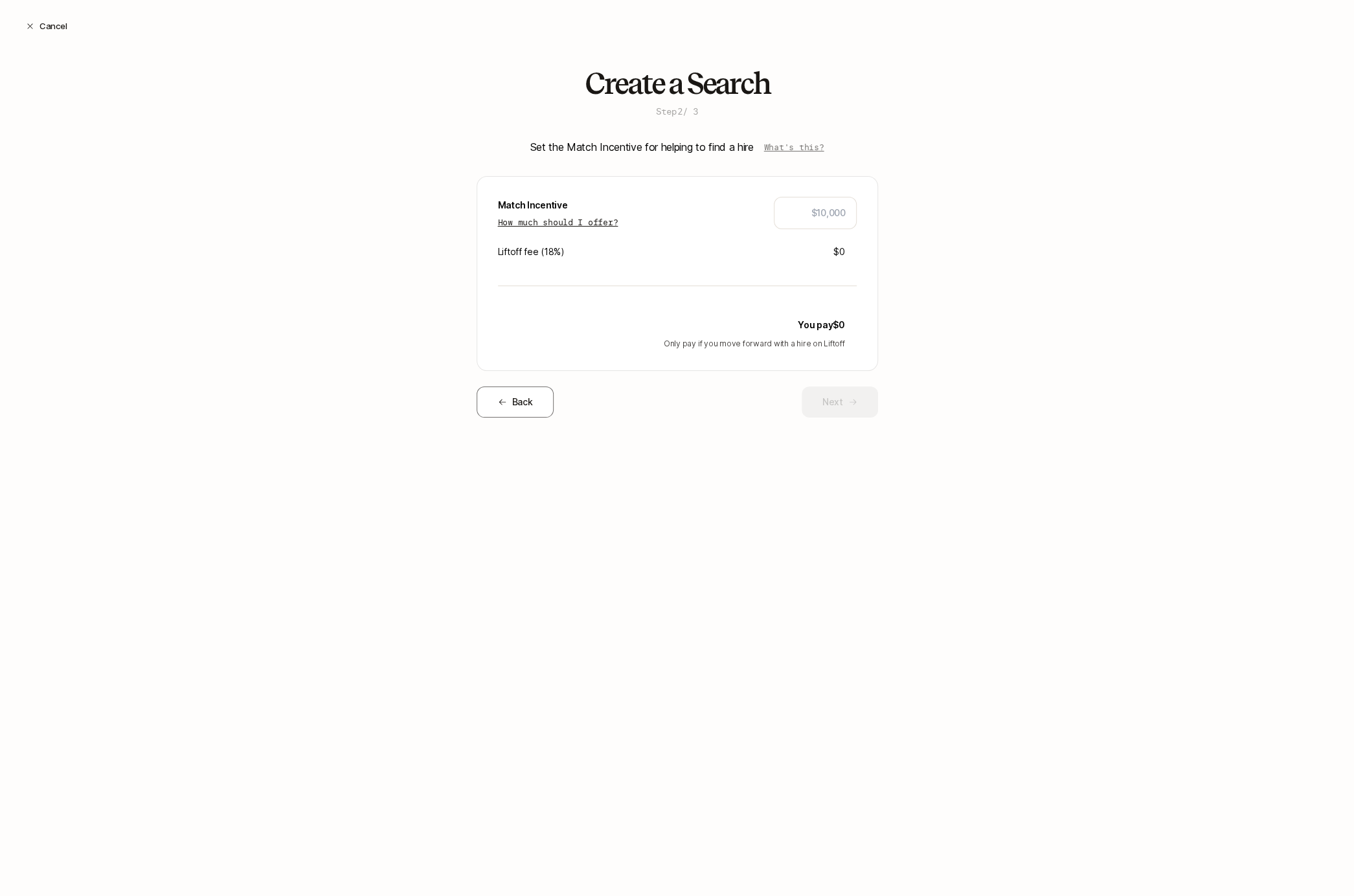
click at [594, 218] on p "How much should I offer?" at bounding box center [557, 222] width 120 height 13
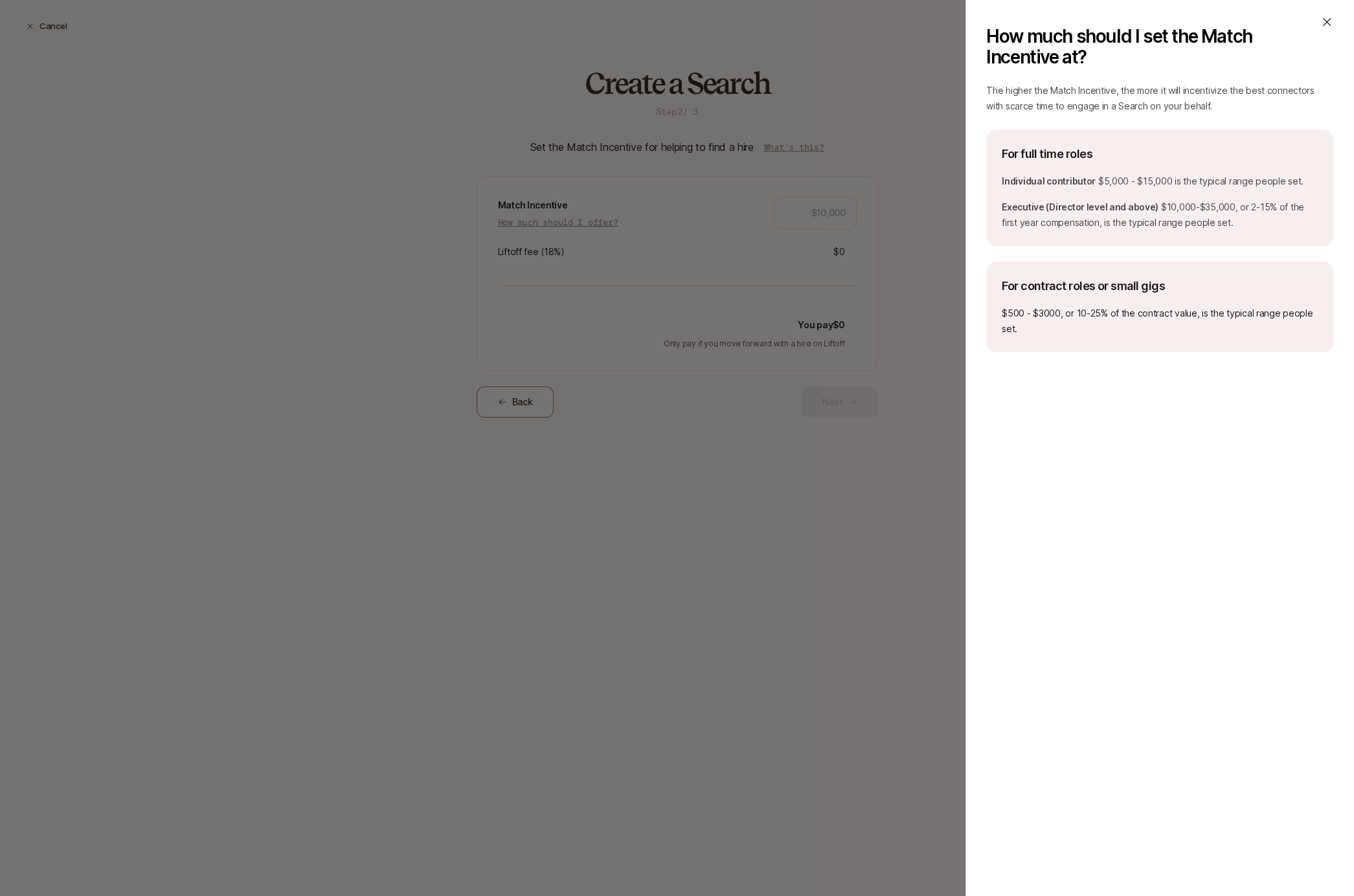
click at [1327, 24] on icon at bounding box center [1327, 22] width 13 height 13
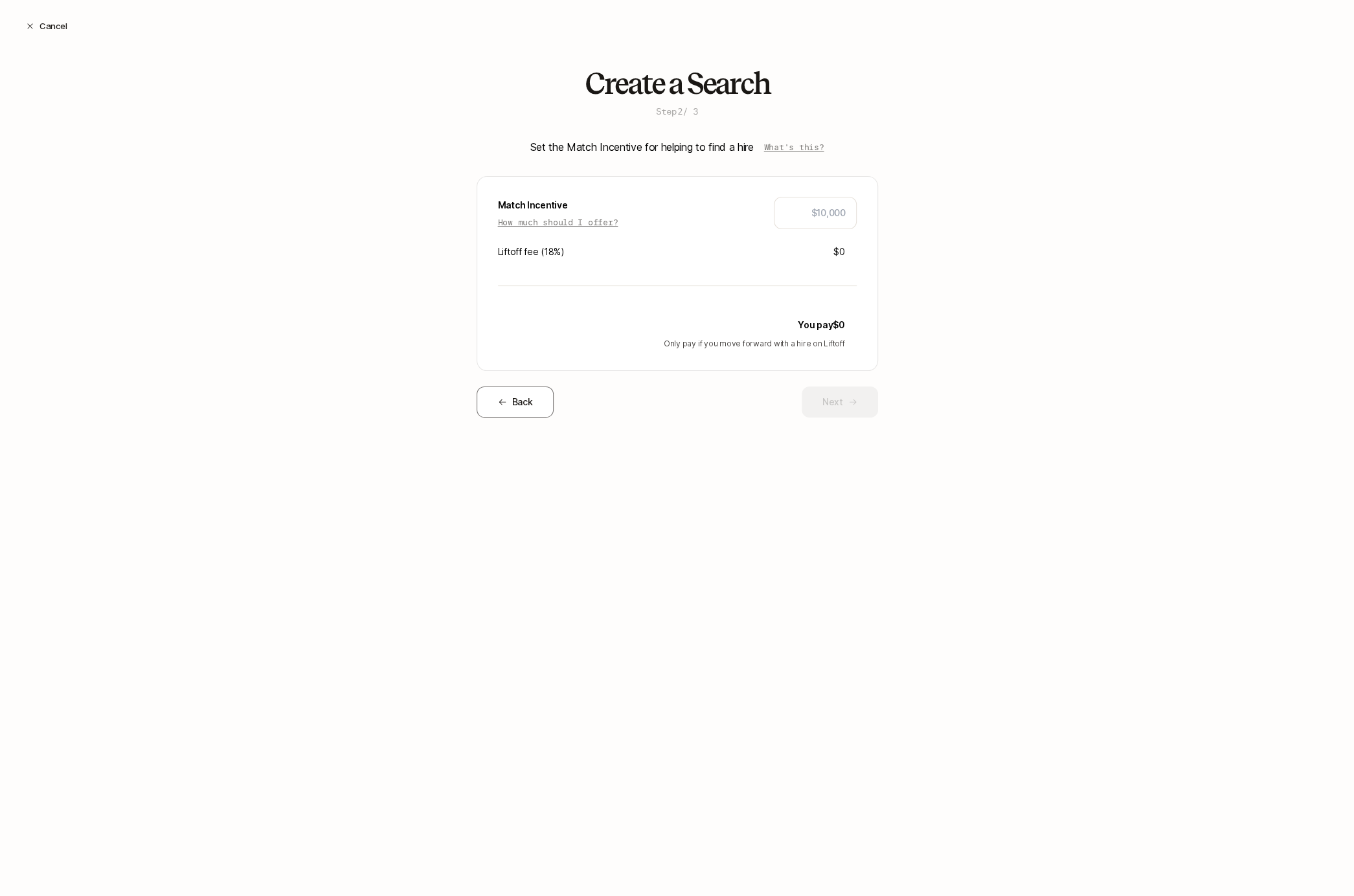
click at [896, 200] on div "Create a Search Step 2 / 3 Set the Match Incentive for helping to find a hire W…" at bounding box center [677, 263] width 1354 height 392
click at [817, 229] on div "Match Incentive How much should I offer? Liftoff fee ( 18 %) $0" at bounding box center [677, 228] width 359 height 62
click at [817, 213] on input "text" at bounding box center [815, 213] width 61 height 15
type input "$10,000"
click at [900, 238] on div "Create a Search Step 2 / 3 Set the Match Incentive for helping to find a hire W…" at bounding box center [677, 263] width 1354 height 392
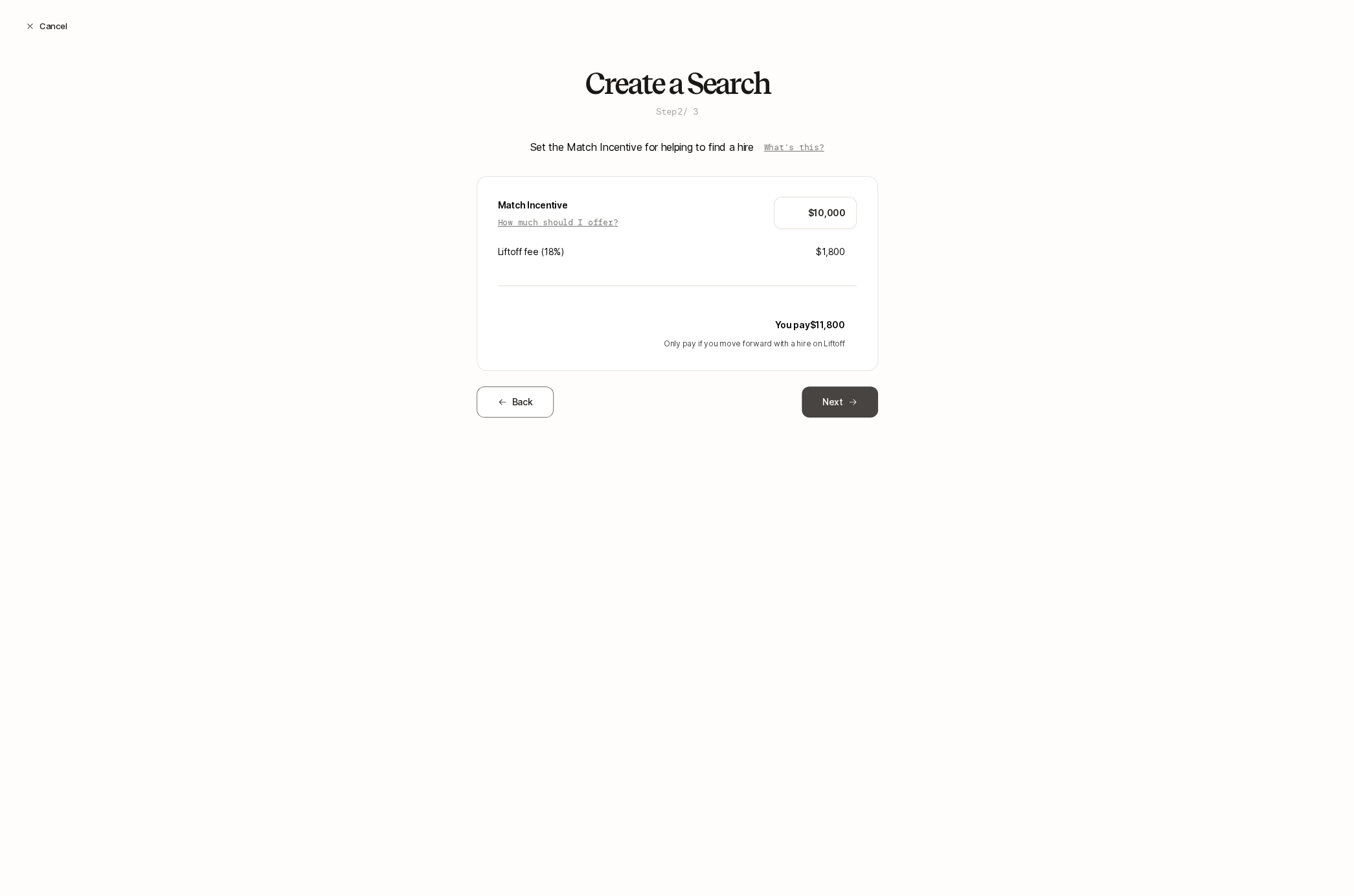
click at [821, 408] on button "Next" at bounding box center [839, 402] width 76 height 31
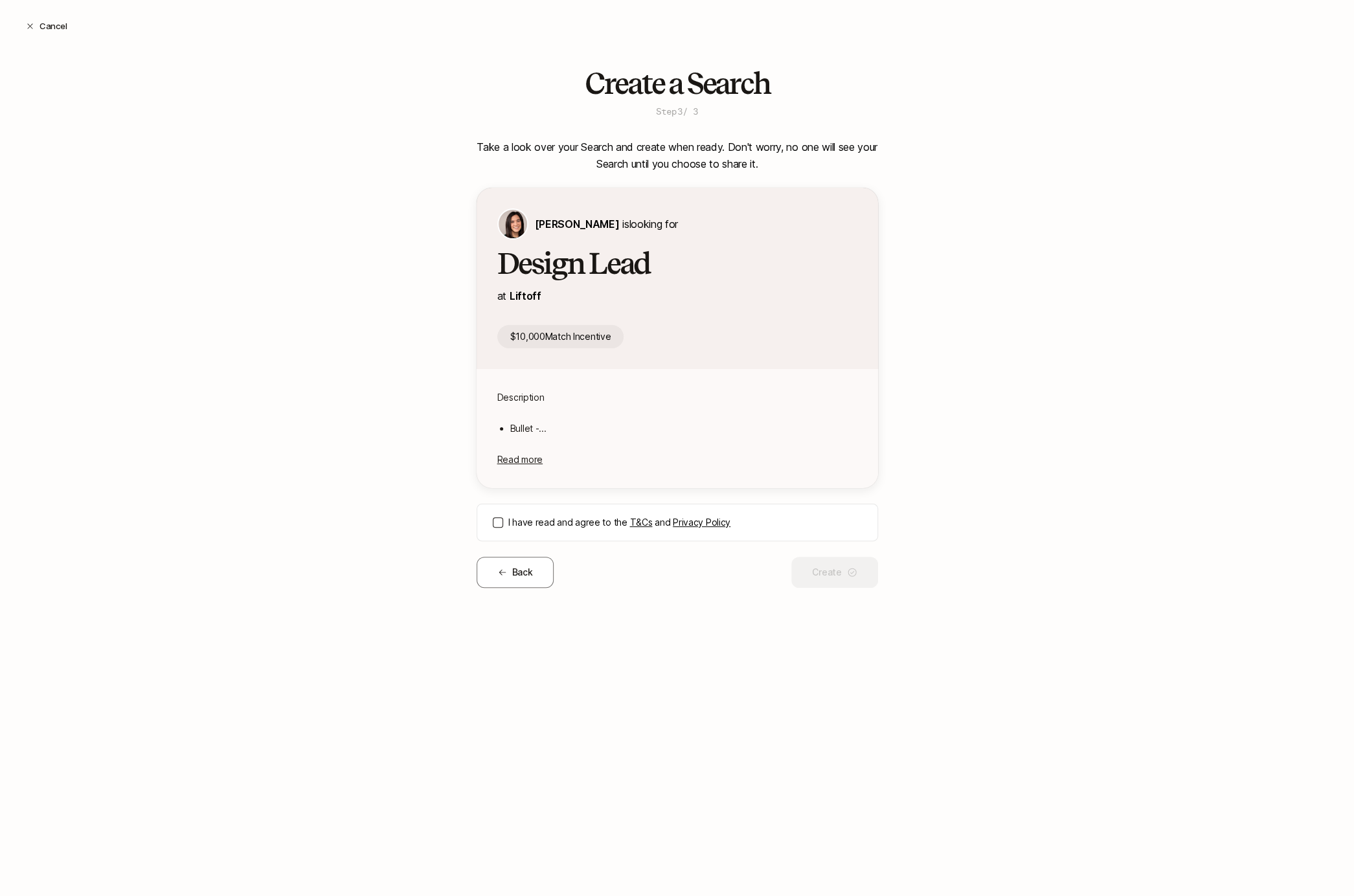
click at [492, 525] on button "I have read and agree to the T&Cs and Privacy Policy" at bounding box center [498, 523] width 10 height 10
click at [822, 579] on button "Create" at bounding box center [834, 572] width 86 height 31
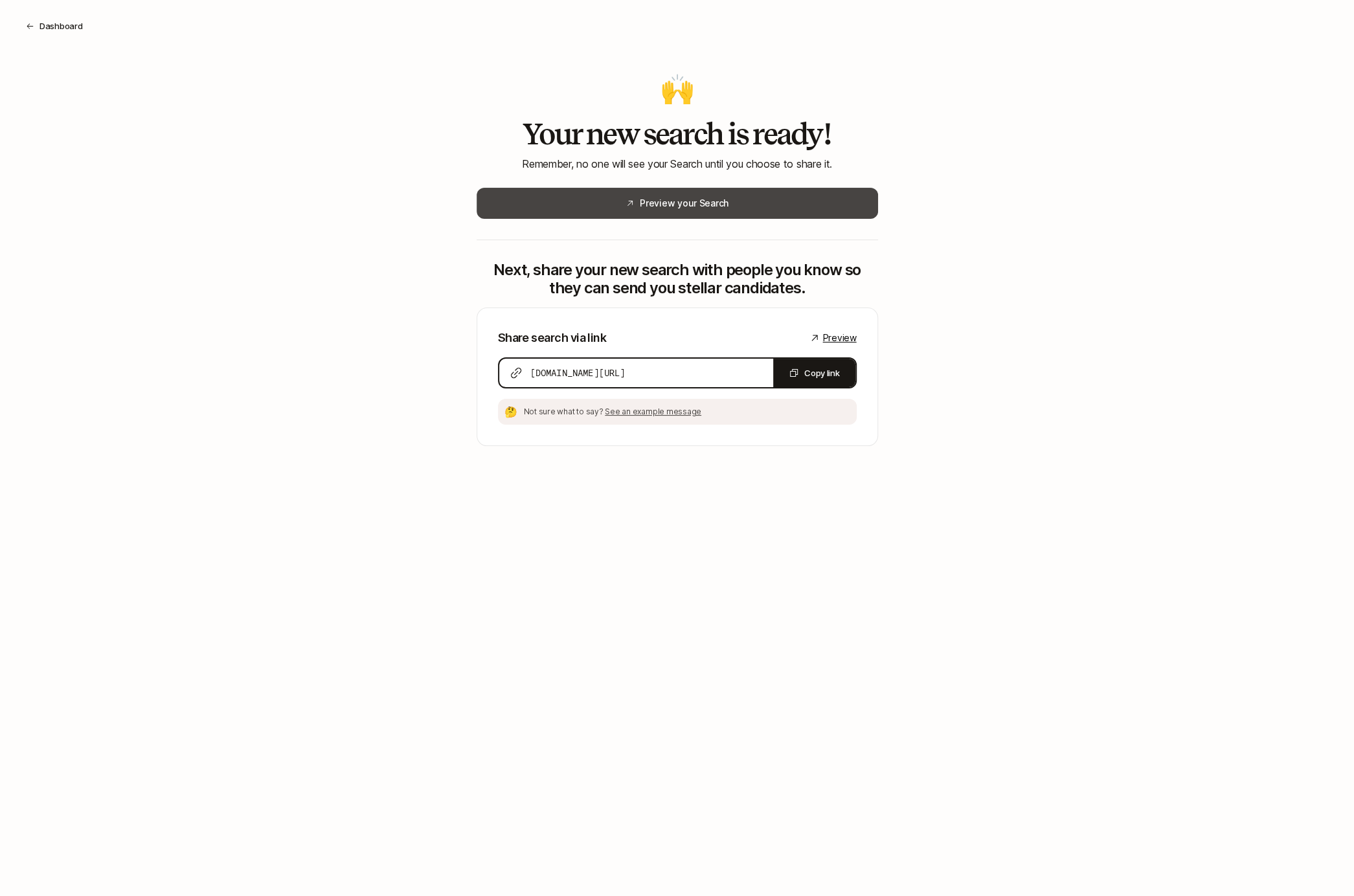
click at [748, 201] on button "Preview your Search" at bounding box center [677, 203] width 402 height 31
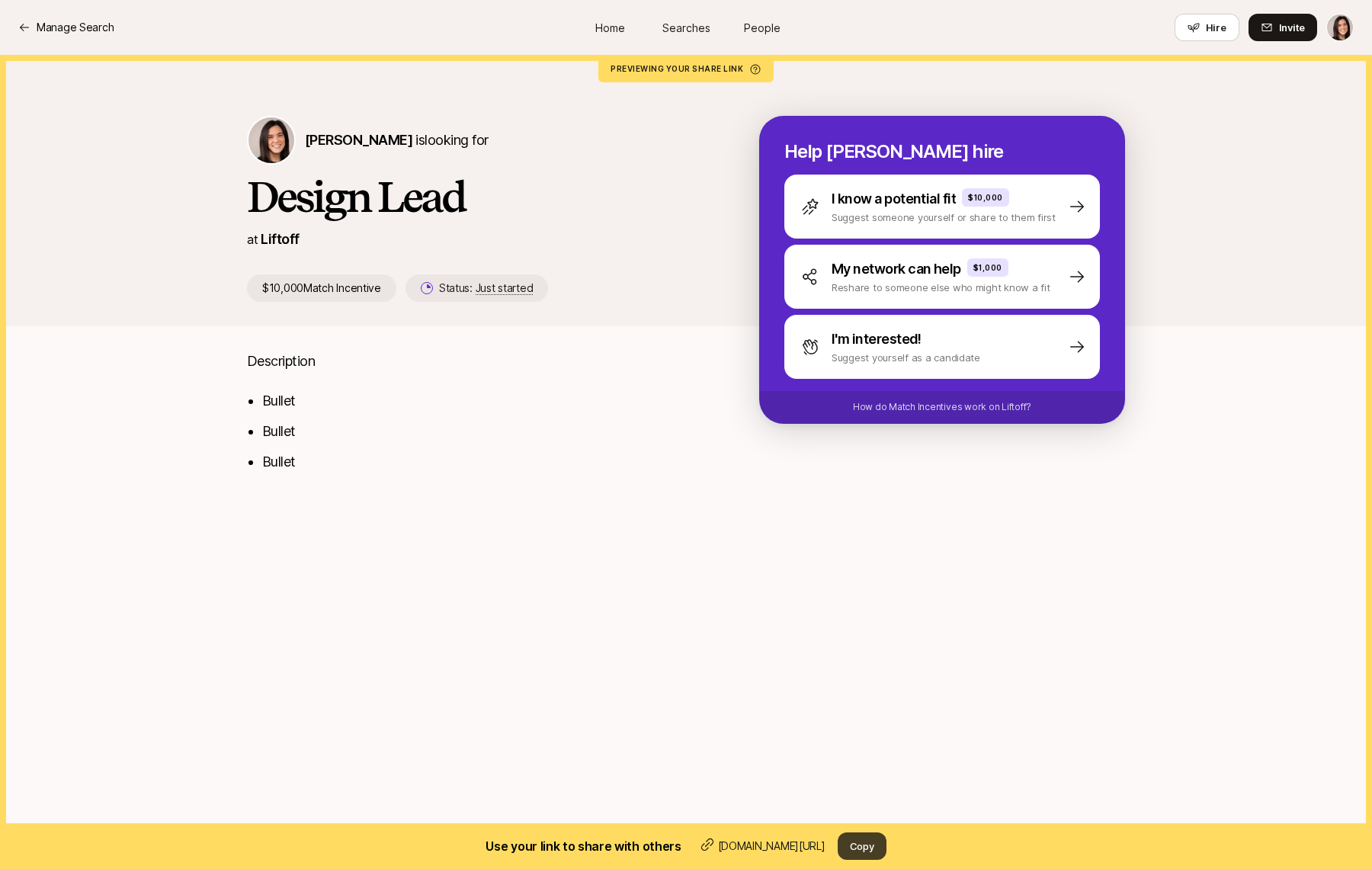
click at [869, 851] on button "Copy" at bounding box center [862, 846] width 49 height 28
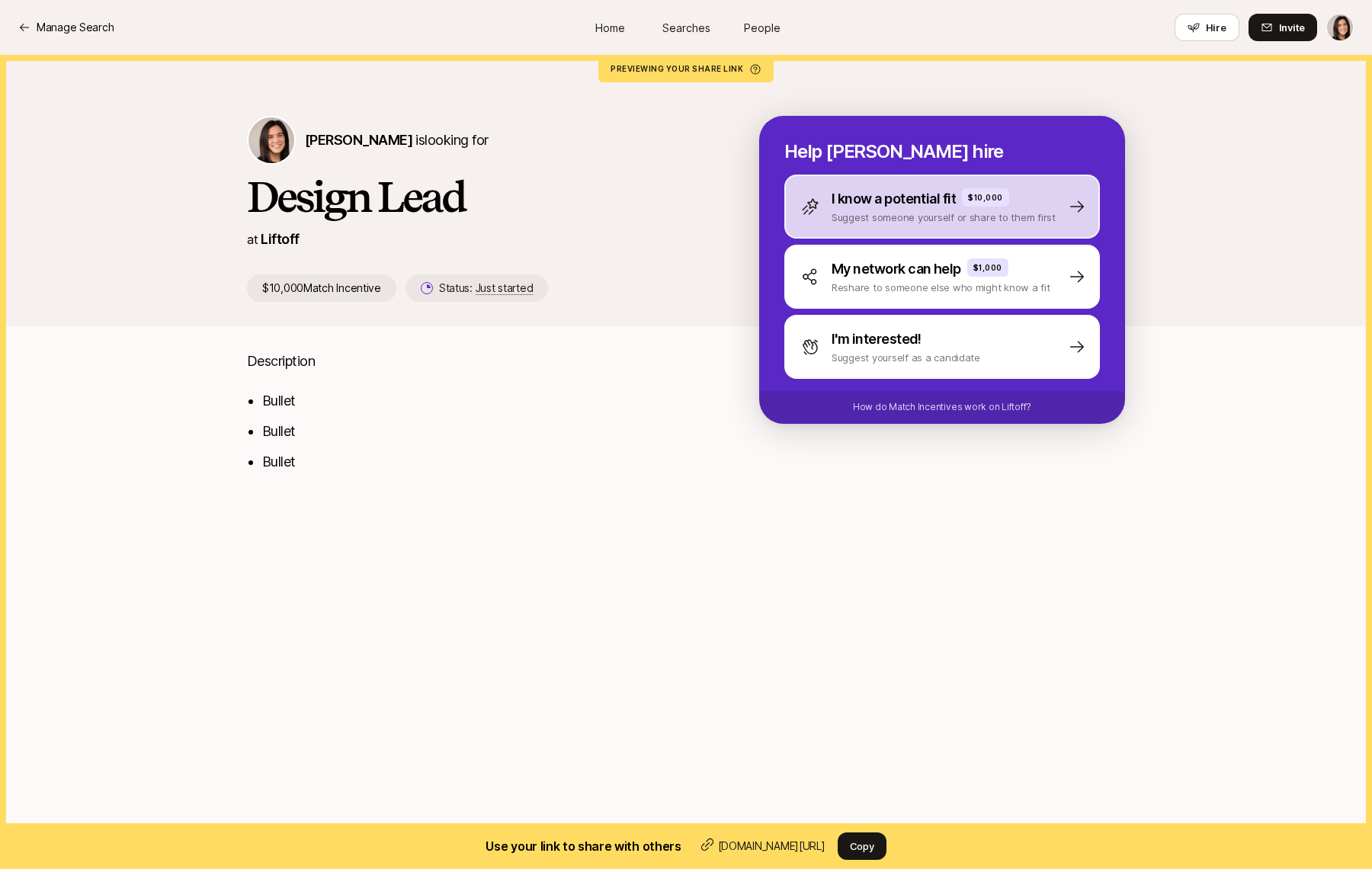
click at [861, 220] on p "Suggest someone yourself or share to them first" at bounding box center [944, 217] width 224 height 16
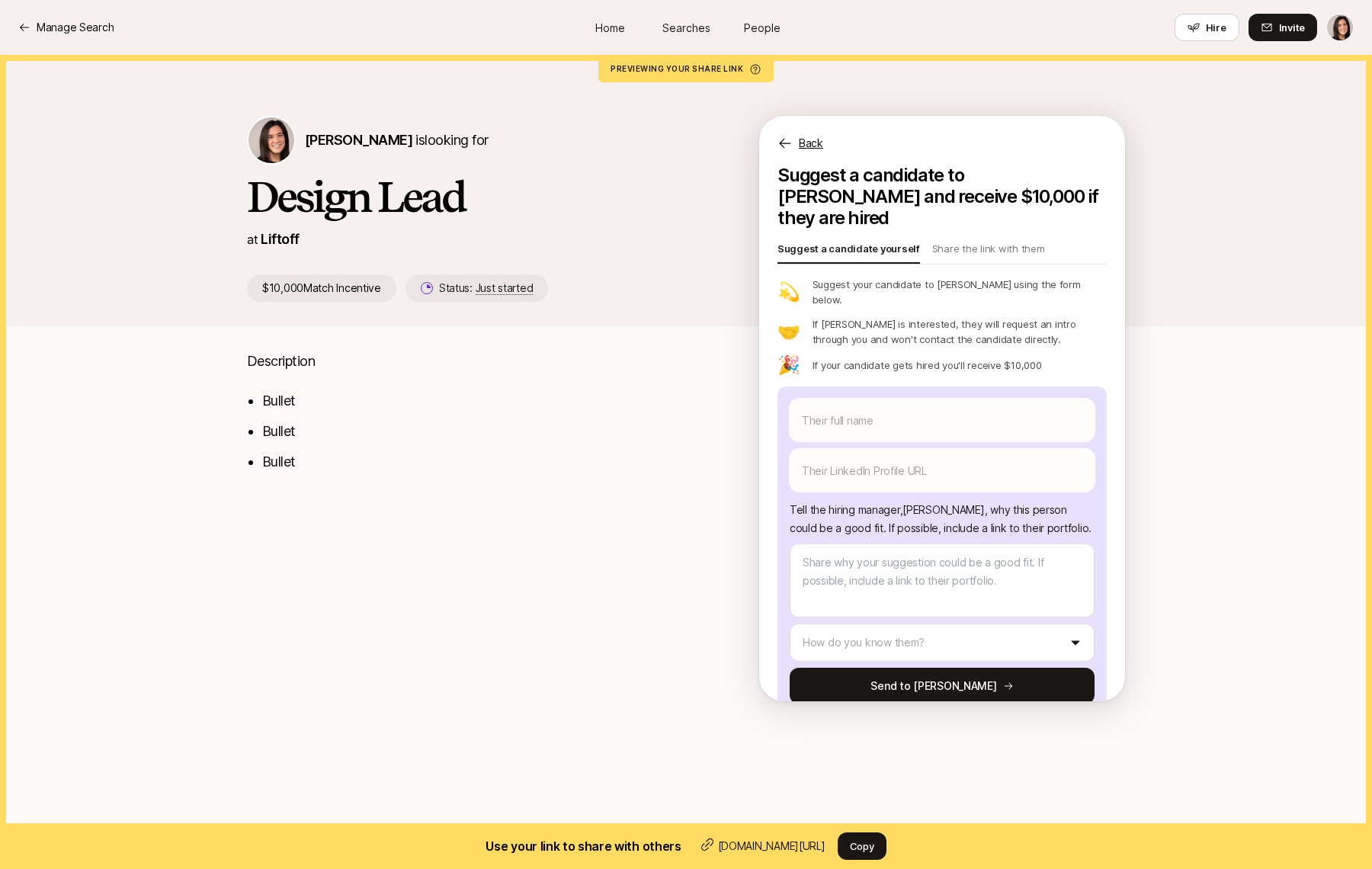
click at [813, 148] on p "Back" at bounding box center [811, 143] width 24 height 18
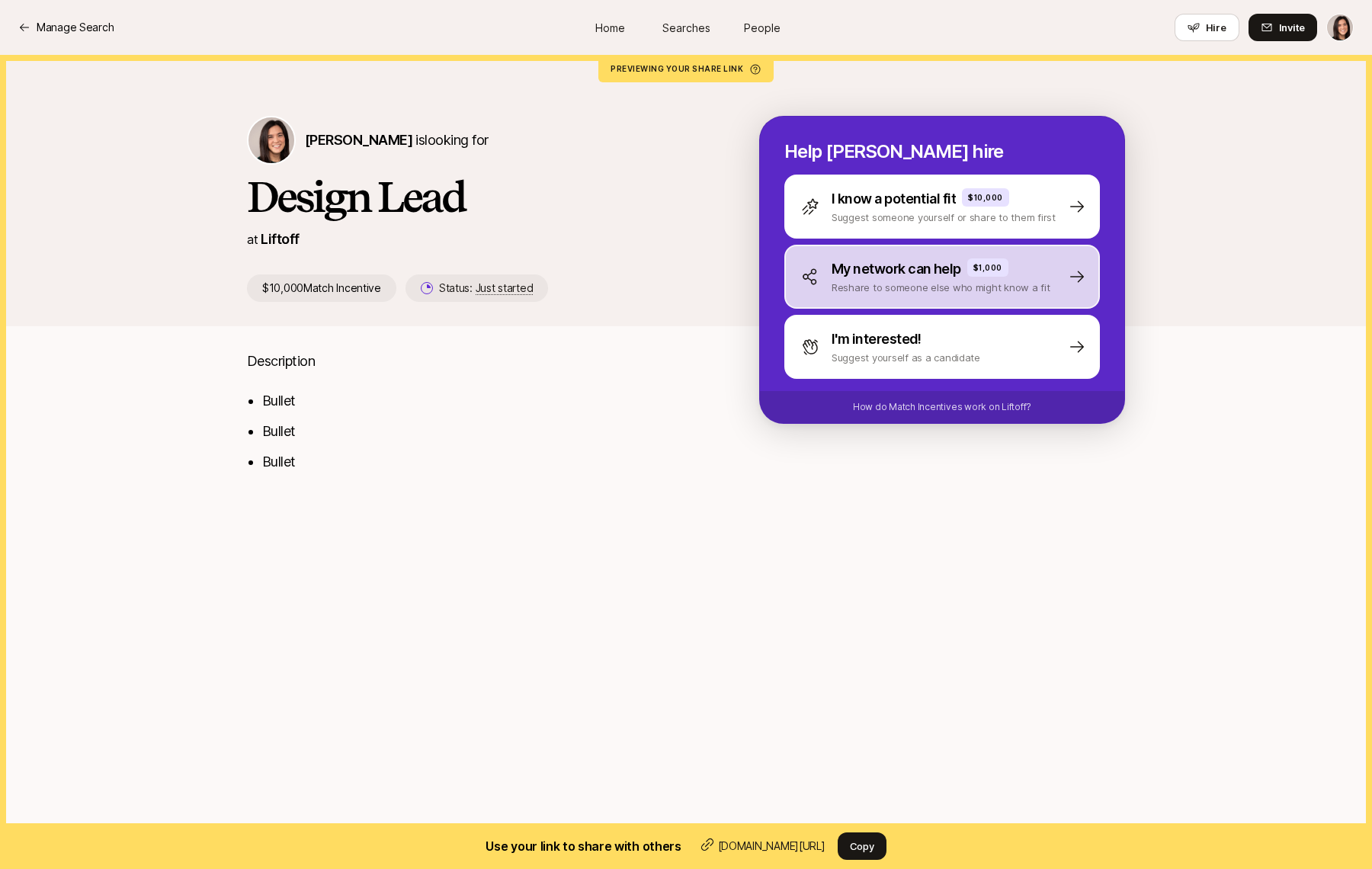
click at [845, 301] on div "My network can help $1,000 Reshare to someone else who might know a fit" at bounding box center [941, 277] width 315 height 64
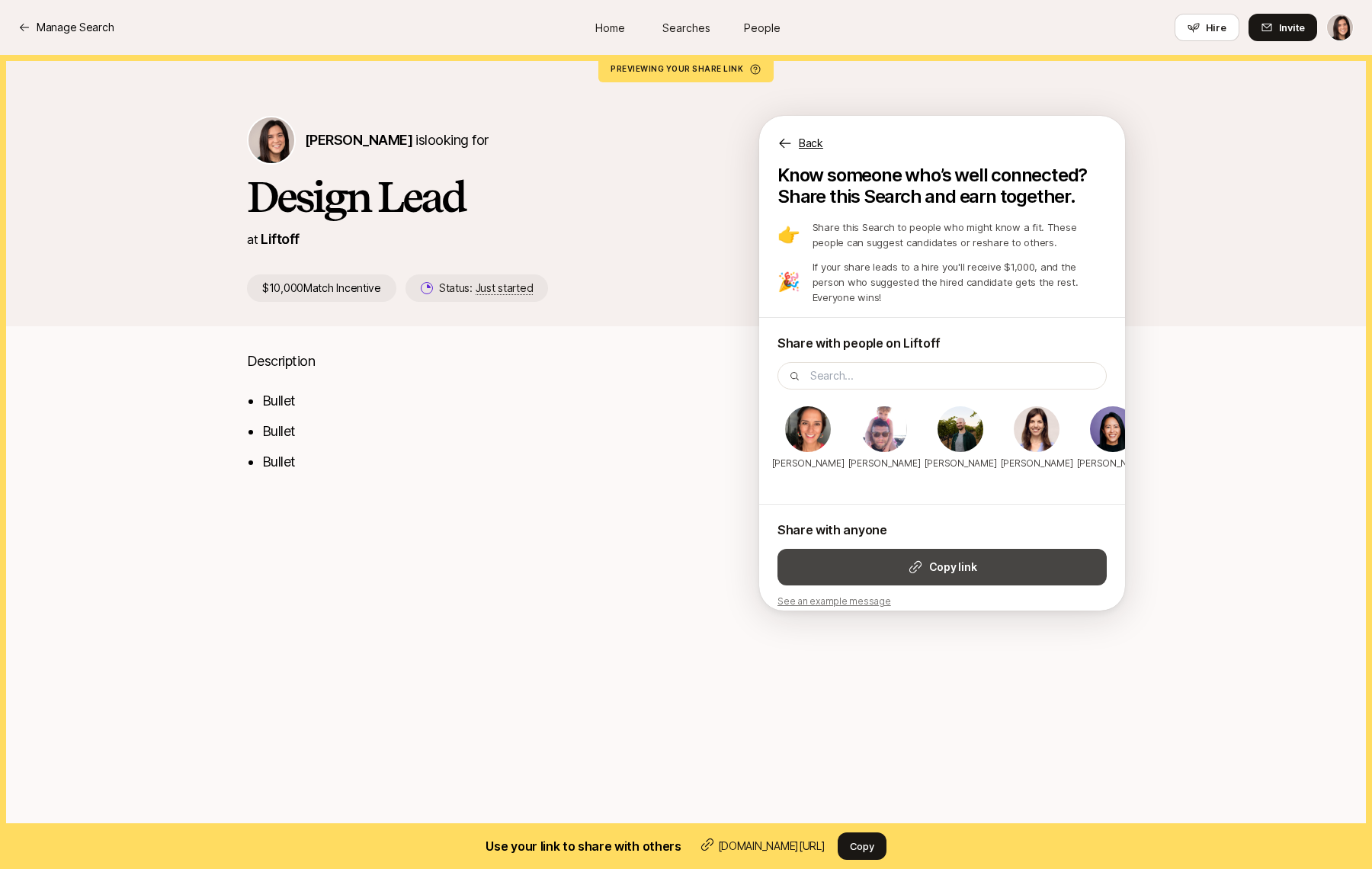
click at [1007, 548] on button "Copy link" at bounding box center [942, 567] width 329 height 36
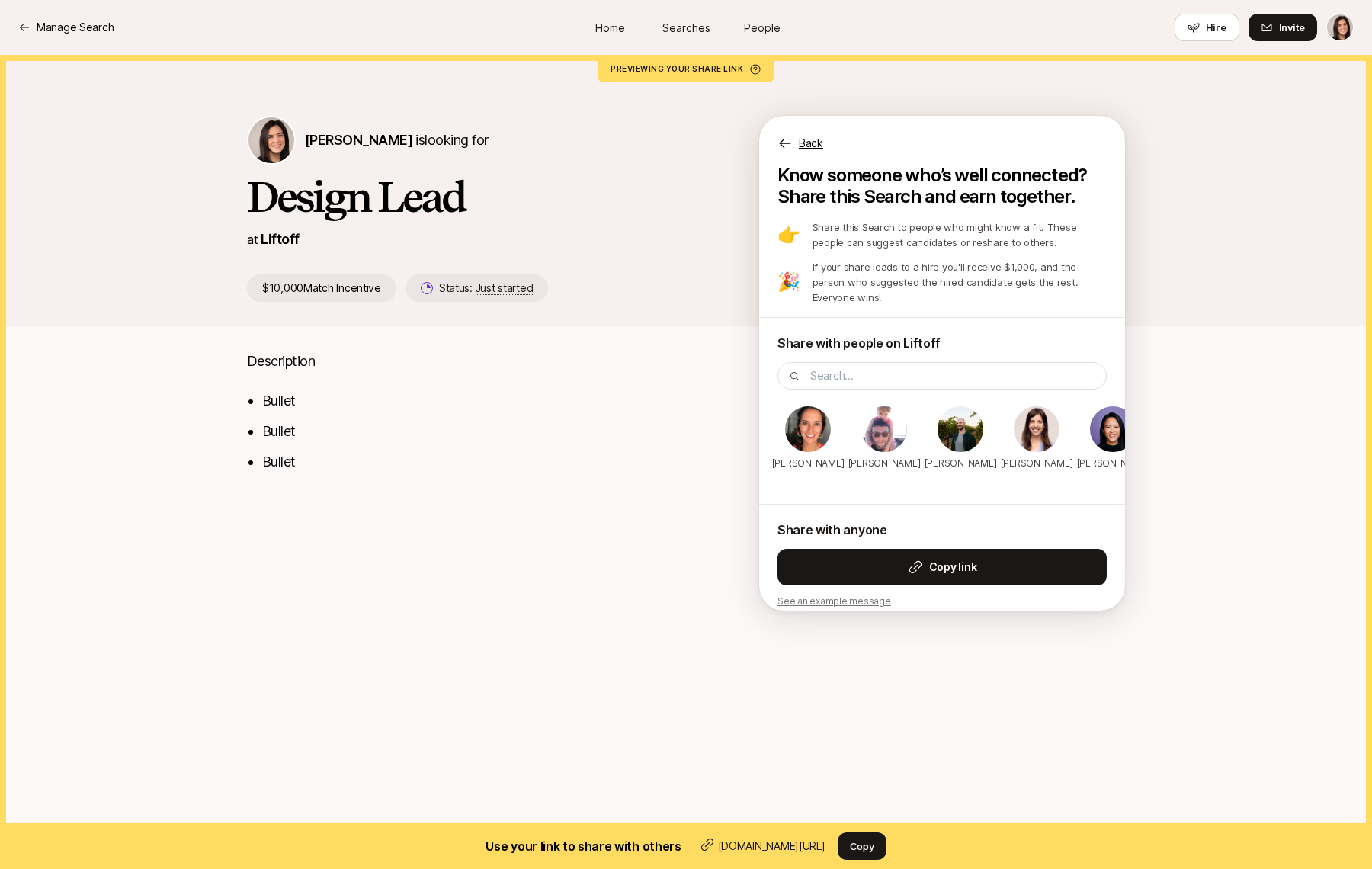
click at [816, 140] on p "Back" at bounding box center [811, 143] width 24 height 18
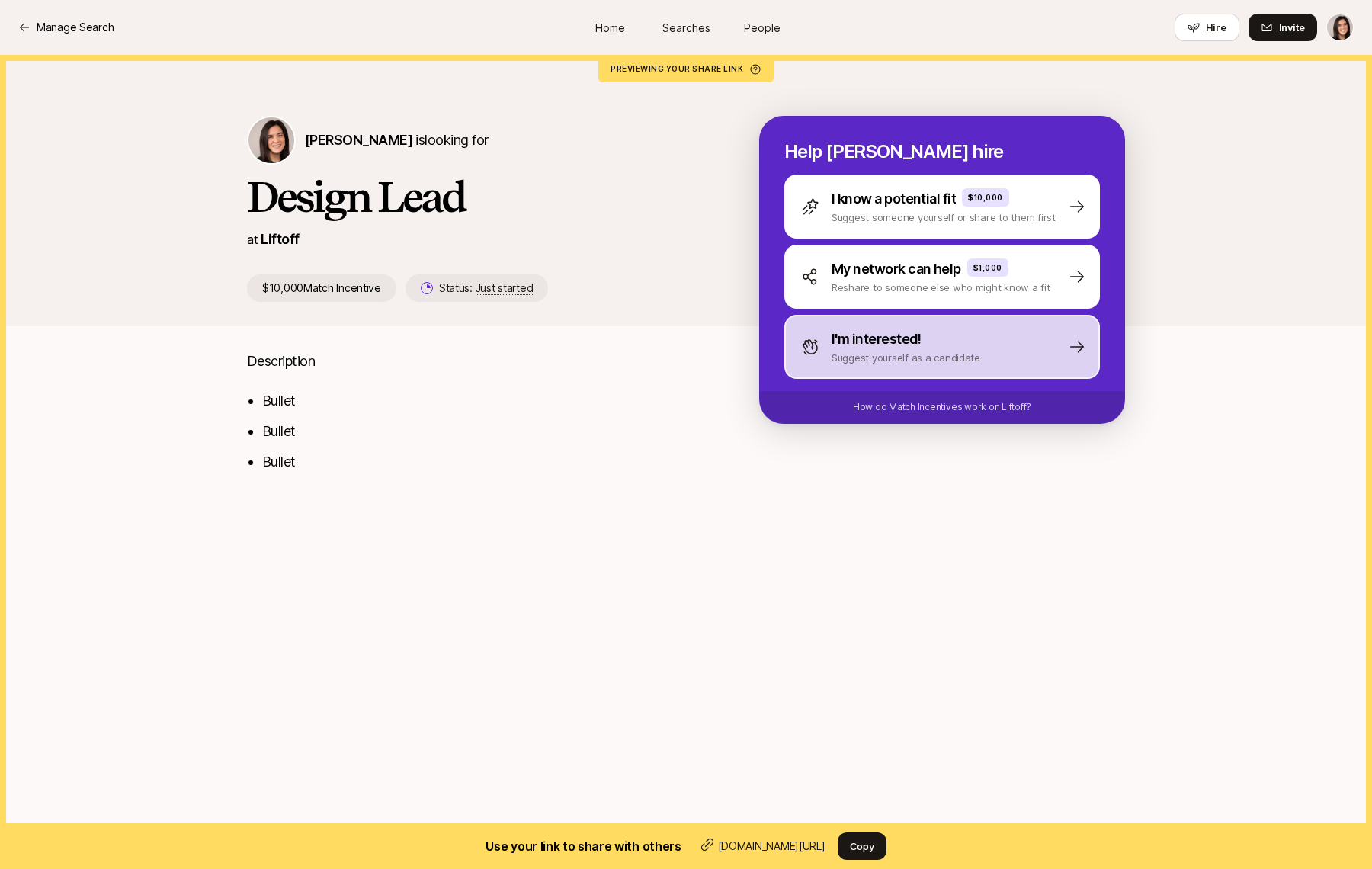
click at [988, 368] on div "I'm interested! Suggest yourself as a candidate" at bounding box center [941, 347] width 315 height 64
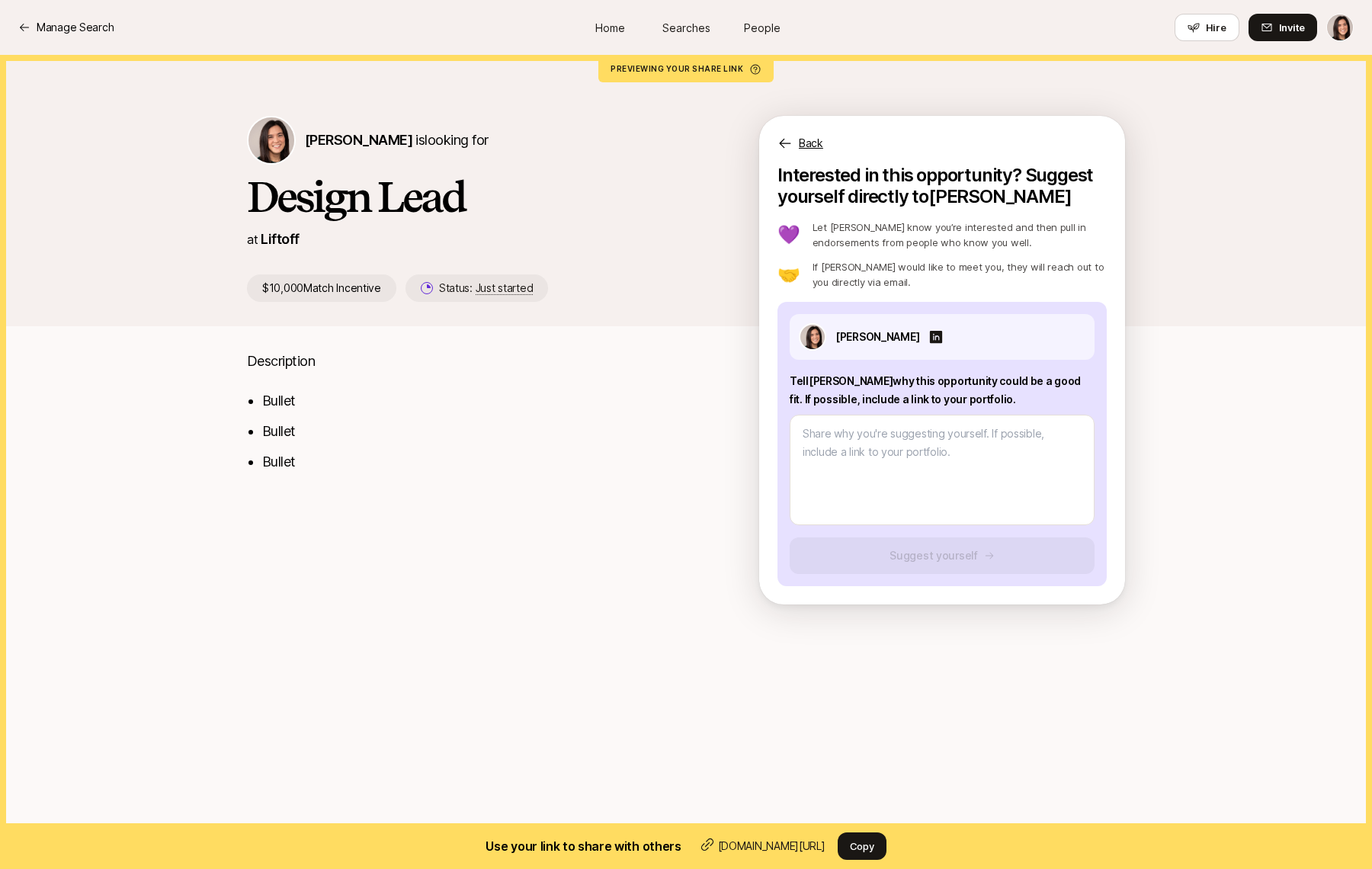
click at [815, 145] on p "Back" at bounding box center [811, 143] width 24 height 18
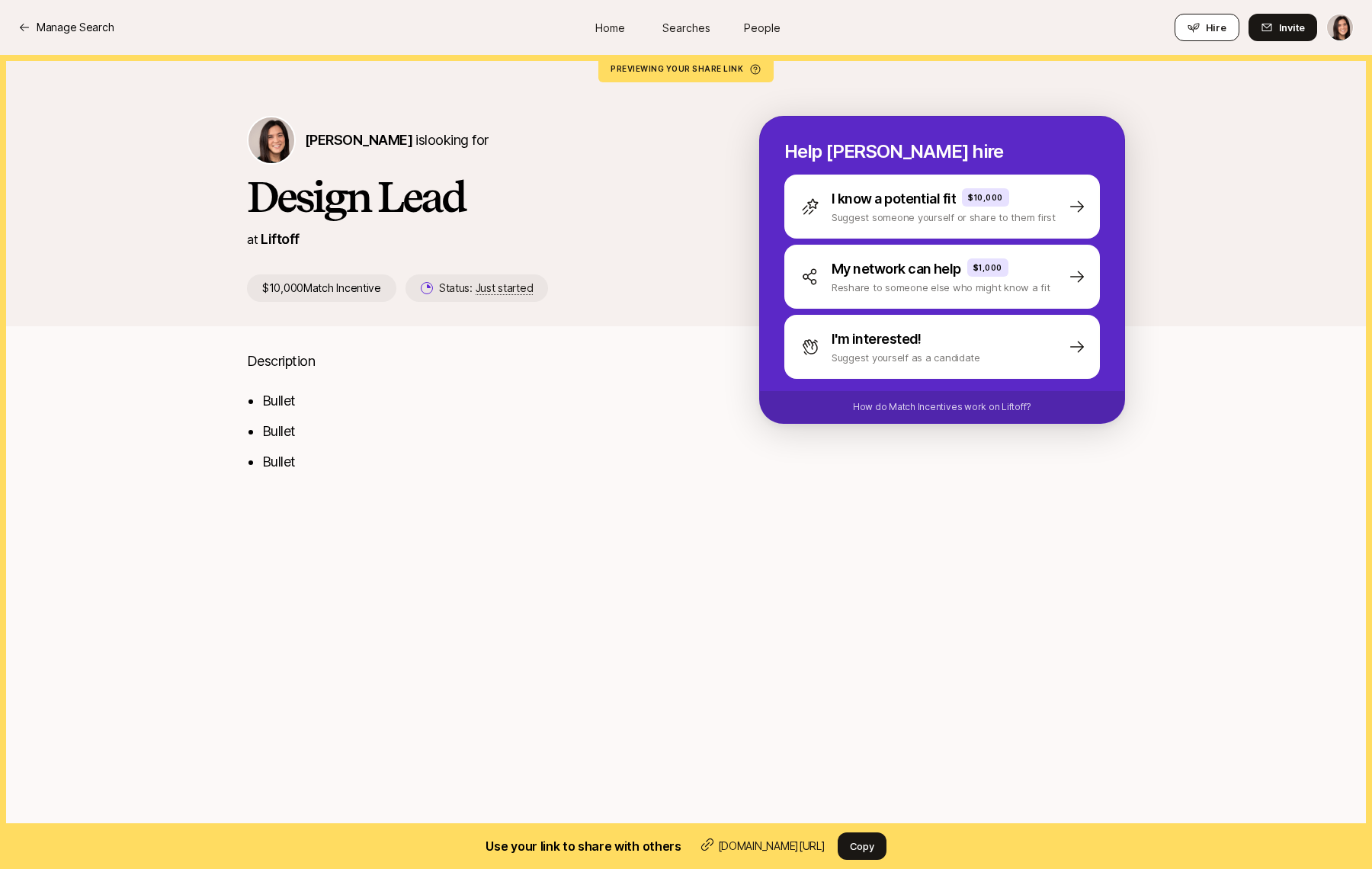
click at [1211, 36] on button "Hire" at bounding box center [1206, 28] width 65 height 28
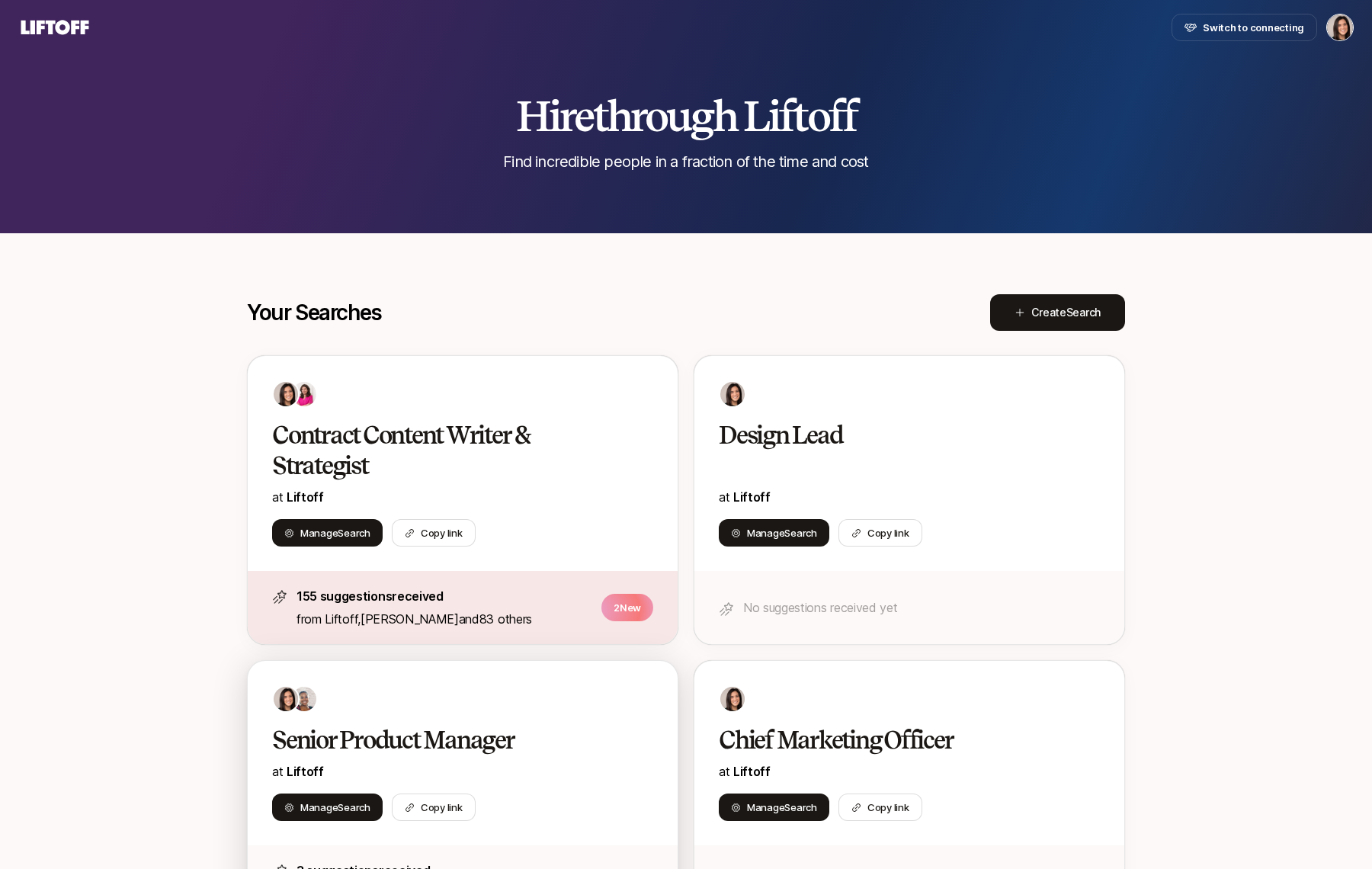
click at [546, 731] on h2 "Senior Product Manager" at bounding box center [447, 740] width 349 height 30
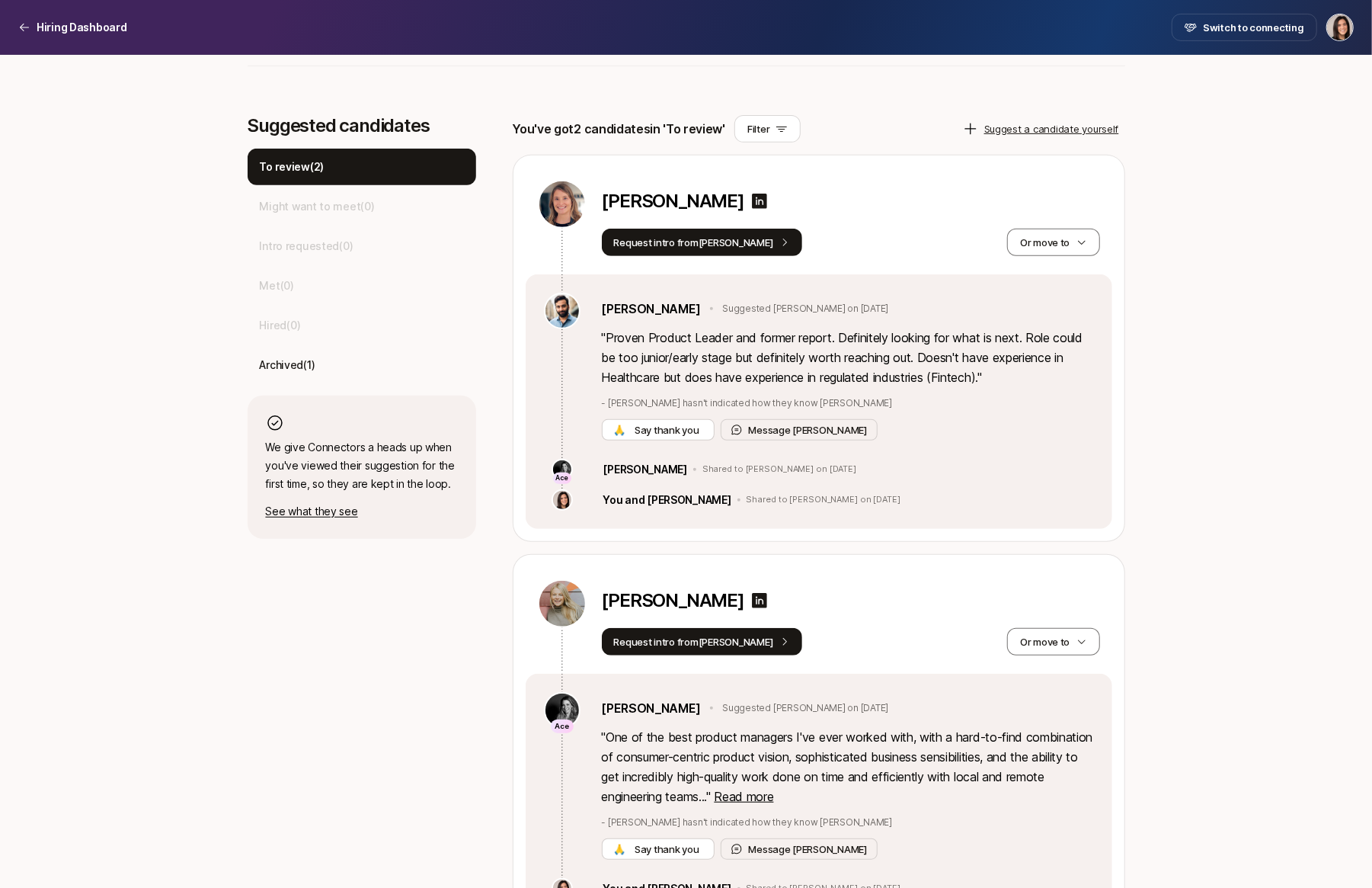
scroll to position [434, 0]
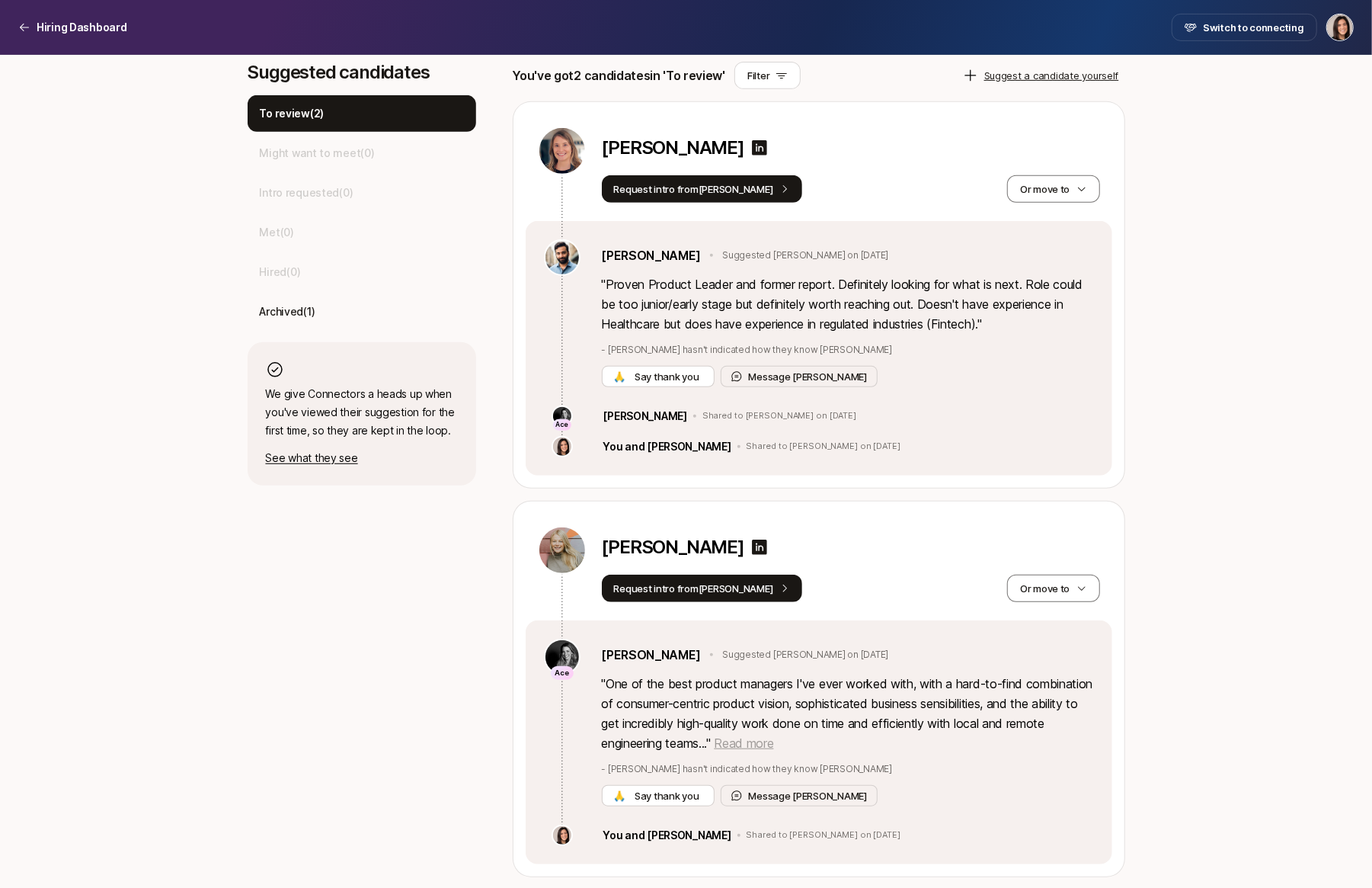
click at [773, 748] on span "Read more" at bounding box center [744, 743] width 59 height 16
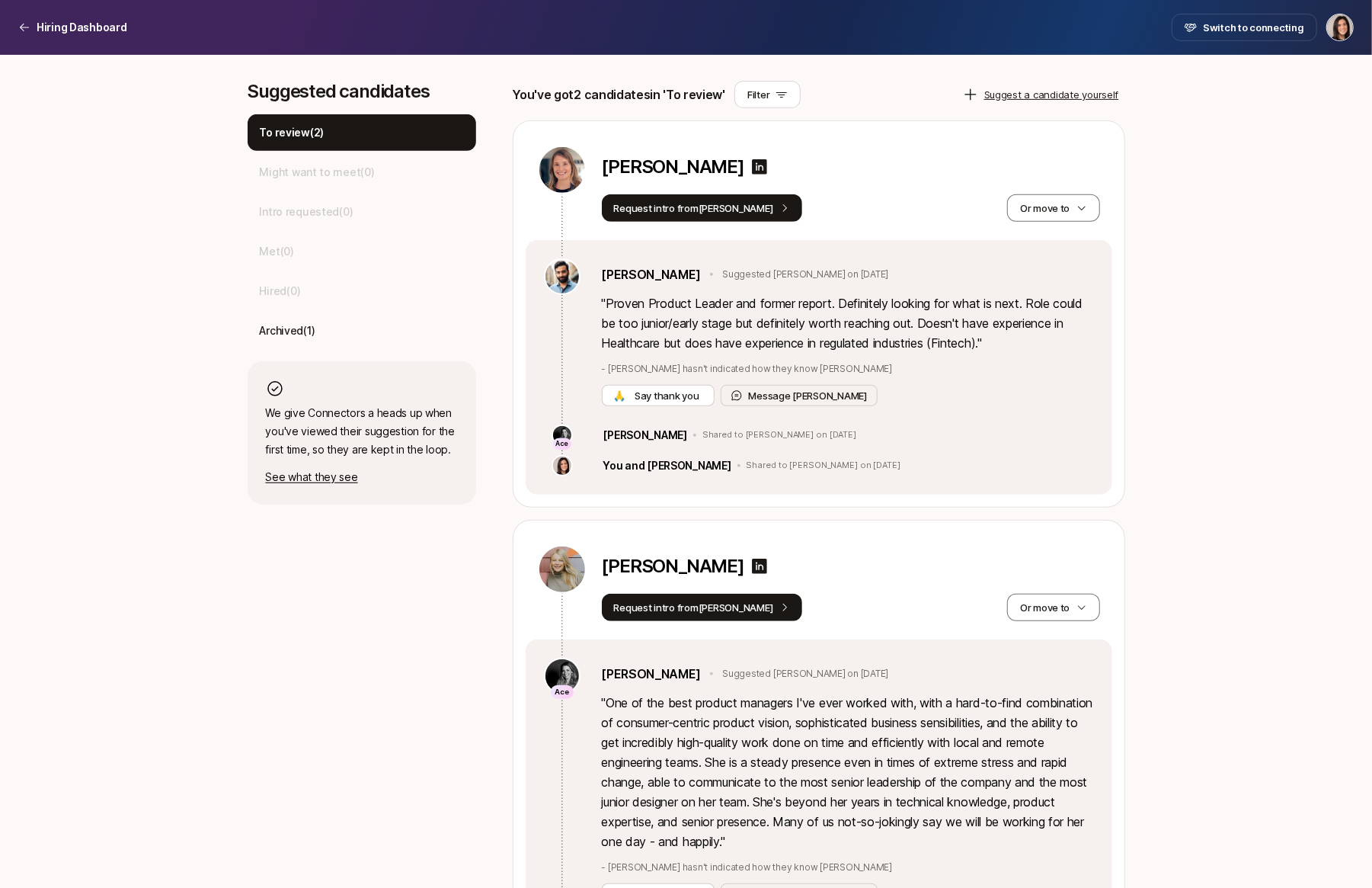
scroll to position [409, 0]
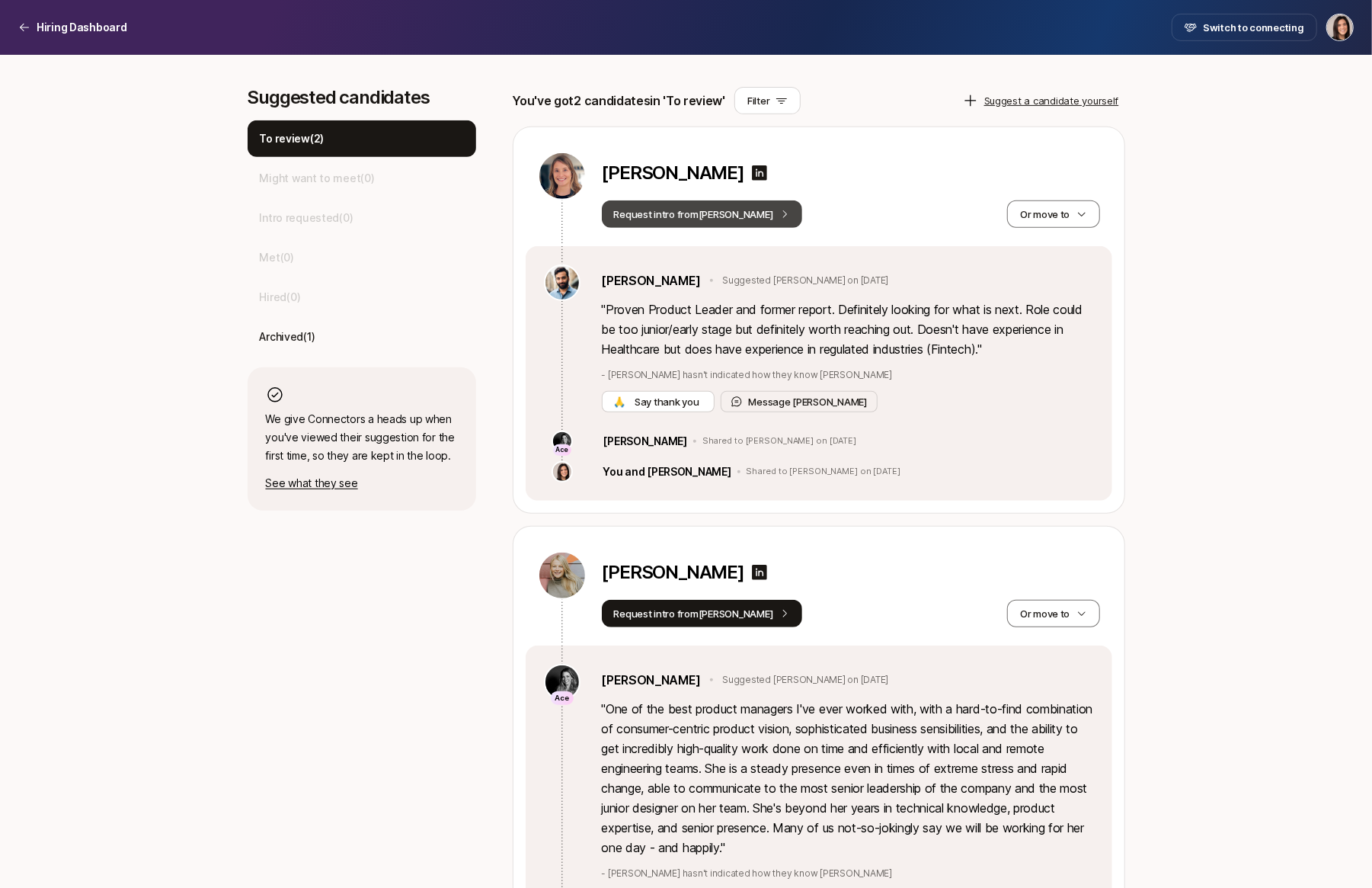
click at [700, 223] on button "Request intro from [PERSON_NAME]" at bounding box center [703, 215] width 202 height 28
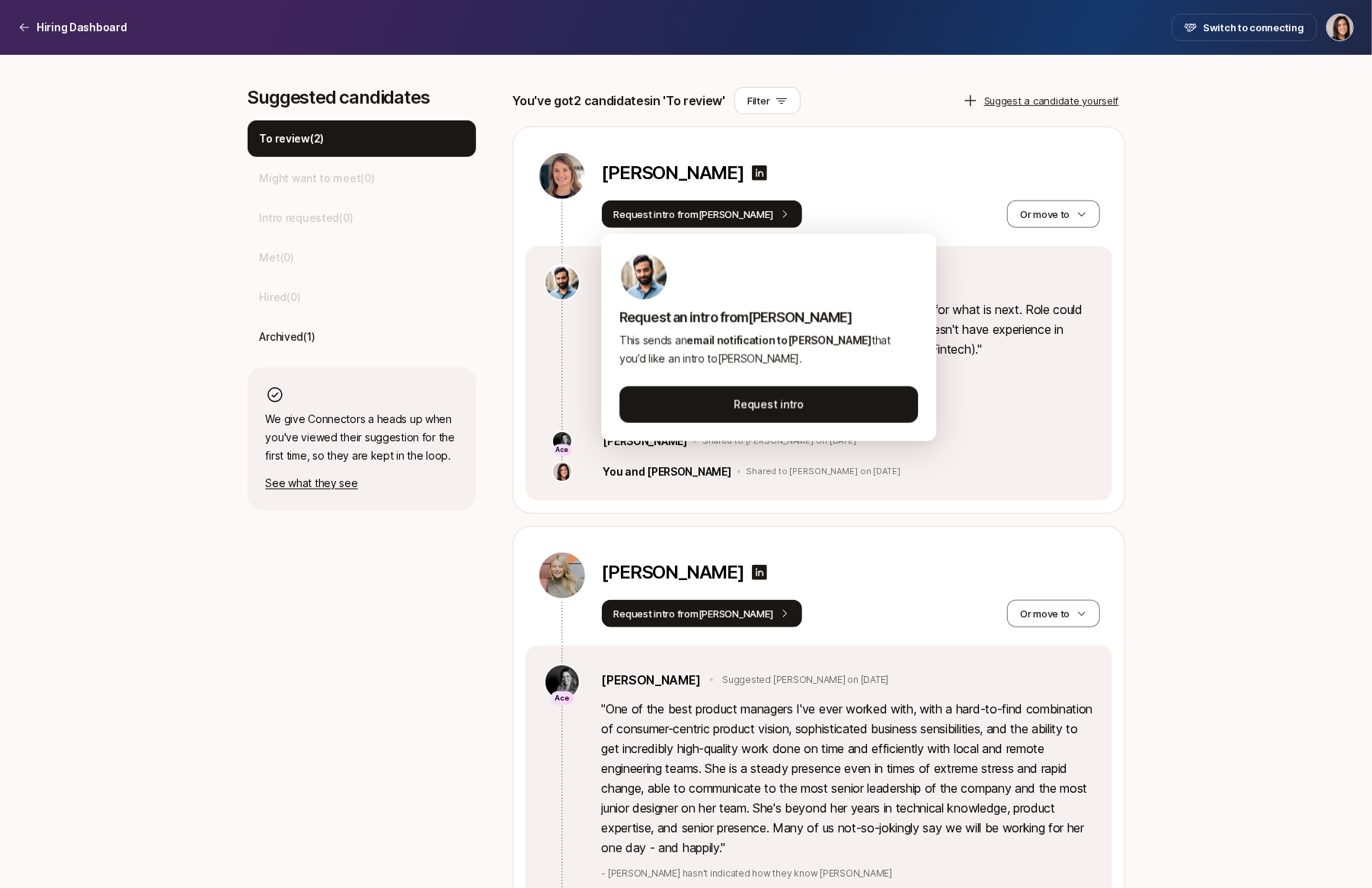
click at [939, 182] on div "[PERSON_NAME]" at bounding box center [852, 176] width 499 height 28
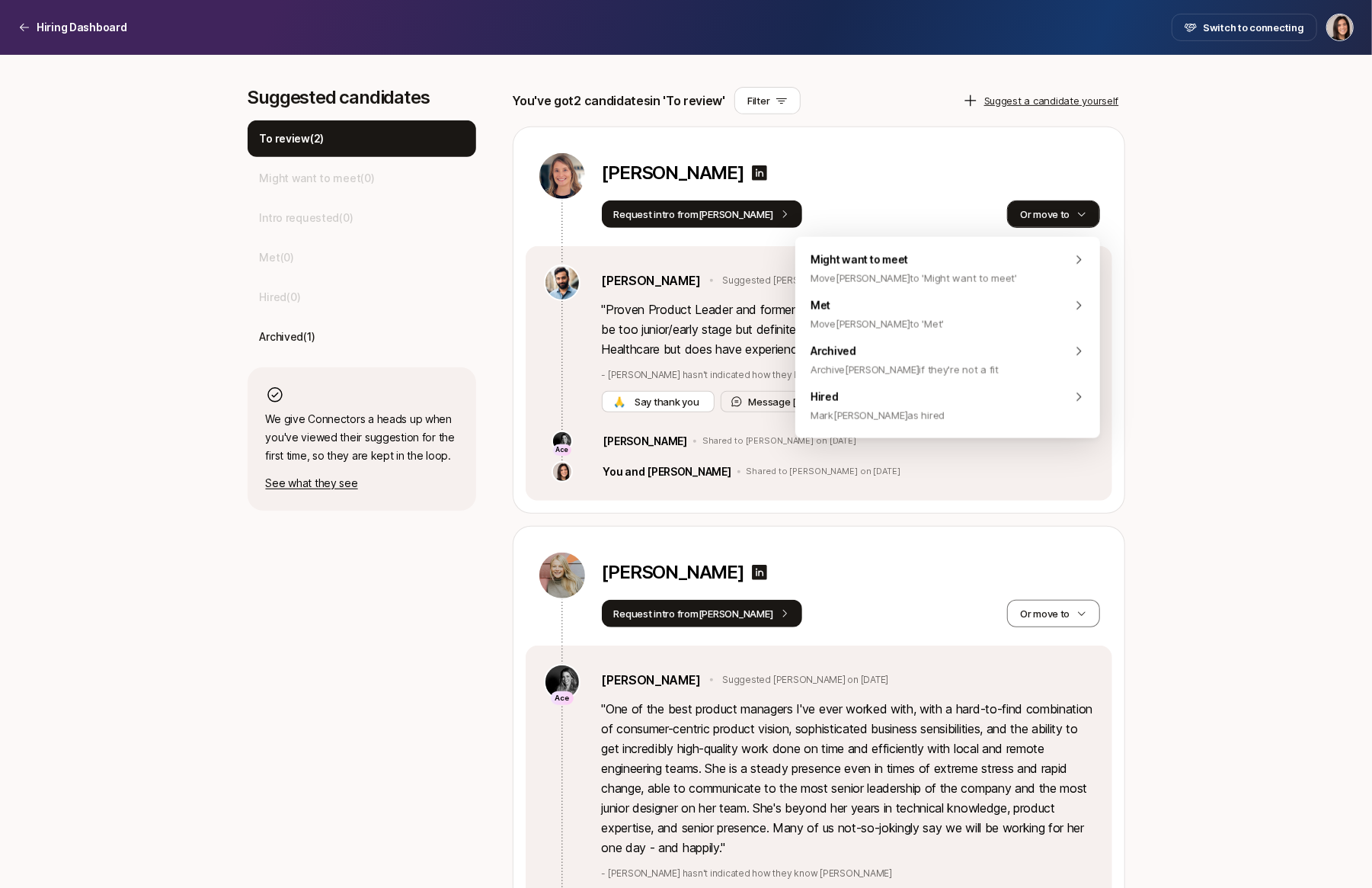
click at [1031, 220] on button "Or move to" at bounding box center [1053, 215] width 92 height 28
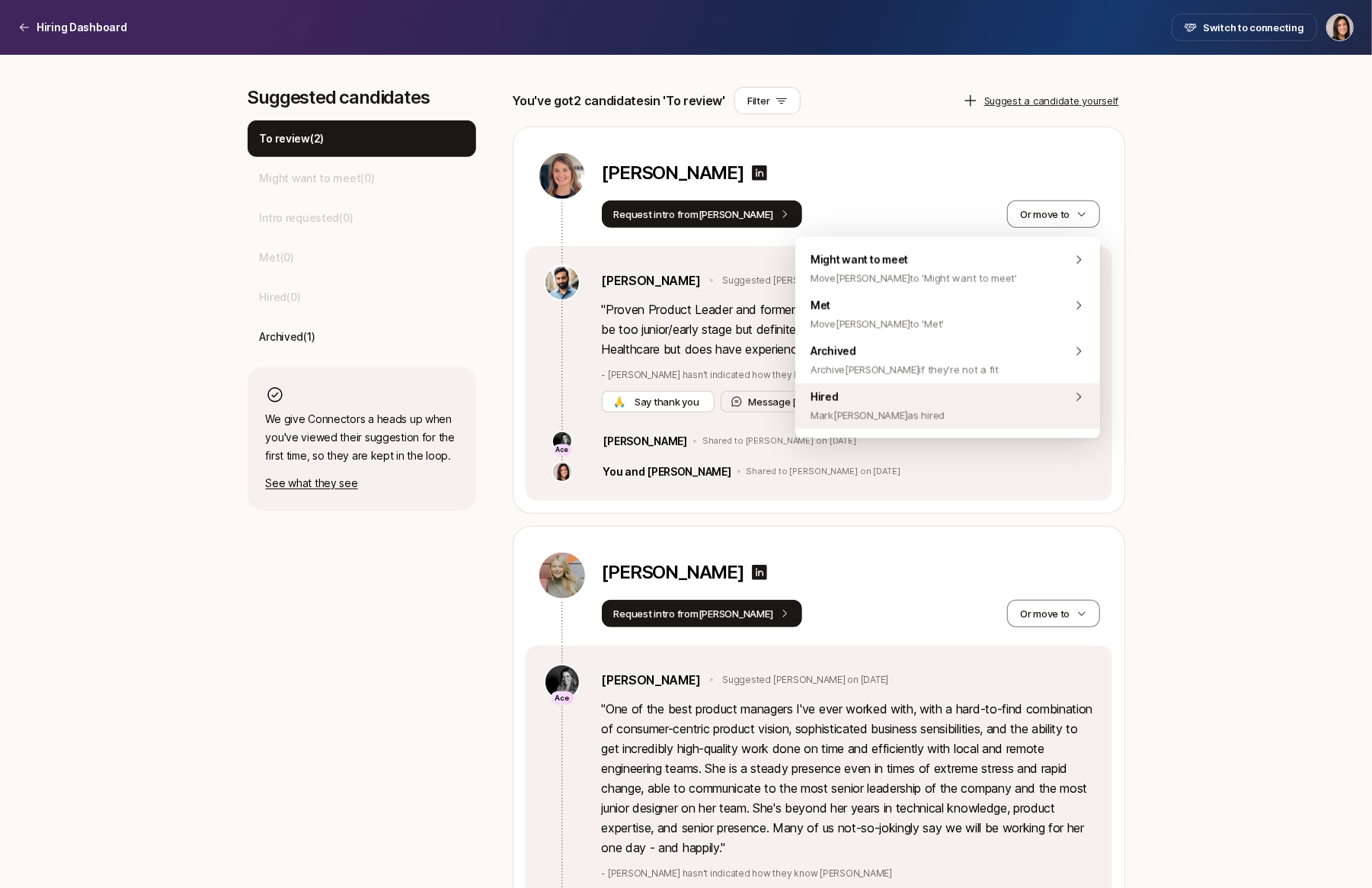
click at [1020, 412] on div "Hired Mark Megan as hired" at bounding box center [948, 406] width 305 height 46
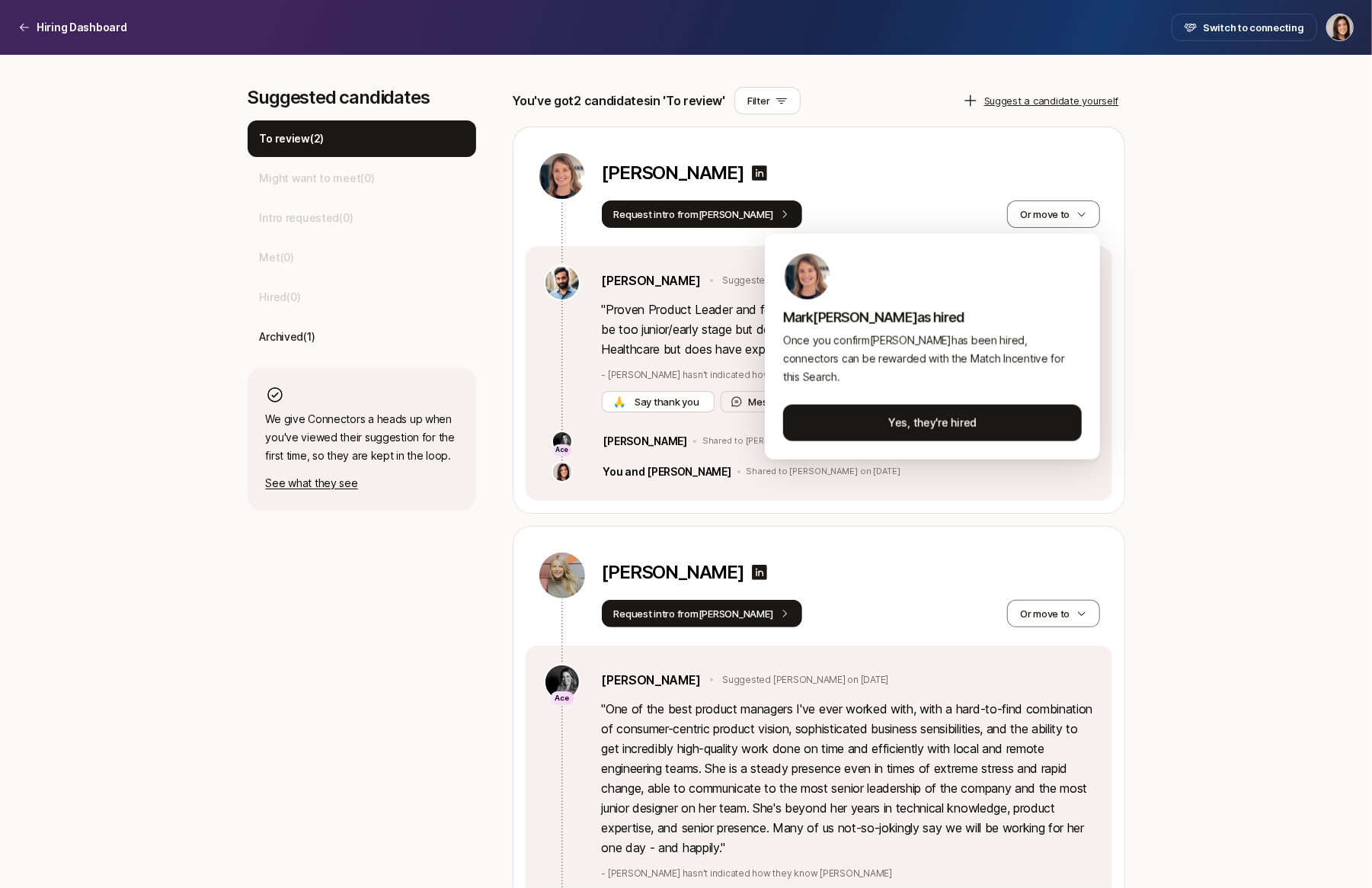
click at [1083, 479] on html "Hiring Dashboard Hiring Dashboard Switch to connecting Senior Product Manager a…" at bounding box center [686, 35] width 1372 height 888
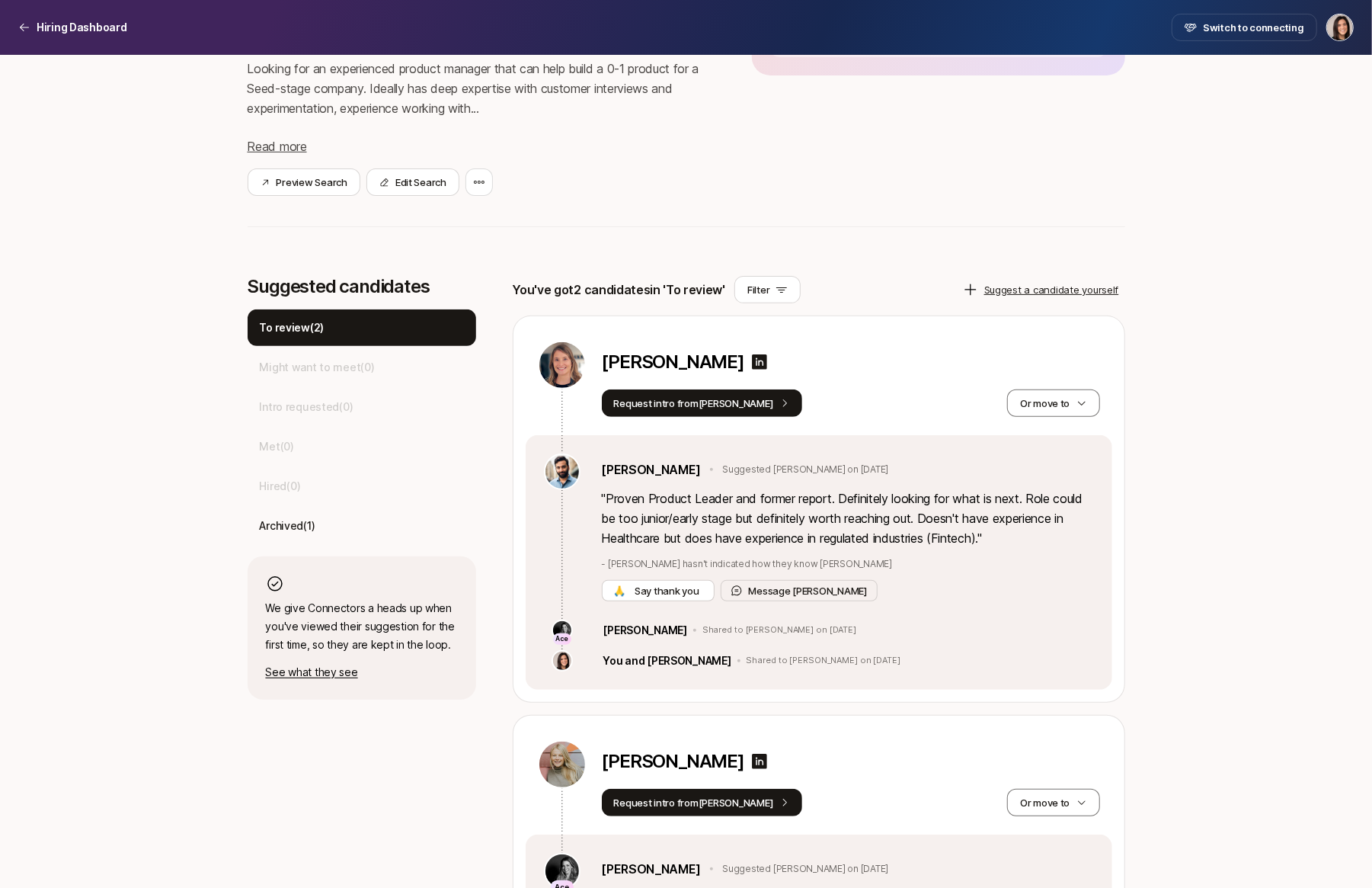
scroll to position [238, 0]
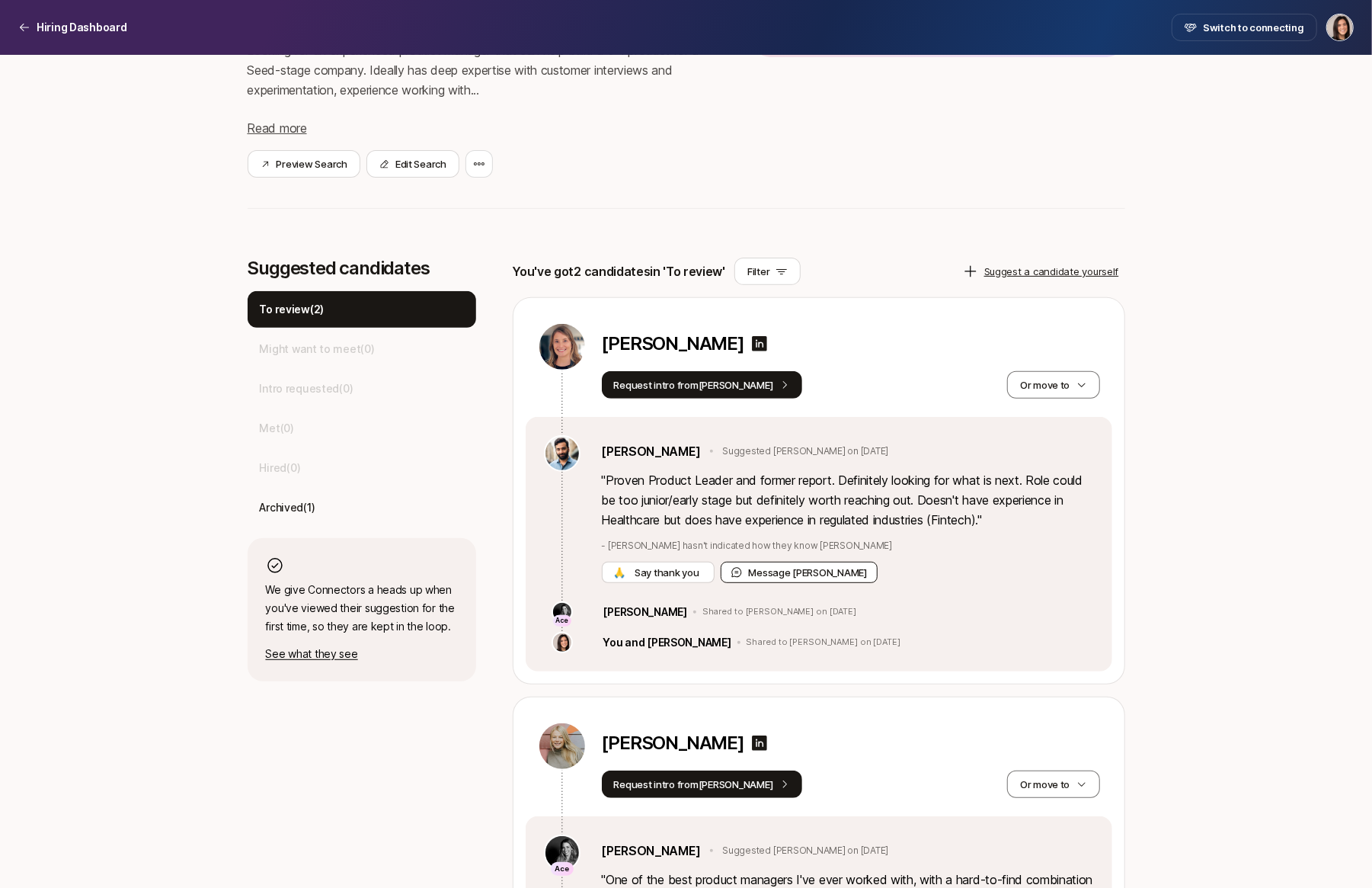
click at [778, 576] on button "Message Frank" at bounding box center [800, 572] width 158 height 22
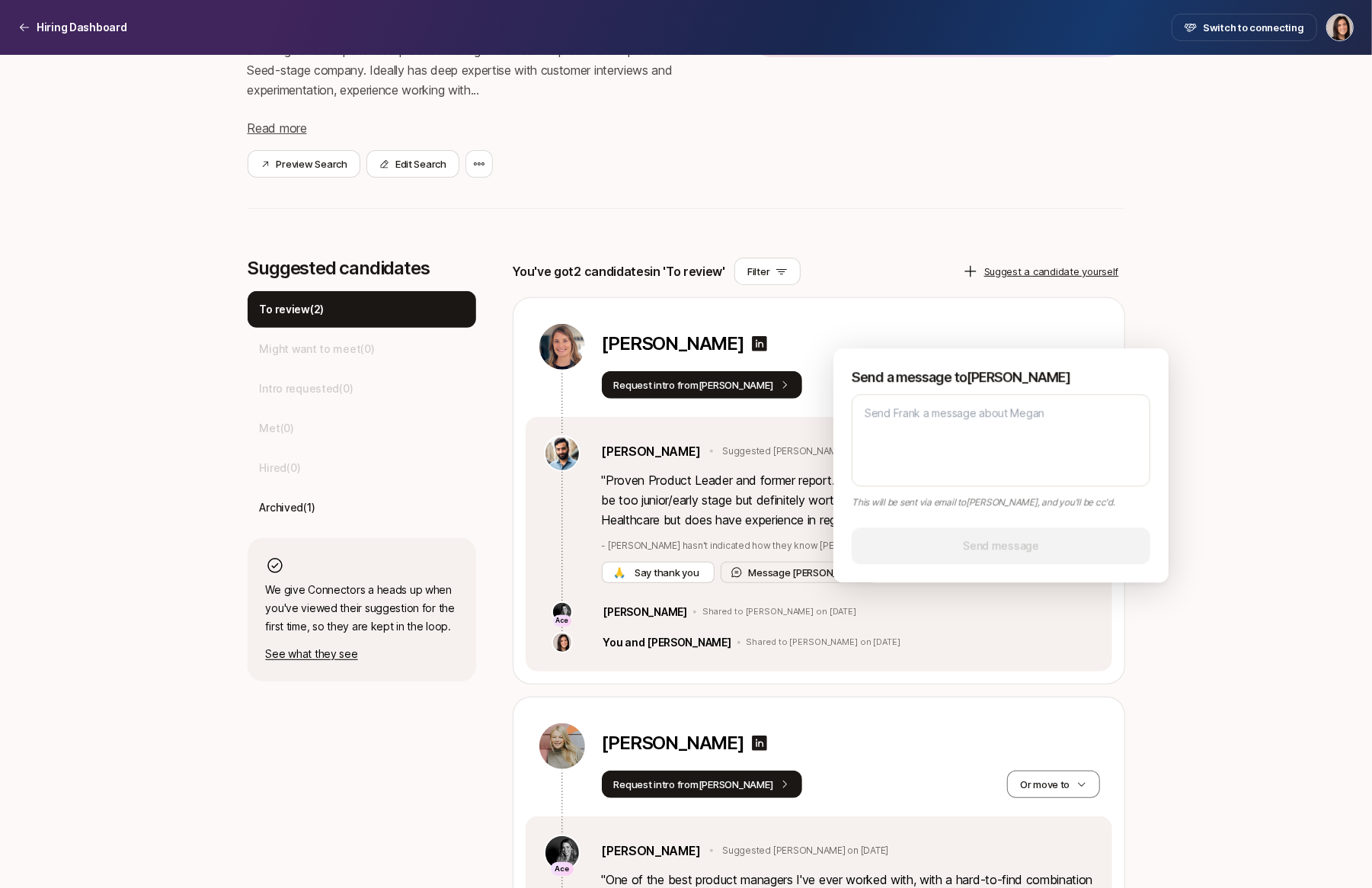
click at [944, 293] on div "You've got 2 candidates in 'To review' Filter Suggest a candidate yourself Mega…" at bounding box center [819, 705] width 613 height 895
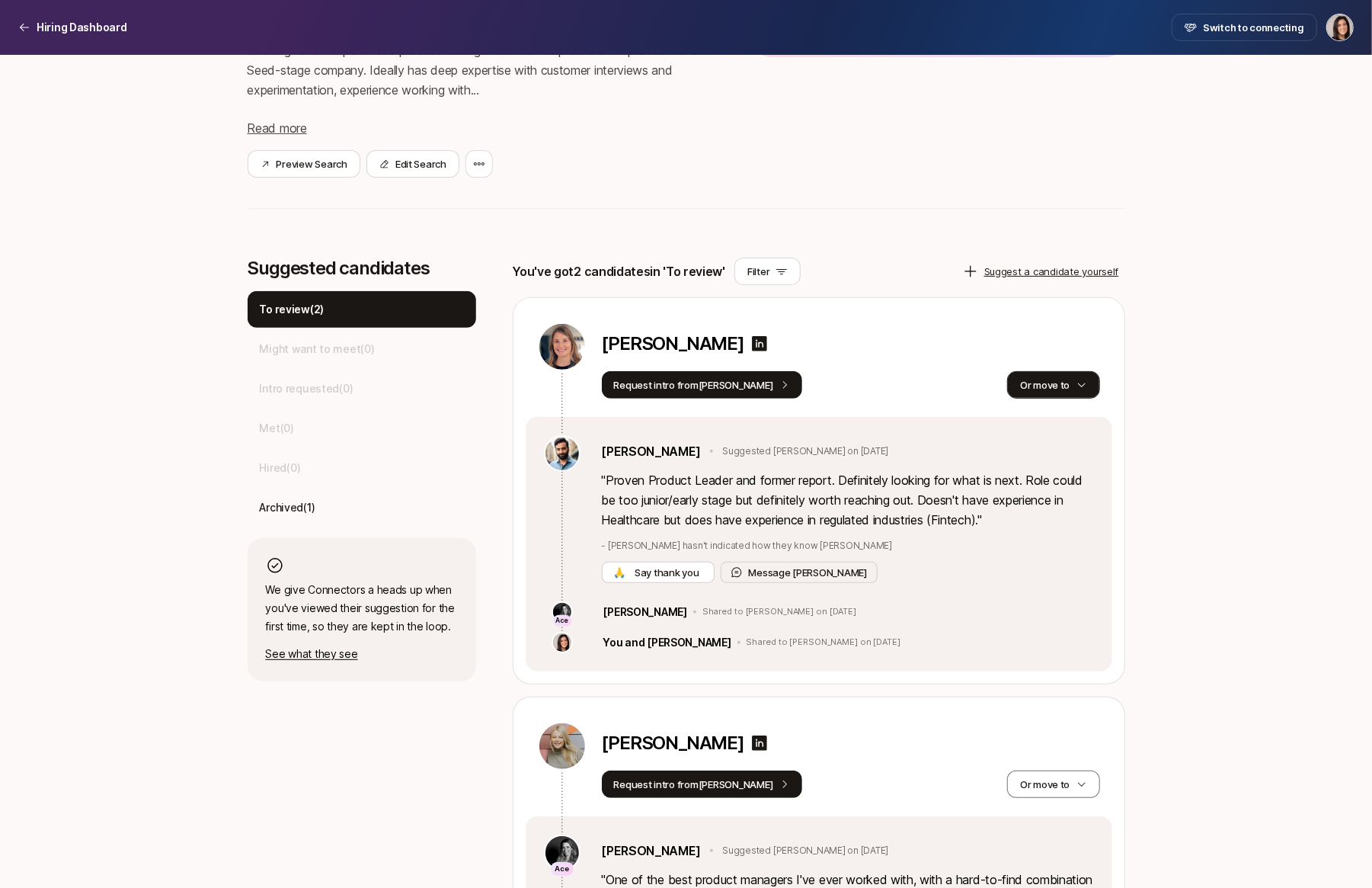
click at [1062, 380] on button "Or move to" at bounding box center [1053, 385] width 92 height 28
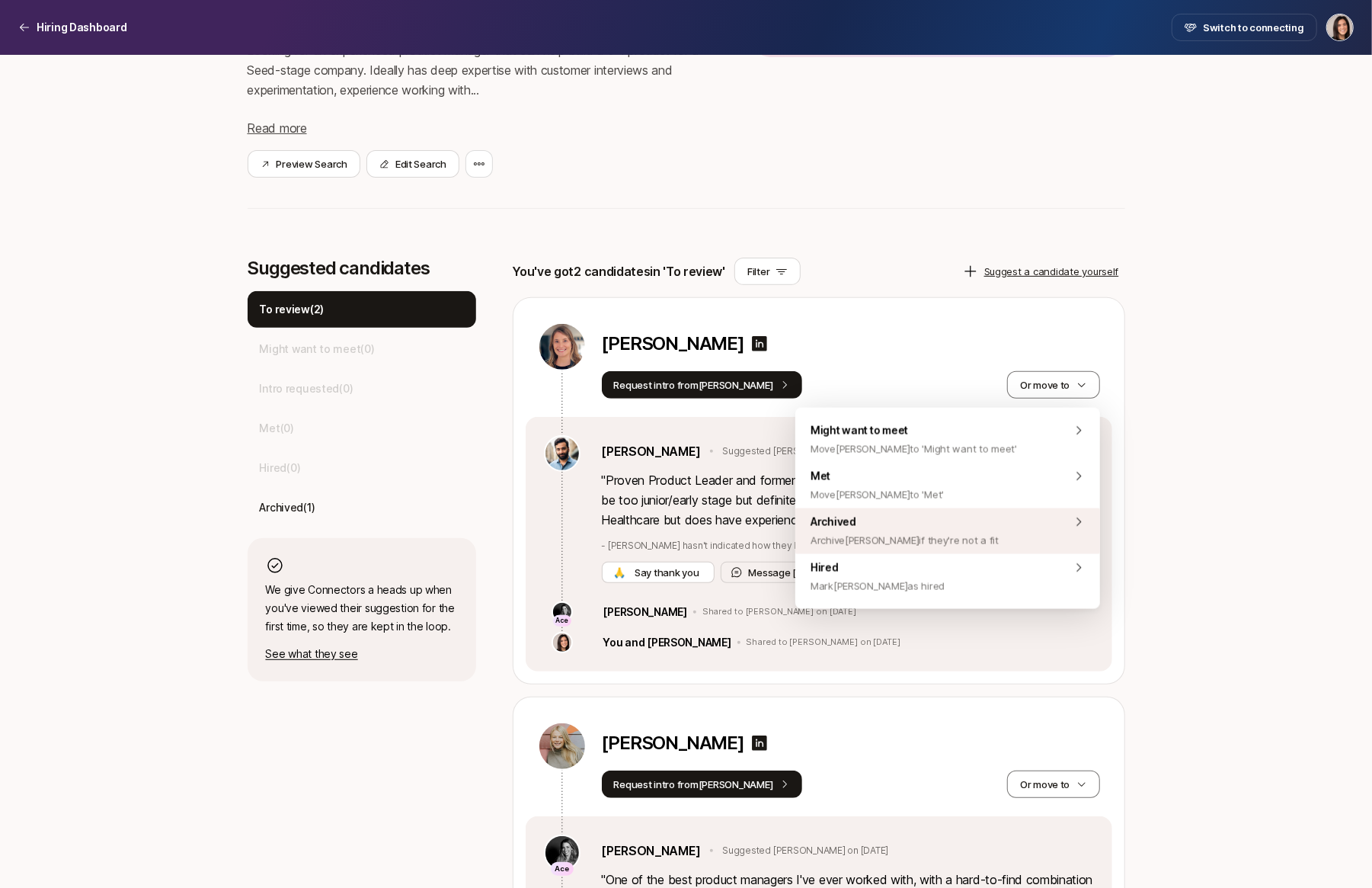
click at [952, 508] on div "Archived Archive Megan if they're not a fit" at bounding box center [948, 531] width 305 height 46
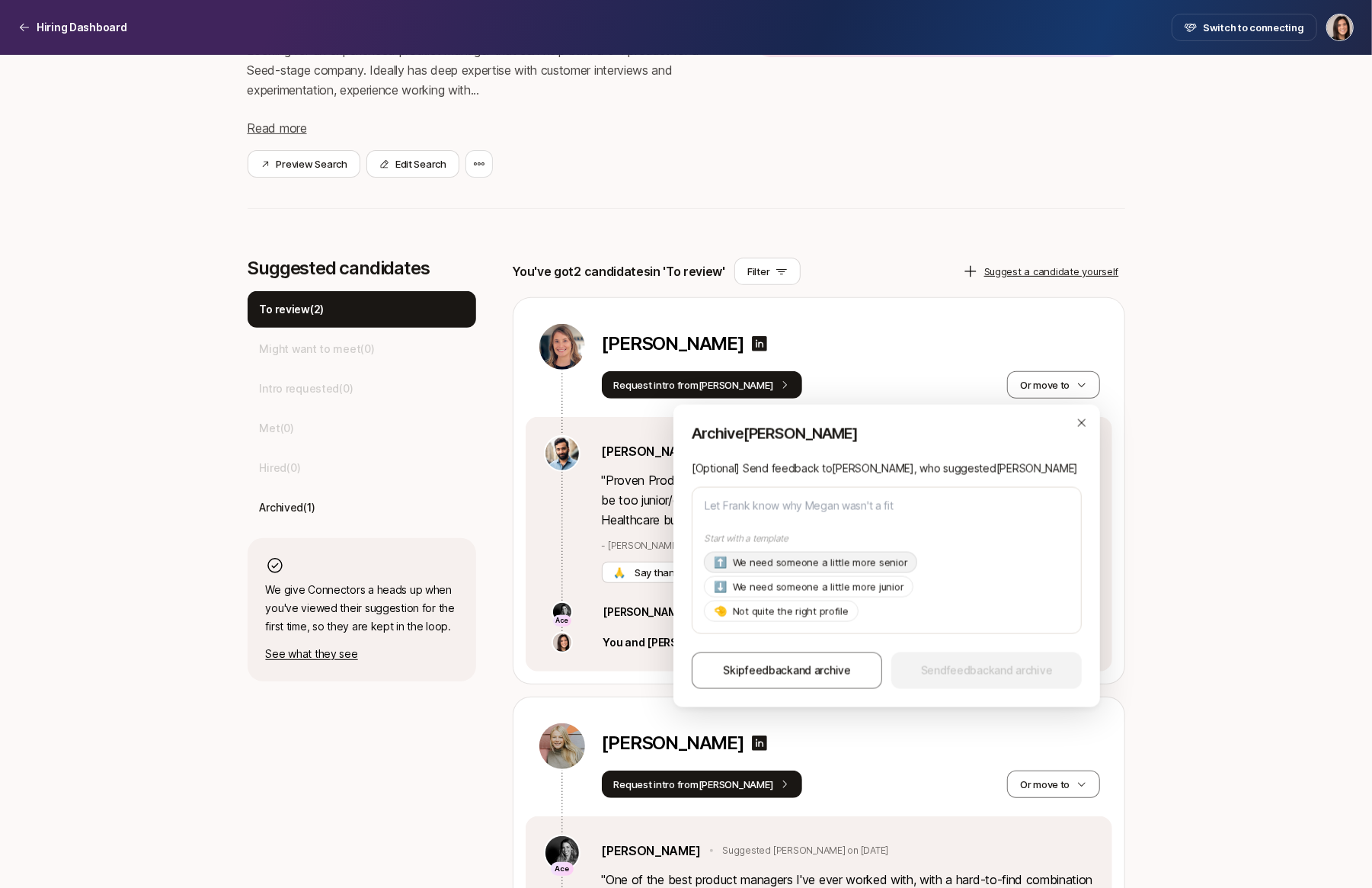
click at [880, 563] on p "We need someone a little more senior" at bounding box center [821, 562] width 176 height 16
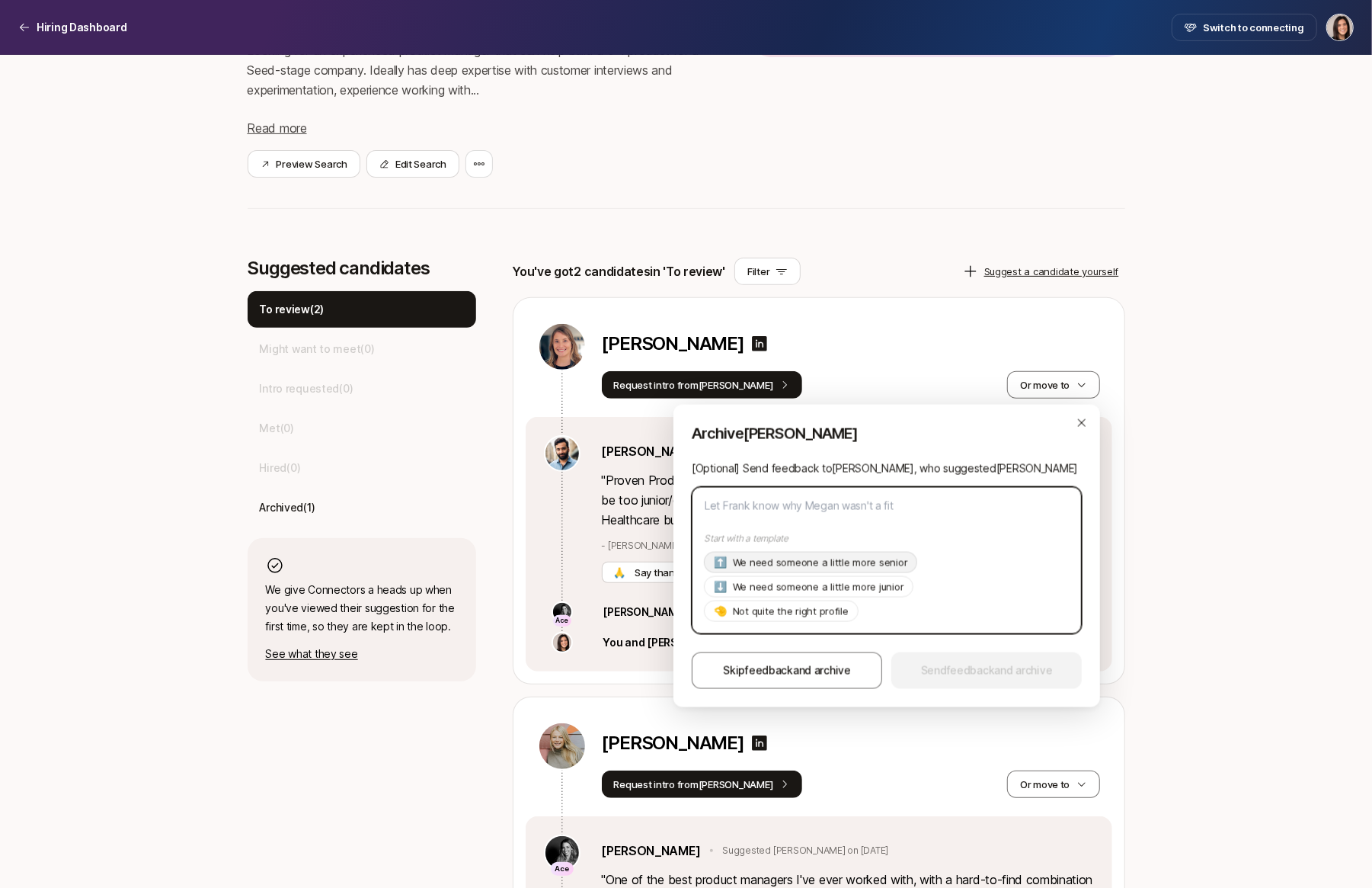
type textarea "x"
type textarea "Hi Frank, Thanks so much for suggesting Megan! As of now we're looking for a pr…"
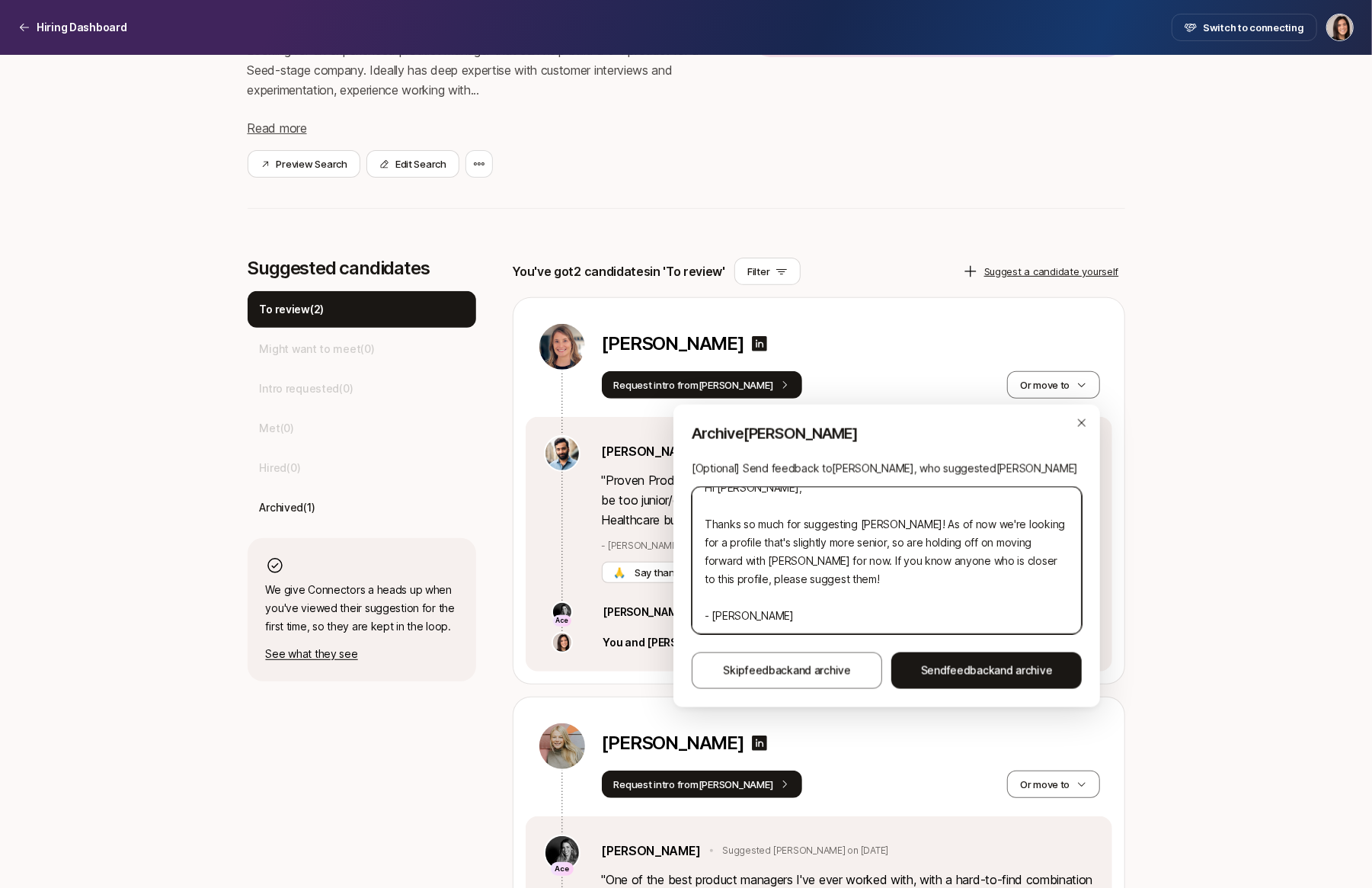
scroll to position [0, 0]
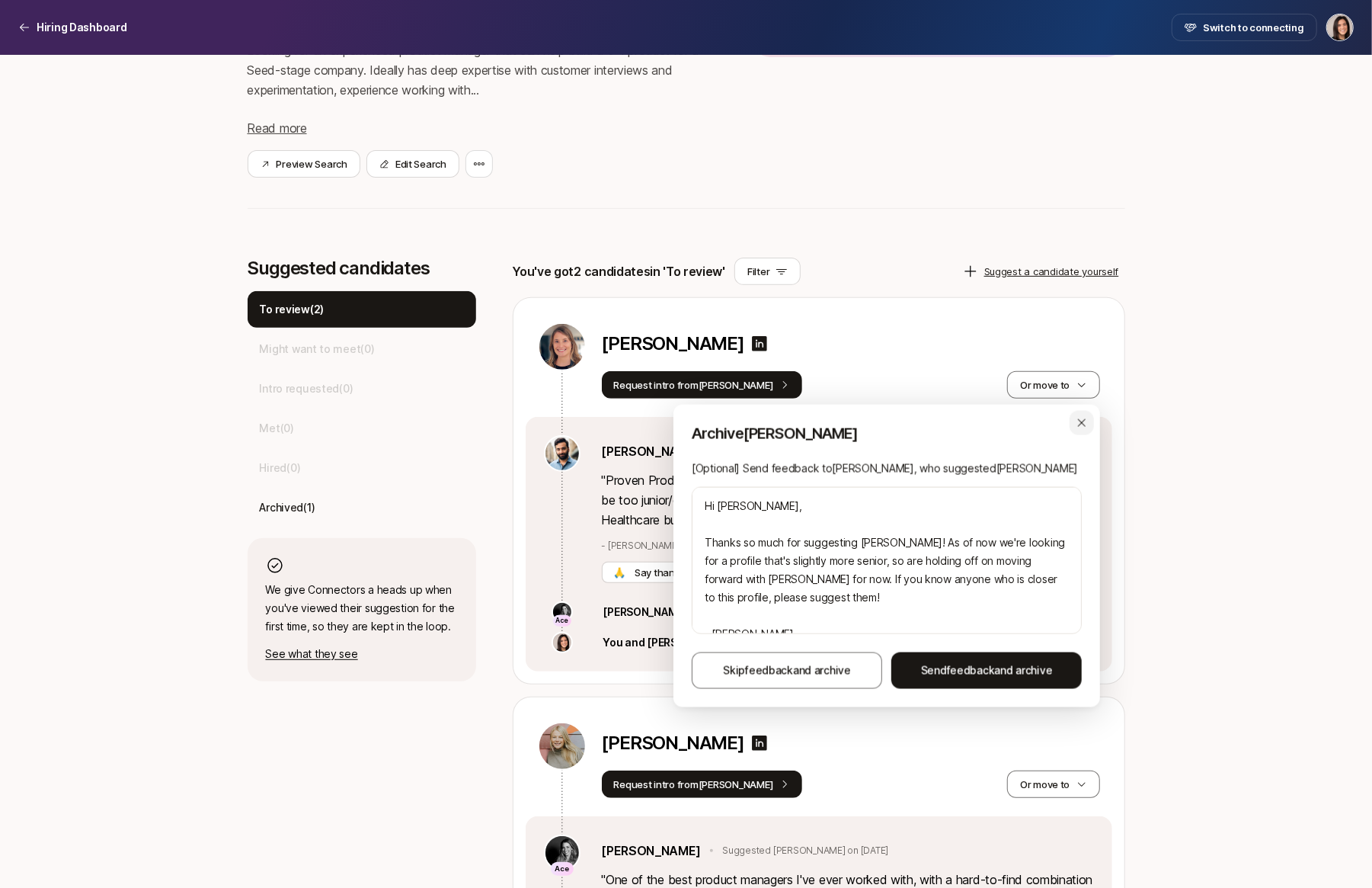
click at [1087, 426] on icon "button" at bounding box center [1082, 423] width 12 height 12
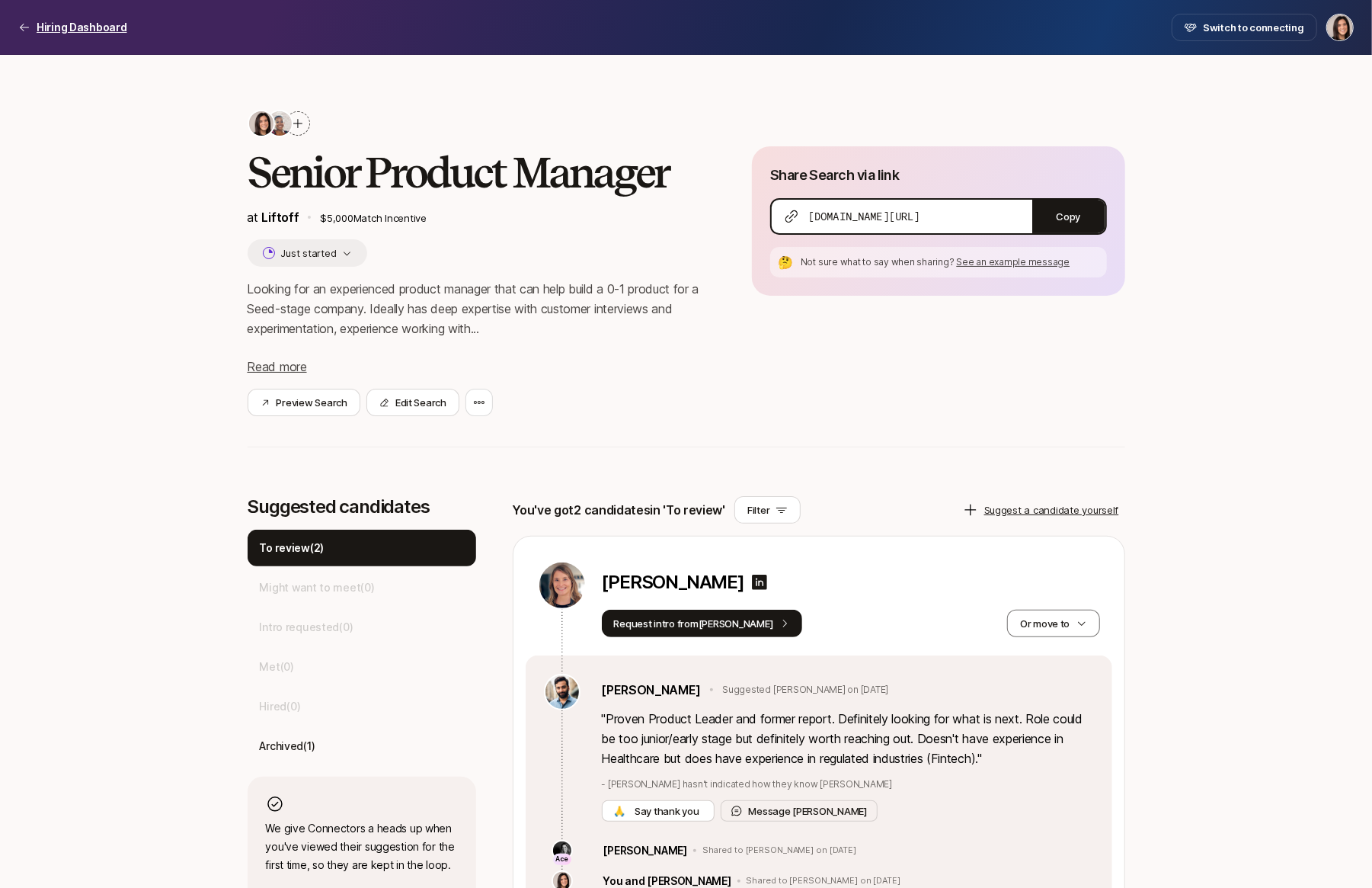
click at [96, 28] on p "Hiring Dashboard" at bounding box center [82, 27] width 90 height 18
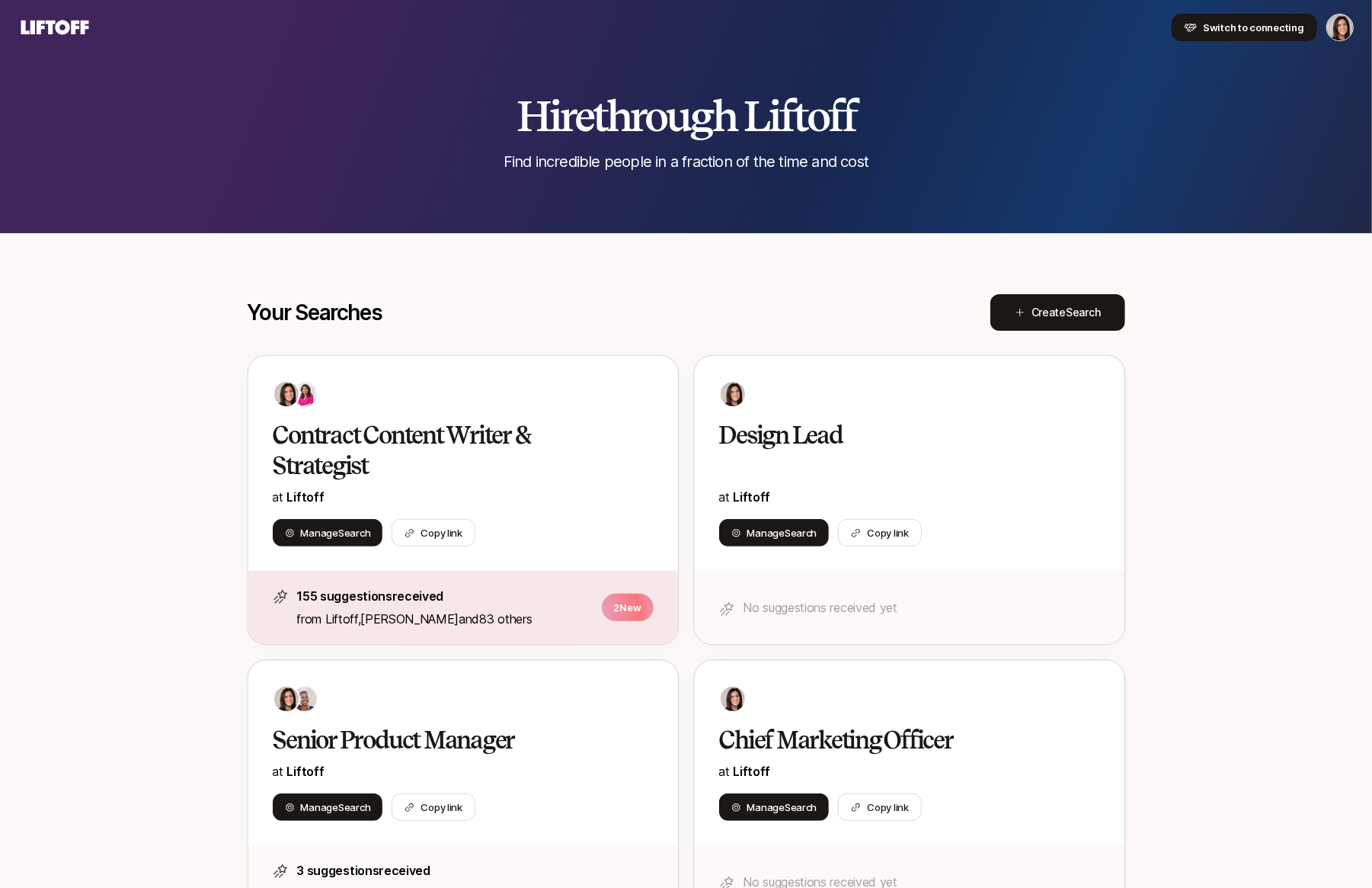
click at [1236, 34] on span "Switch to connecting" at bounding box center [1254, 28] width 102 height 16
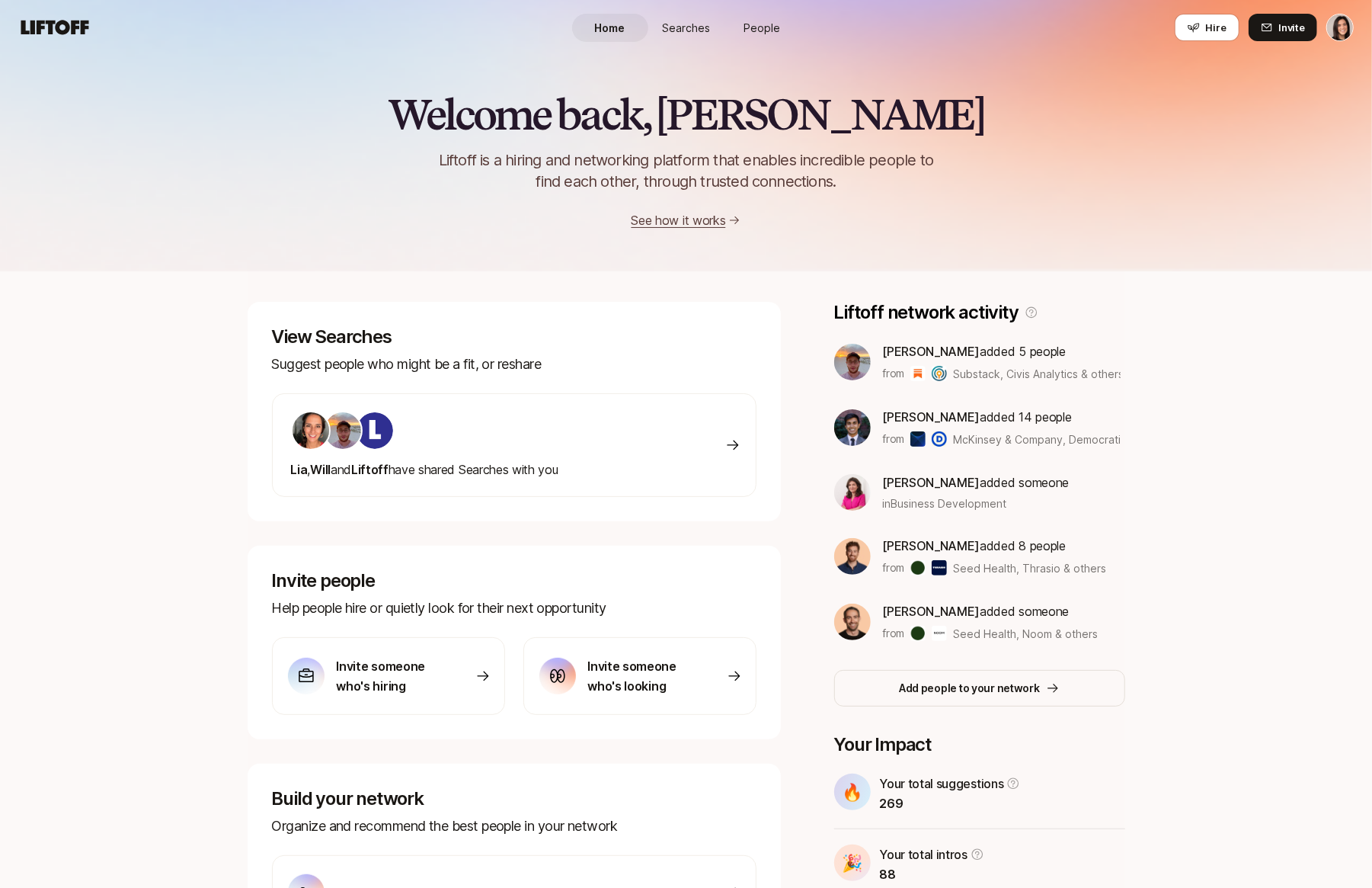
click at [709, 35] on link "Searches" at bounding box center [686, 28] width 76 height 28
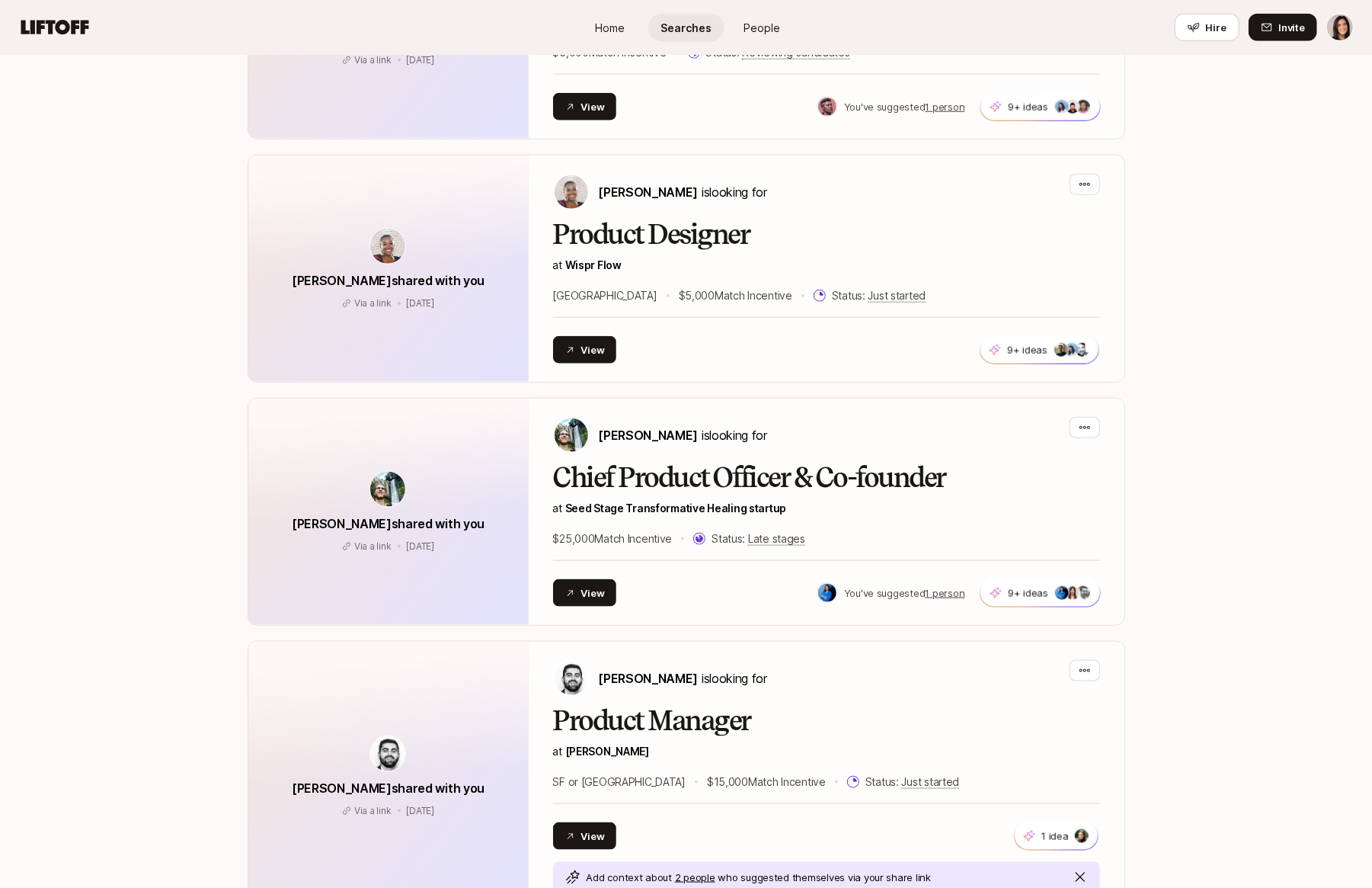
scroll to position [1196, 0]
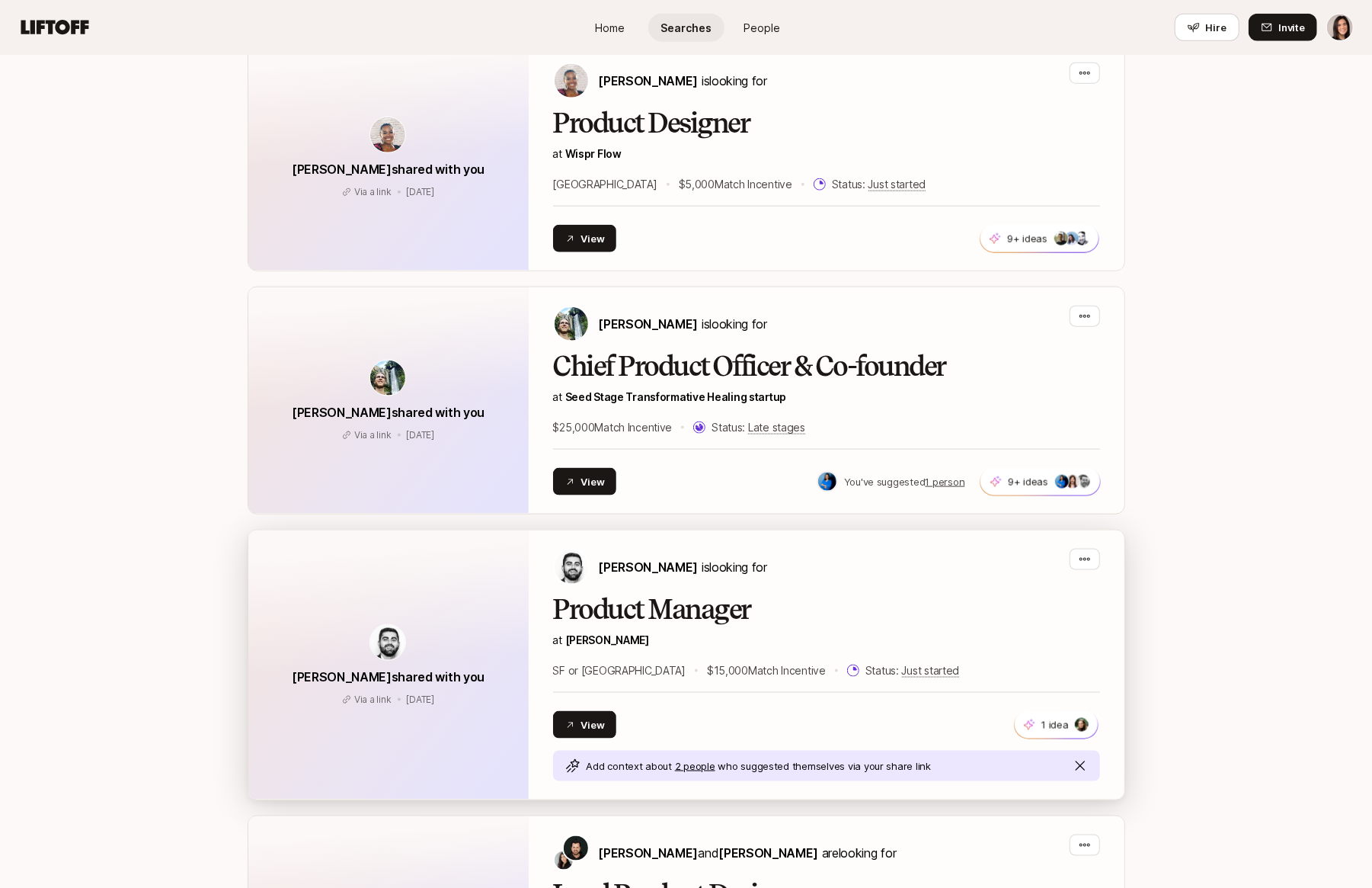
click at [766, 594] on h2 "Product Manager" at bounding box center [827, 609] width 547 height 30
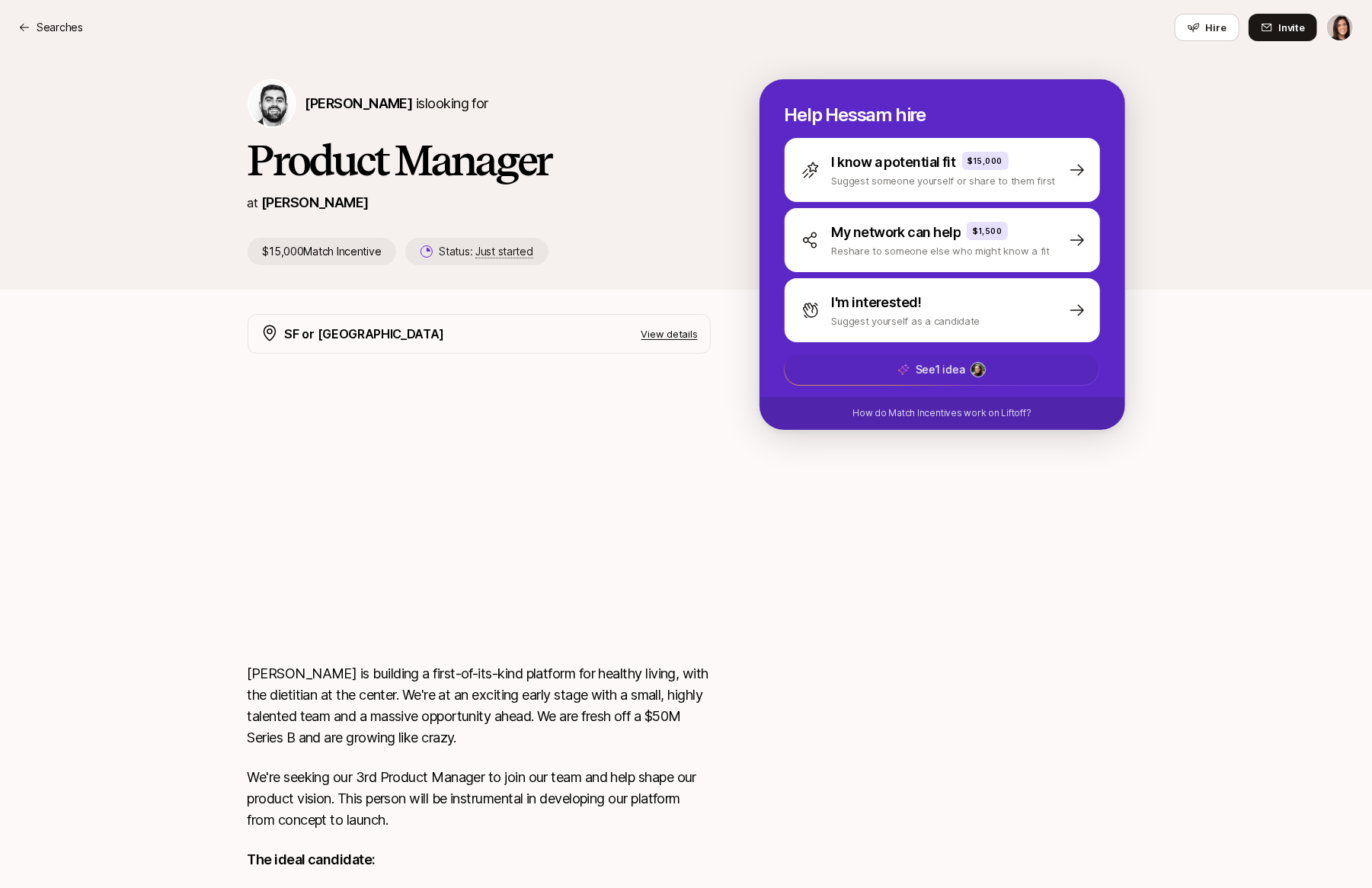
click at [867, 373] on span "See 1 idea" at bounding box center [941, 369] width 314 height 30
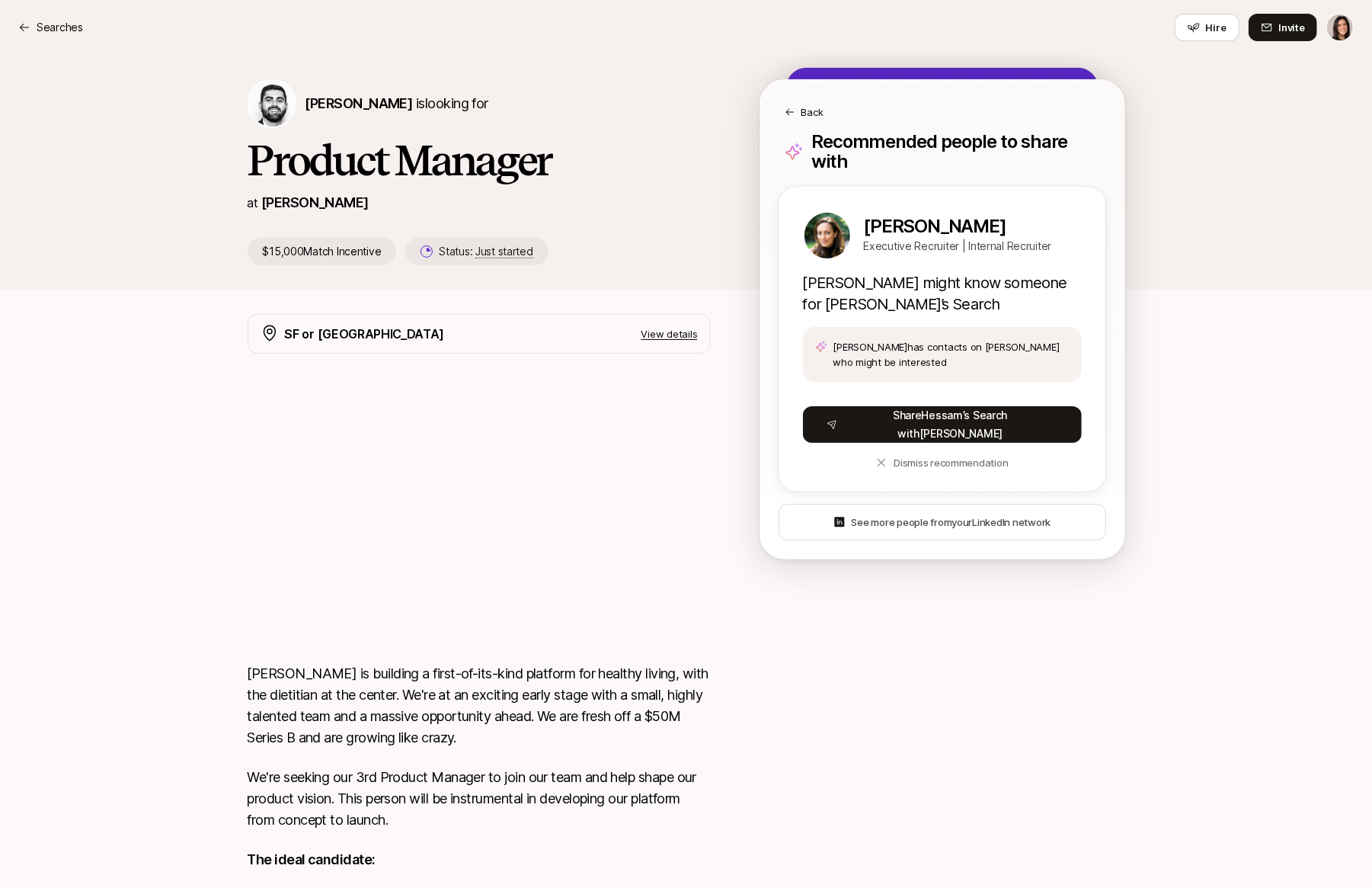
click at [811, 110] on p "Back" at bounding box center [812, 112] width 22 height 16
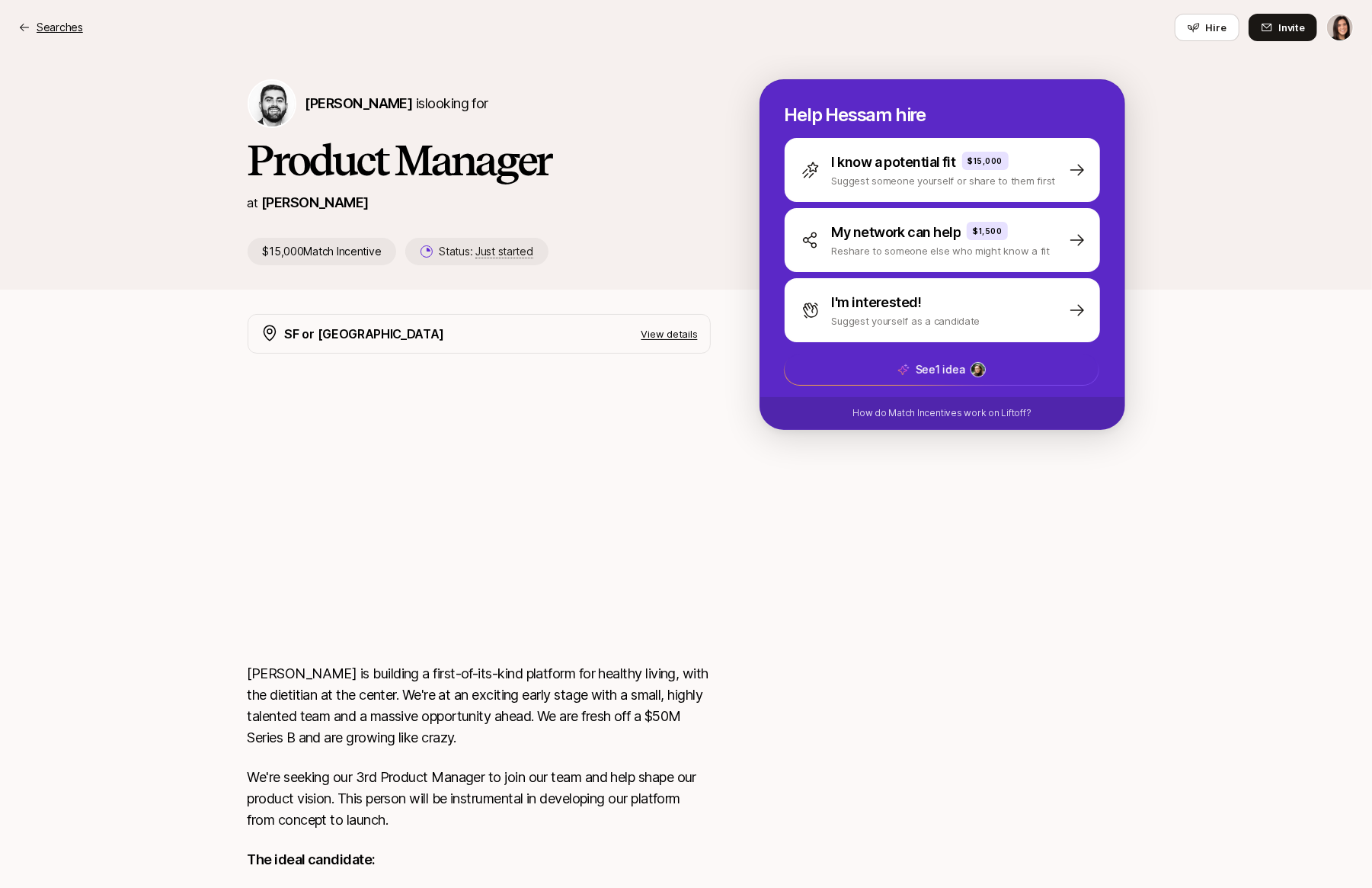
click at [56, 21] on p "Searches" at bounding box center [59, 27] width 46 height 18
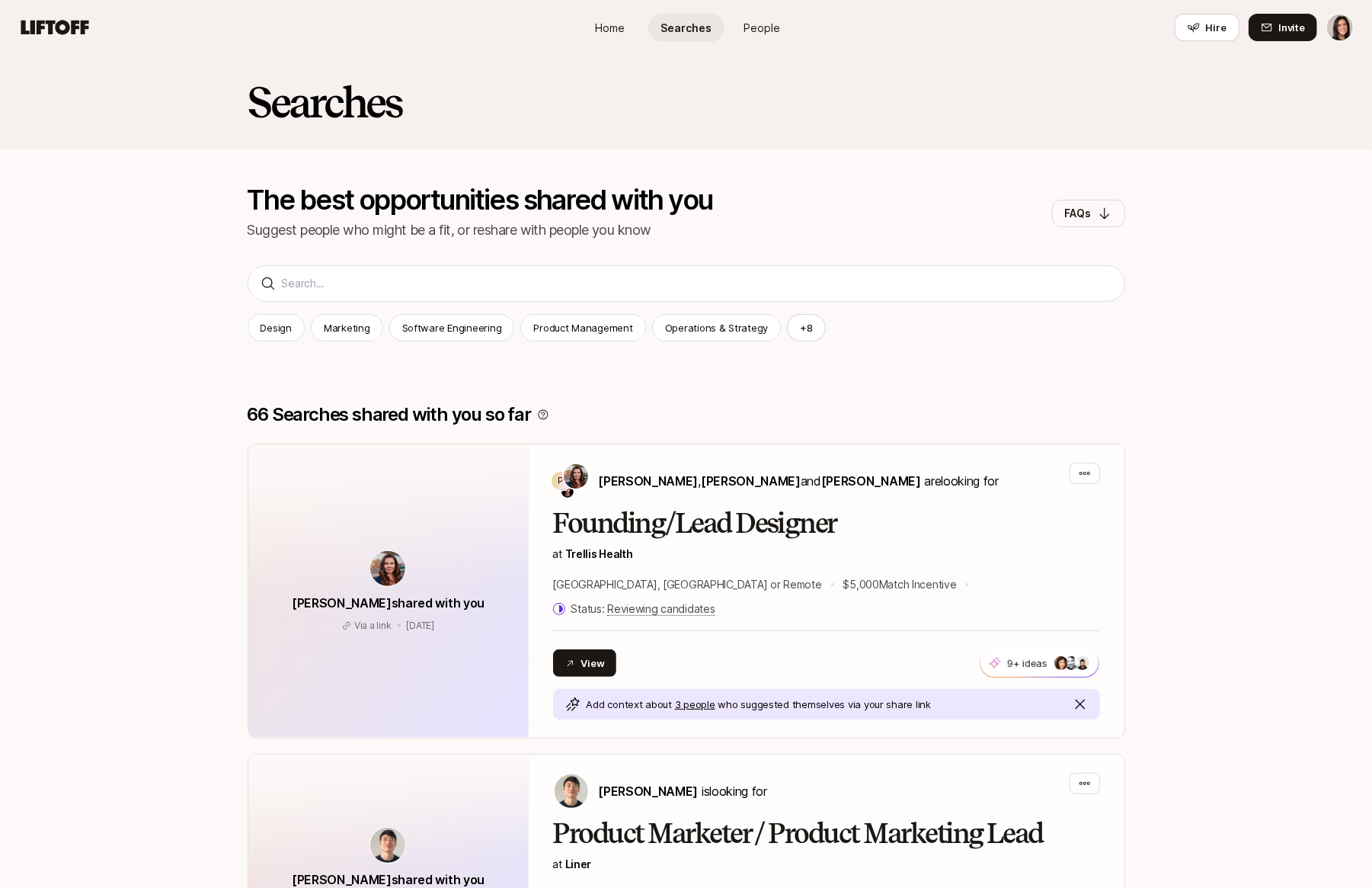
drag, startPoint x: 269, startPoint y: 330, endPoint x: 307, endPoint y: 330, distance: 38.0
click at [272, 330] on p "Design" at bounding box center [276, 328] width 31 height 16
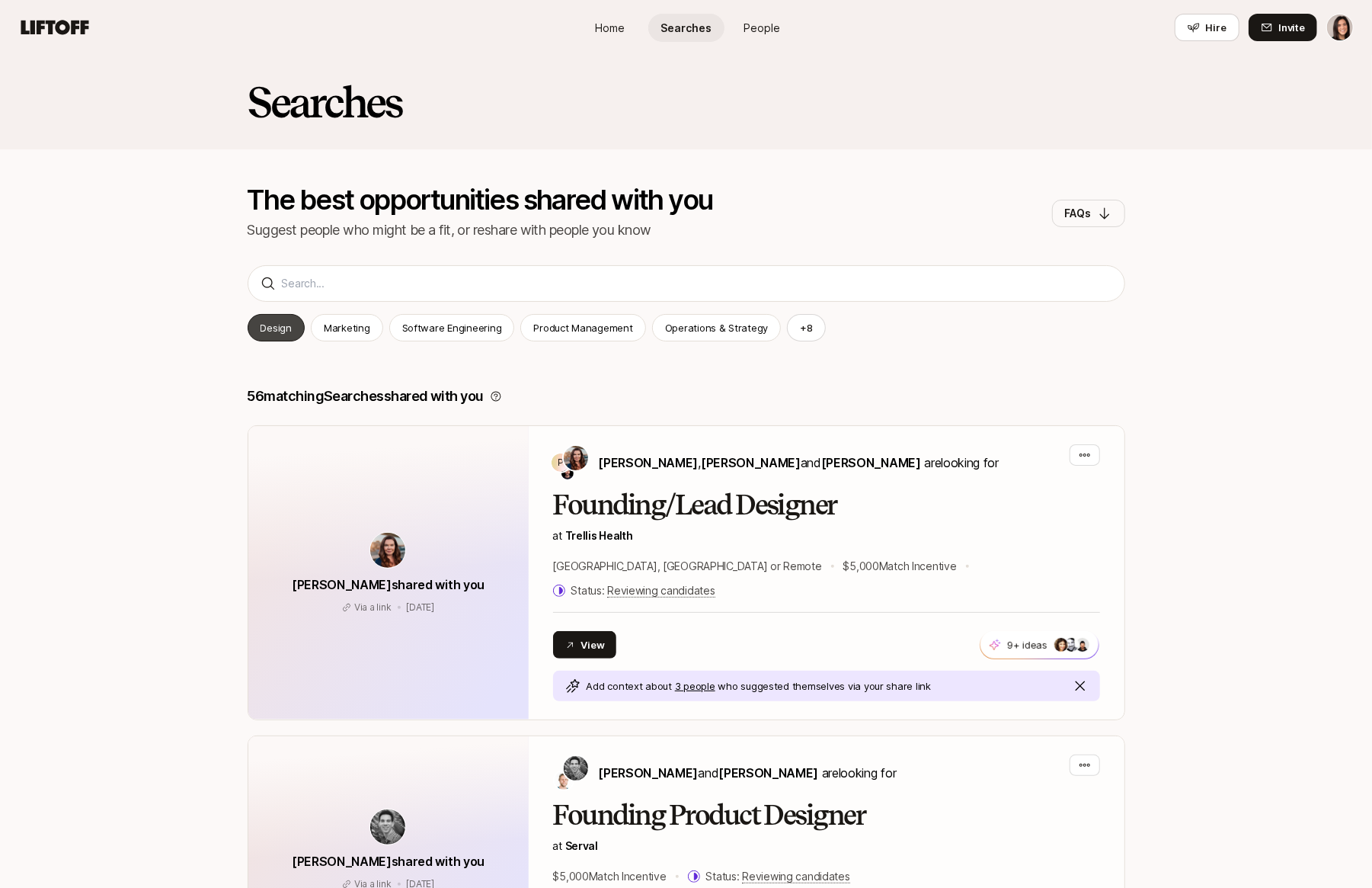
click at [295, 328] on div "Design" at bounding box center [276, 328] width 57 height 28
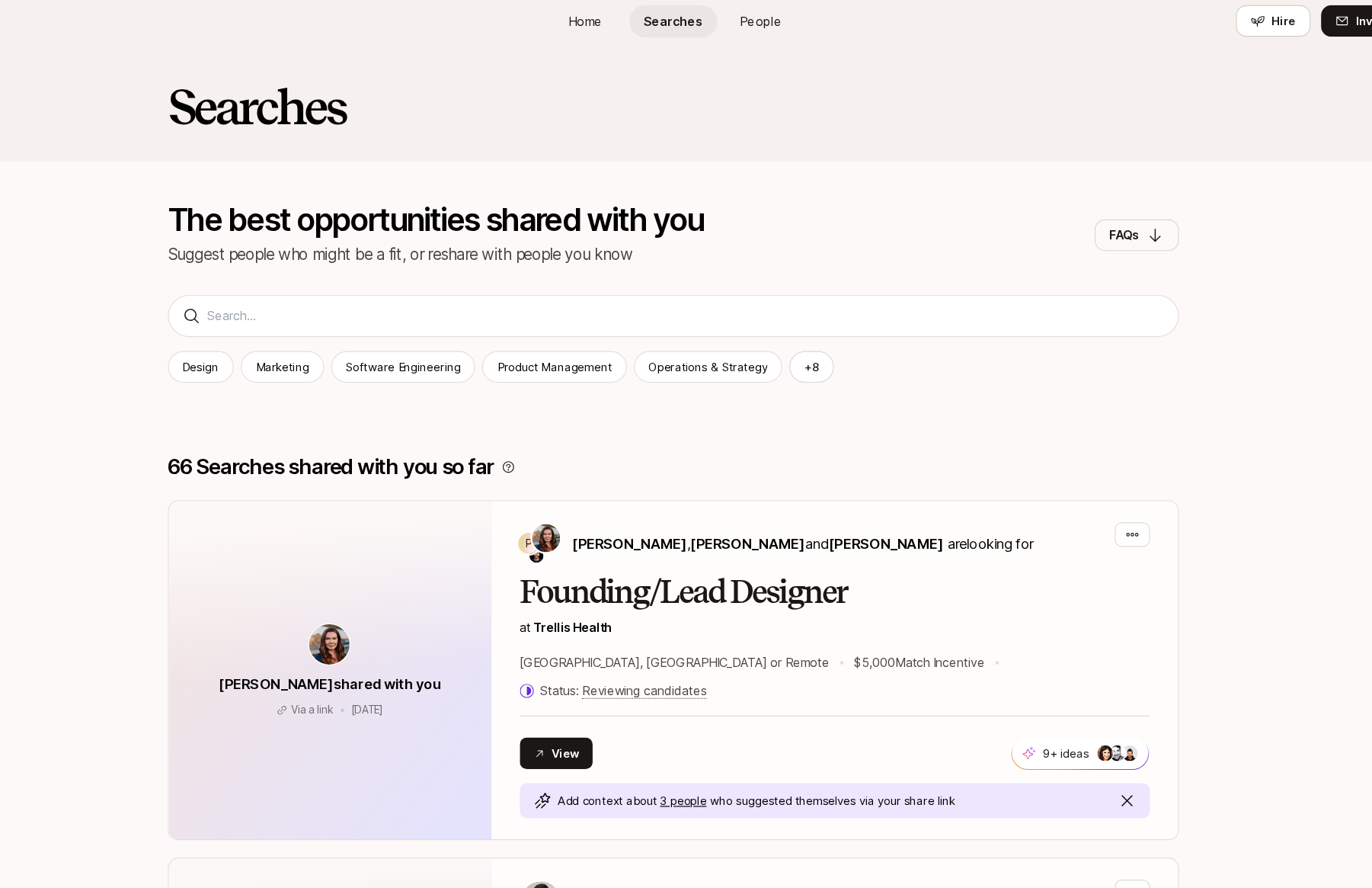
click at [768, 27] on span "People" at bounding box center [763, 28] width 36 height 16
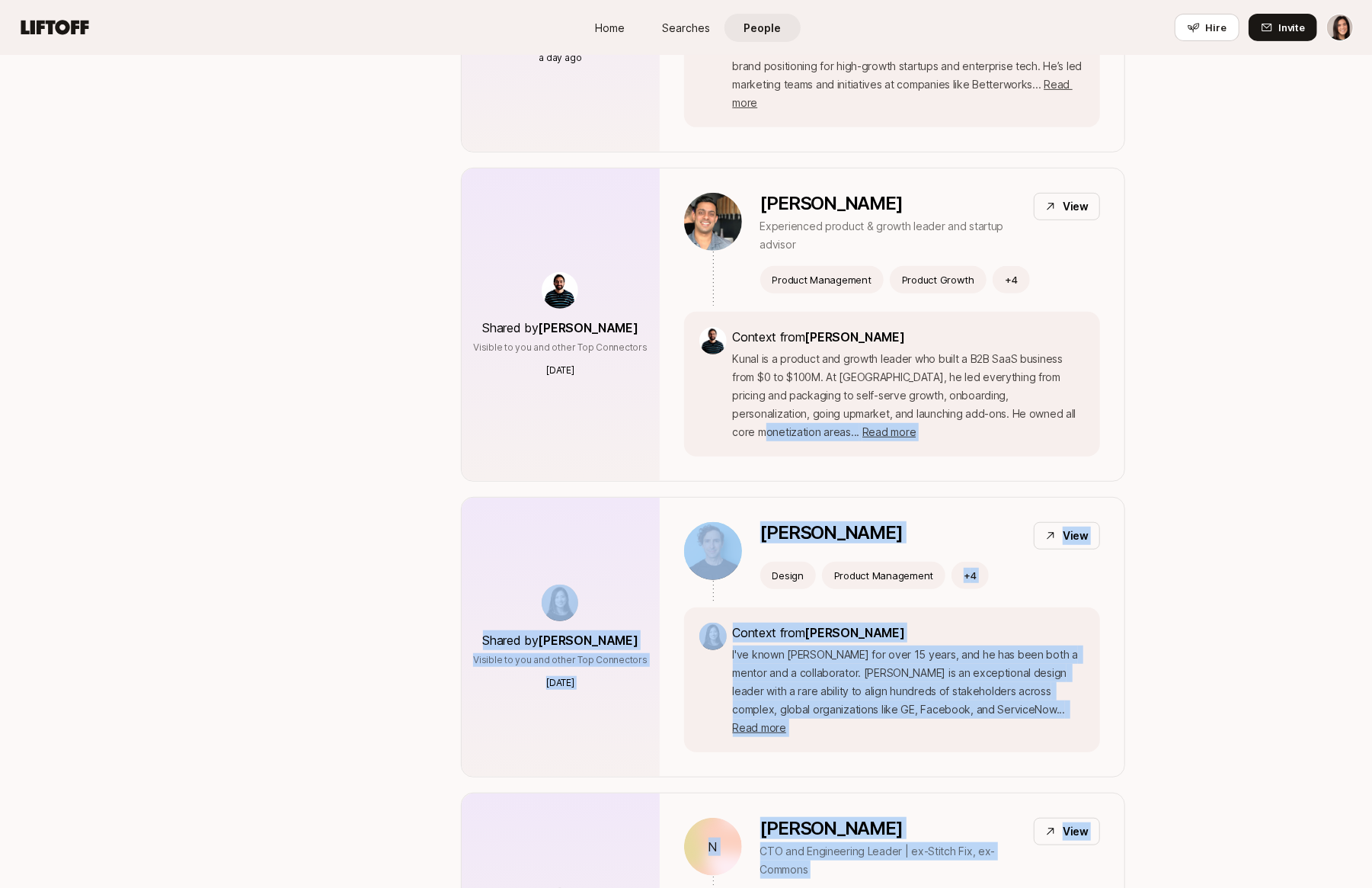
scroll to position [660, 0]
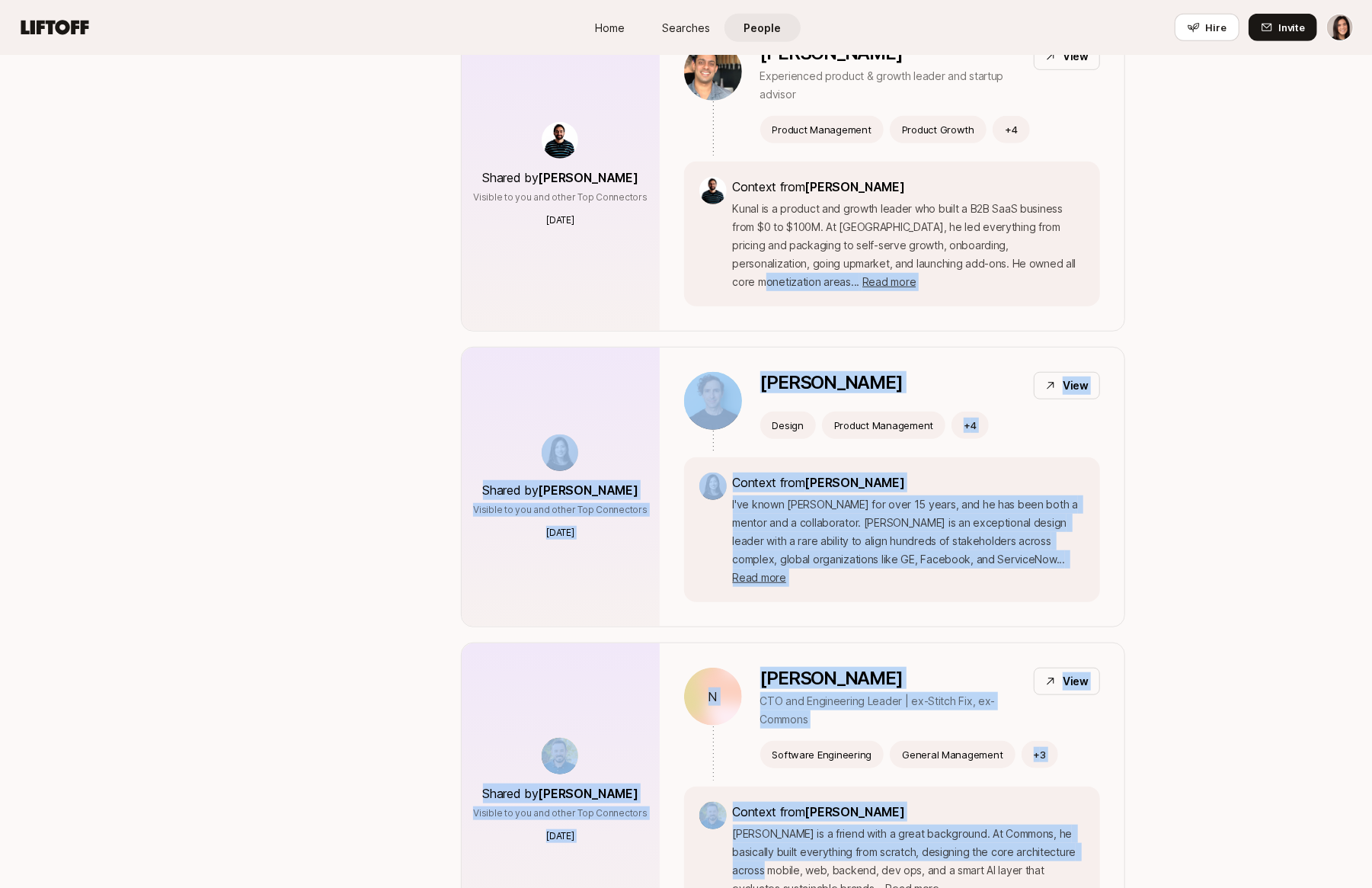
drag, startPoint x: 1366, startPoint y: 877, endPoint x: 1389, endPoint y: 908, distance: 38.6
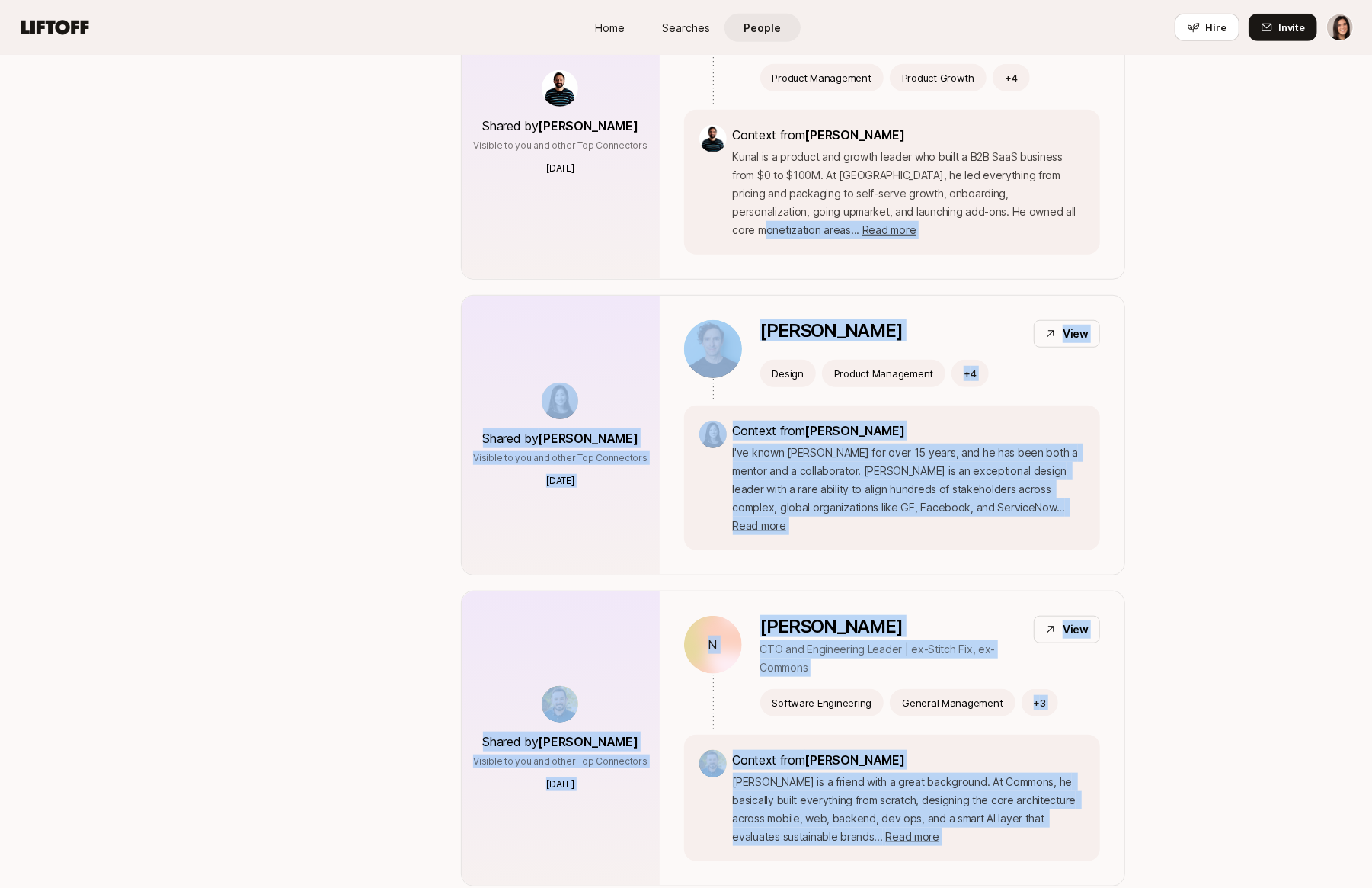
scroll to position [0, 0]
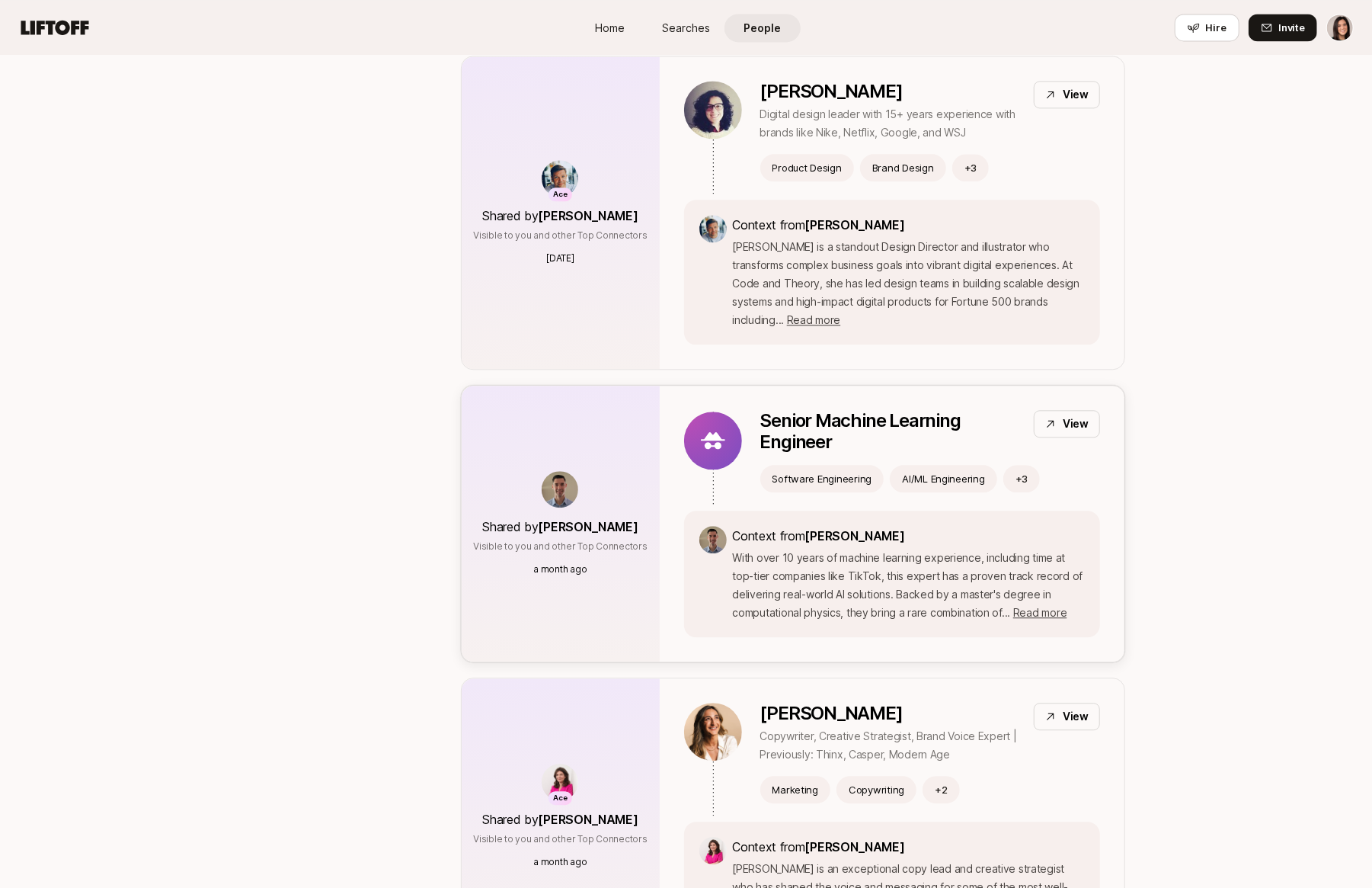
scroll to position [2458, 0]
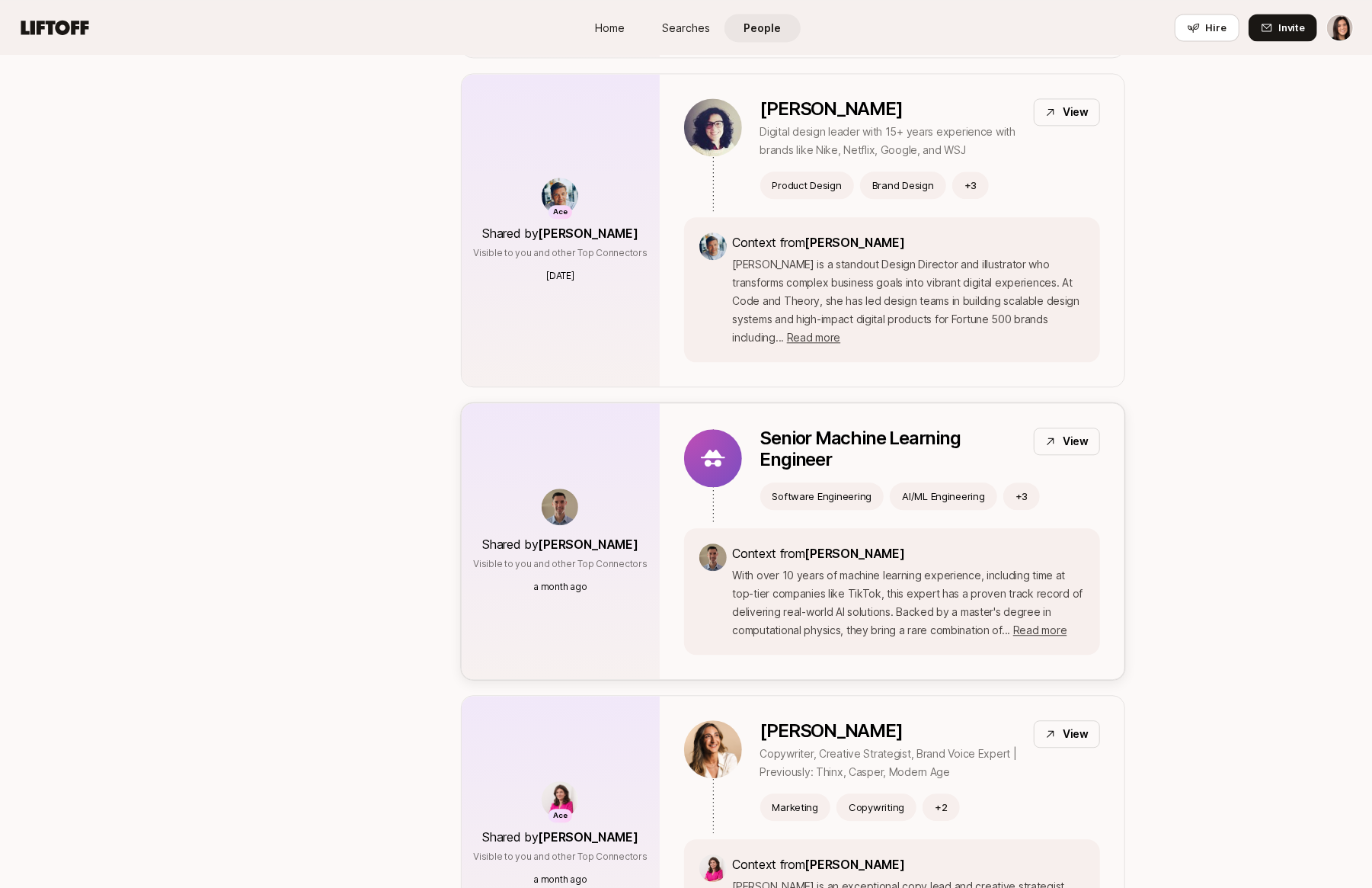
click at [872, 427] on p "Senior Machine Learning Engineer" at bounding box center [891, 448] width 262 height 43
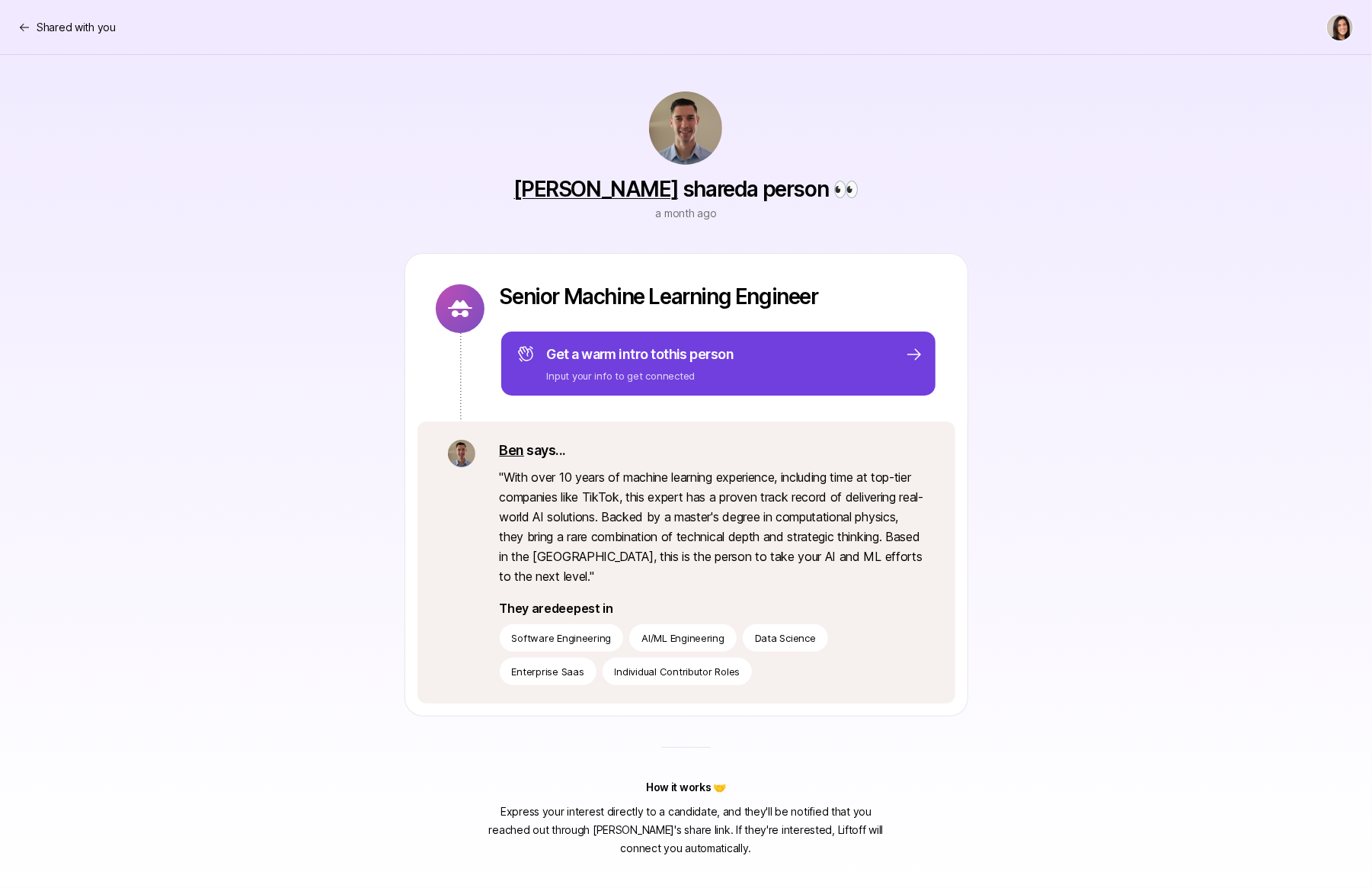
click at [748, 366] on div "Get a warm intro to this person Input your info to get connected" at bounding box center [720, 364] width 407 height 40
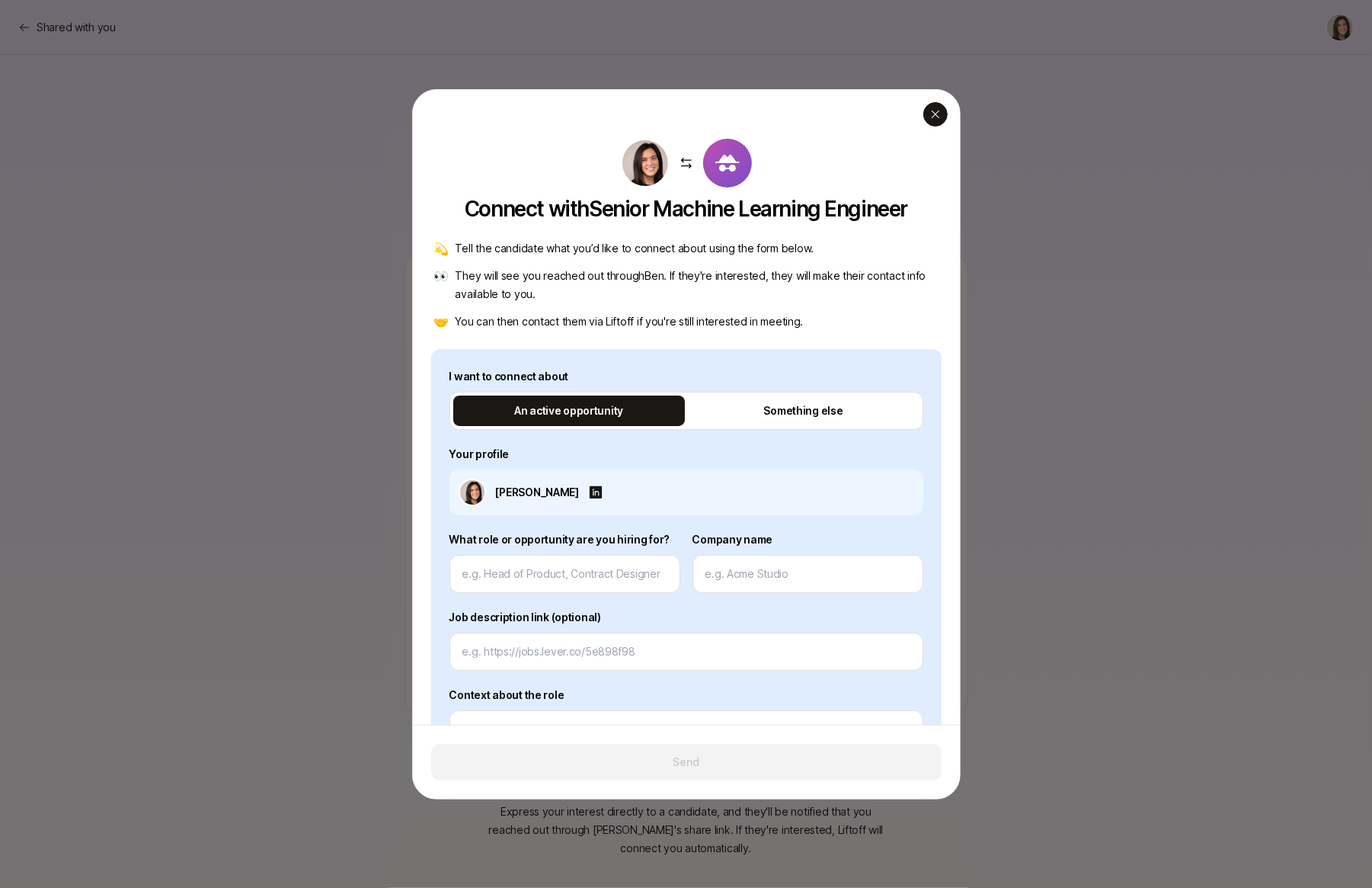
click at [930, 118] on icon "button" at bounding box center [936, 115] width 12 height 12
type textarea "x"
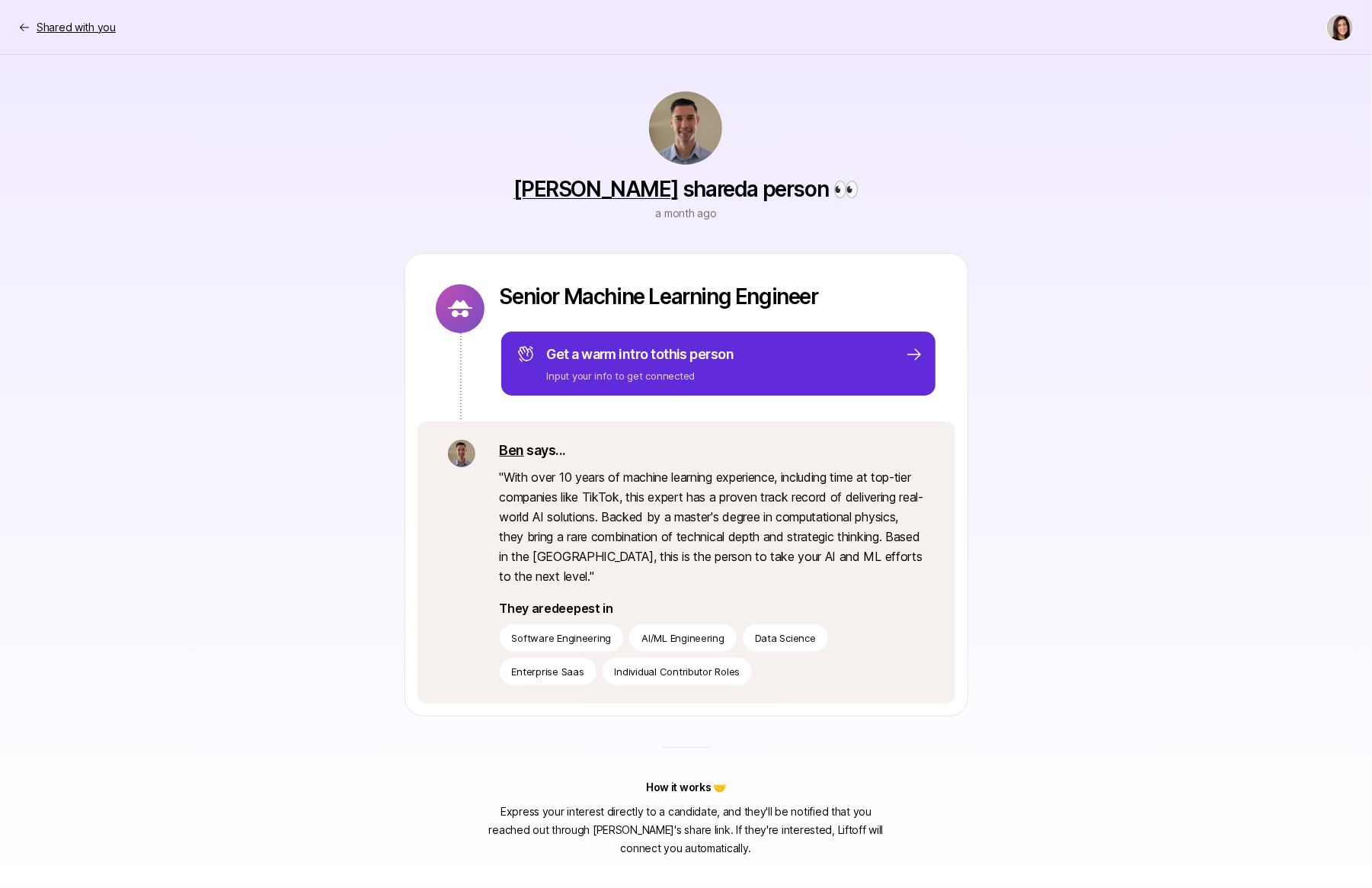
click at [65, 30] on p "Shared with you" at bounding box center [76, 27] width 79 height 18
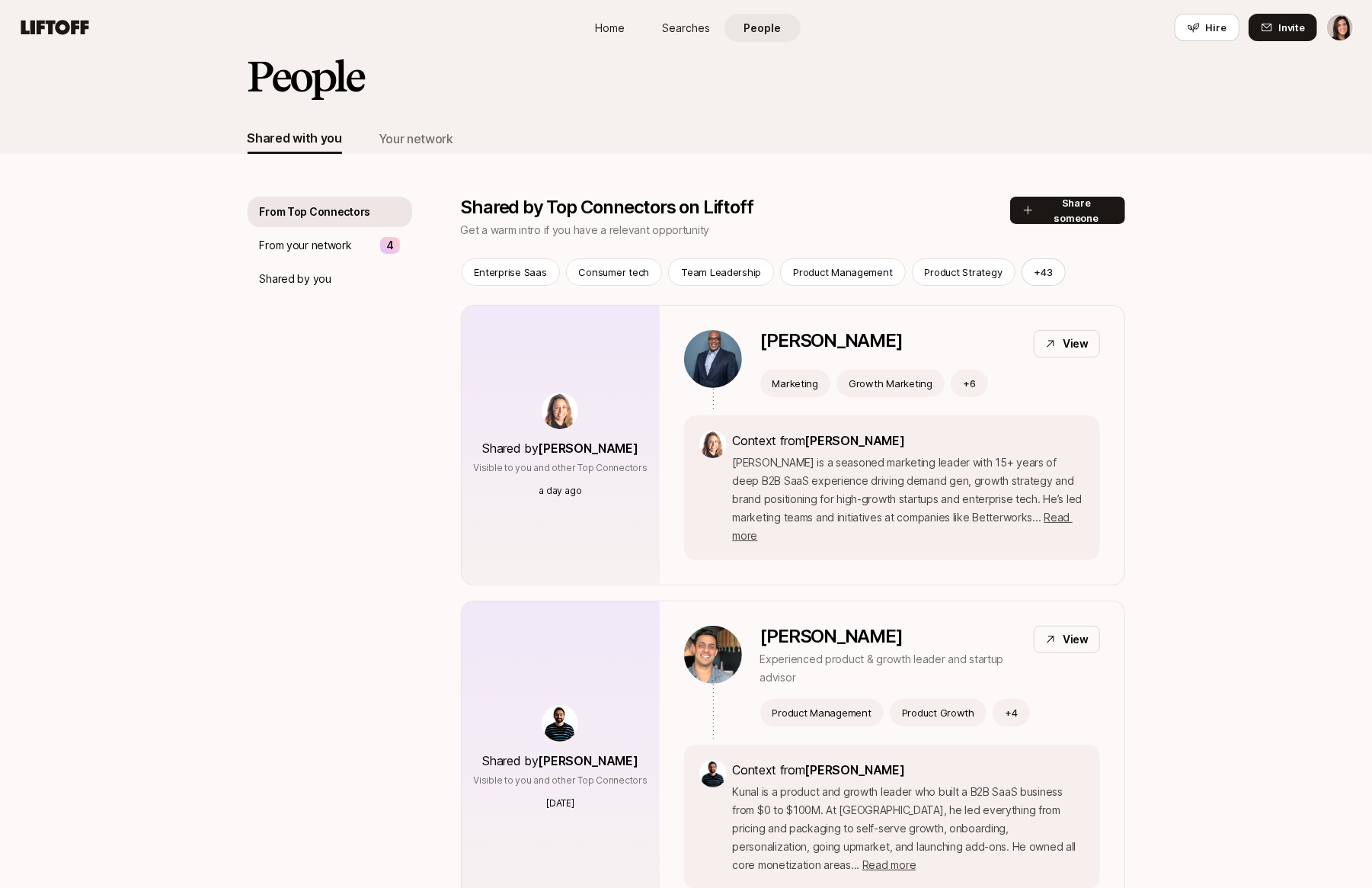
scroll to position [17, 0]
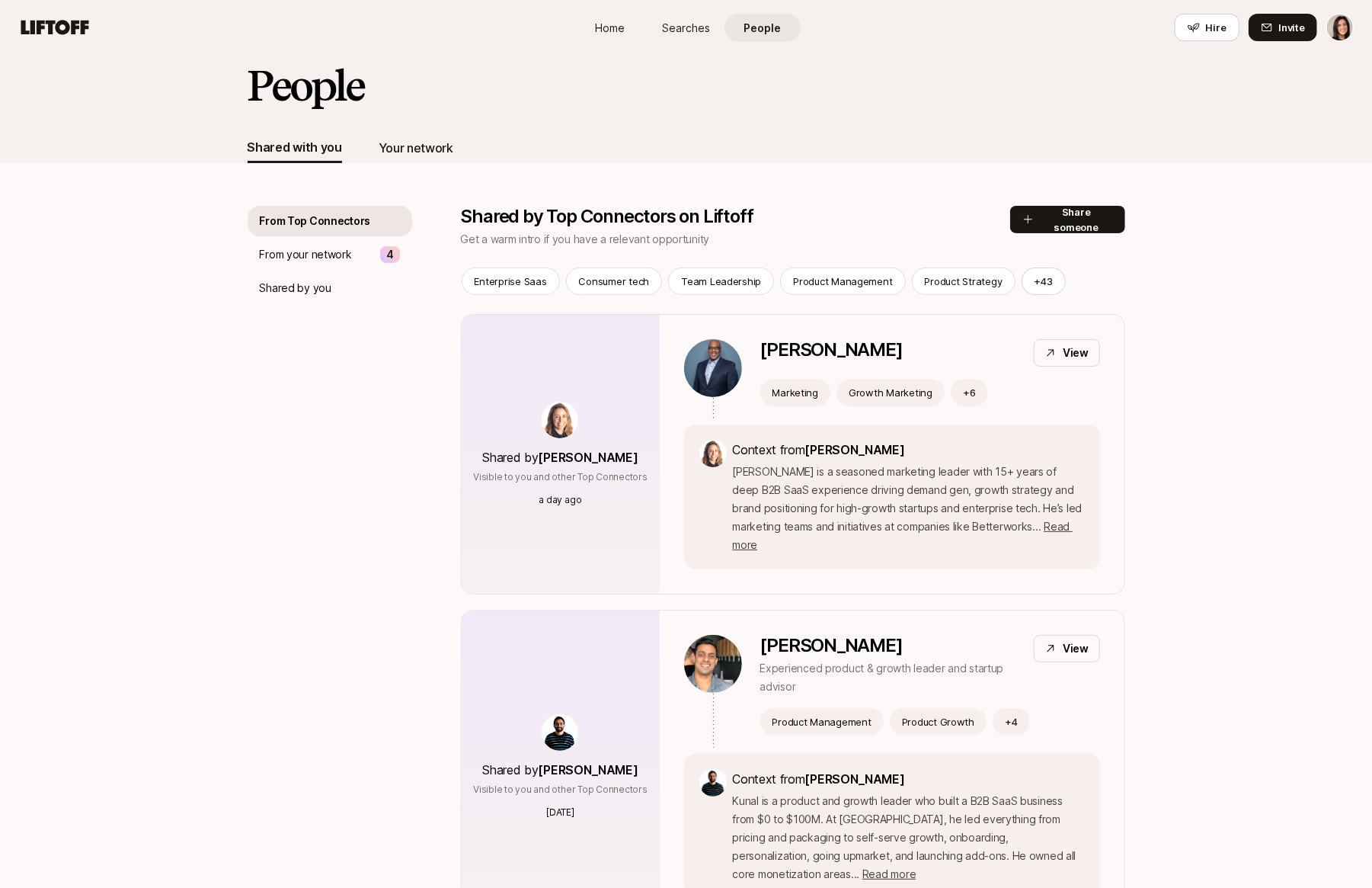
click at [417, 147] on div "Your network" at bounding box center [416, 148] width 75 height 20
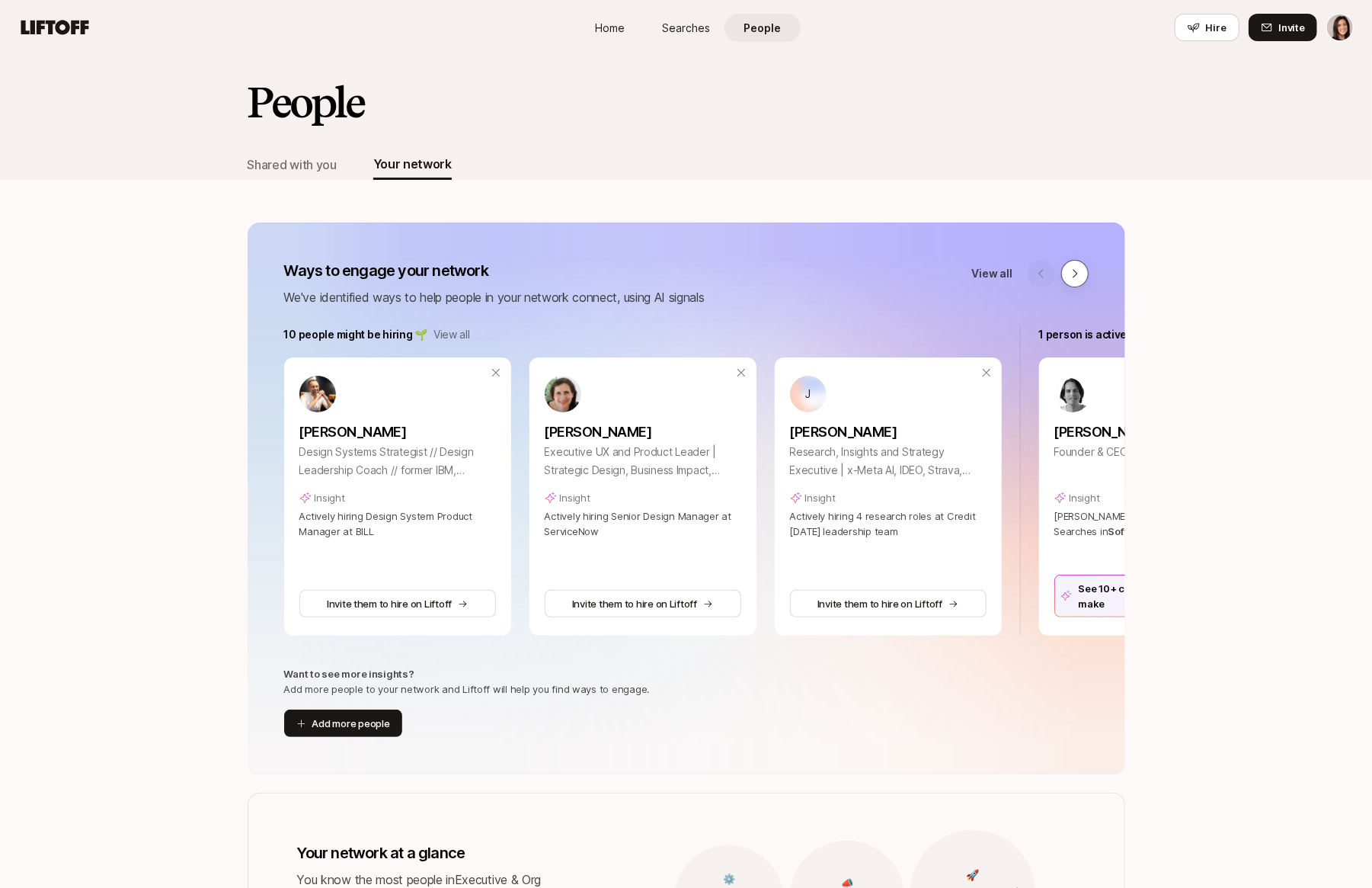
click at [1084, 275] on button at bounding box center [1076, 274] width 28 height 28
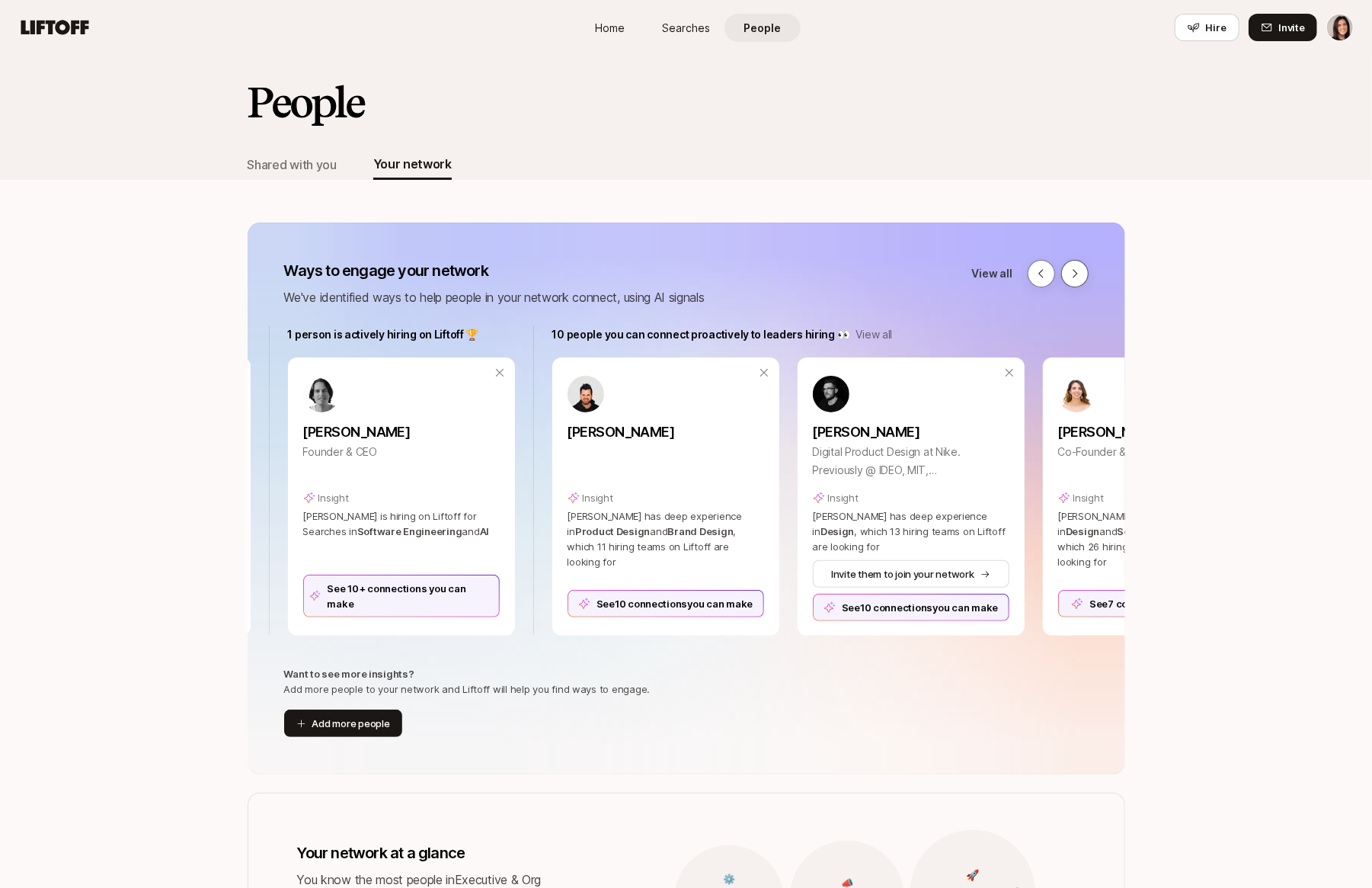
scroll to position [0, 754]
click at [735, 603] on div "See 10 connections you can make" at bounding box center [663, 604] width 196 height 28
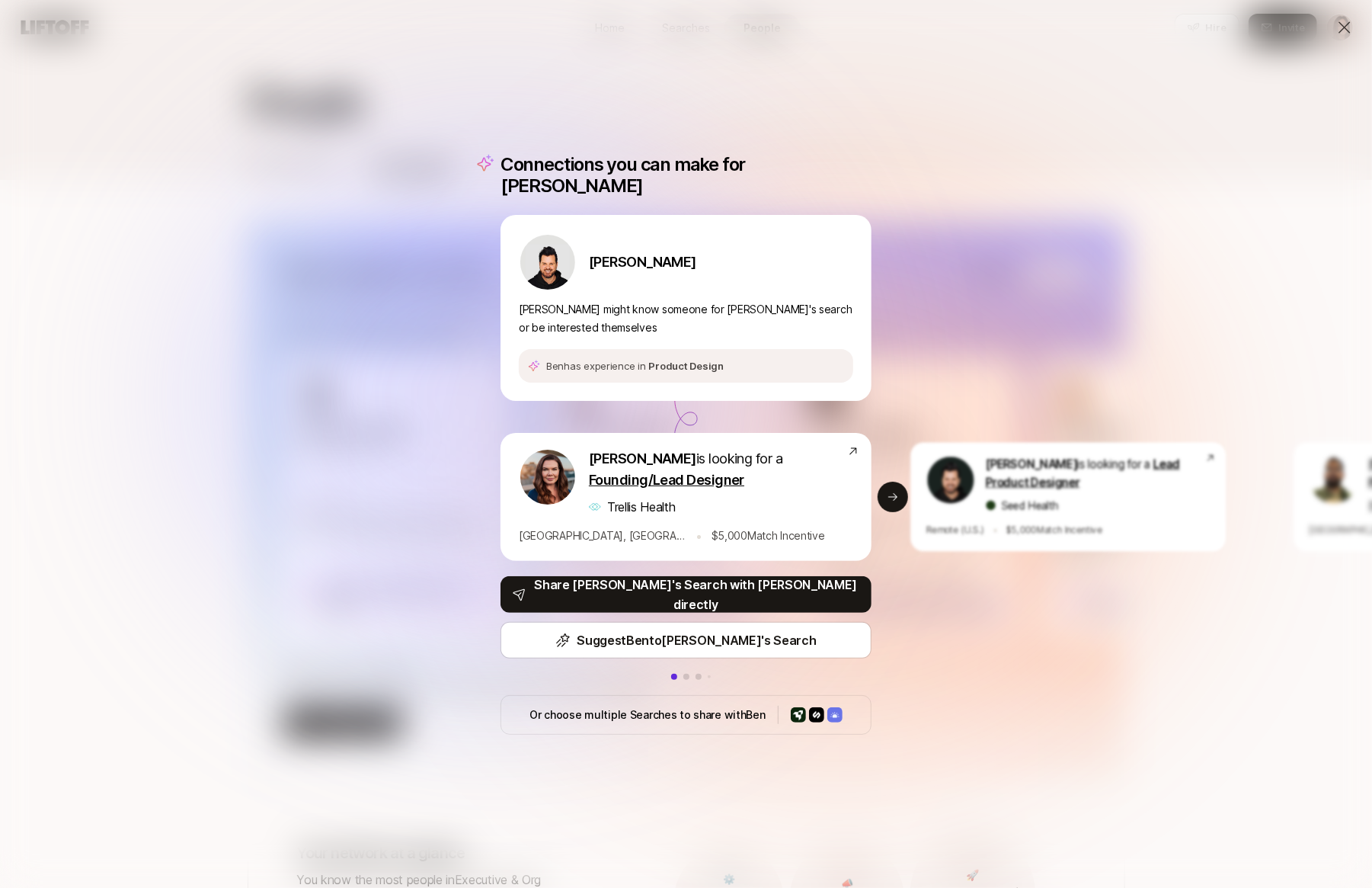
click at [907, 476] on div "Ben Grove is looking for a Lead Product Designer Seed Health Remote (U.S.) • $ …" at bounding box center [1064, 496] width 326 height 109
click at [895, 491] on icon at bounding box center [893, 497] width 12 height 12
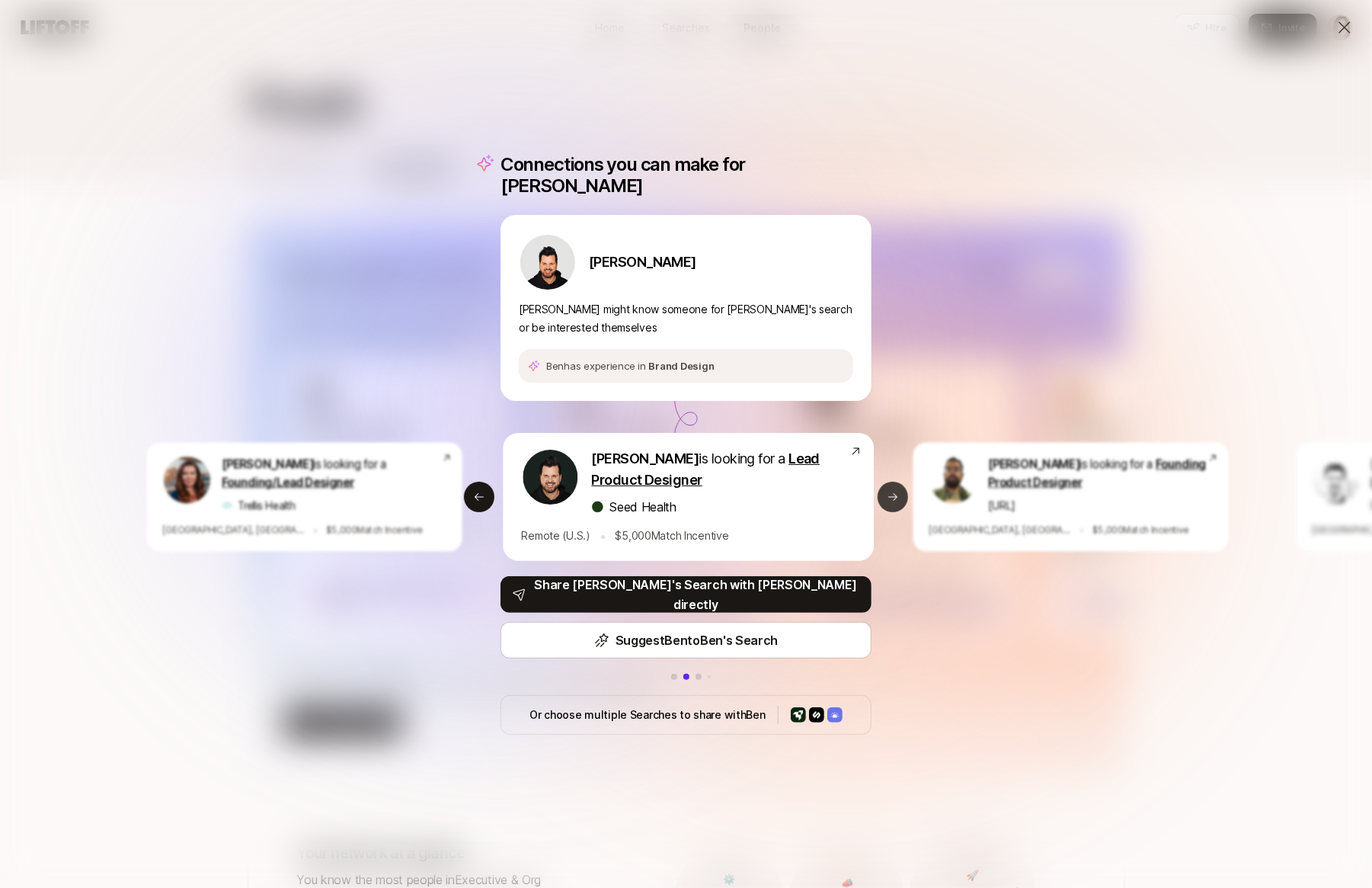
click at [895, 491] on icon at bounding box center [893, 497] width 12 height 12
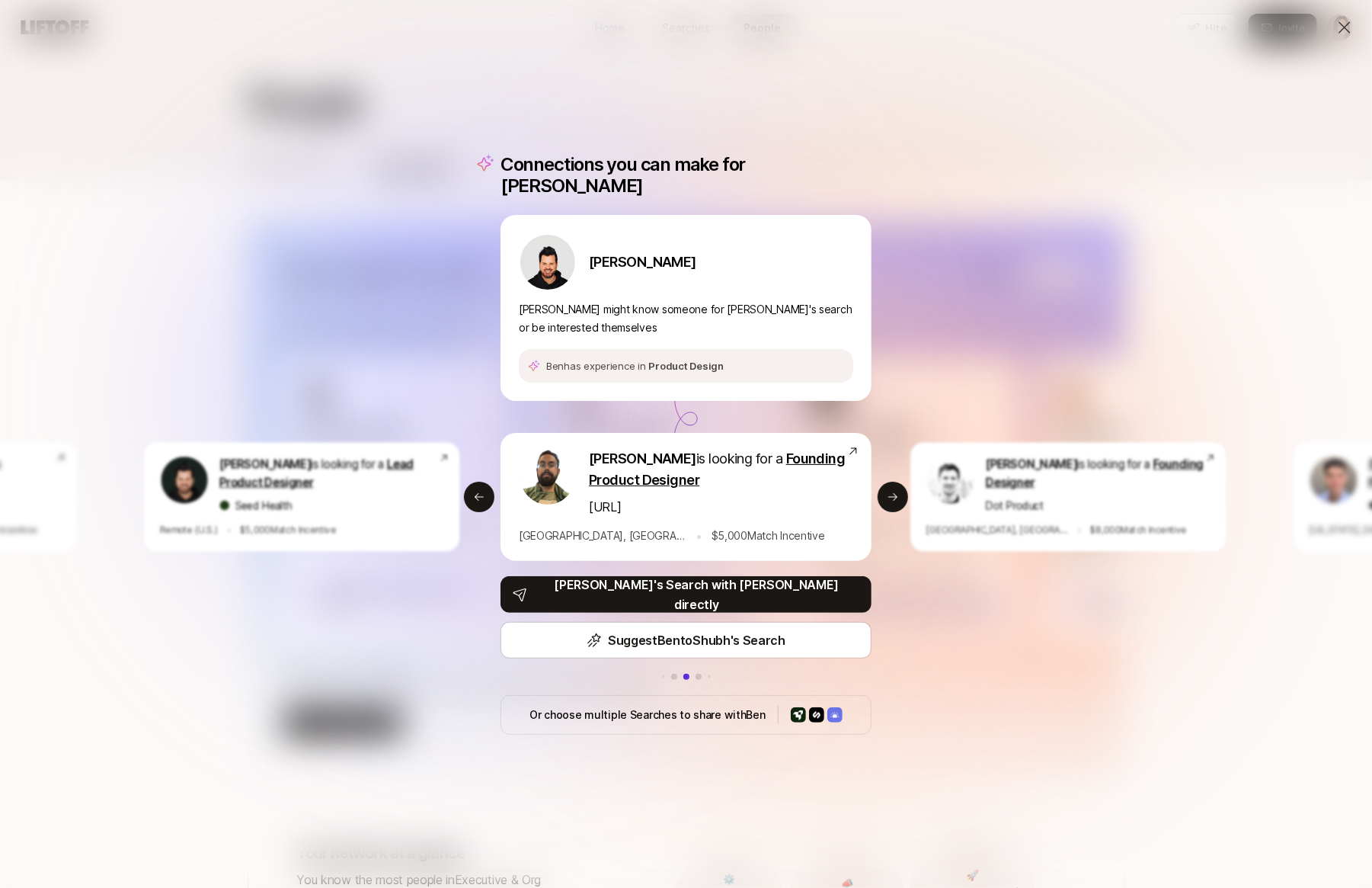
click at [1342, 17] on div "Connections you can make for Ben Ben Grove Ben might know someone for Shubh's s…" at bounding box center [686, 444] width 1372 height 888
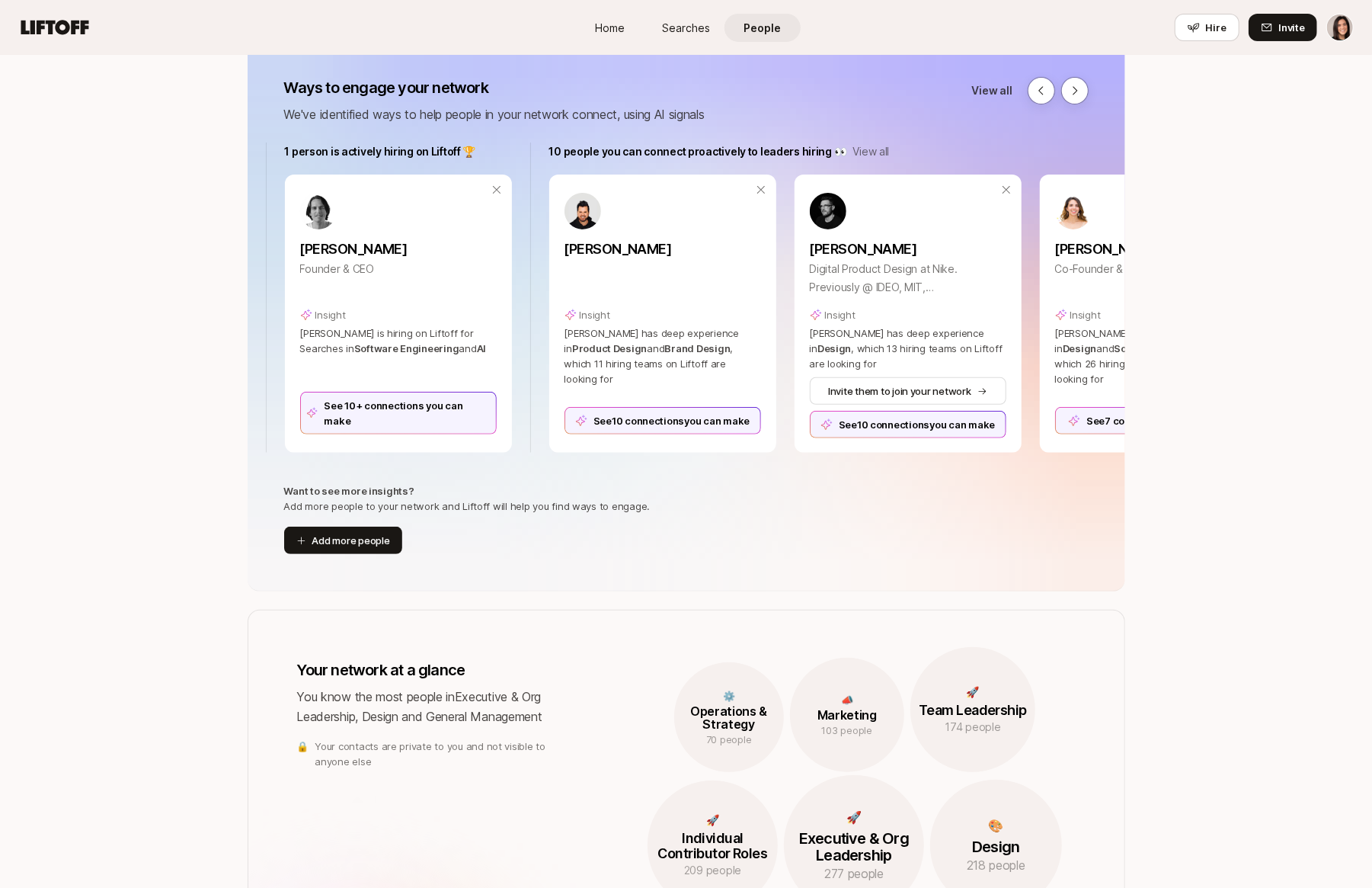
scroll to position [0, 0]
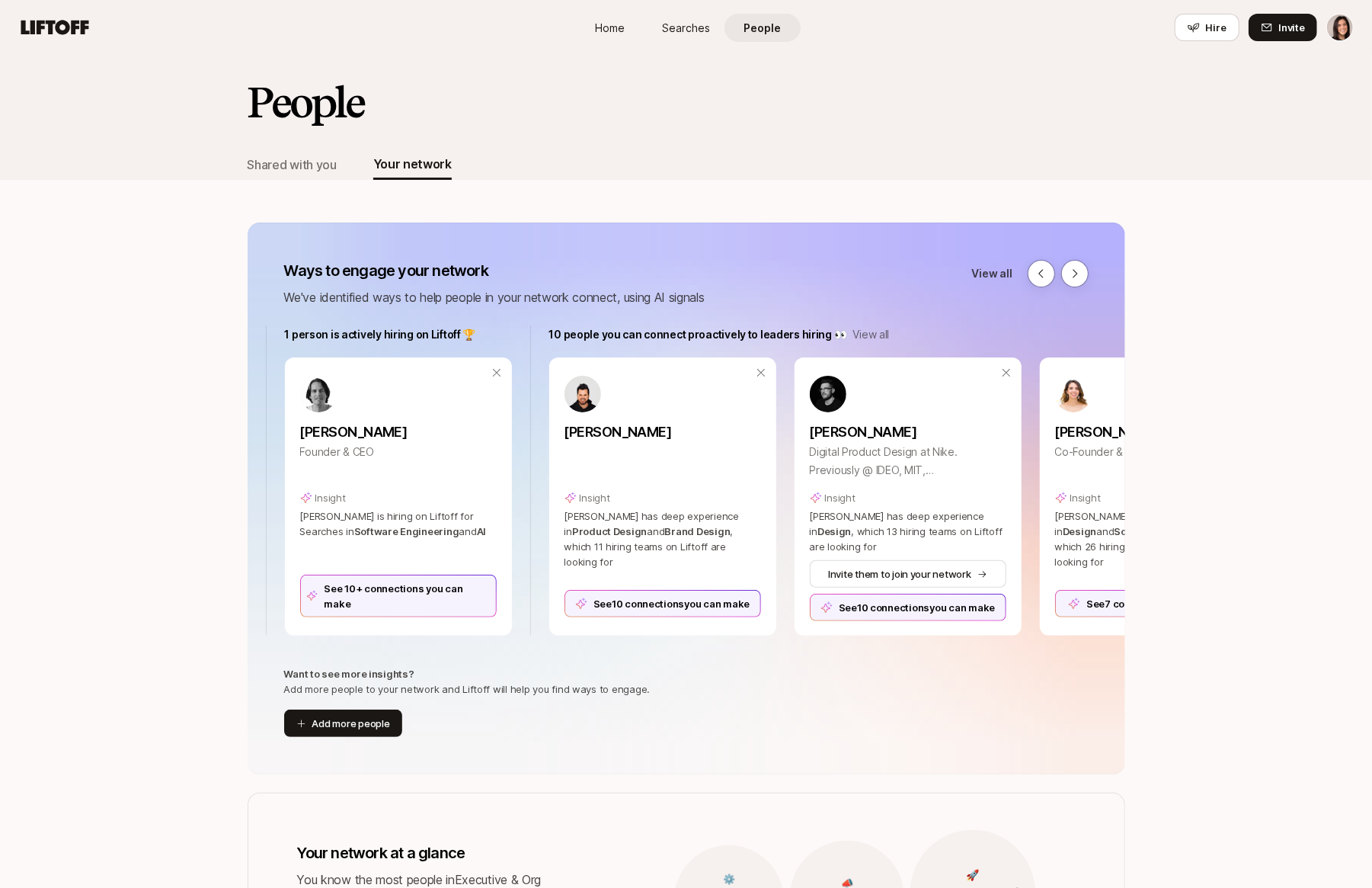
click at [678, 27] on span "Searches" at bounding box center [686, 28] width 48 height 16
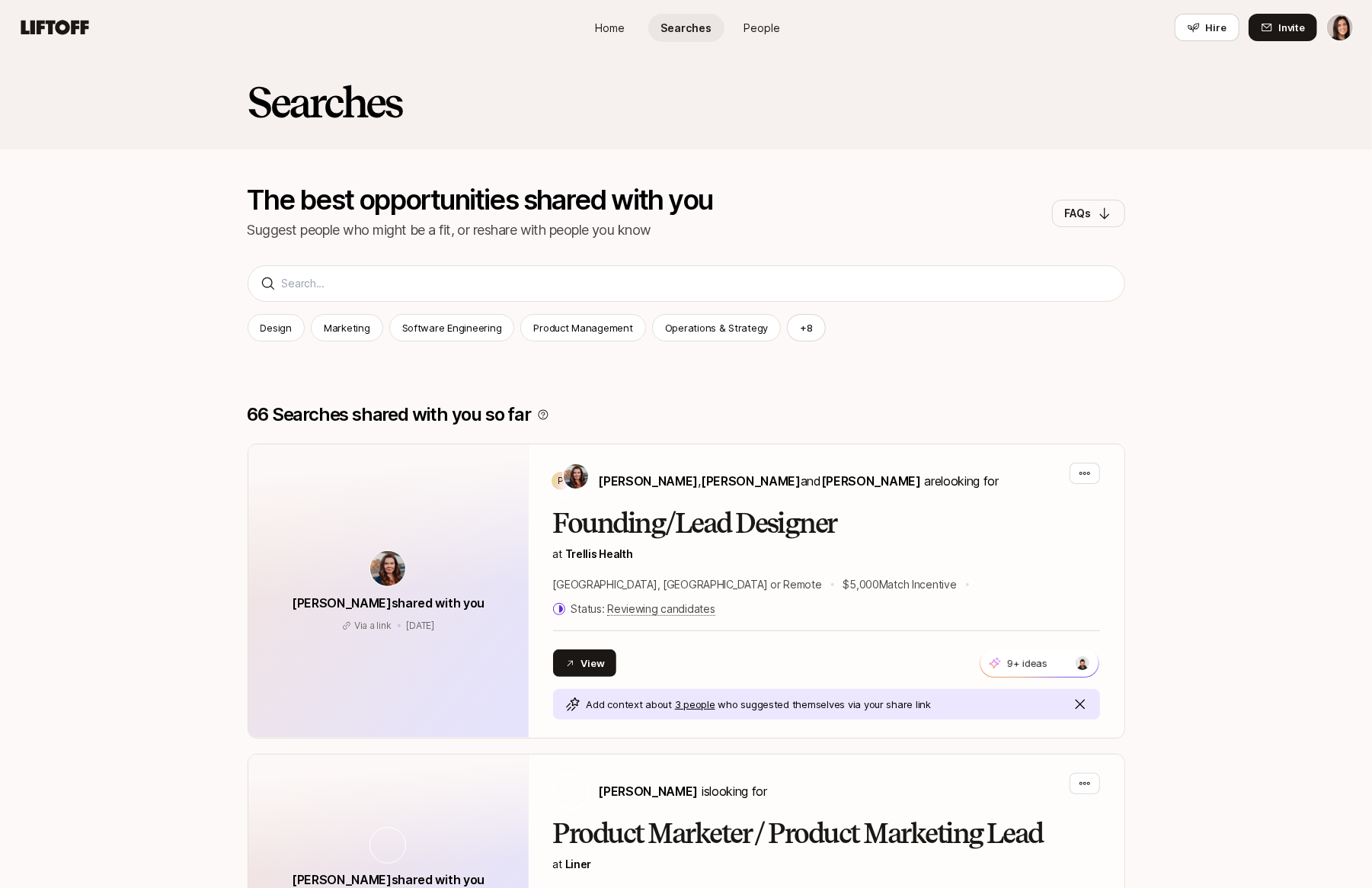
click at [674, 27] on span "Searches" at bounding box center [686, 28] width 51 height 16
click at [759, 24] on span "People" at bounding box center [763, 28] width 36 height 16
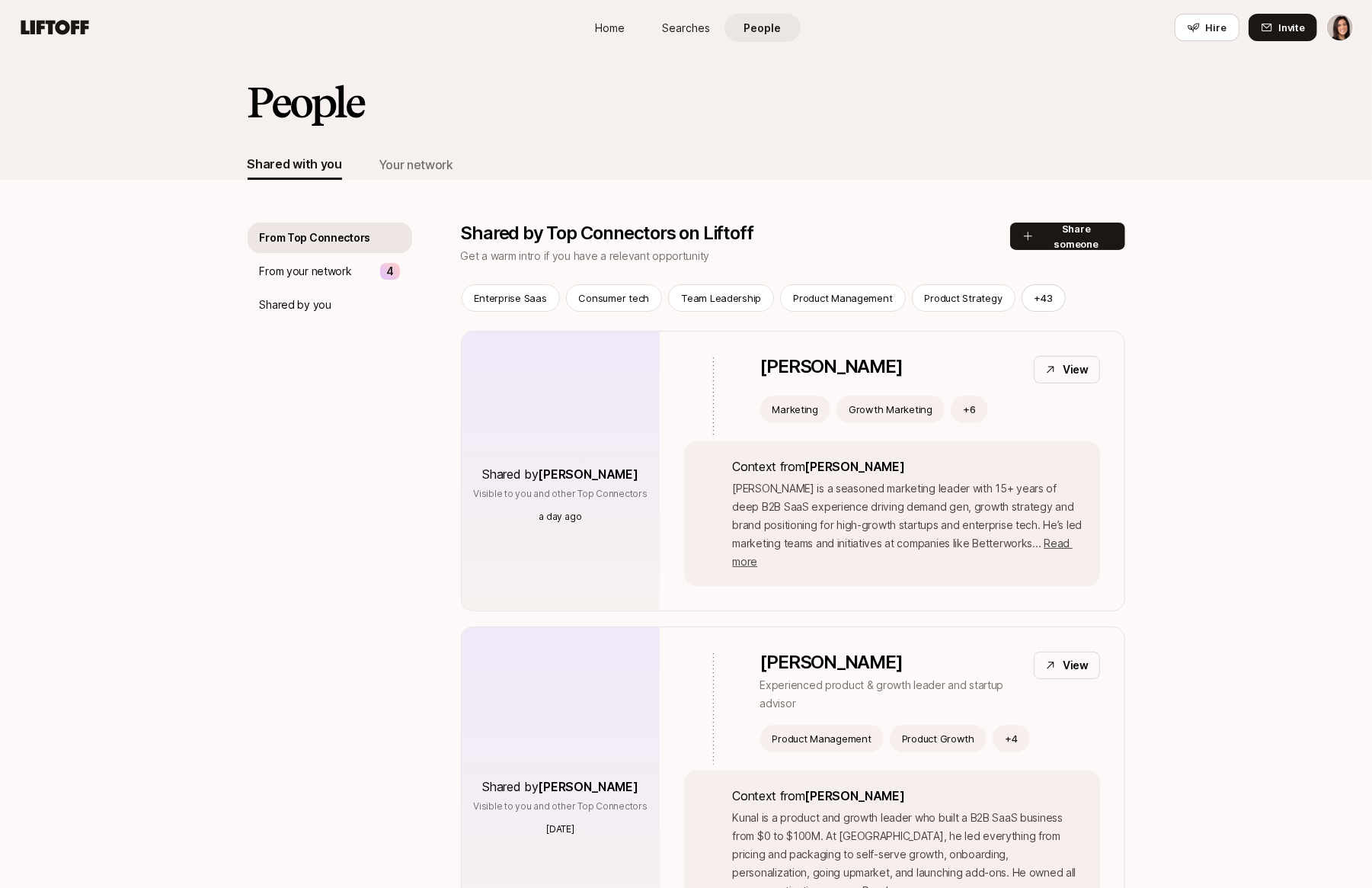
scroll to position [17, 0]
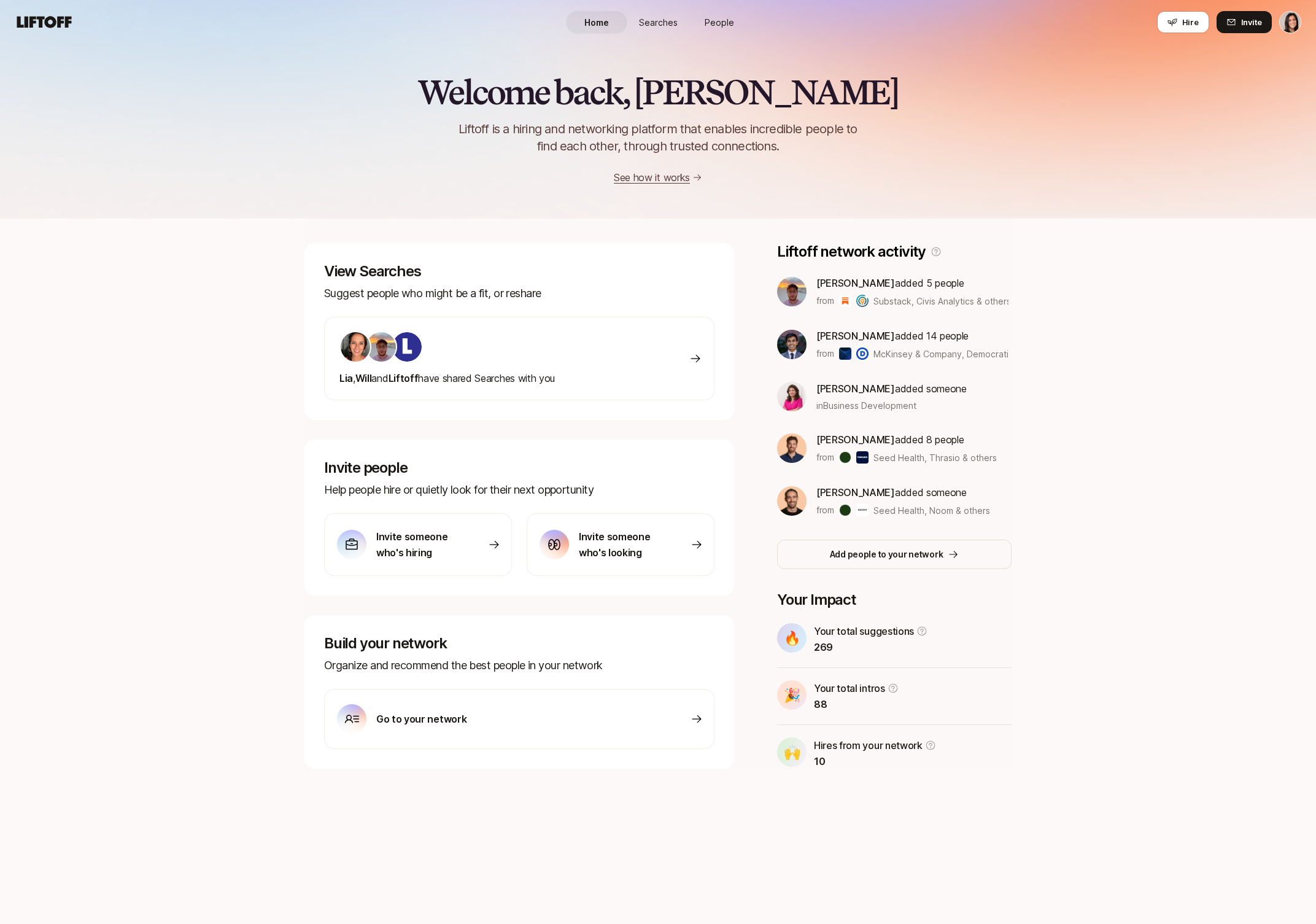
click at [710, 22] on span "People" at bounding box center [720, 22] width 29 height 13
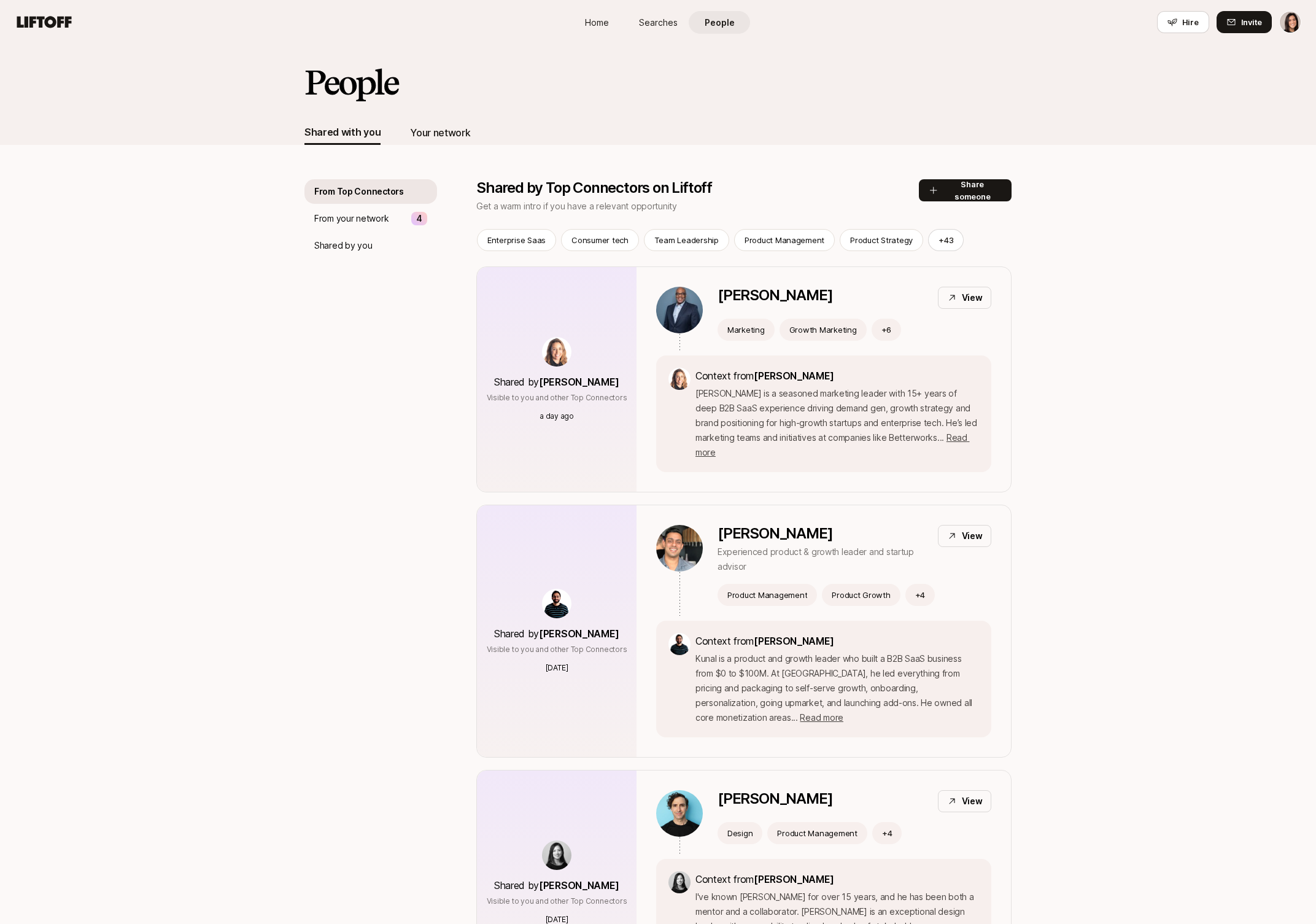
click at [454, 141] on div "Your network" at bounding box center [440, 132] width 60 height 24
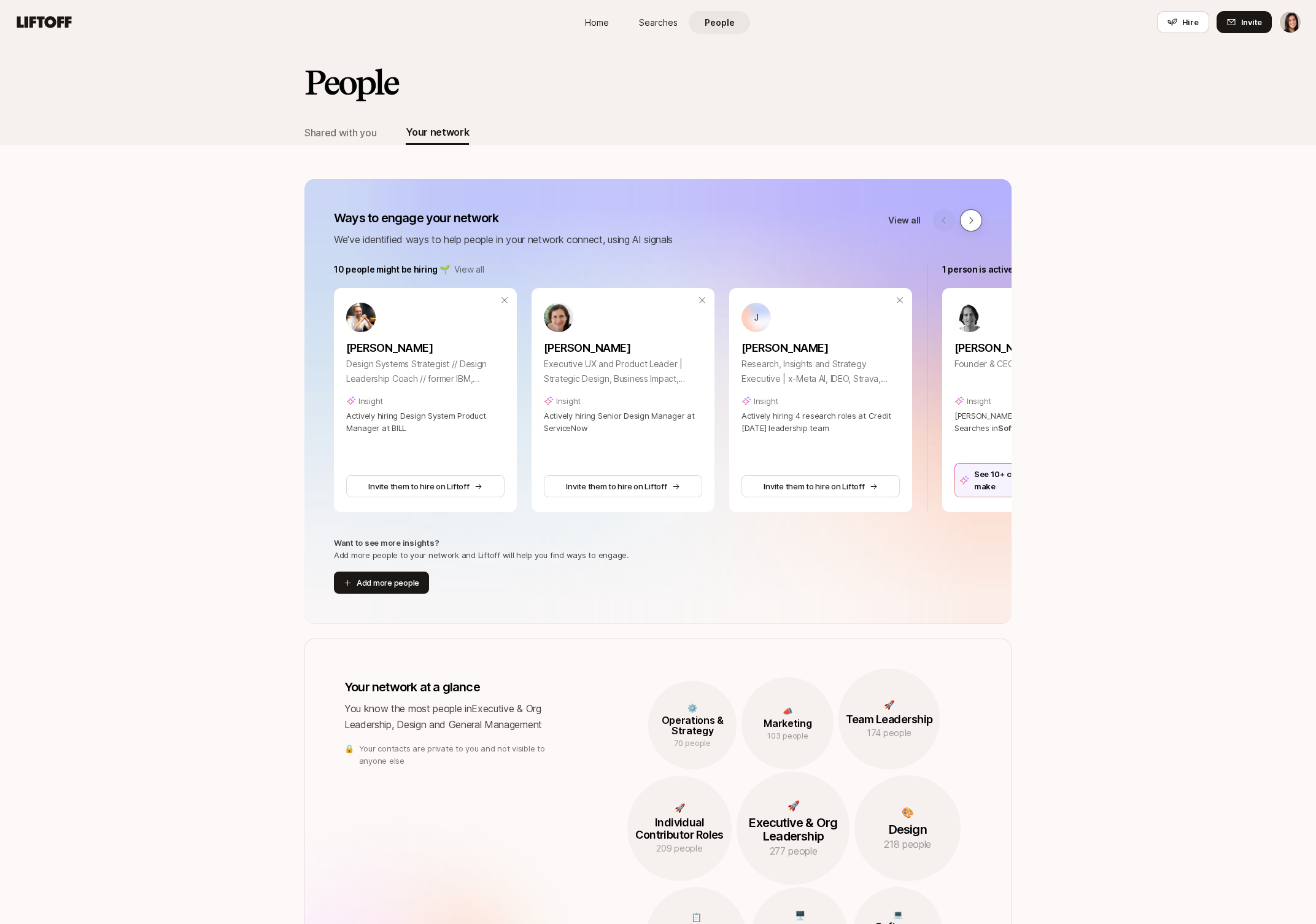
click at [974, 225] on button at bounding box center [972, 220] width 22 height 22
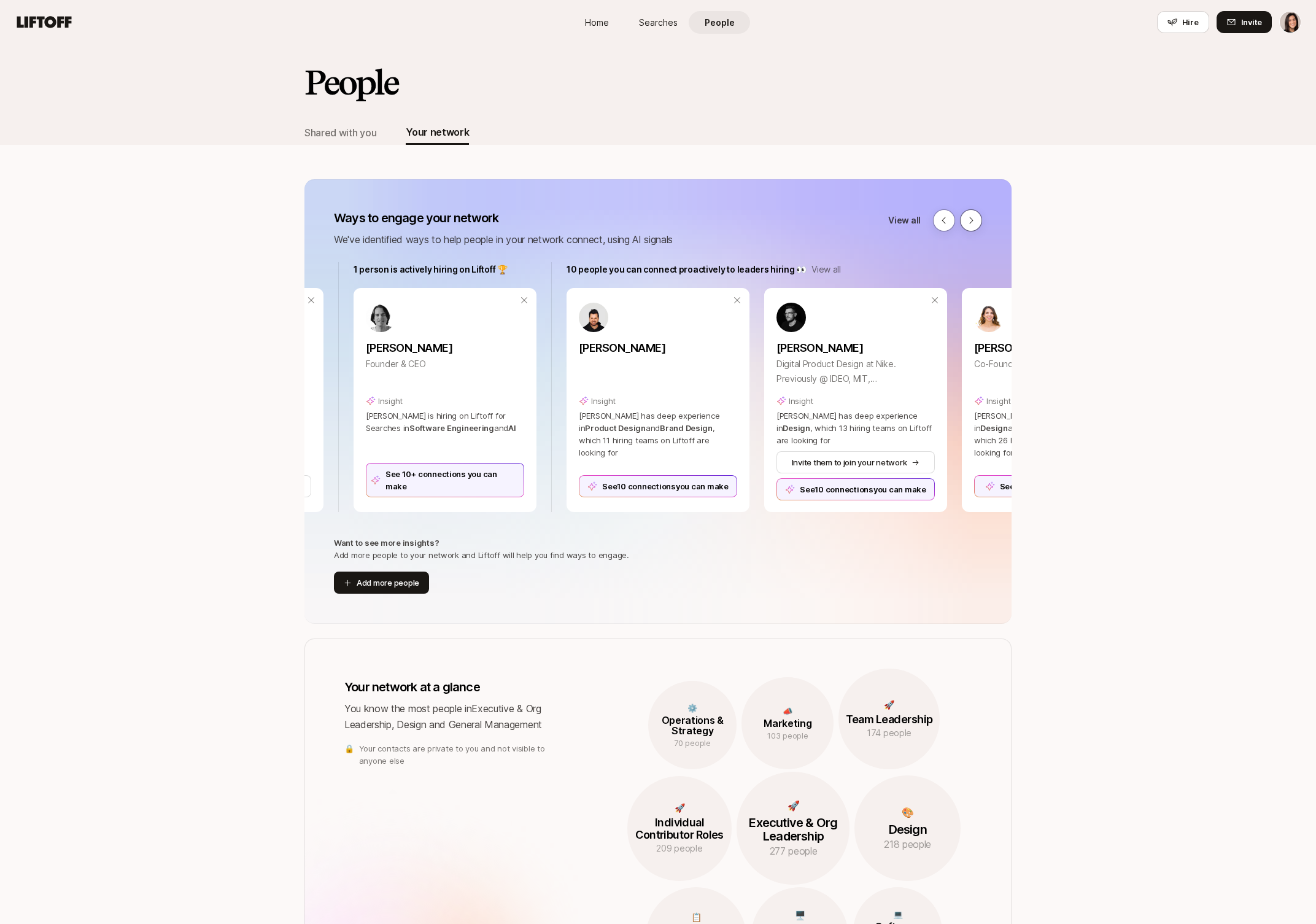
scroll to position [0, 608]
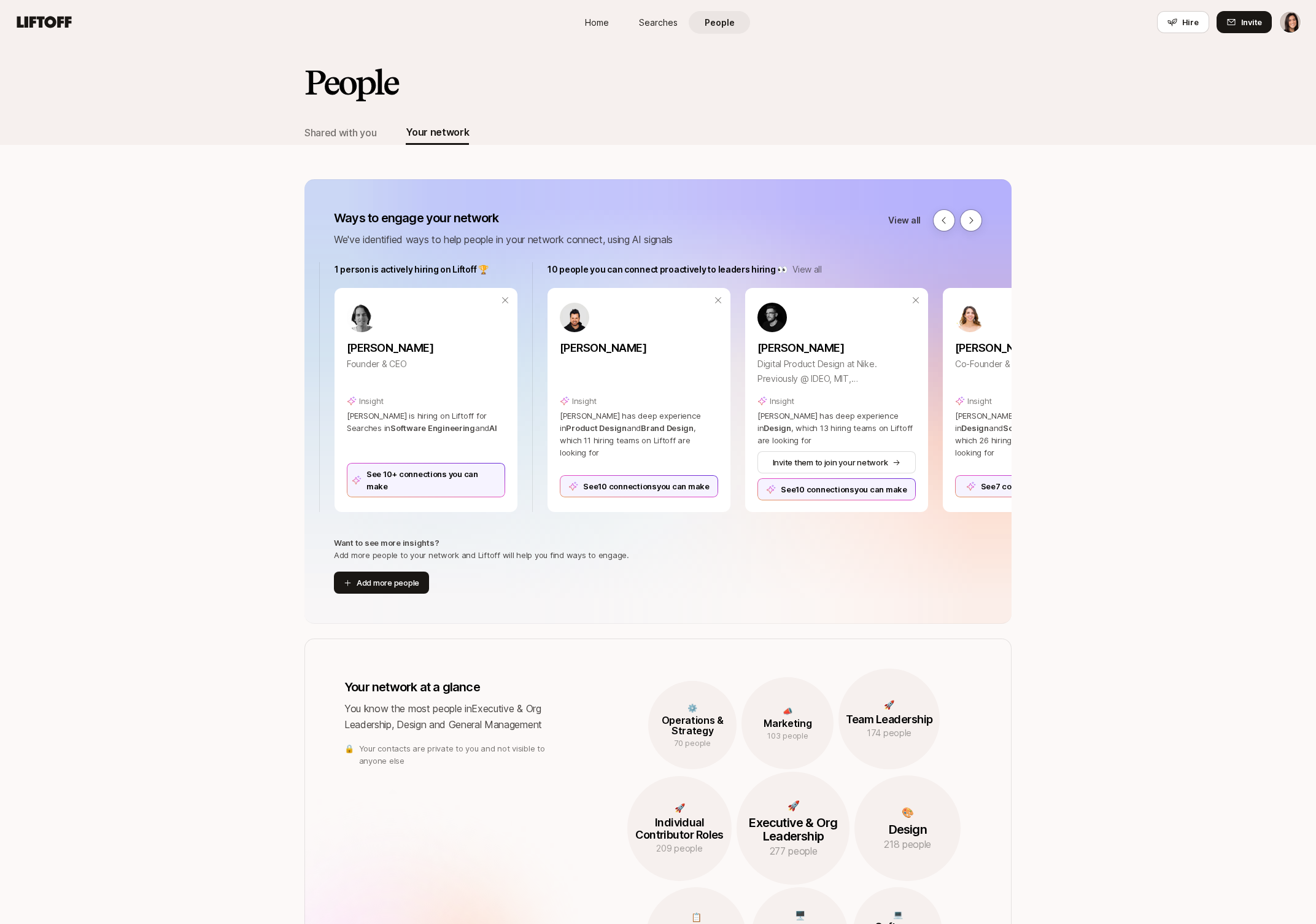
click at [663, 31] on link "Searches" at bounding box center [658, 22] width 62 height 22
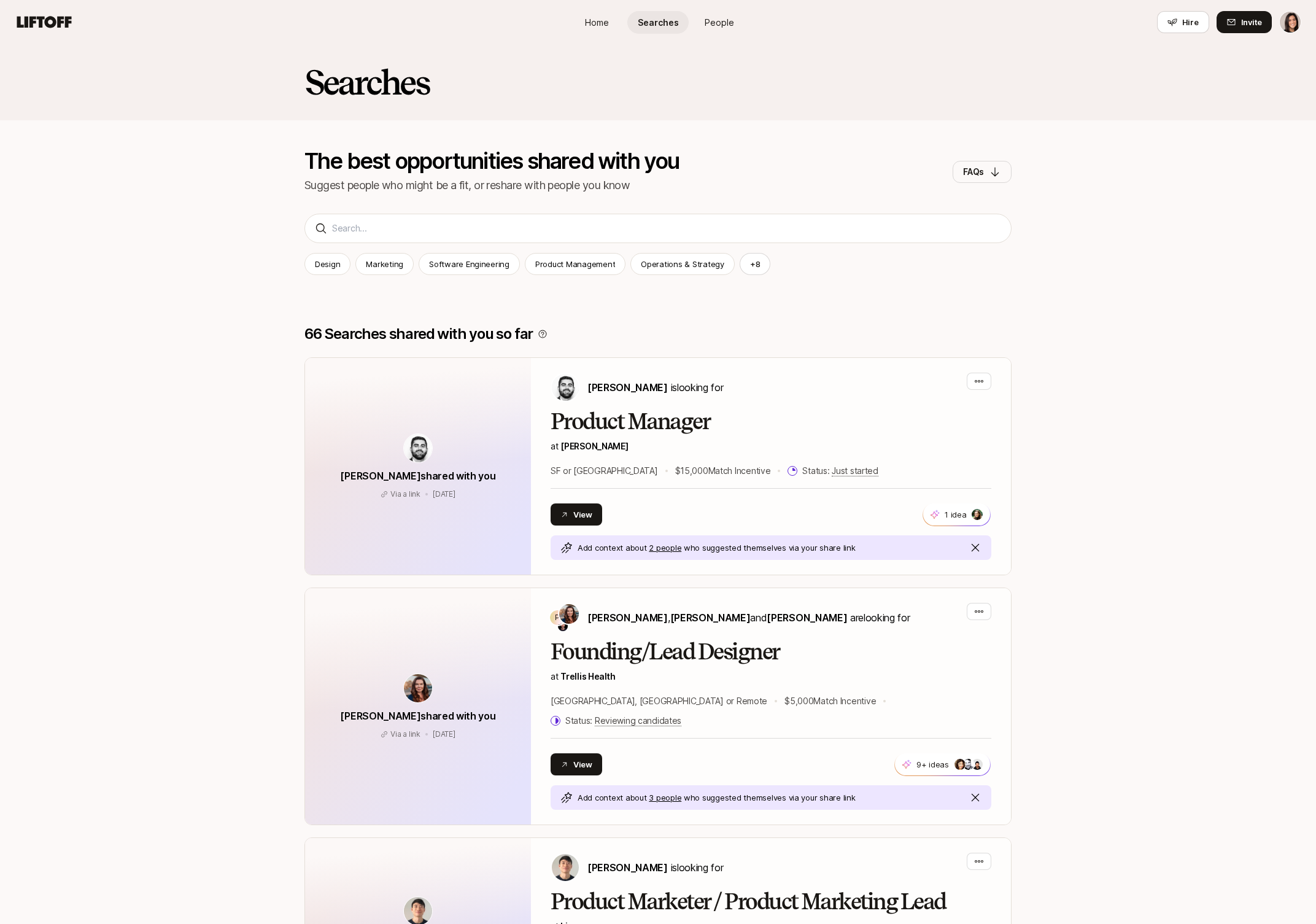
click at [716, 19] on span "People" at bounding box center [720, 22] width 29 height 13
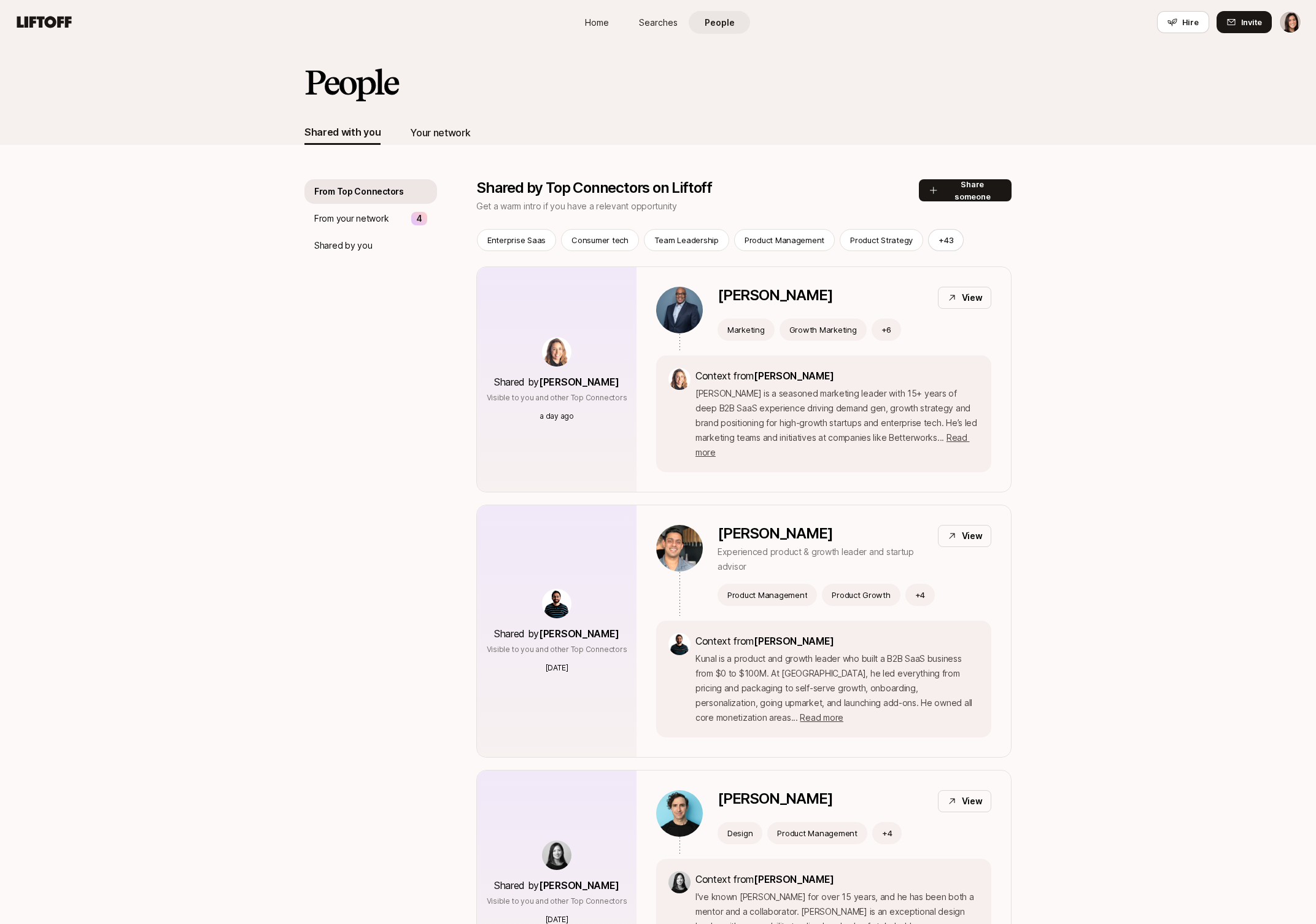
click at [444, 140] on div "Your network" at bounding box center [440, 132] width 60 height 16
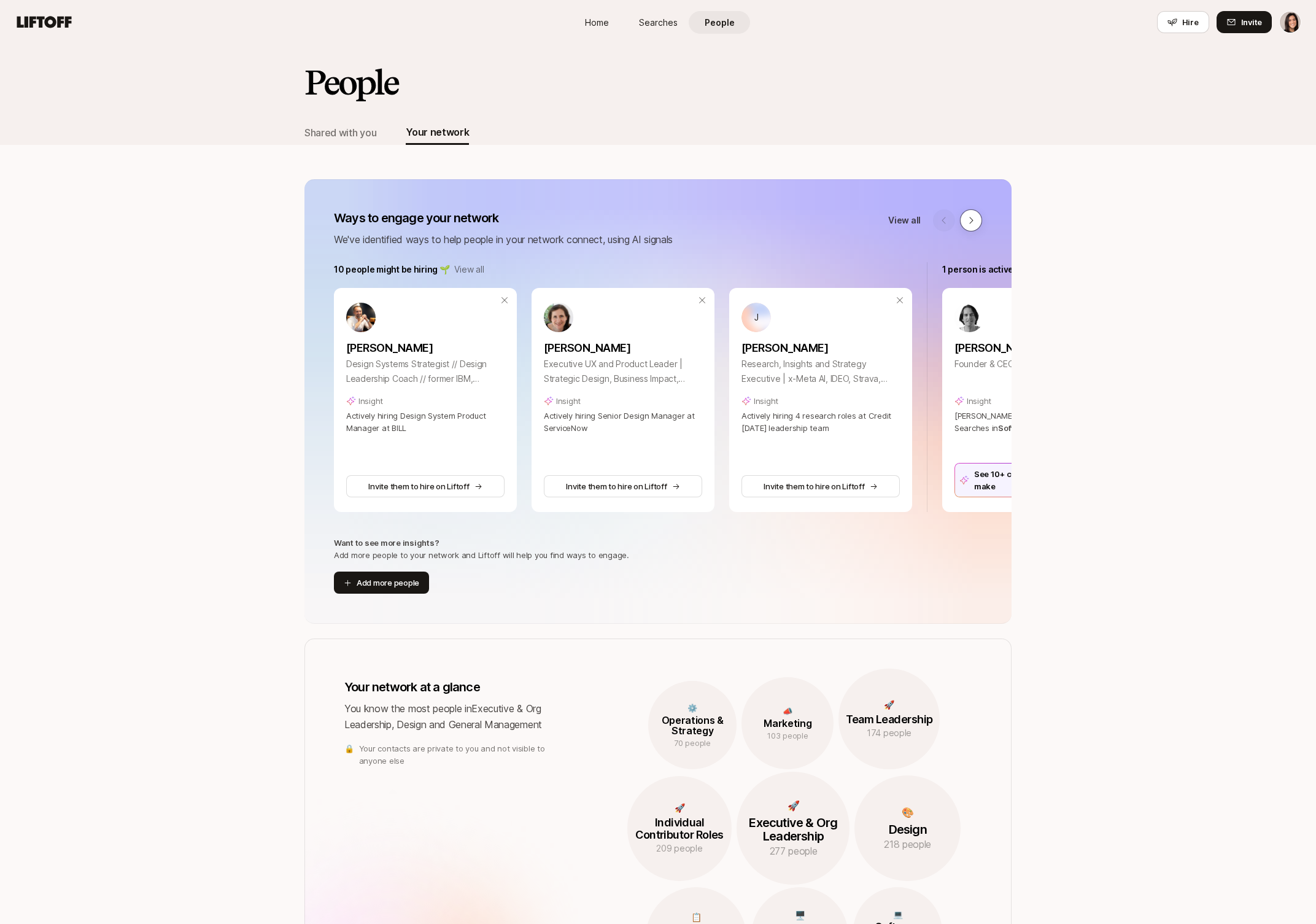
click at [968, 212] on button at bounding box center [972, 220] width 22 height 22
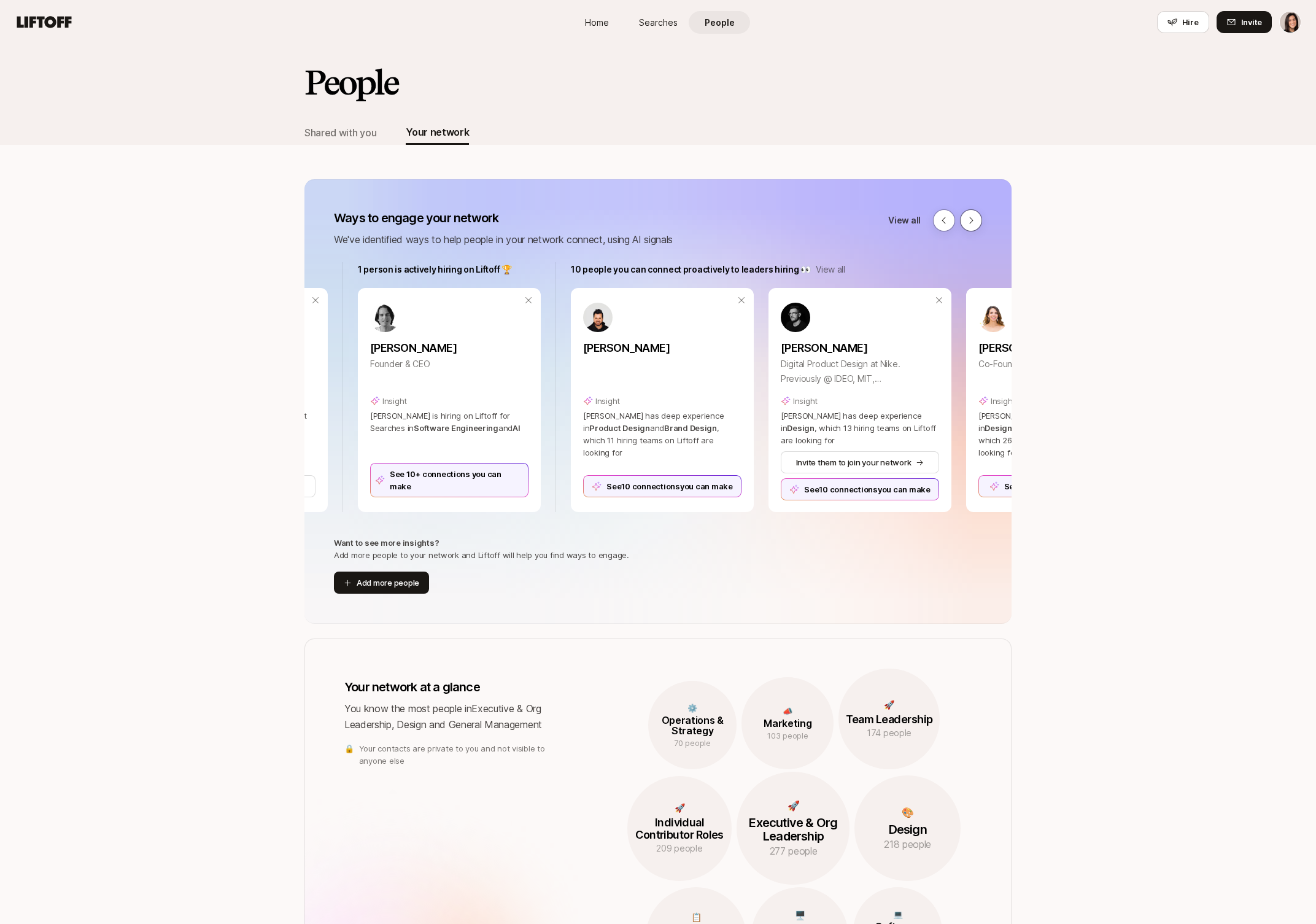
scroll to position [0, 608]
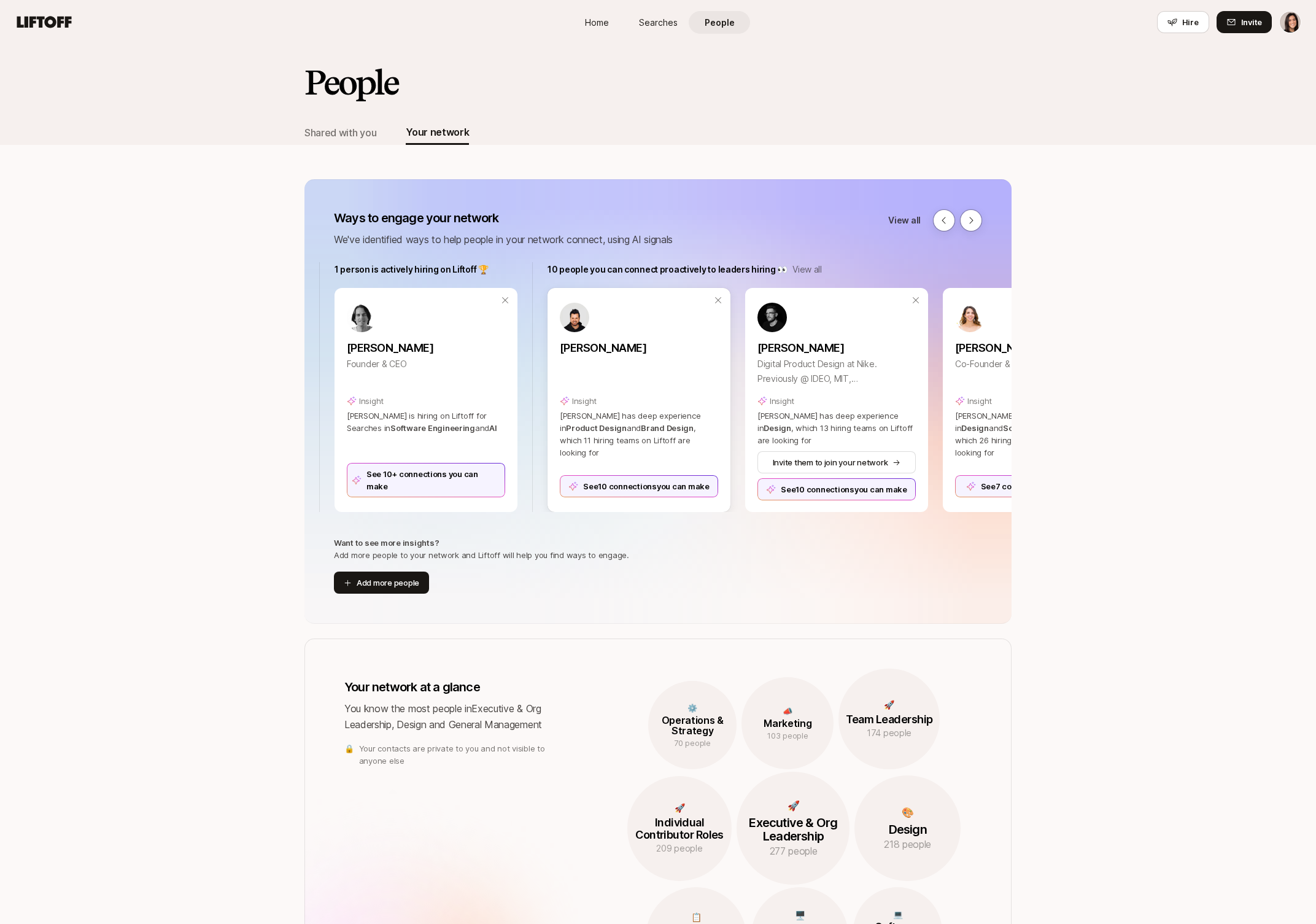
click at [663, 488] on div "See 10 connections you can make" at bounding box center [639, 486] width 158 height 22
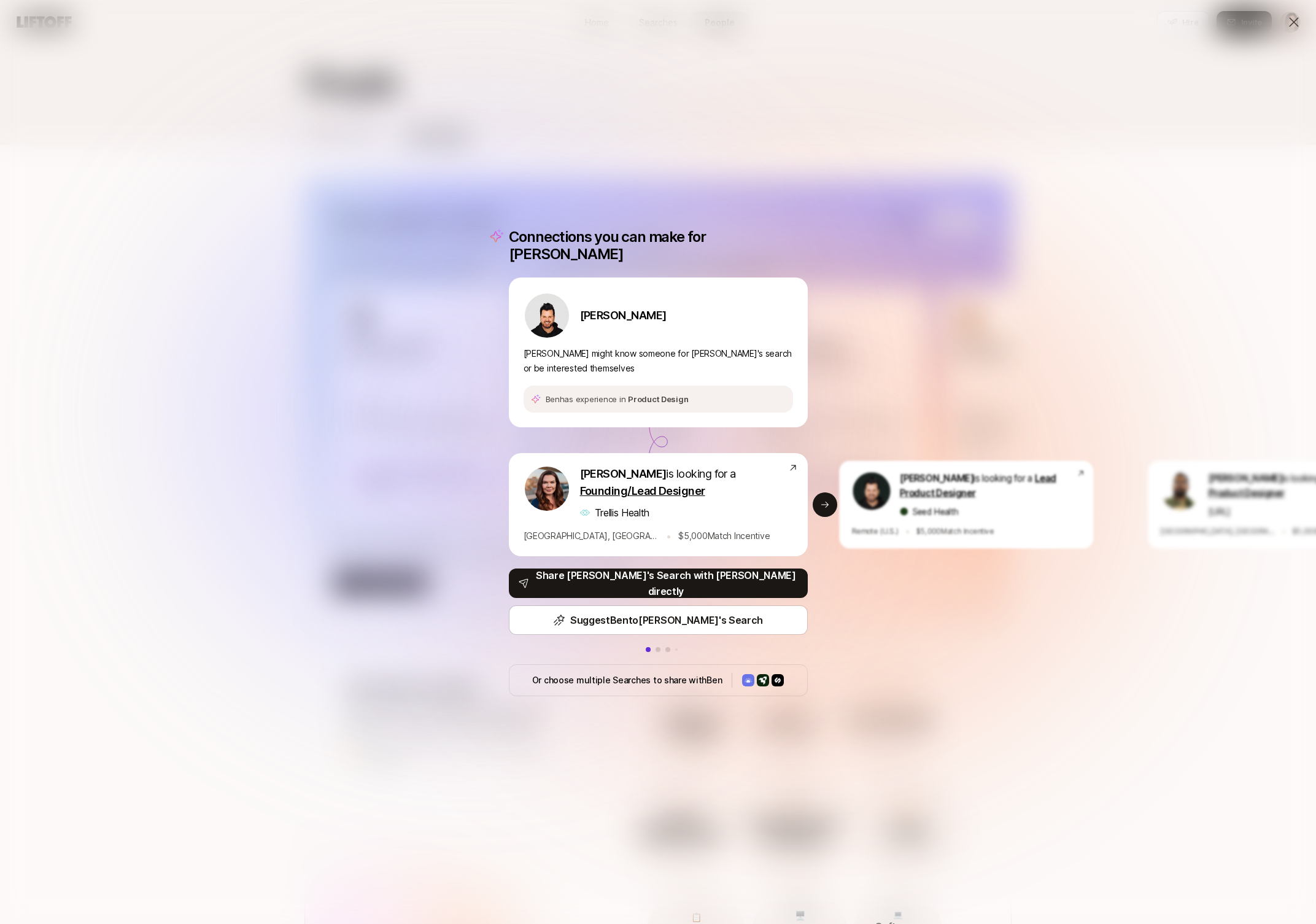
click at [1296, 21] on icon at bounding box center [1294, 22] width 15 height 15
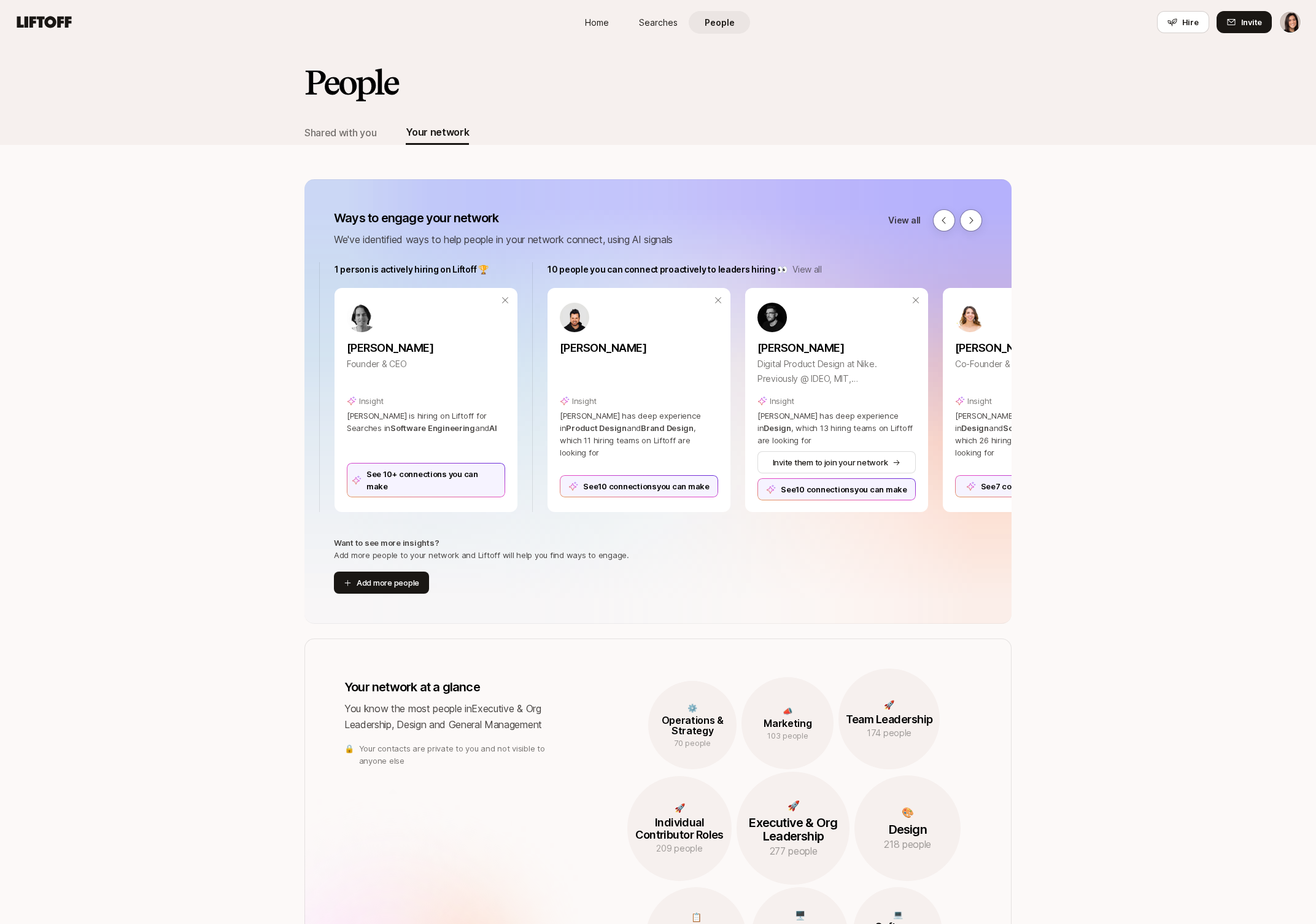
click at [671, 20] on span "Searches" at bounding box center [658, 22] width 38 height 13
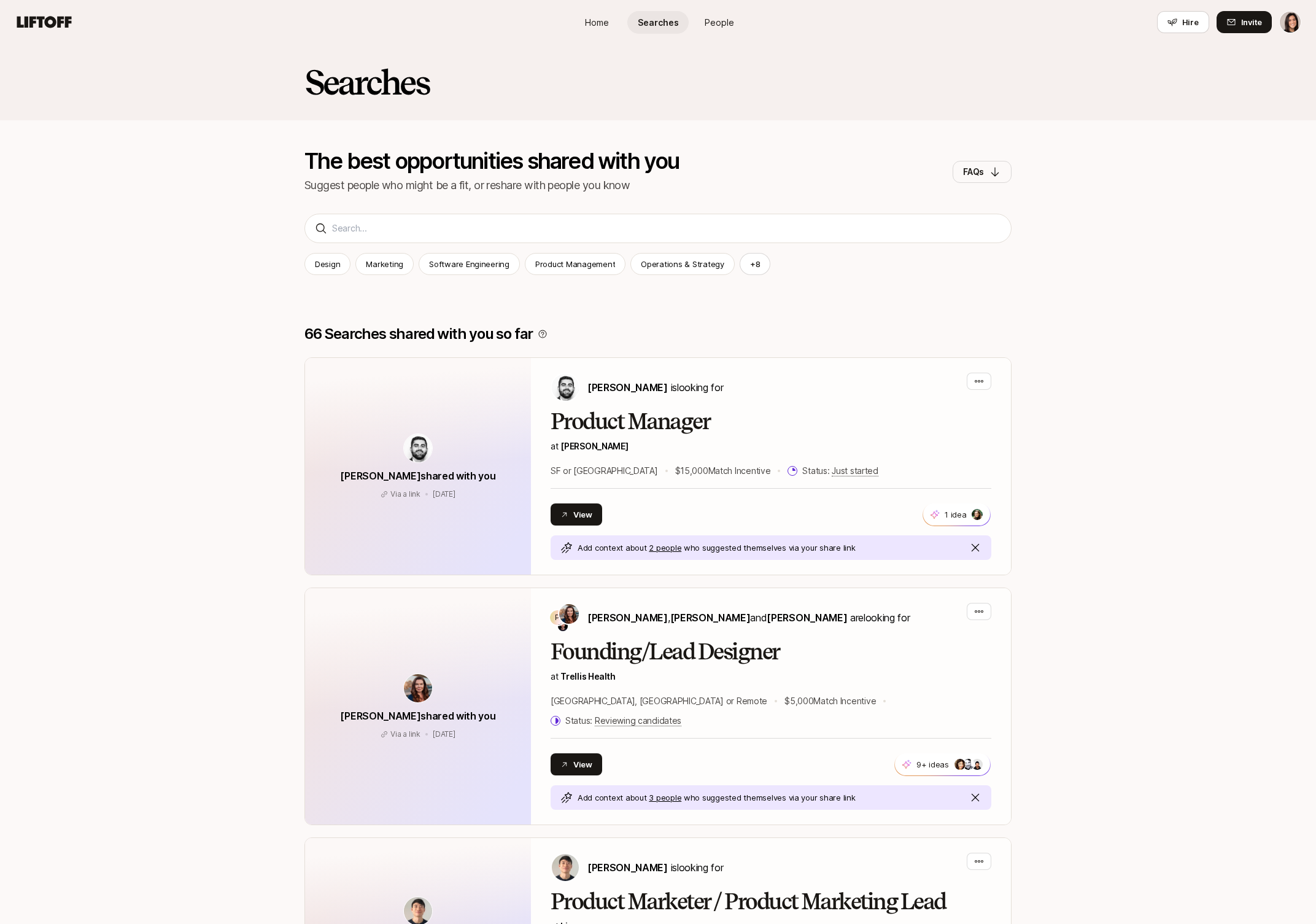
click at [710, 26] on span "People" at bounding box center [720, 22] width 29 height 13
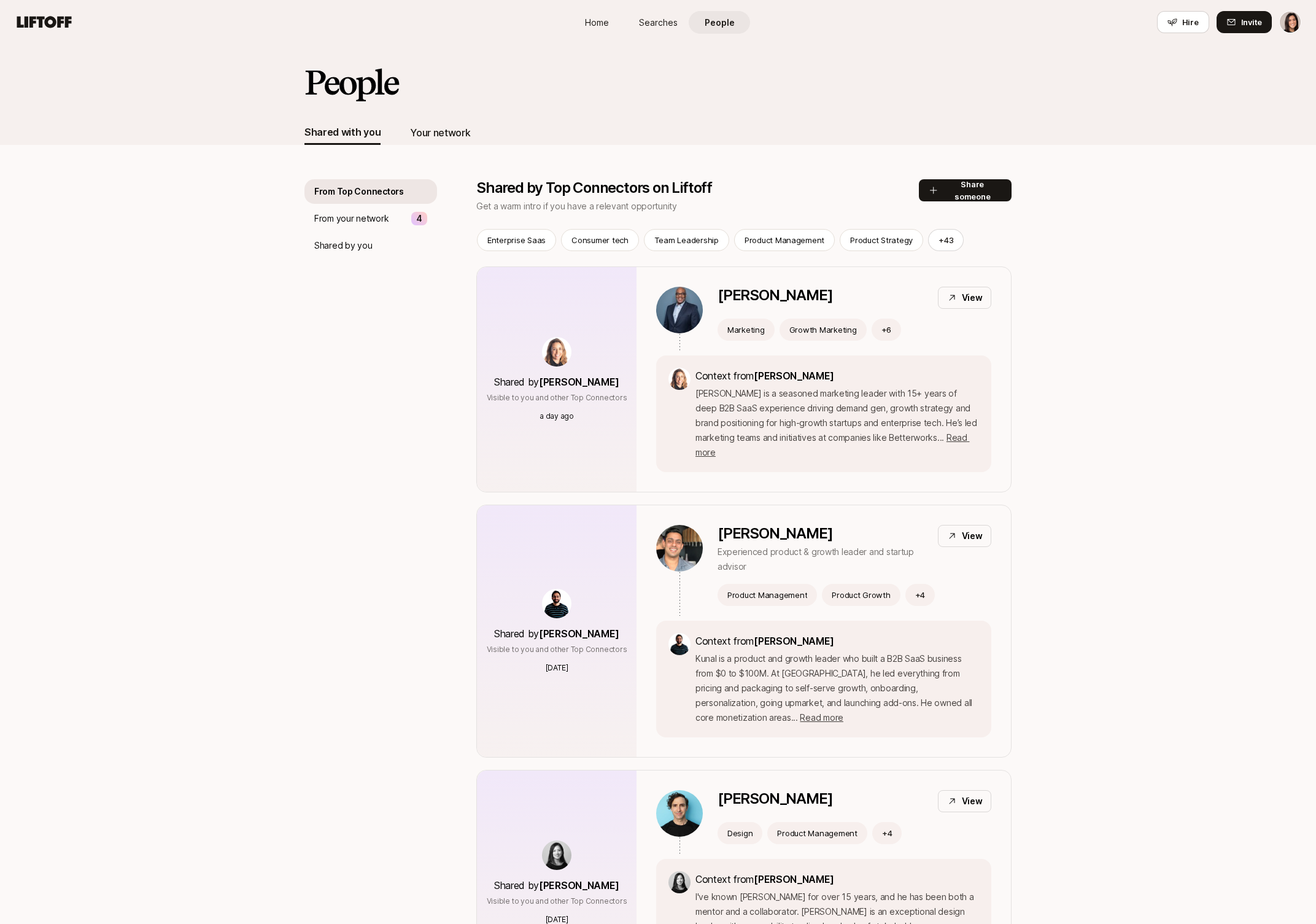
click at [460, 126] on div "Your network" at bounding box center [440, 132] width 60 height 16
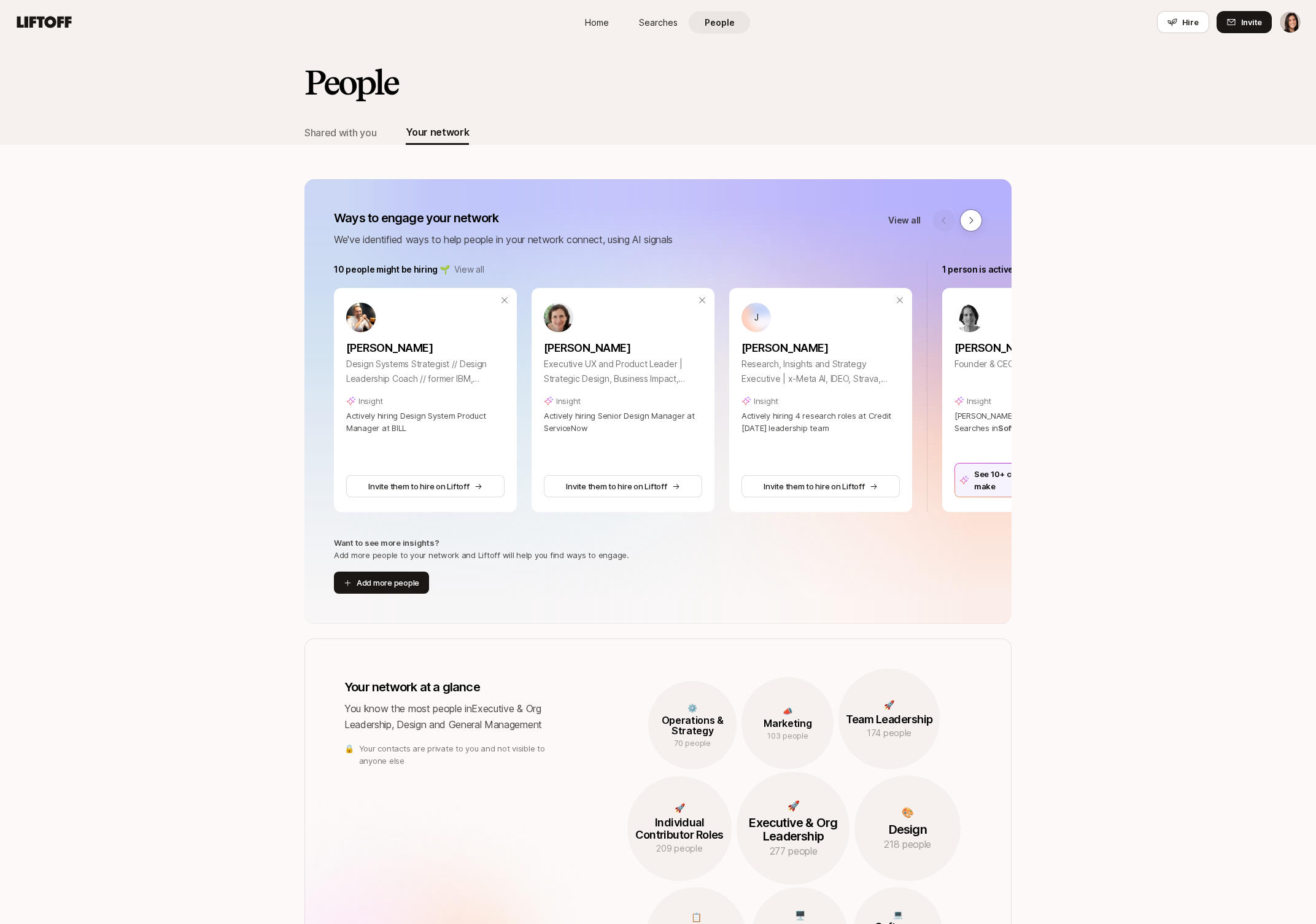
click at [662, 18] on span "Searches" at bounding box center [658, 22] width 38 height 13
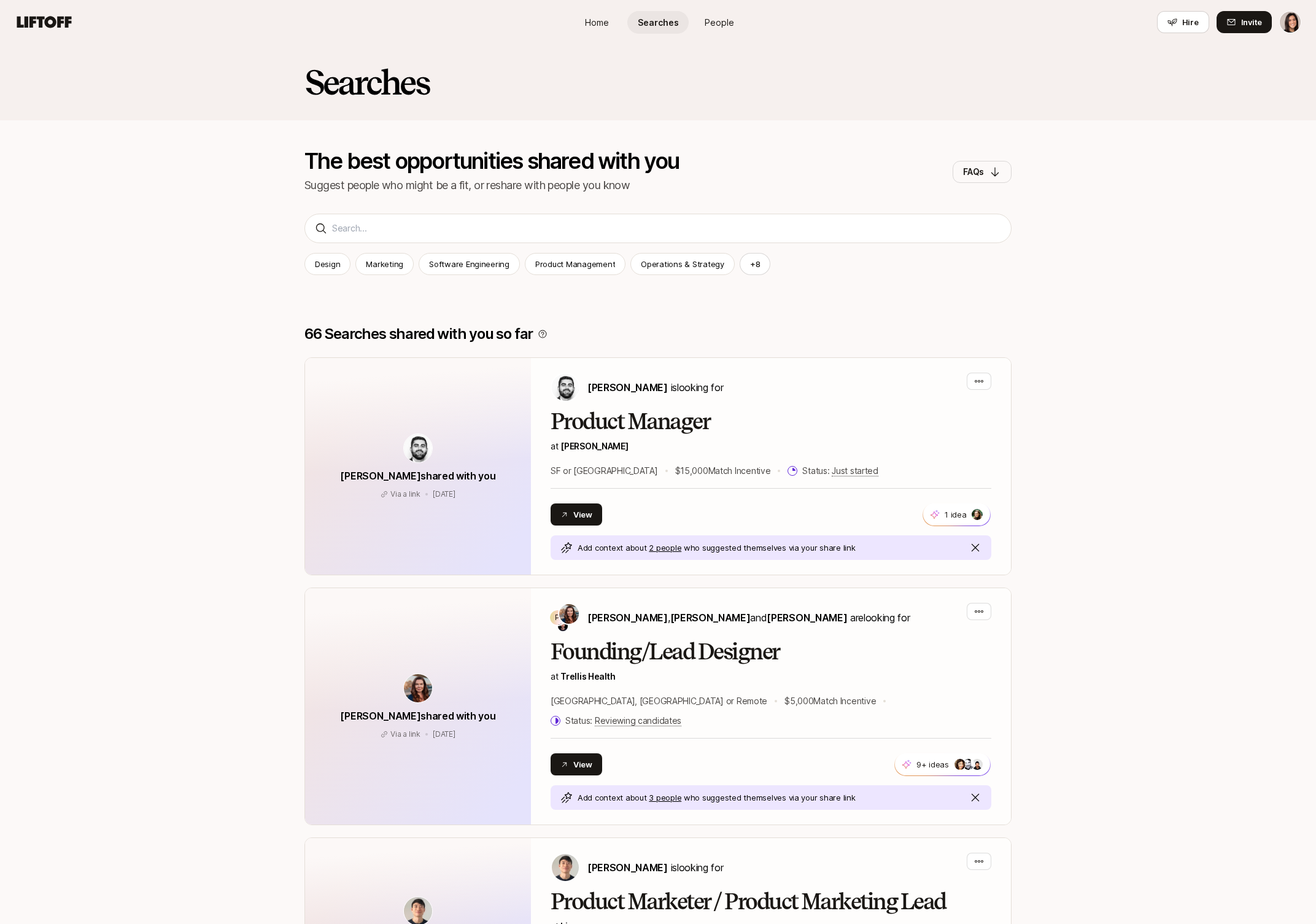
click at [721, 27] on span "People" at bounding box center [720, 22] width 29 height 13
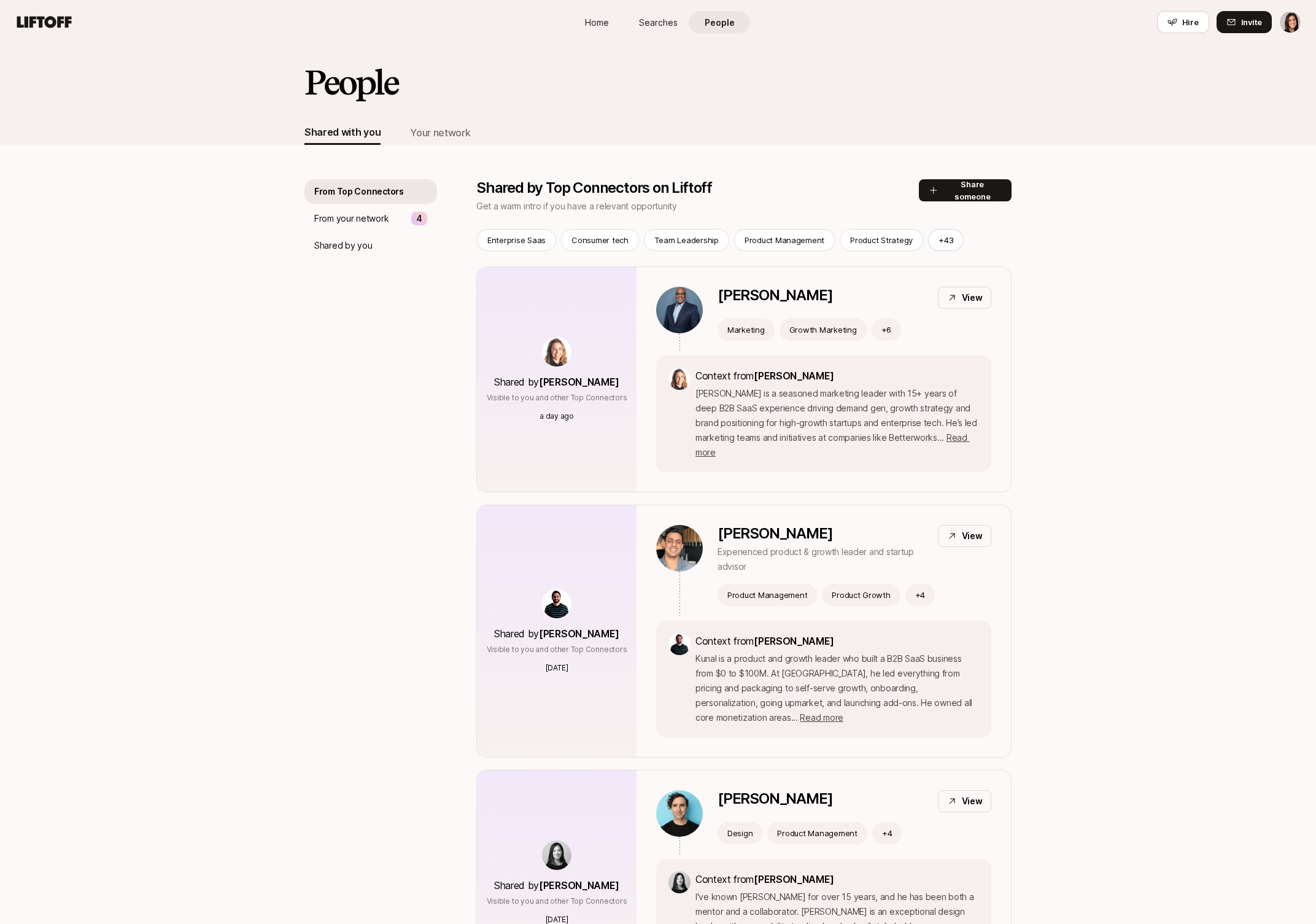
click at [608, 22] on span "Home" at bounding box center [597, 22] width 24 height 13
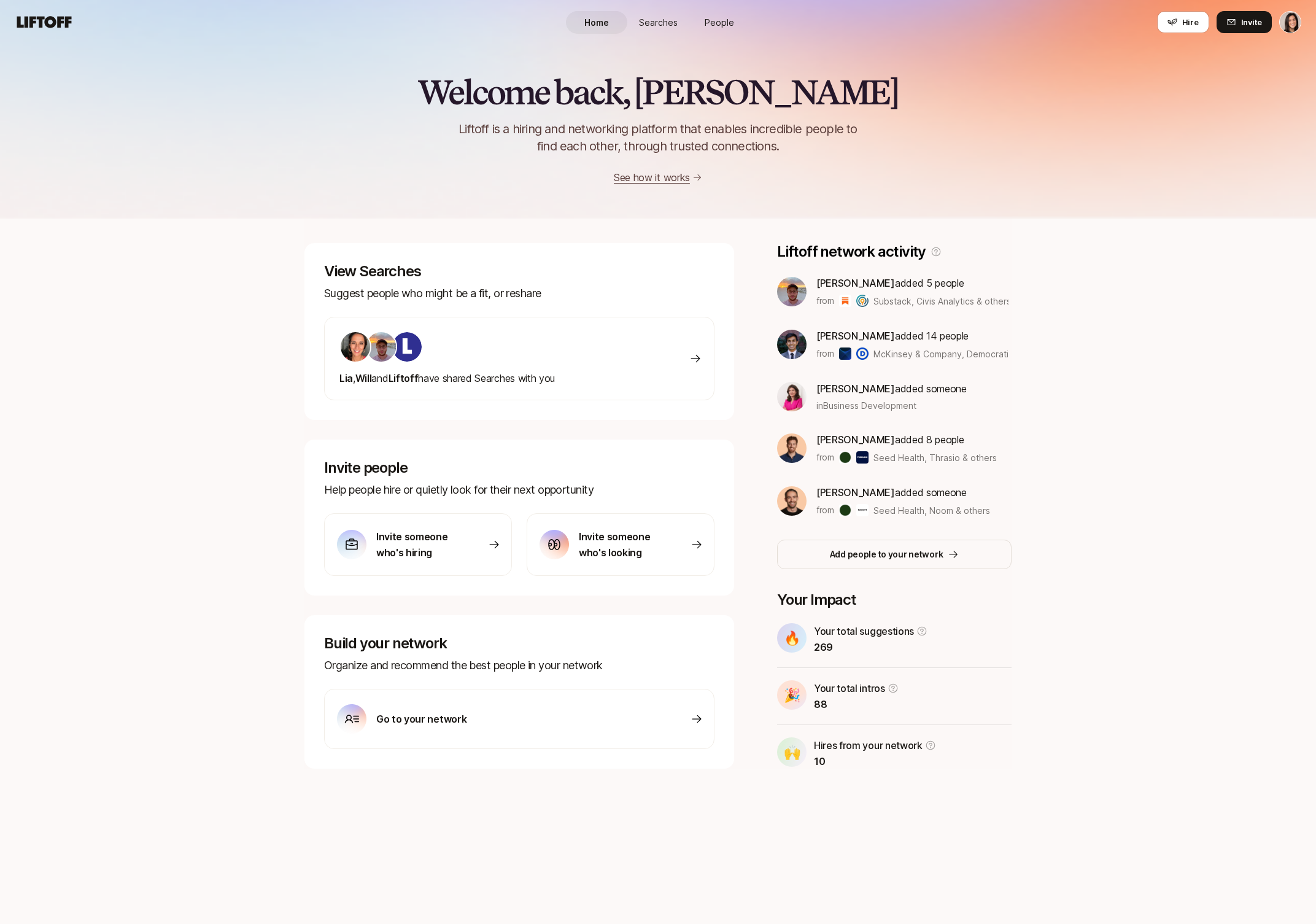
click at [650, 34] on div "Home Searches People Hire" at bounding box center [658, 22] width 184 height 44
click at [695, 20] on link "People" at bounding box center [720, 22] width 62 height 22
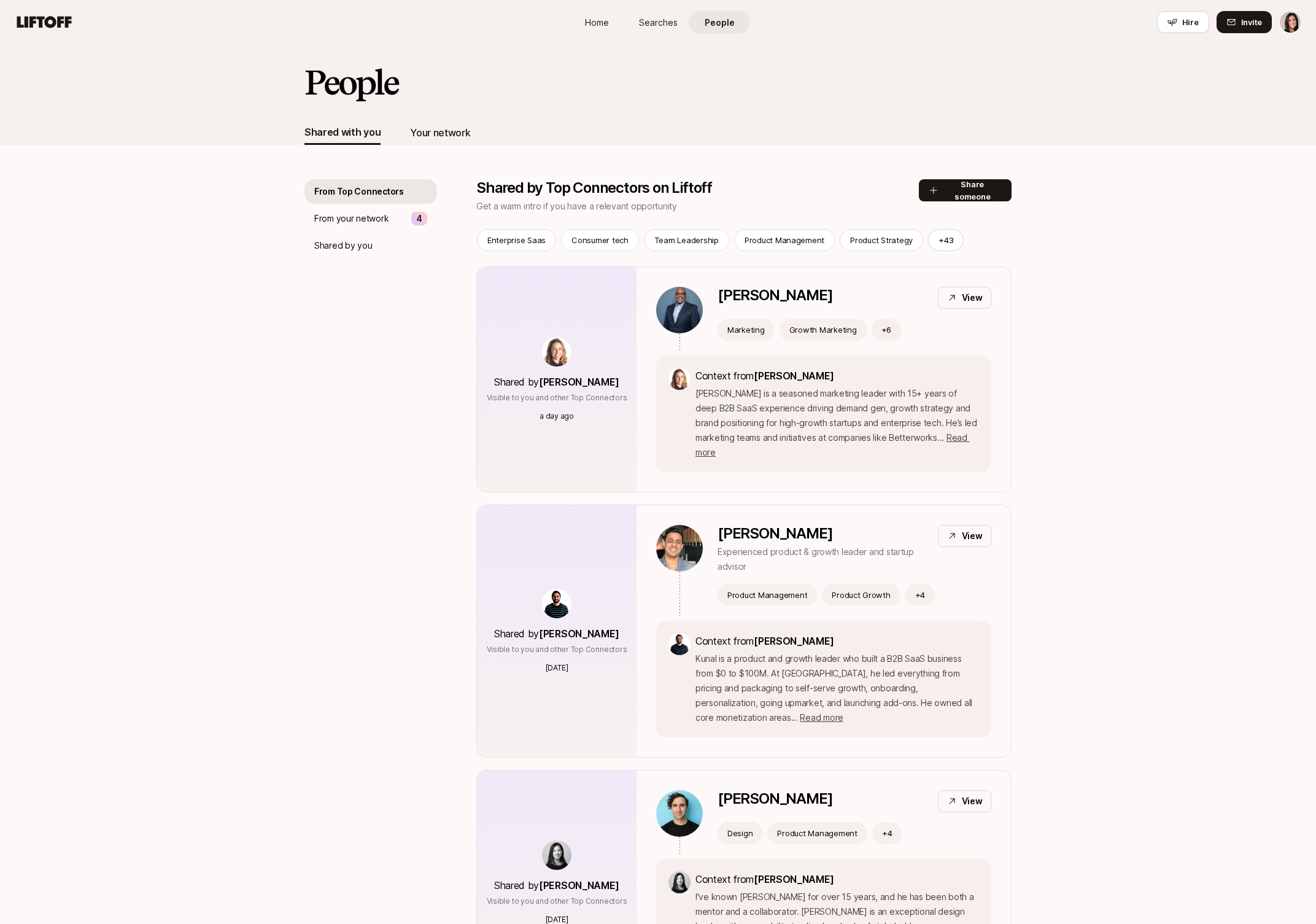
click at [436, 125] on div "Your network" at bounding box center [440, 132] width 60 height 16
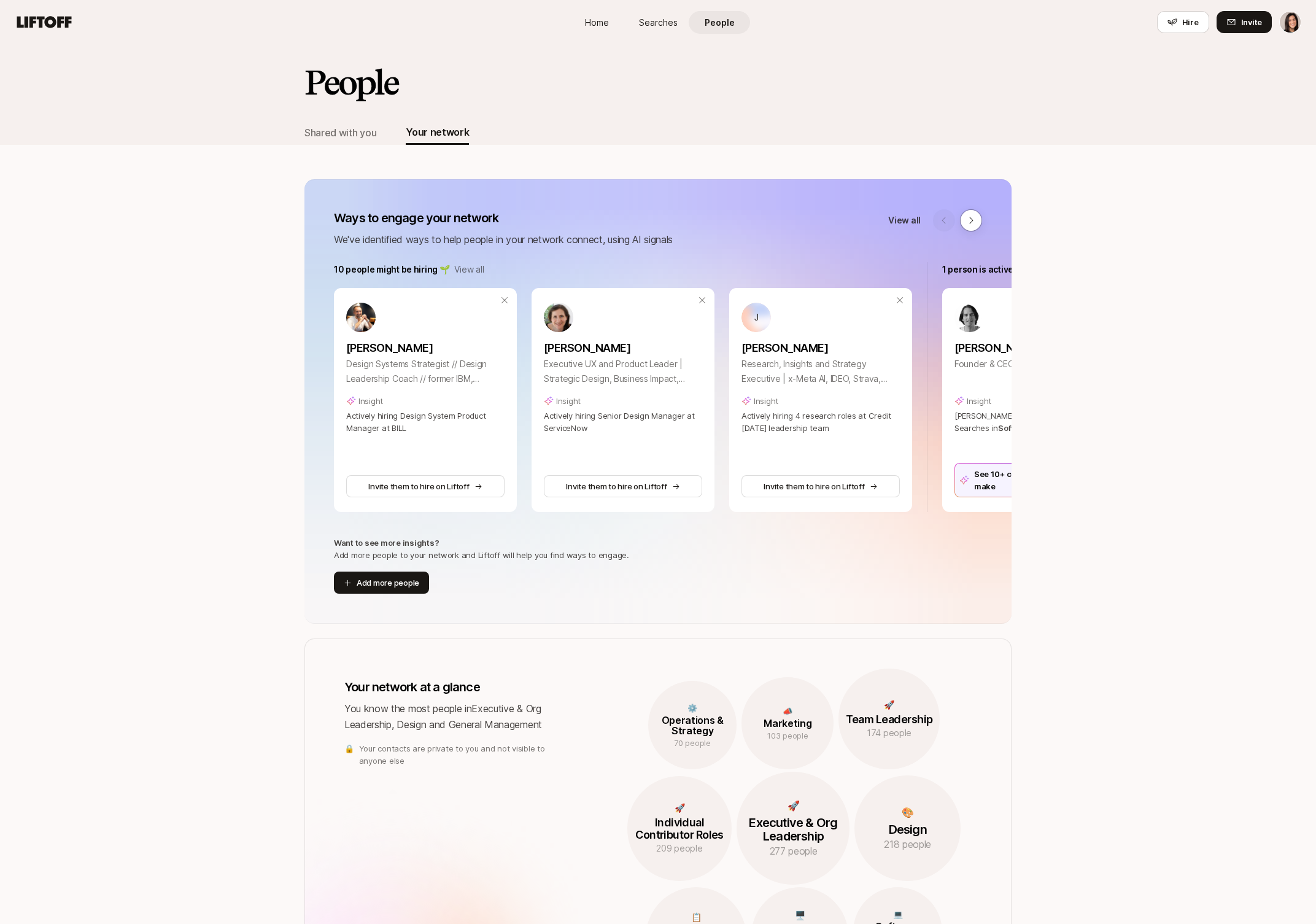
click at [606, 27] on span "Home" at bounding box center [597, 22] width 24 height 13
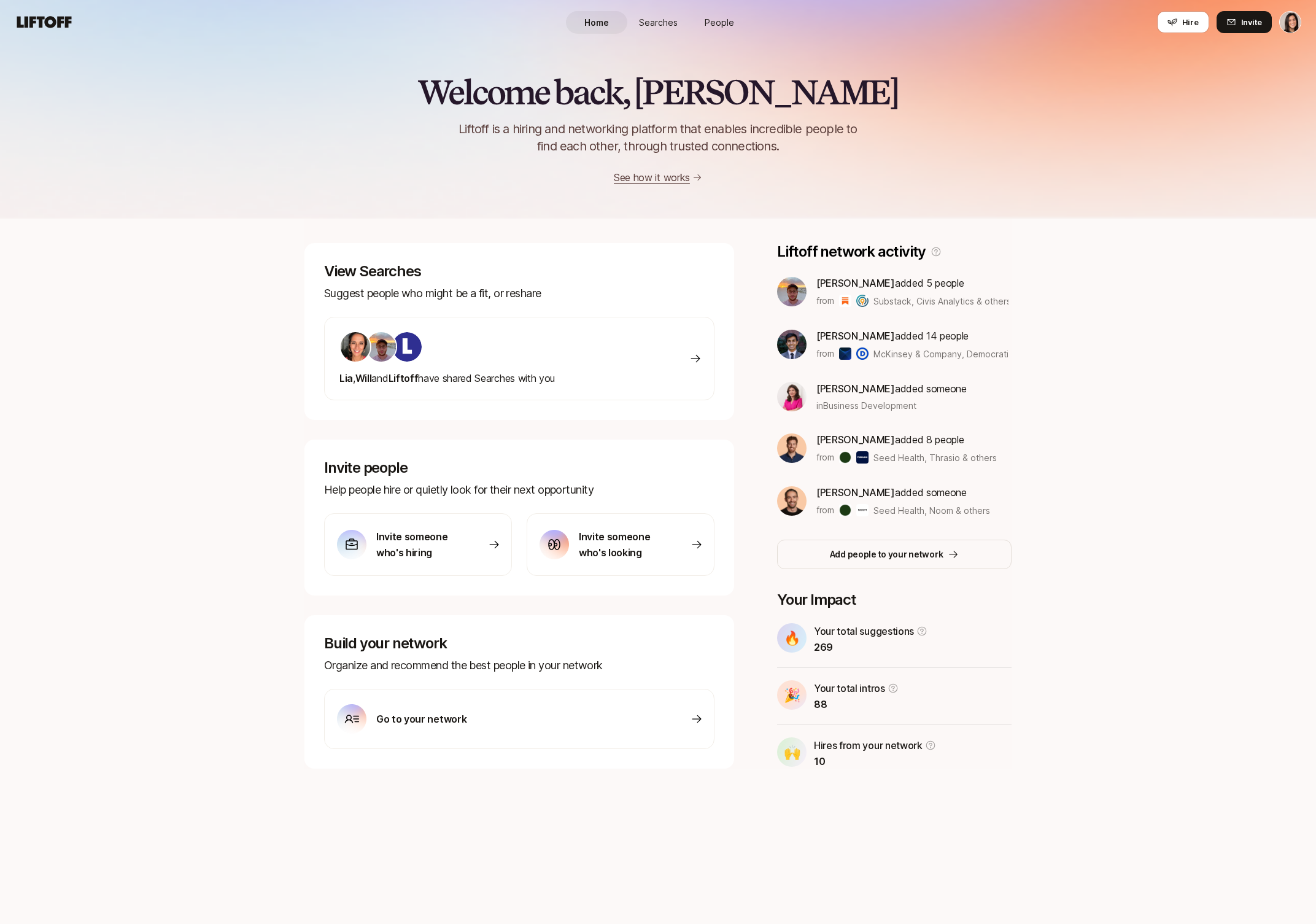
click at [602, 27] on span "Home" at bounding box center [596, 22] width 24 height 13
click at [719, 24] on span "People" at bounding box center [720, 22] width 29 height 13
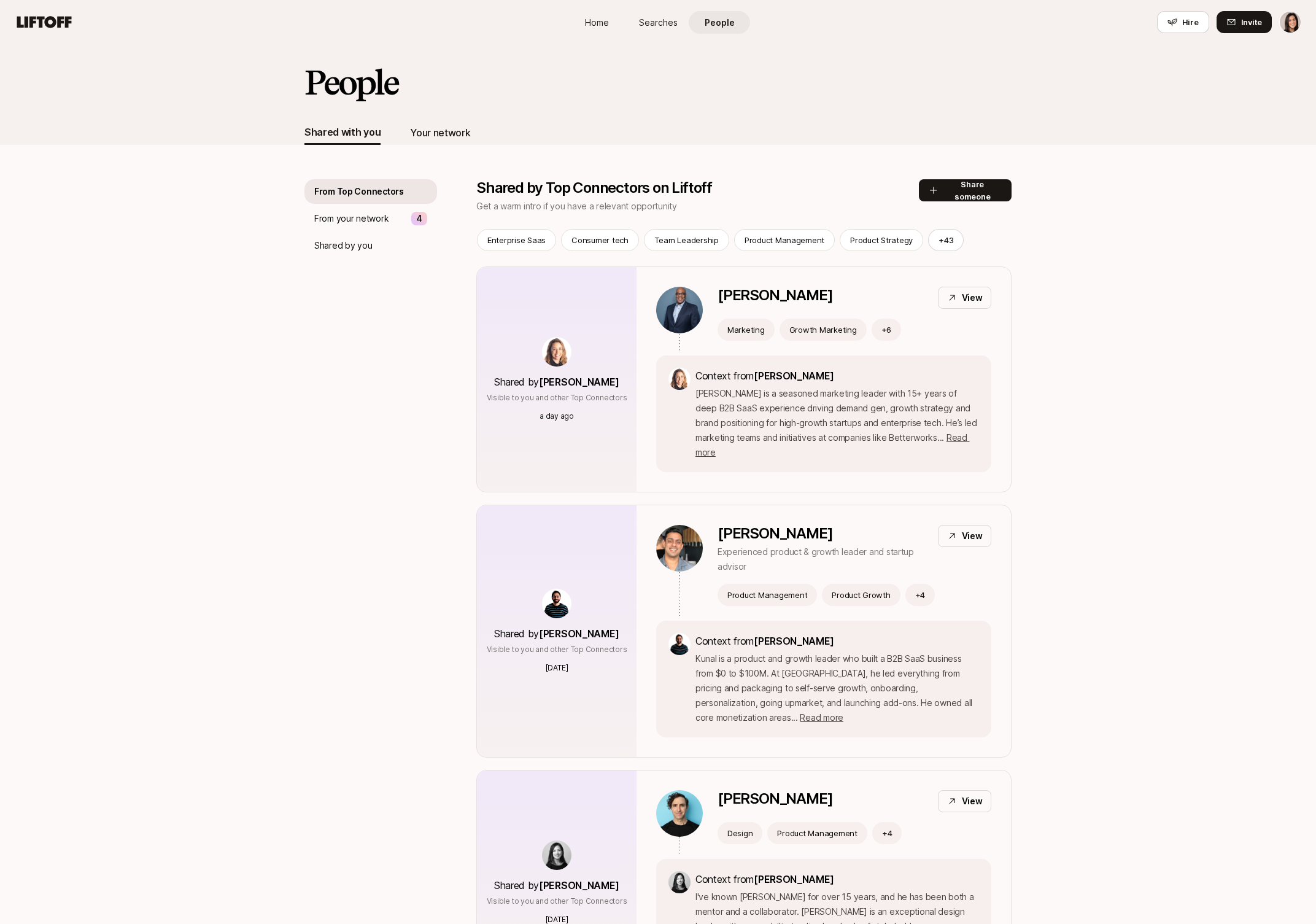
click at [467, 130] on div "Your network" at bounding box center [440, 132] width 60 height 16
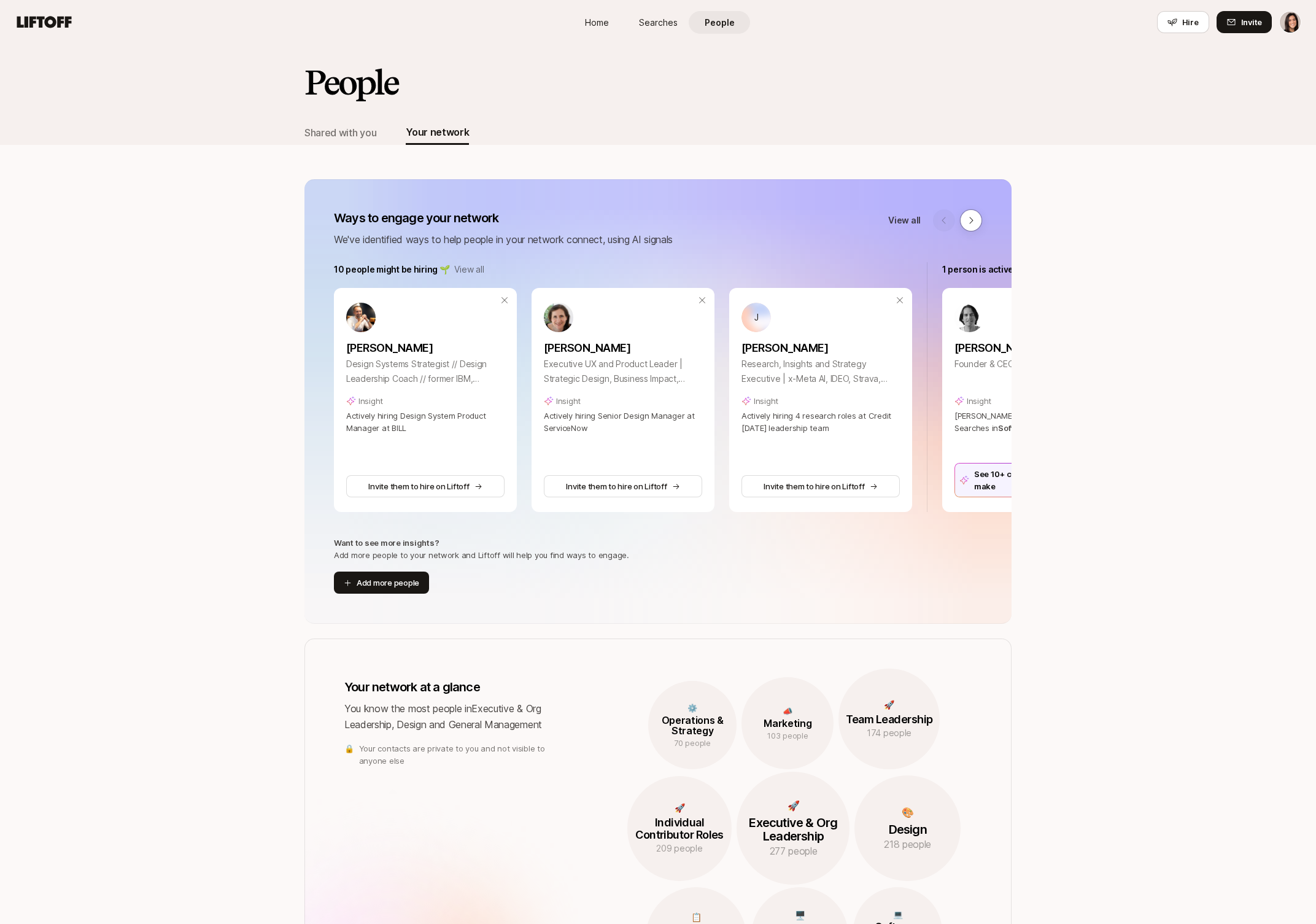
click at [660, 26] on span "Searches" at bounding box center [658, 22] width 38 height 13
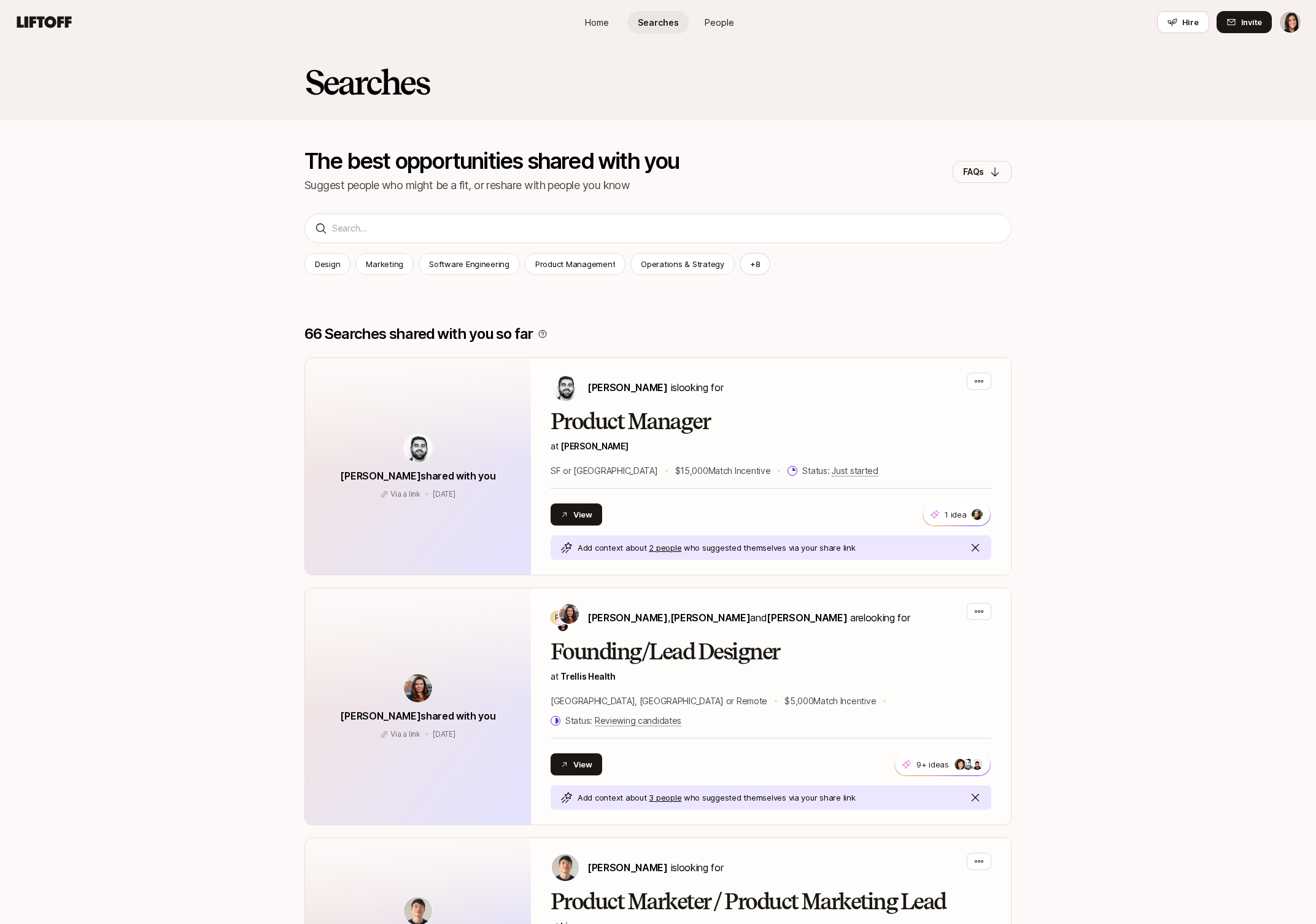
click at [582, 18] on link "Home" at bounding box center [597, 22] width 62 height 22
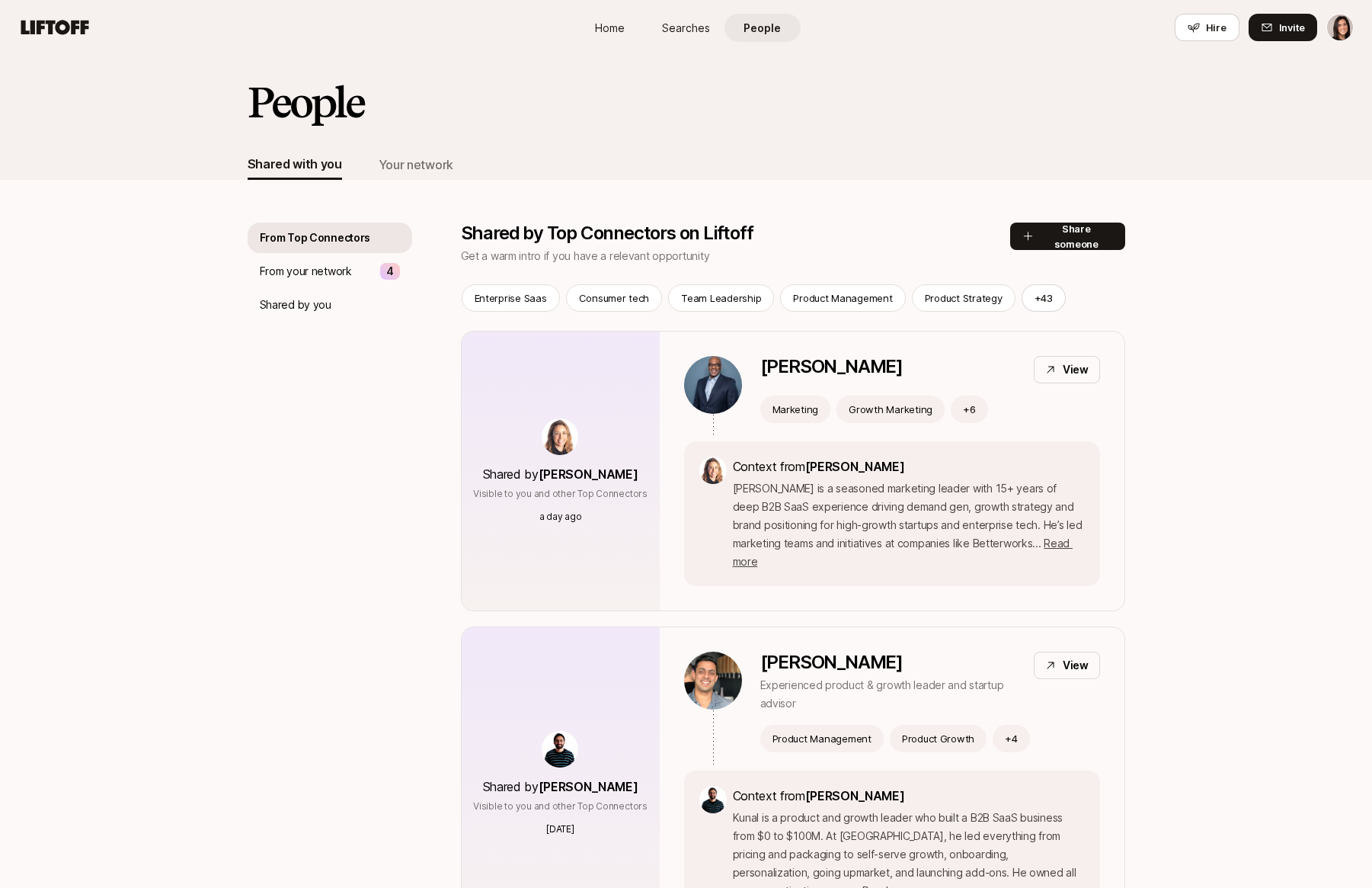
scroll to position [17, 0]
